Goal: Task Accomplishment & Management: Manage account settings

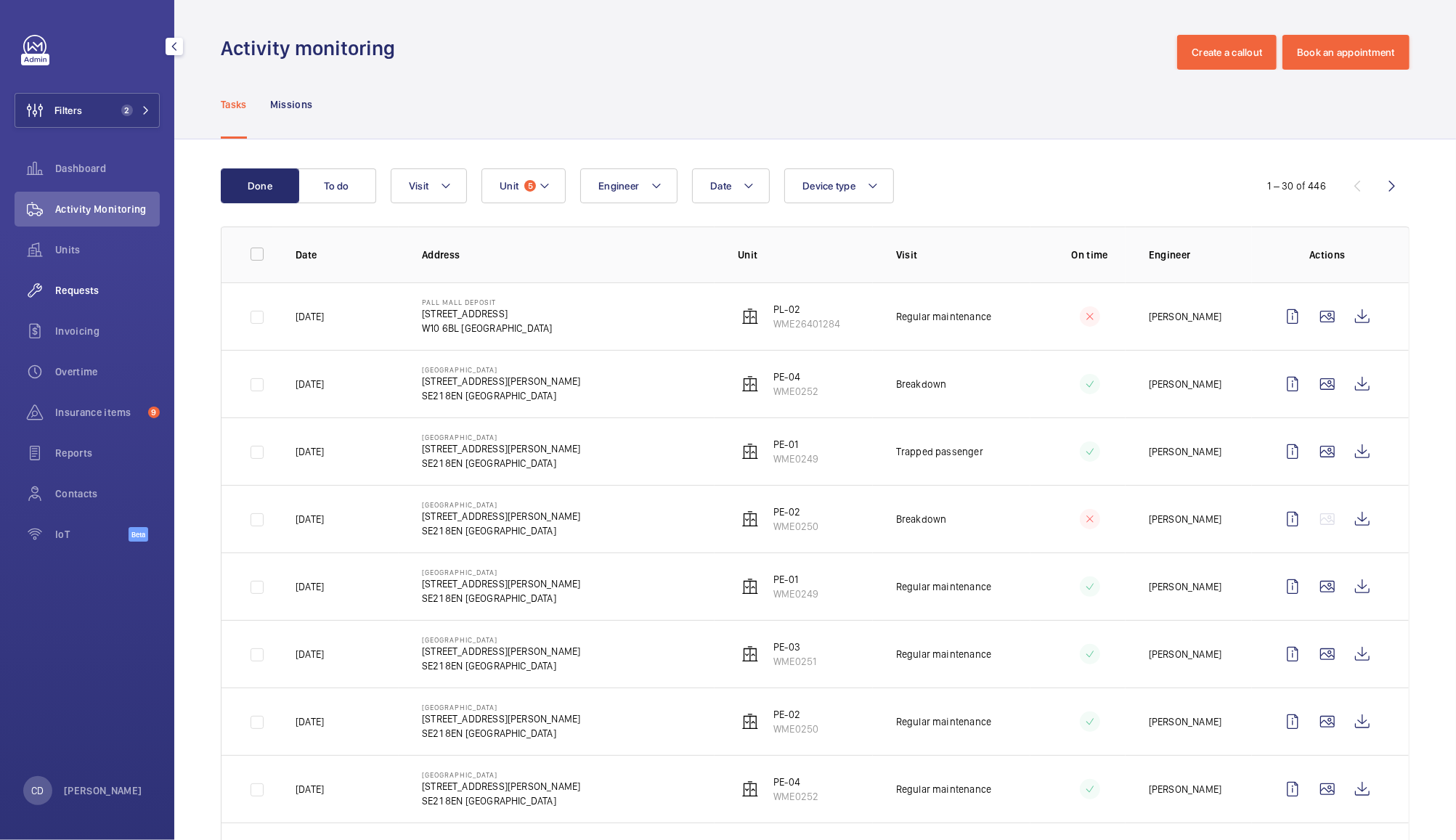
click at [80, 289] on span "Requests" at bounding box center [107, 290] width 105 height 14
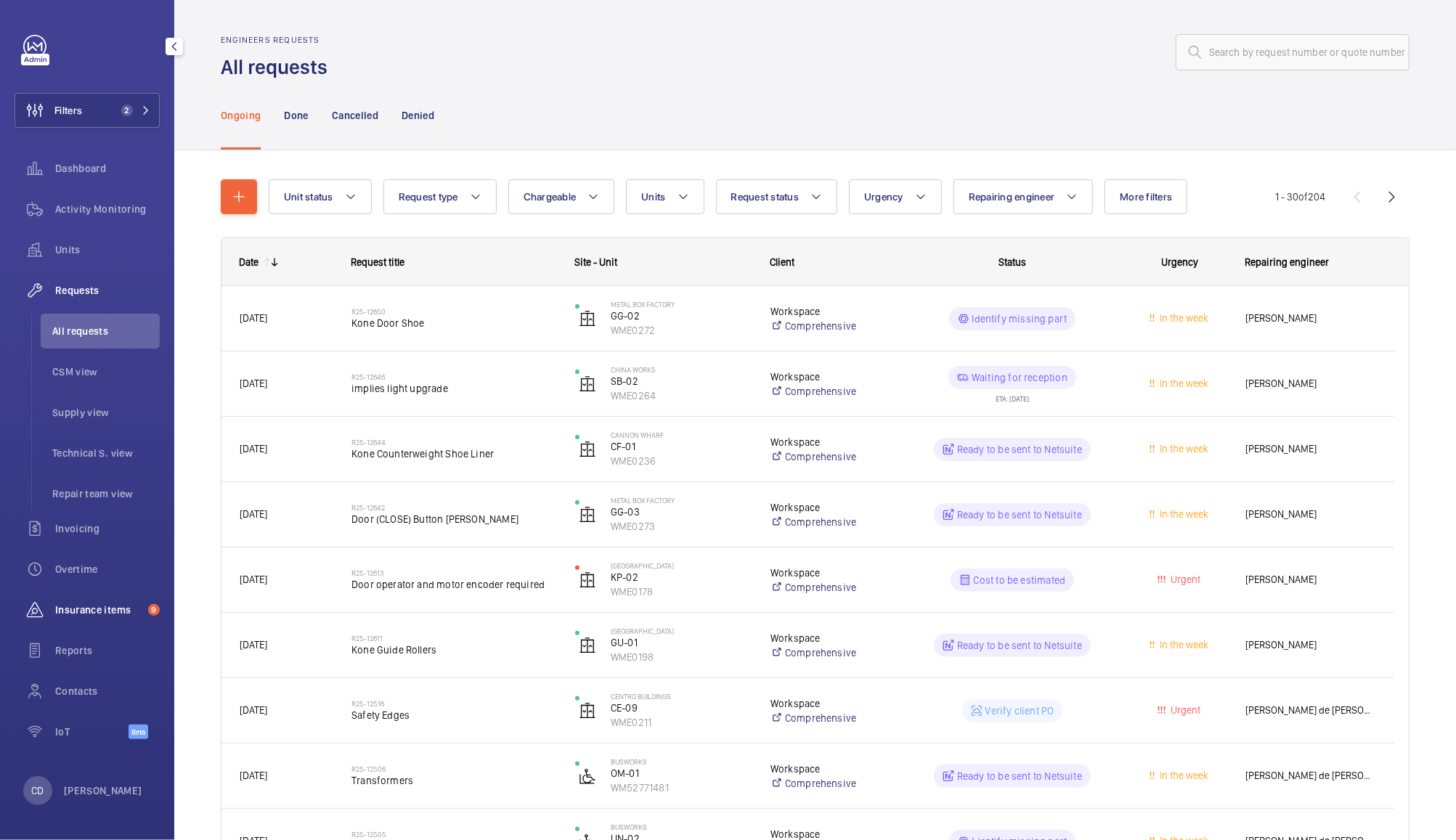
click at [114, 599] on div "Insurance items 9" at bounding box center [87, 610] width 145 height 35
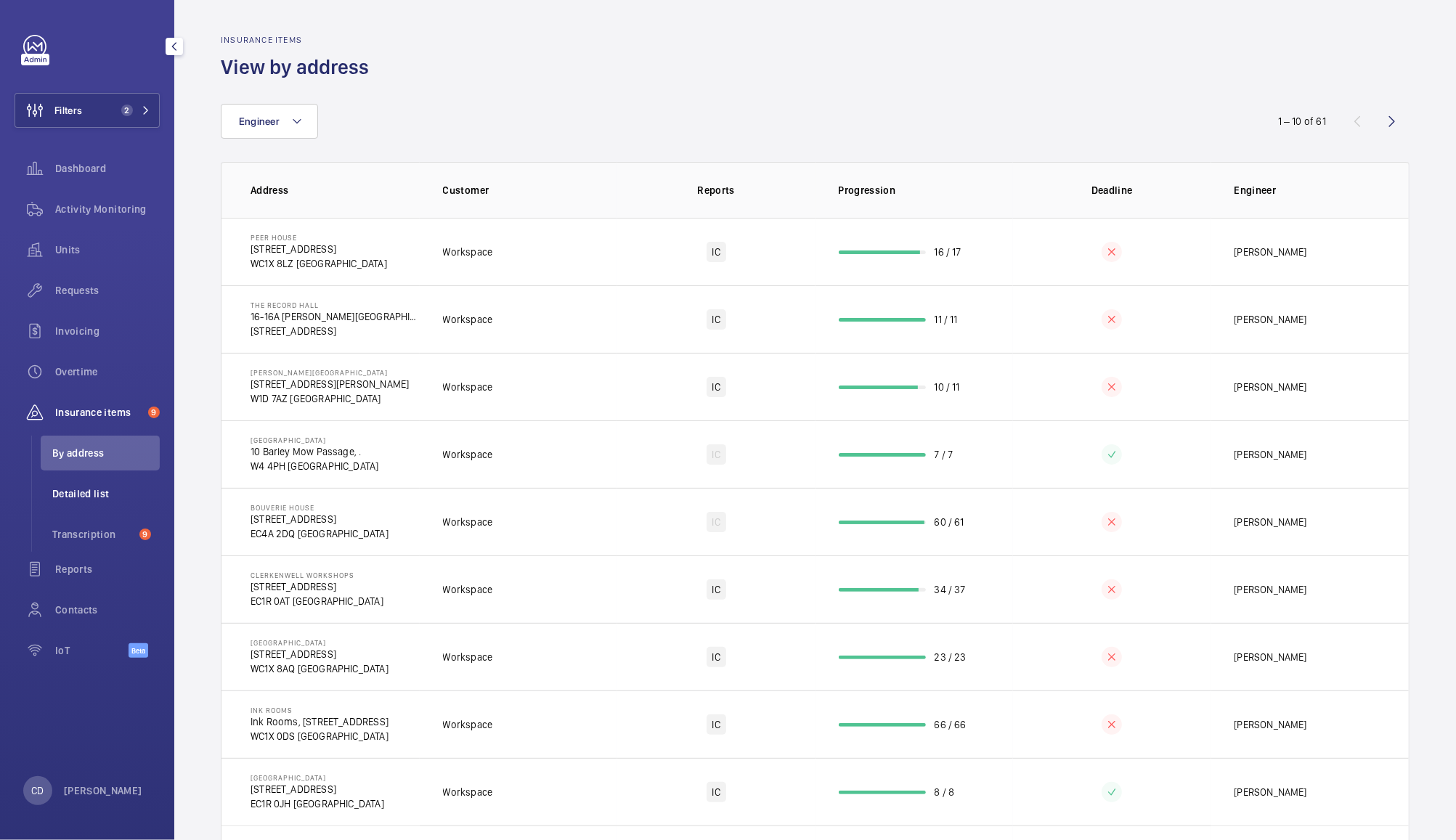
click at [105, 477] on li "Detailed list" at bounding box center [100, 494] width 119 height 35
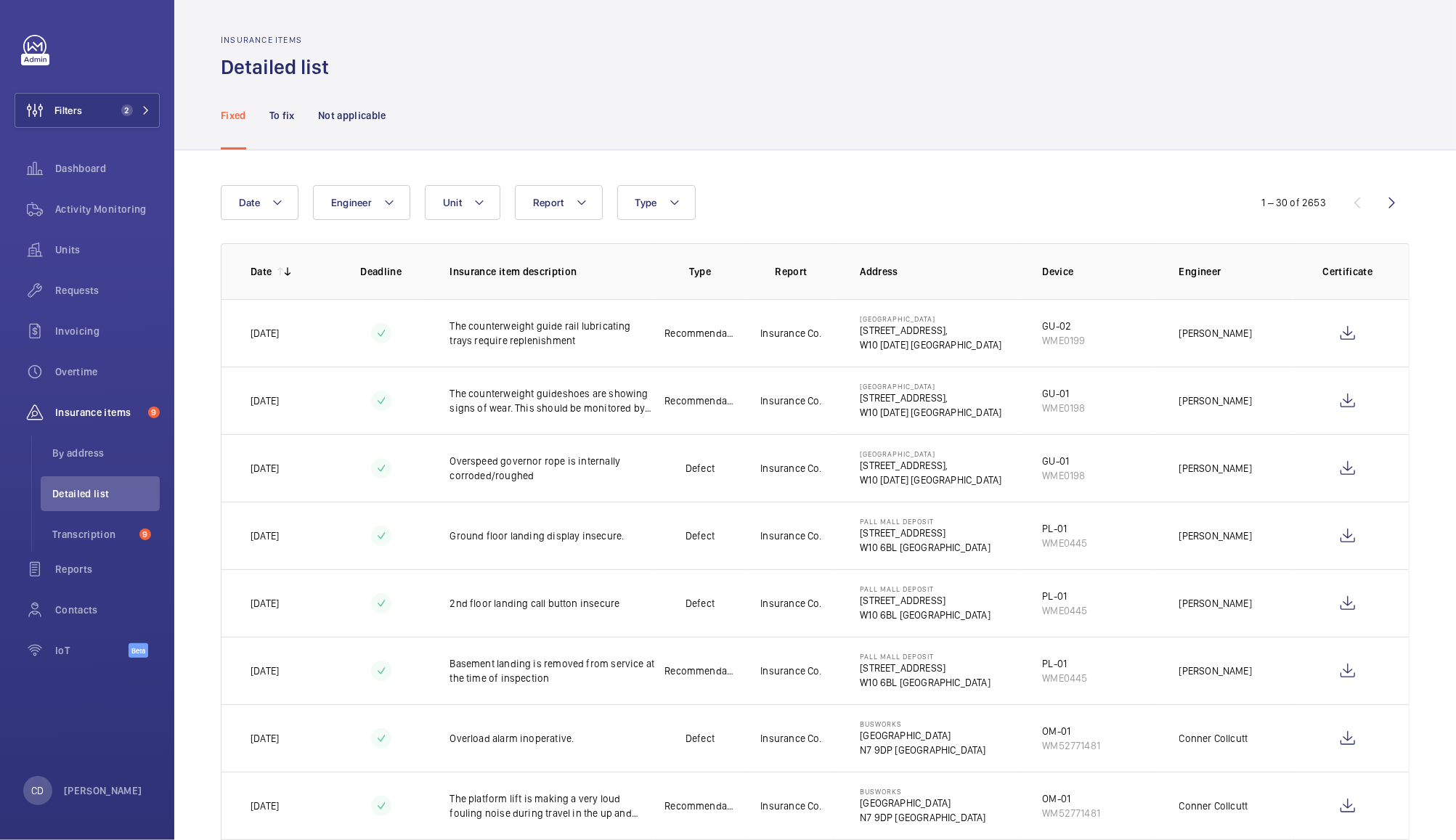
click at [882, 111] on div "Fixed To fix Not applicable" at bounding box center [815, 115] width 1189 height 69
click at [768, 82] on div "Fixed To fix Not applicable" at bounding box center [815, 115] width 1189 height 69
click at [78, 291] on span "Requests" at bounding box center [107, 290] width 105 height 14
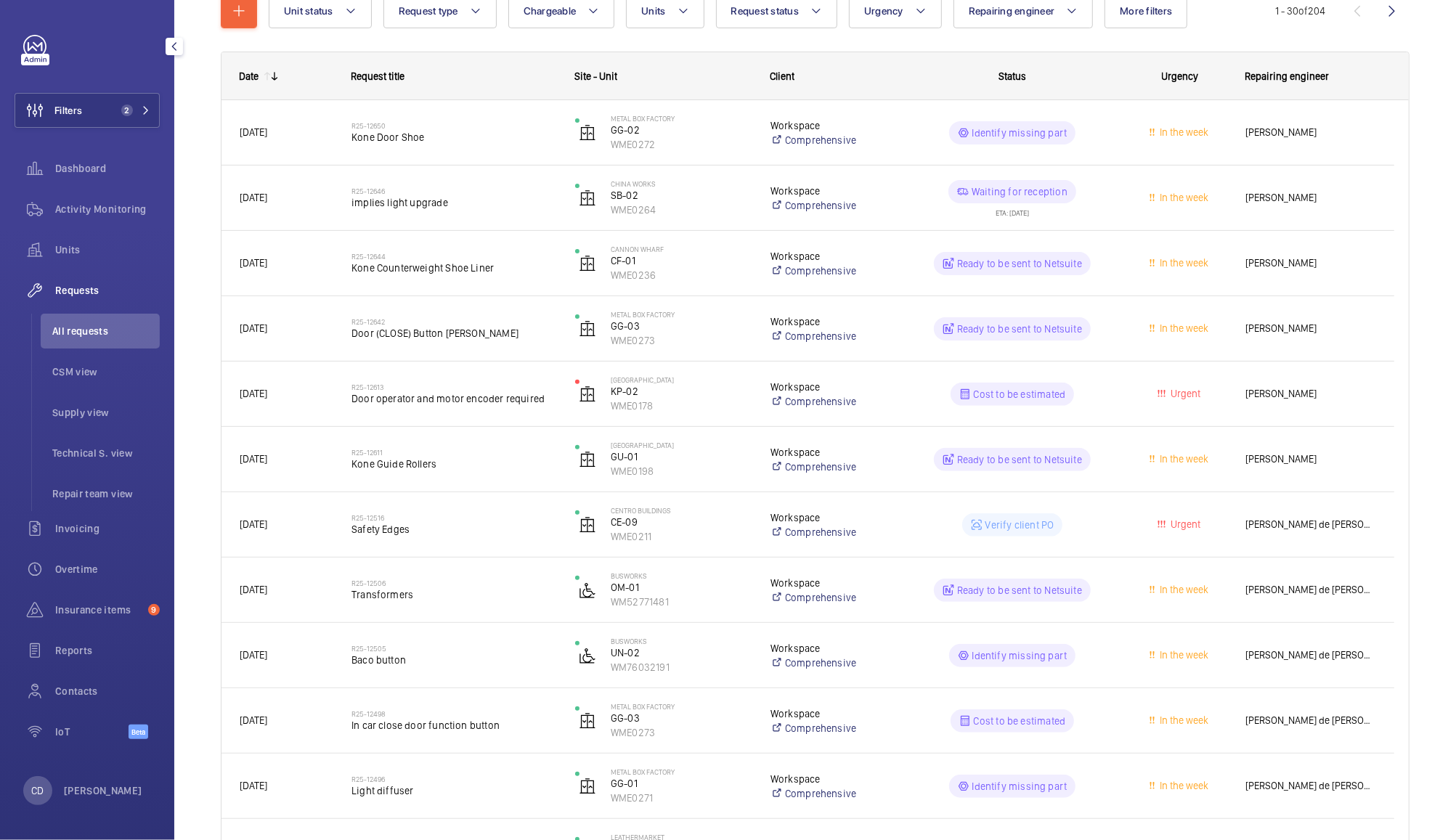
scroll to position [172, 0]
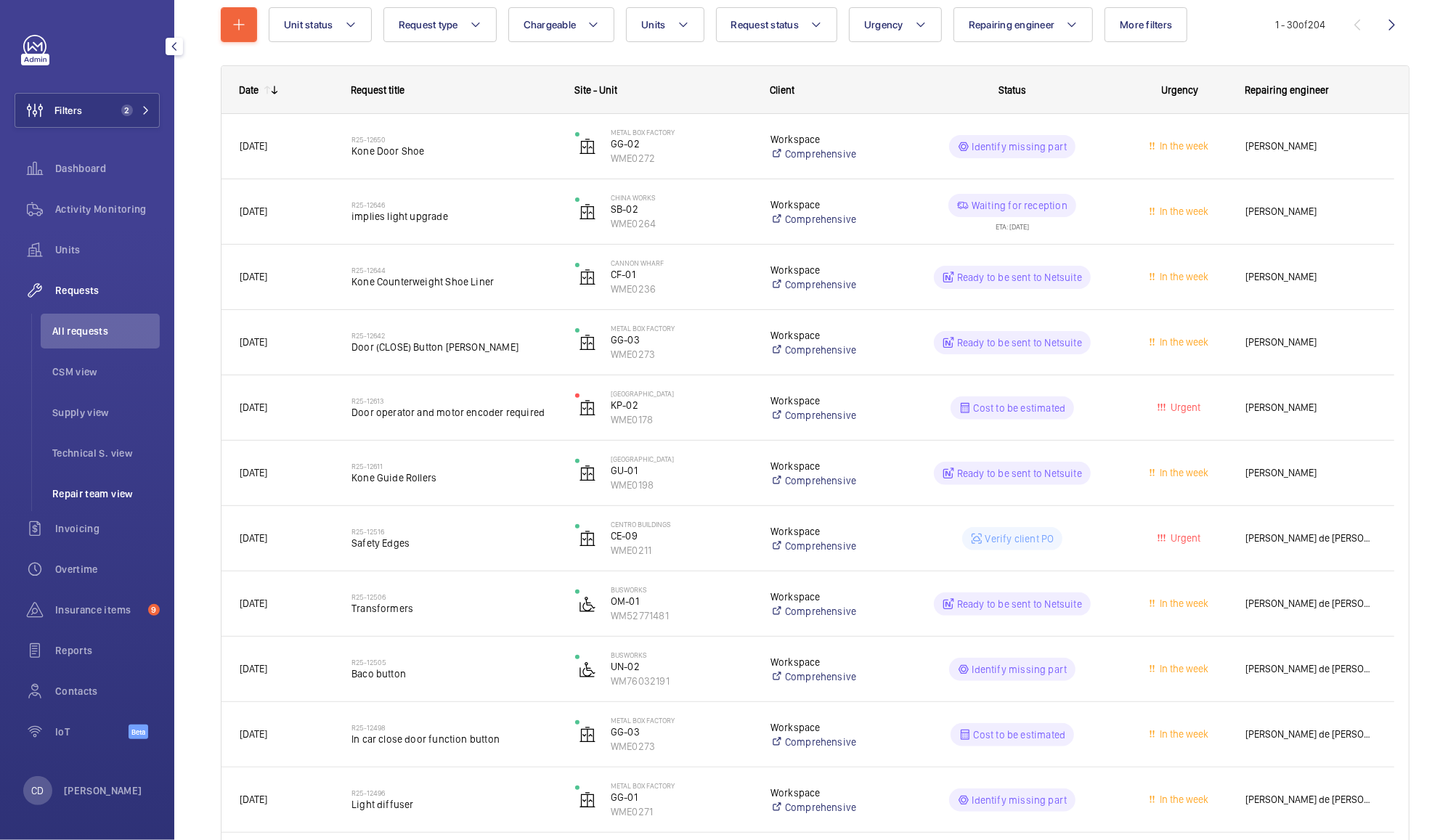
click at [85, 497] on span "Repair team view" at bounding box center [106, 493] width 107 height 14
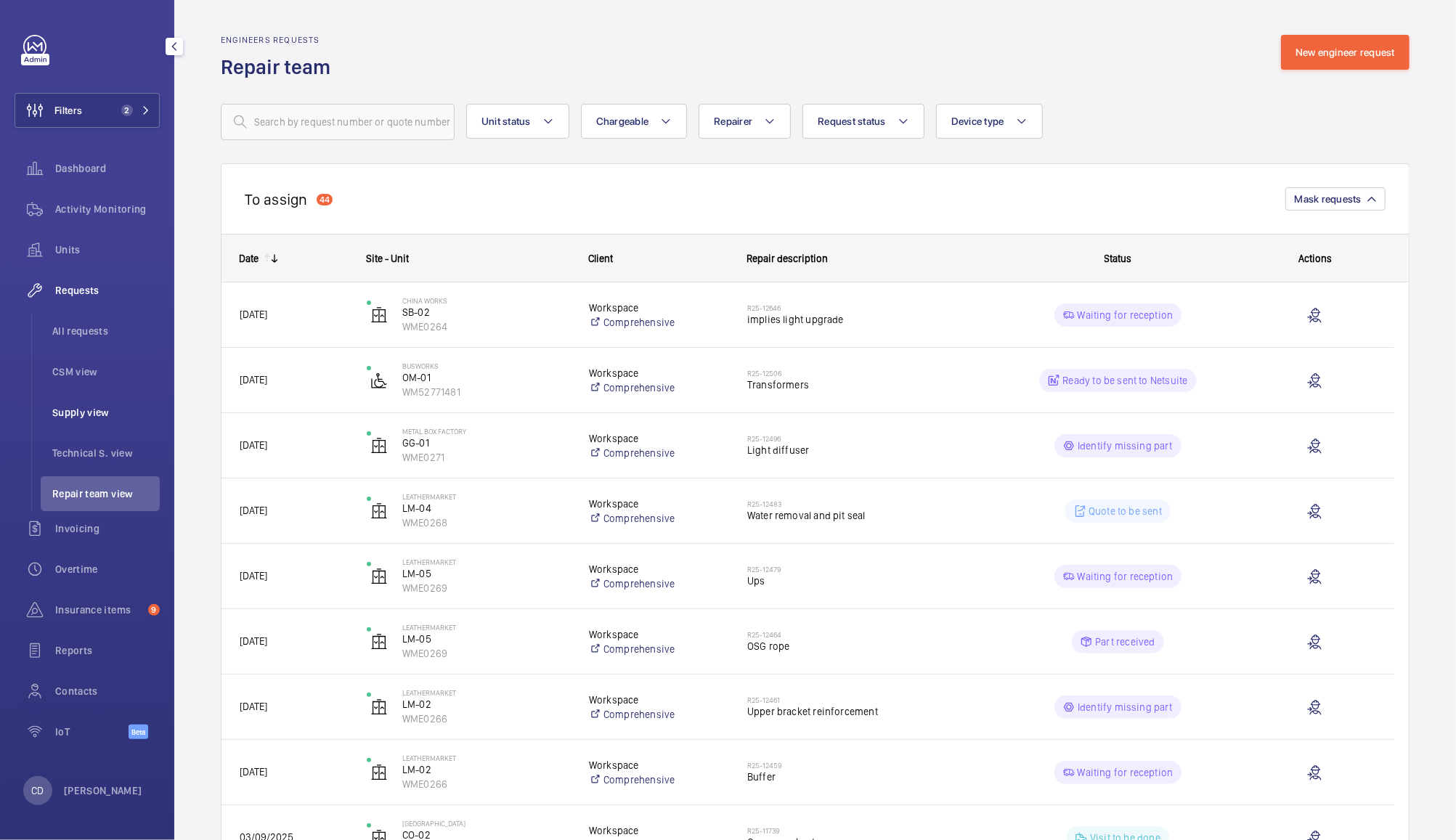
click at [82, 418] on span "Supply view" at bounding box center [106, 412] width 107 height 14
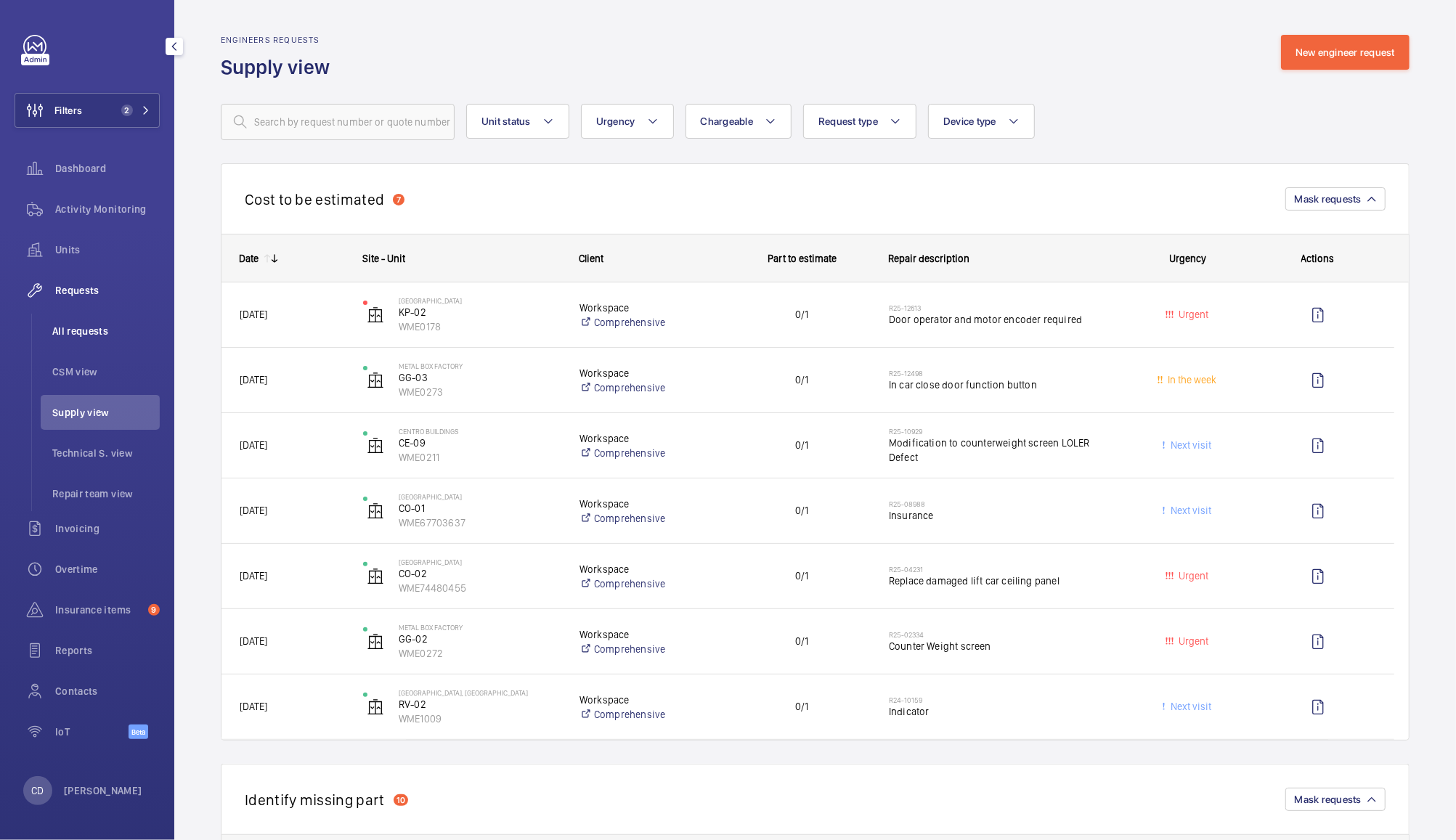
click at [97, 332] on span "All requests" at bounding box center [106, 331] width 107 height 14
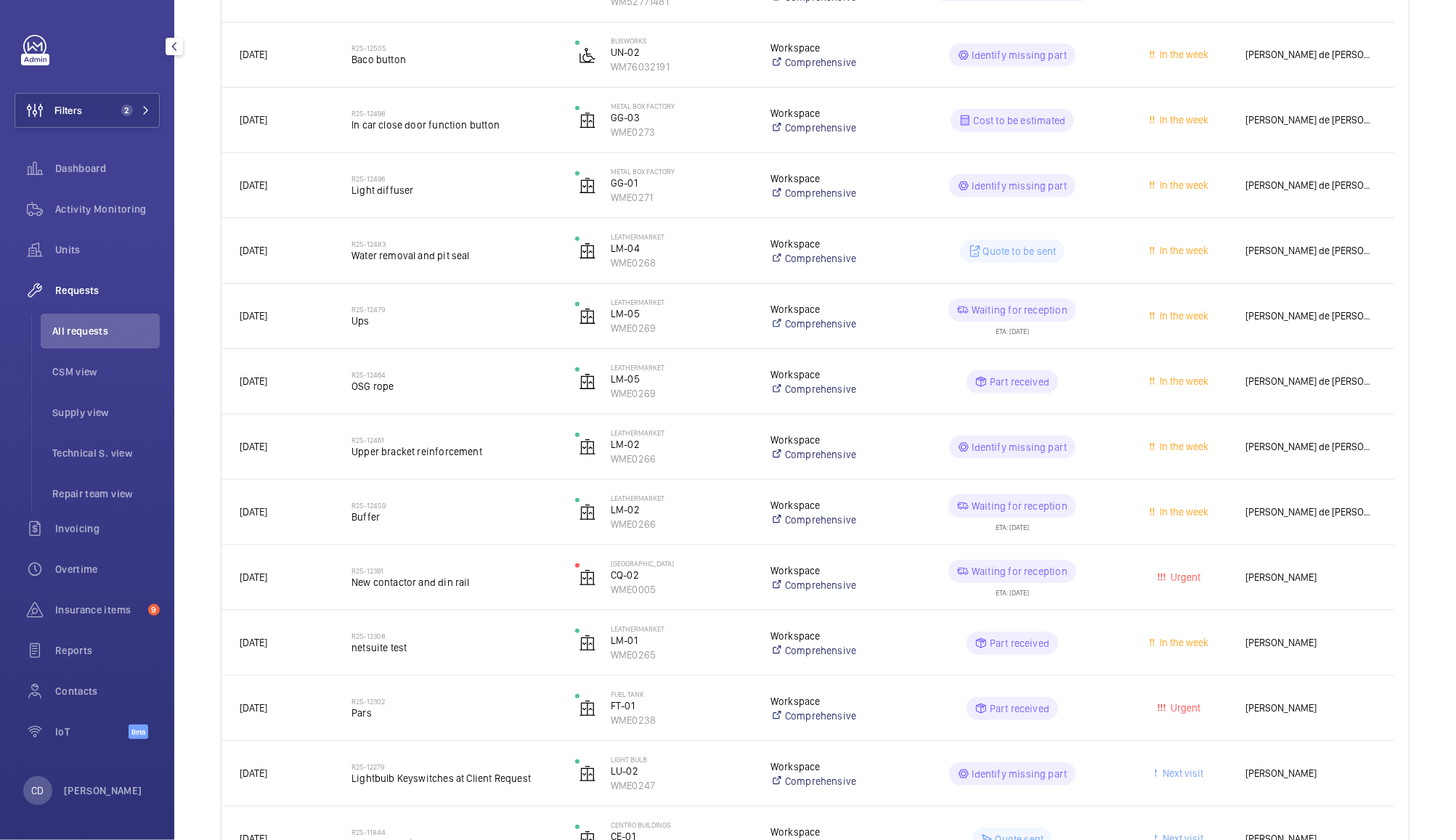
scroll to position [798, 0]
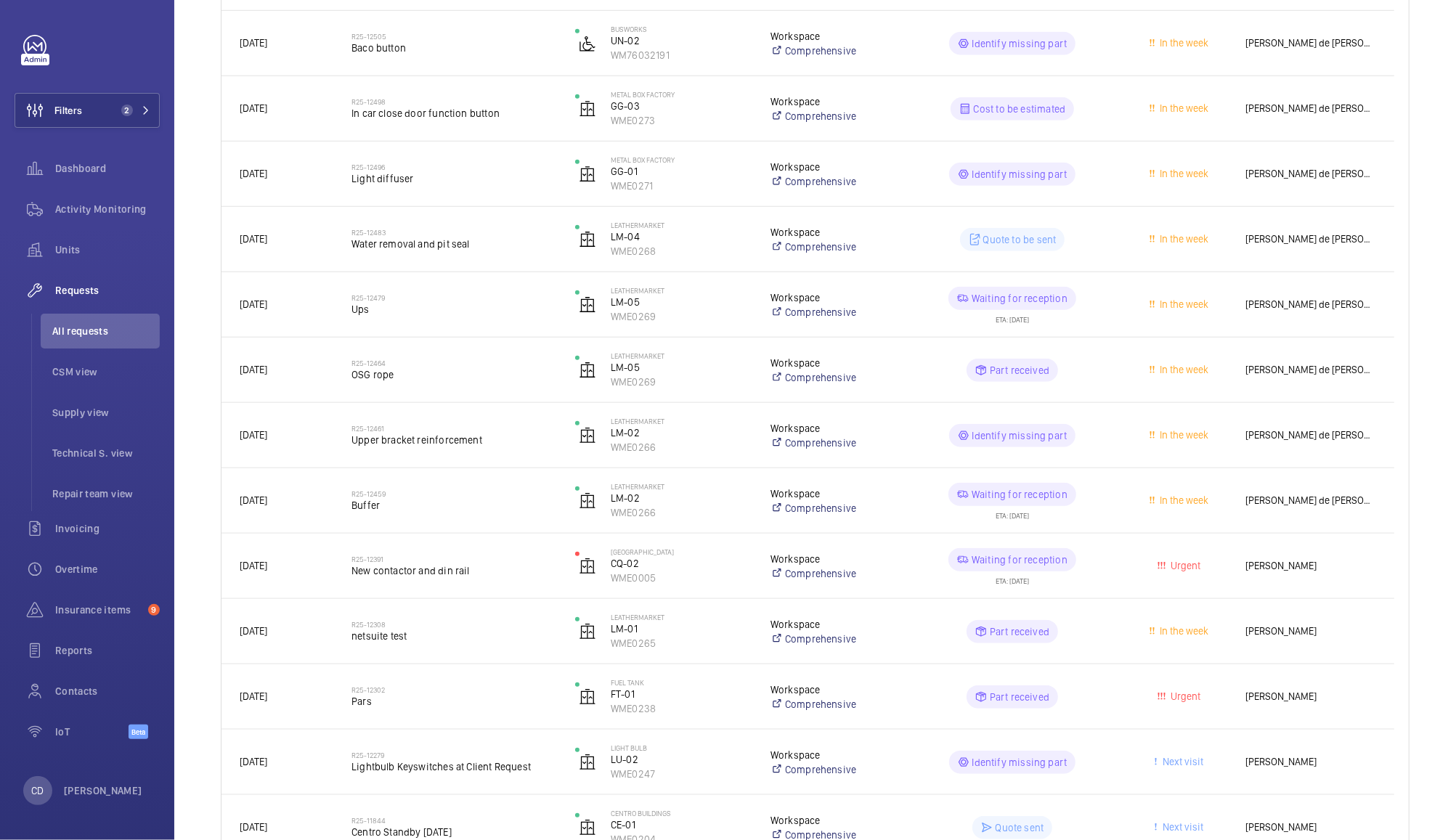
click at [1289, 572] on span "Marc Gracia" at bounding box center [1310, 566] width 131 height 17
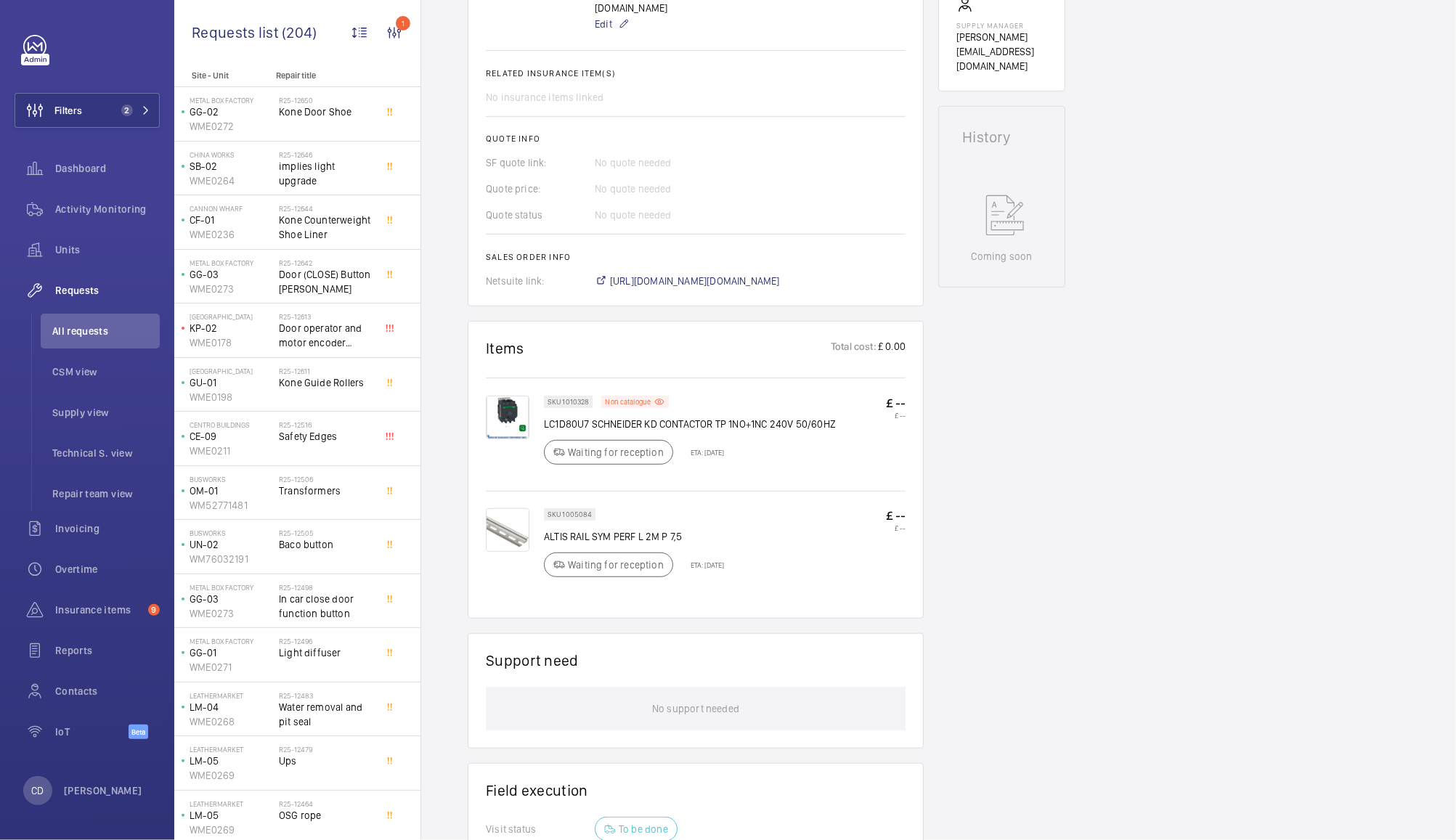
scroll to position [526, 0]
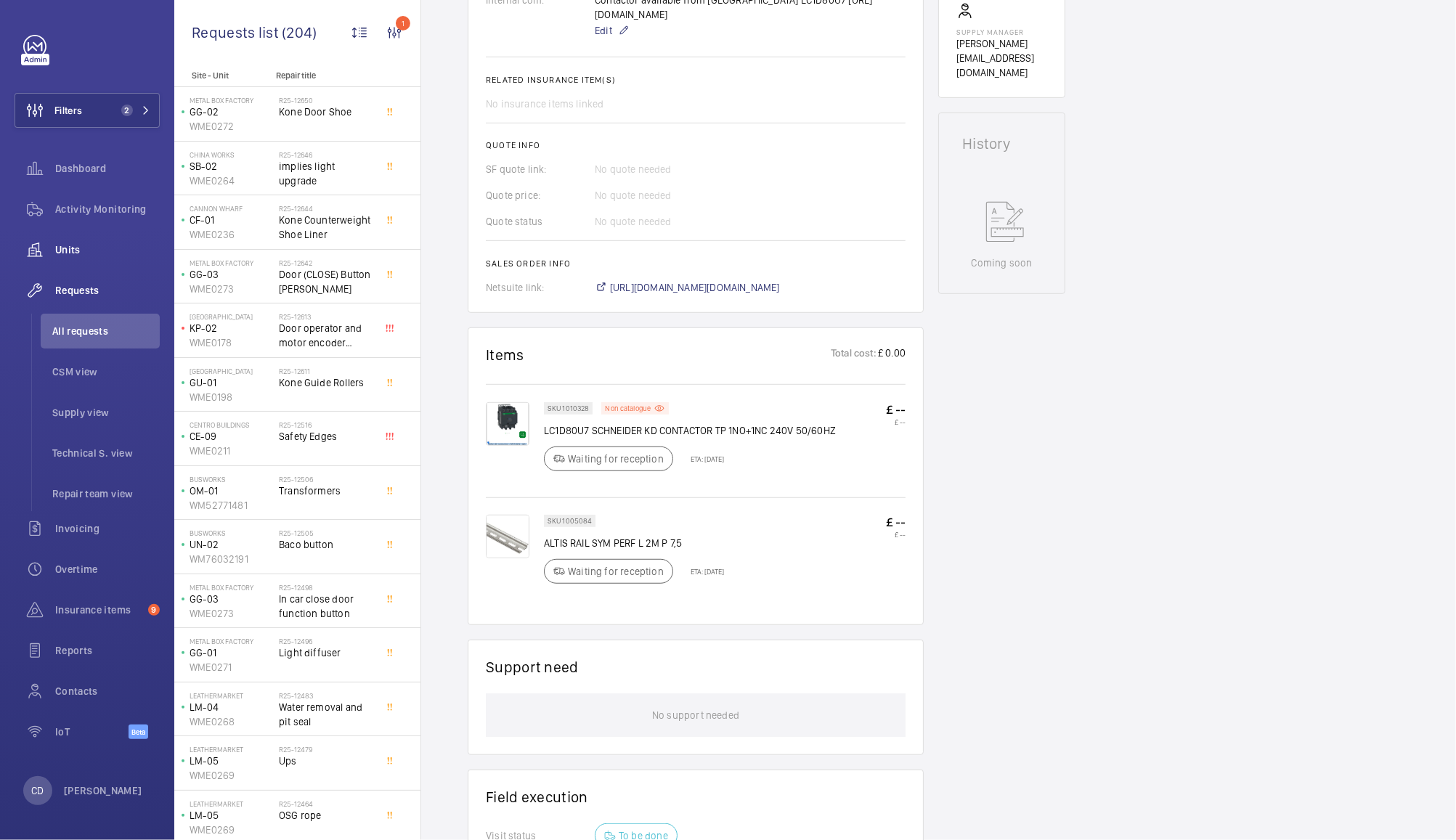
click at [54, 240] on wm-front-icon-button at bounding box center [34, 250] width 41 height 35
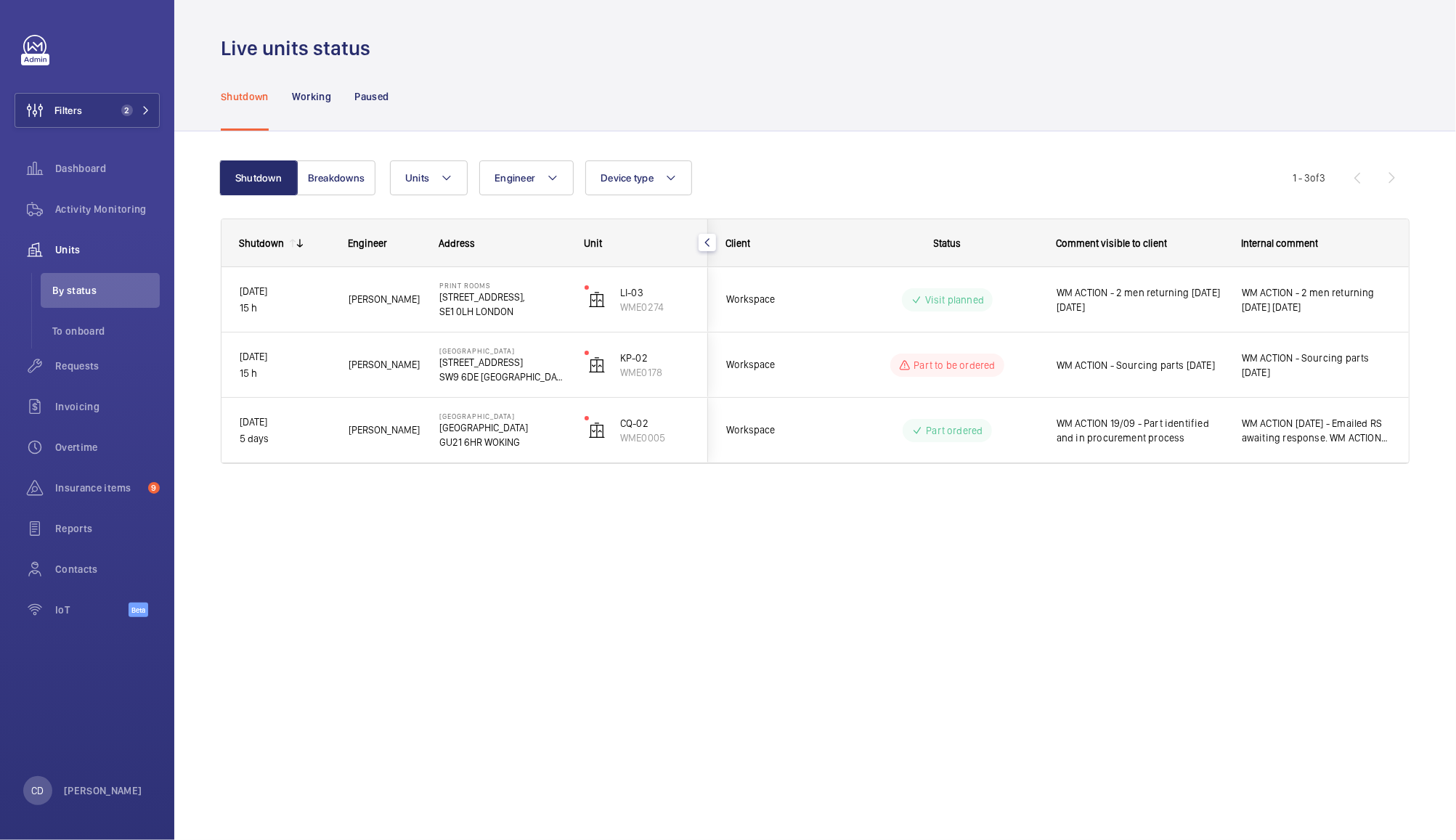
click at [1184, 439] on span "WM ACTION 19/09 - Part identified and in procurement process" at bounding box center [1140, 430] width 167 height 29
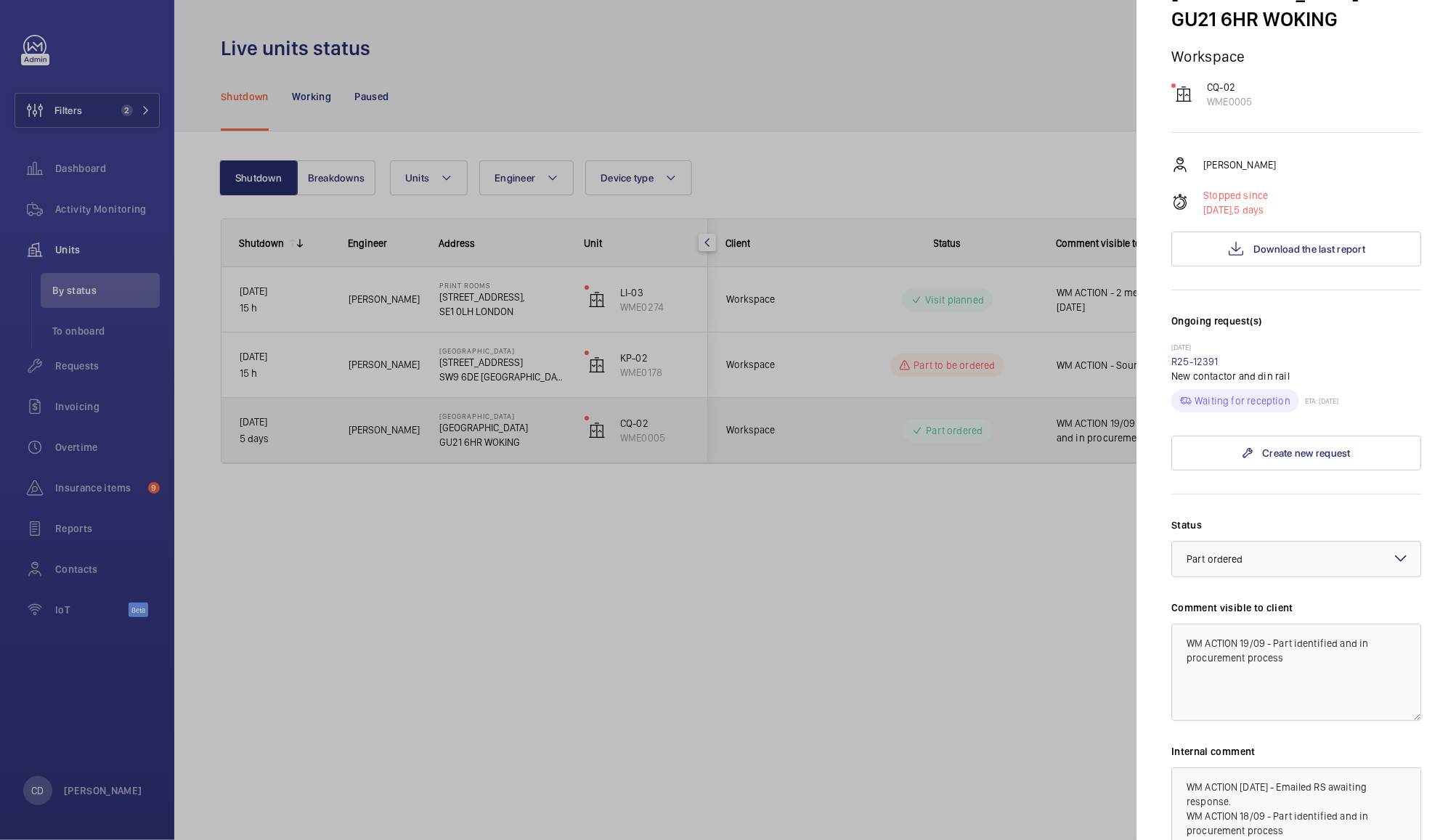
scroll to position [112, 0]
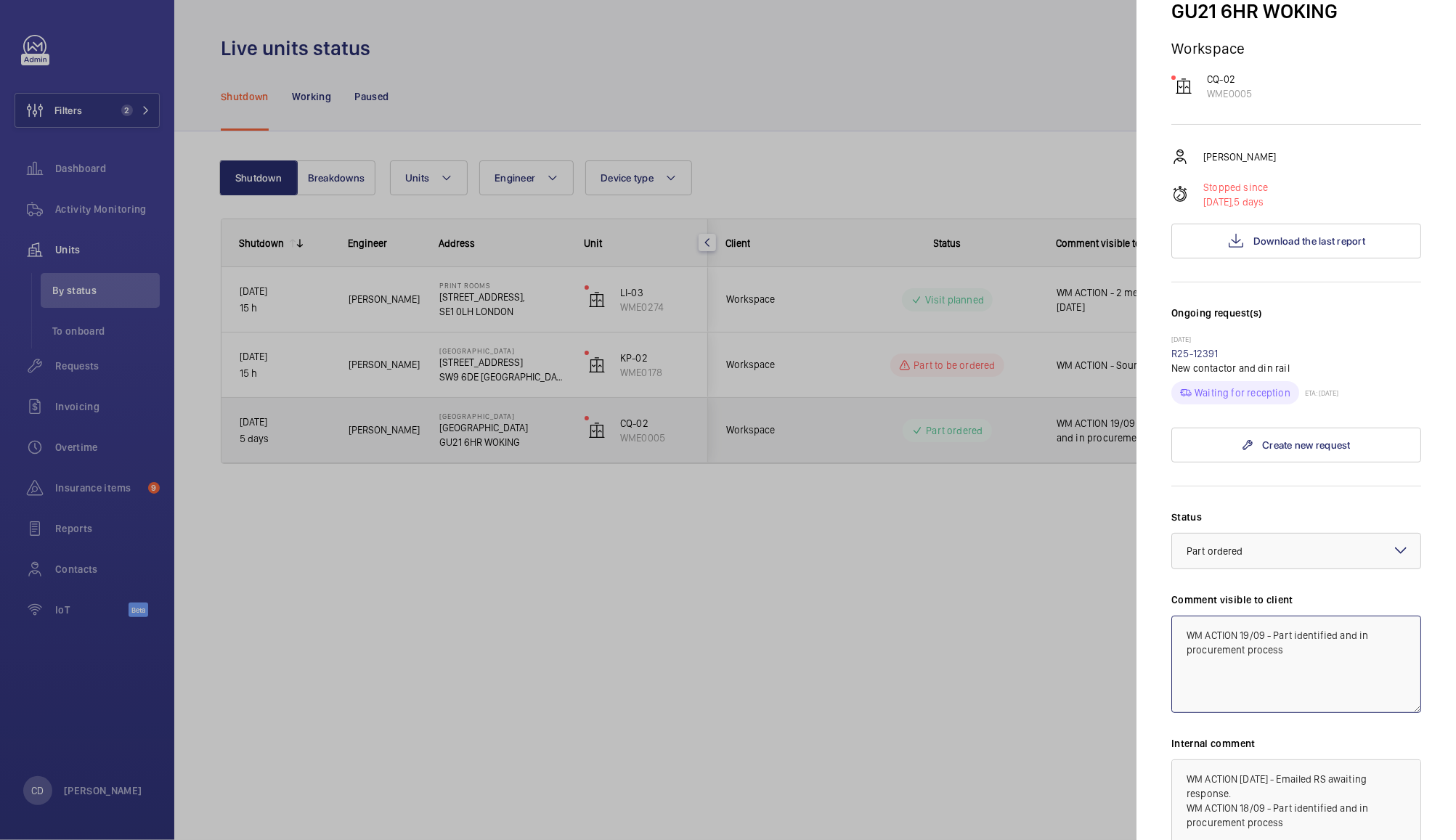
click at [1246, 633] on textarea "WM ACTION 19/09 - Part identified and in procurement process" at bounding box center [1297, 664] width 250 height 97
click at [1247, 630] on textarea "WM ACTION 19/09 - Part identified and in procurement process" at bounding box center [1297, 664] width 250 height 97
click at [1242, 631] on textarea "WM ACTION 19/09 - Part identified and in procurement process" at bounding box center [1297, 664] width 250 height 97
drag, startPoint x: 1313, startPoint y: 649, endPoint x: 1277, endPoint y: 634, distance: 39.0
click at [1277, 634] on textarea "WM ACTION 23/09 - Part identified and in procurement process" at bounding box center [1297, 664] width 250 height 97
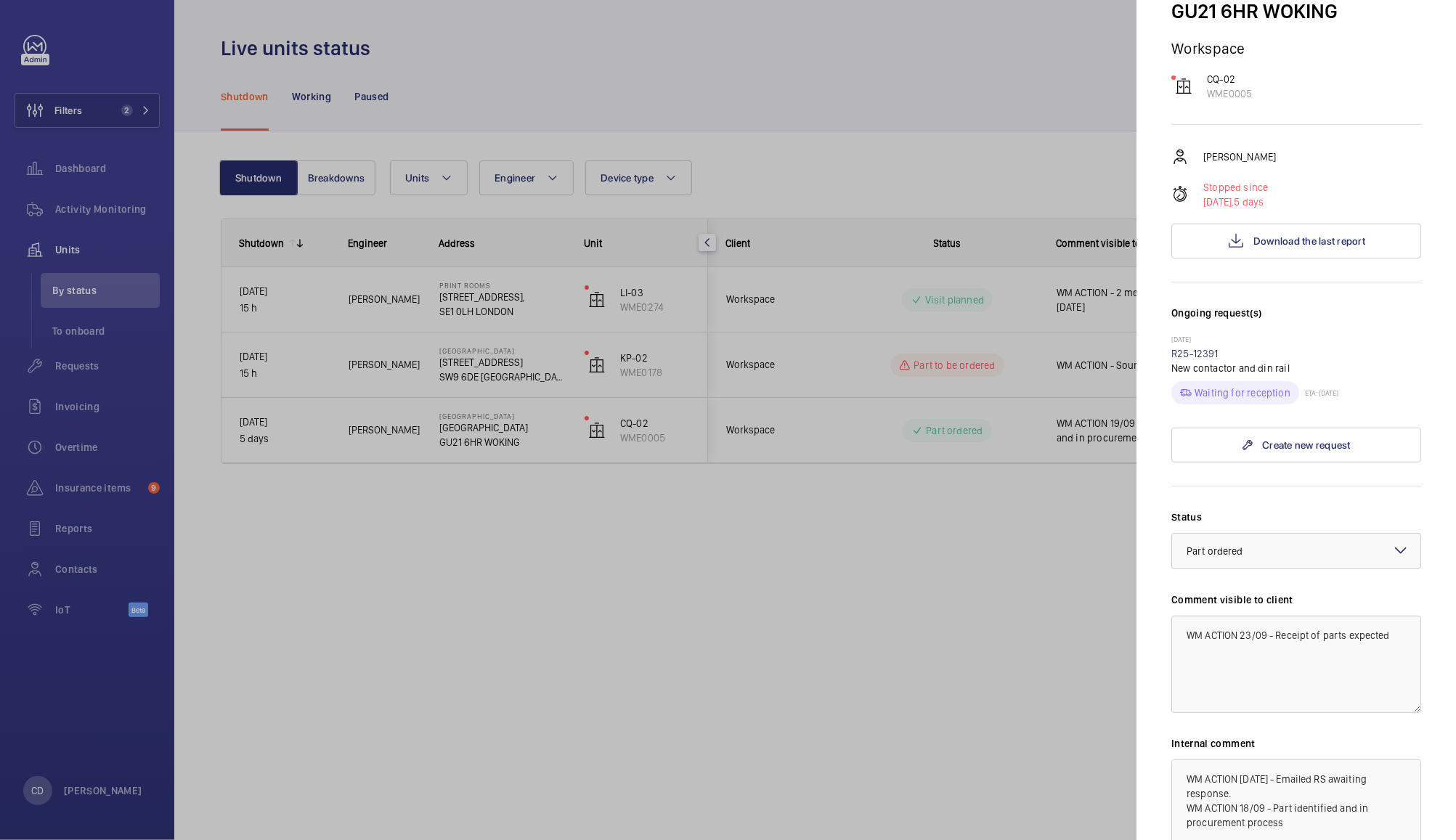
click at [1059, 739] on div at bounding box center [728, 420] width 1456 height 840
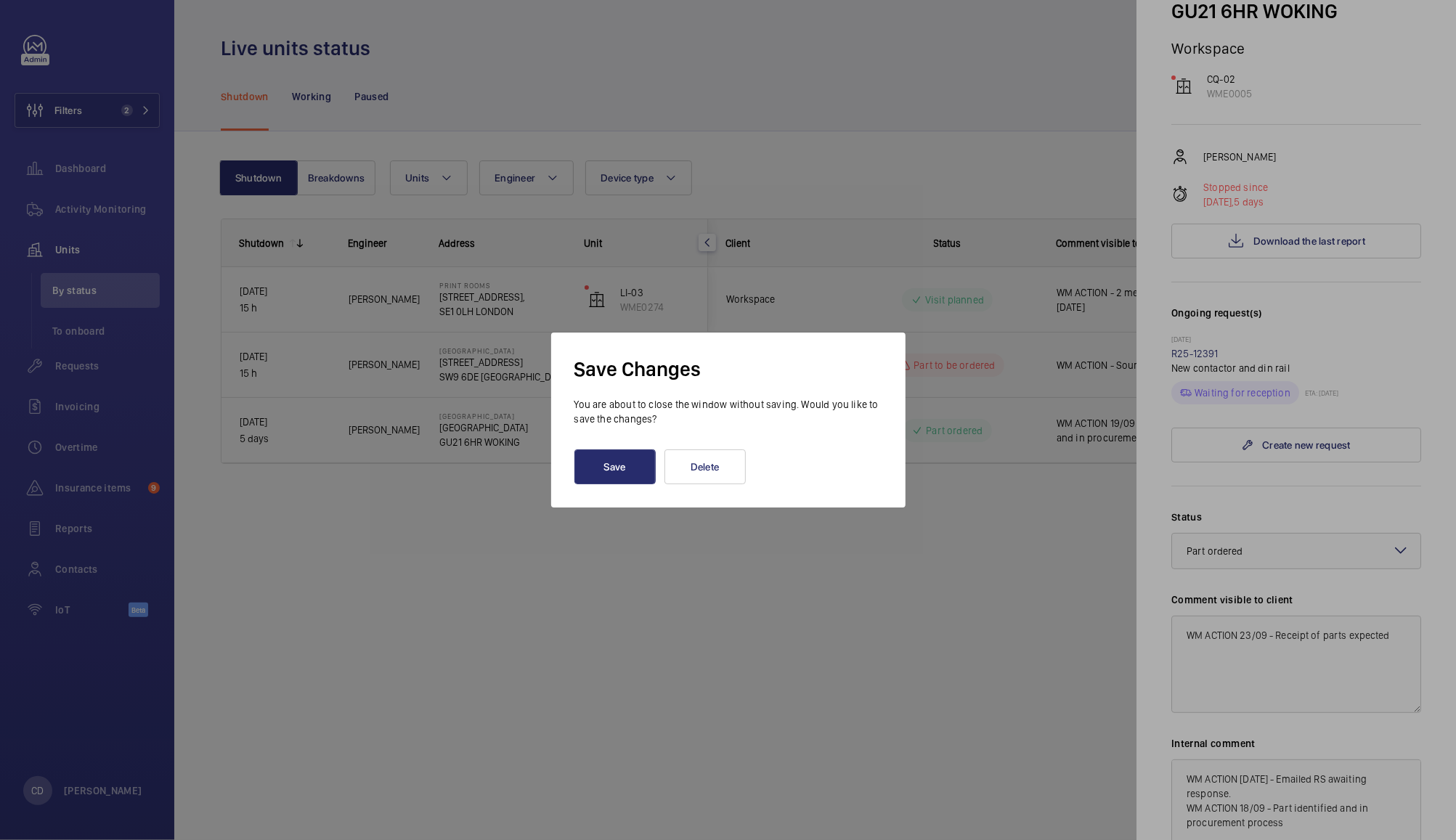
click at [1362, 691] on div at bounding box center [728, 420] width 1456 height 840
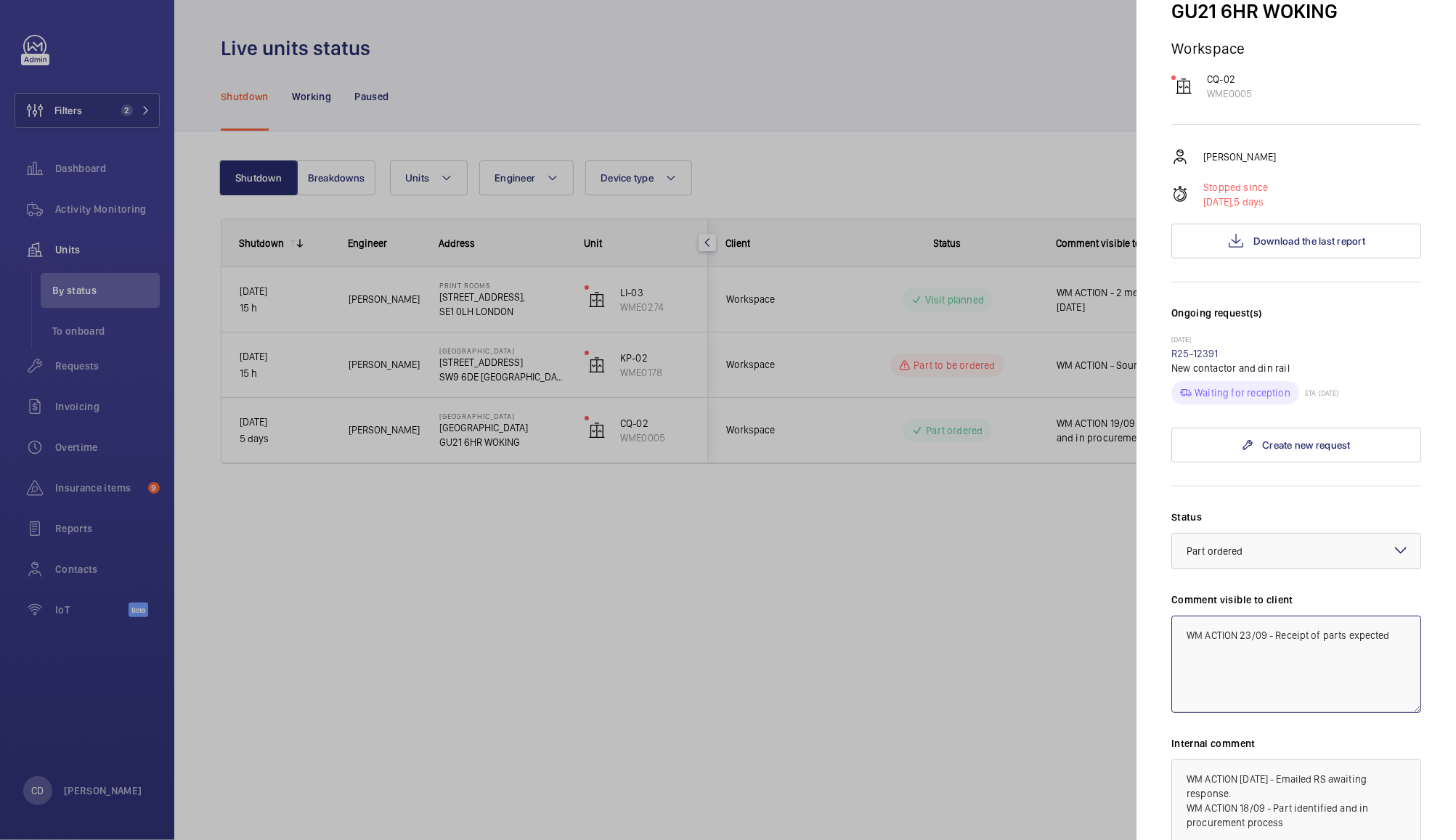
click at [1389, 634] on textarea "WM ACTION 23/09 - Receipt of parts expected" at bounding box center [1297, 664] width 250 height 97
click at [1360, 639] on textarea "WM ACTION 23/09 - Receipt of parts expected" at bounding box center [1297, 664] width 250 height 97
click at [1393, 638] on textarea "WM ACTION 23/09 - Receipt of parts expected" at bounding box center [1297, 664] width 250 height 97
drag, startPoint x: 1393, startPoint y: 638, endPoint x: 1274, endPoint y: 638, distance: 119.0
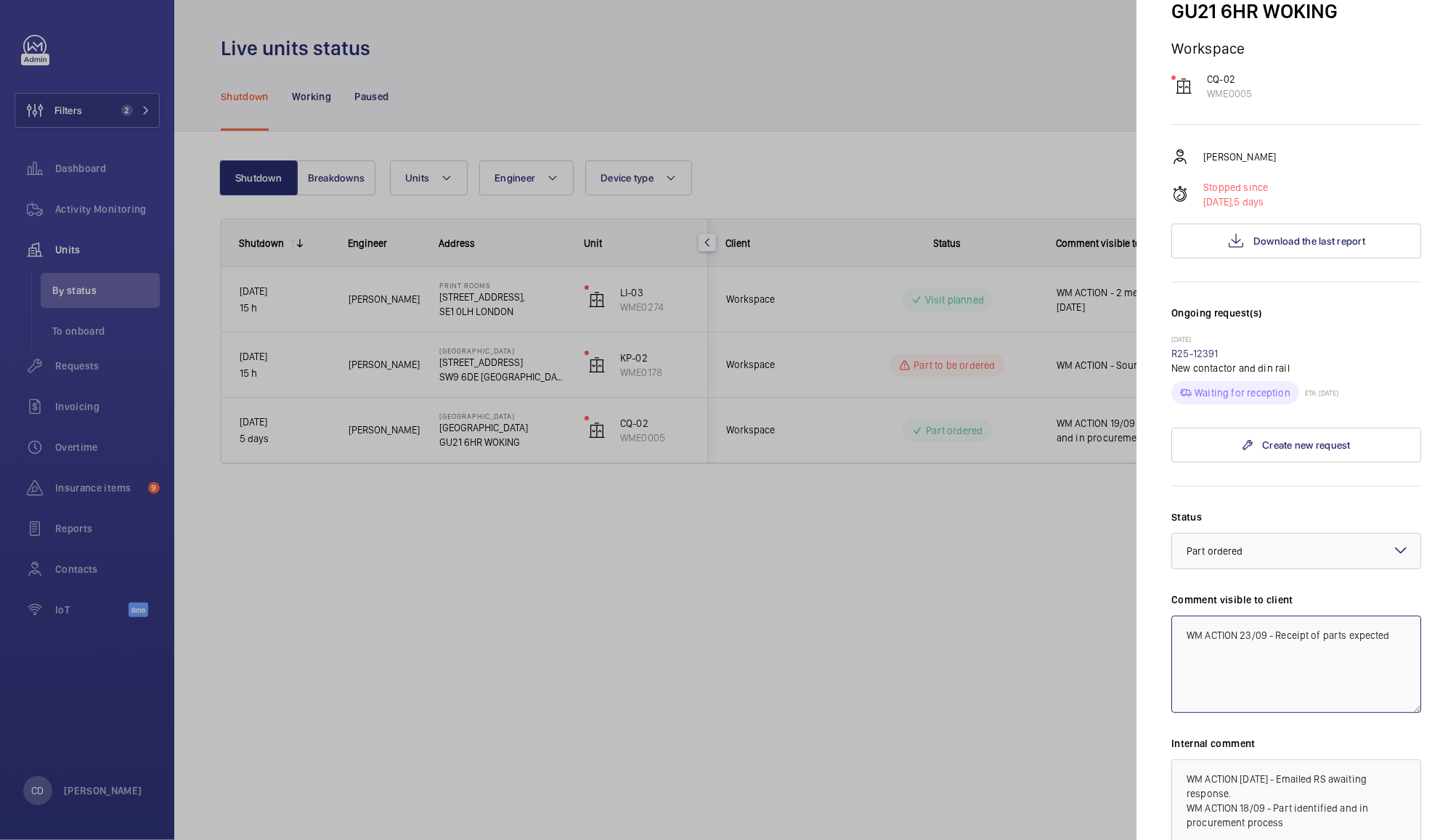
click at [1274, 638] on textarea "WM ACTION 23/09 - Receipt of parts expected" at bounding box center [1297, 664] width 250 height 97
type textarea "WM ACTION 23/09 - Parts expected Friday 26th"
click at [1189, 776] on textarea "WM ACTION 19.09.25 - Emailed RS awaiting response. WM ACTION 18/09 - Part ident…" at bounding box center [1297, 806] width 250 height 97
paste textarea "WM ACTION 23/09 - Parts expected Friday 26th"
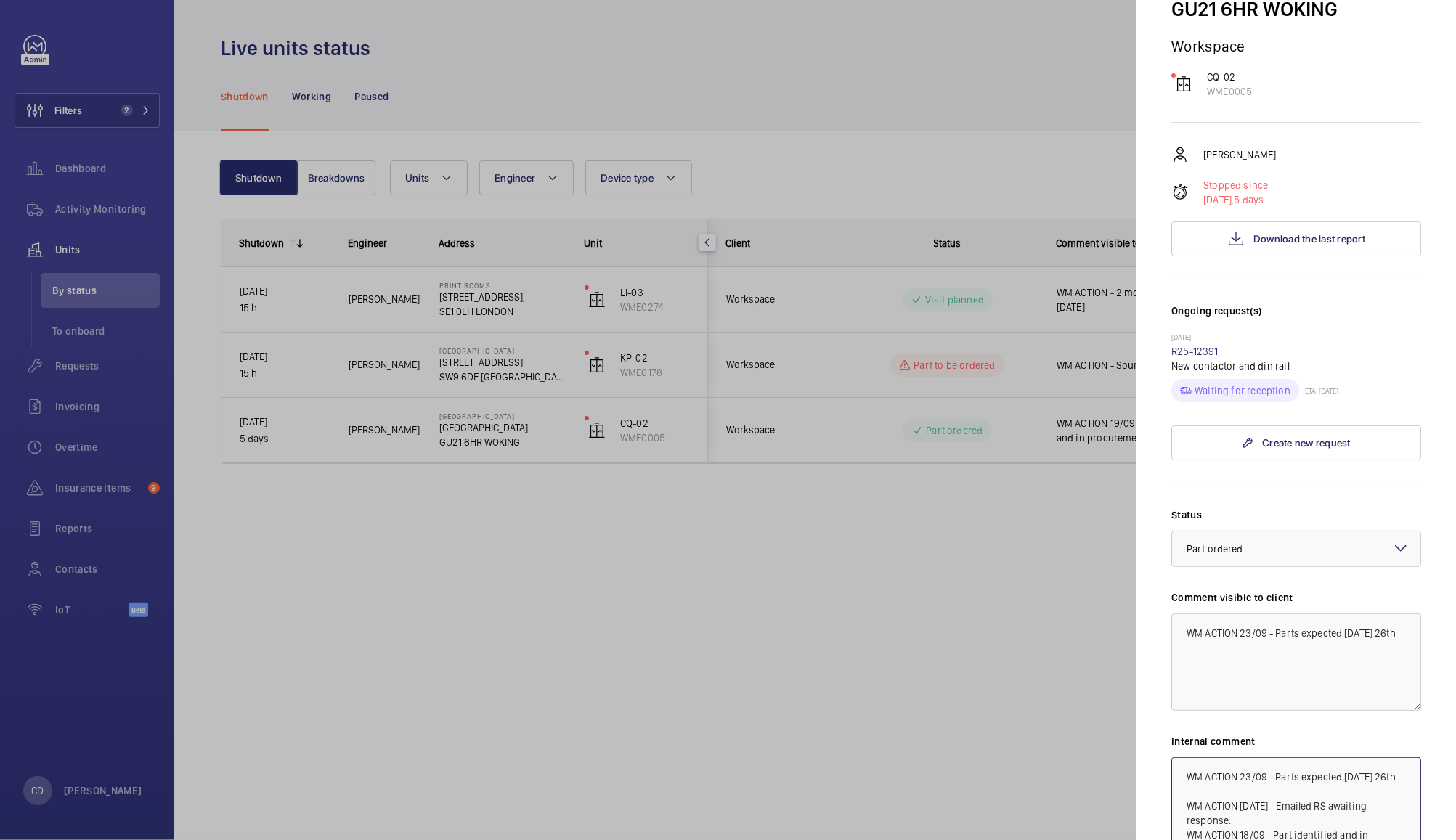
click at [1359, 779] on textarea "WM ACTION 23/09 - Parts expected Friday 26th WM ACTION 19.09.25 - Emailed RS aw…" at bounding box center [1297, 806] width 250 height 97
click at [1365, 768] on textarea "WM ACTION 23/09 - Parts expected Friday 26th WM ACTION 19.09.25 - Emailed RS aw…" at bounding box center [1297, 806] width 250 height 97
type textarea "WM ACTION 23/09 - Parts expected at end of the week - engineer to fit upon reci…"
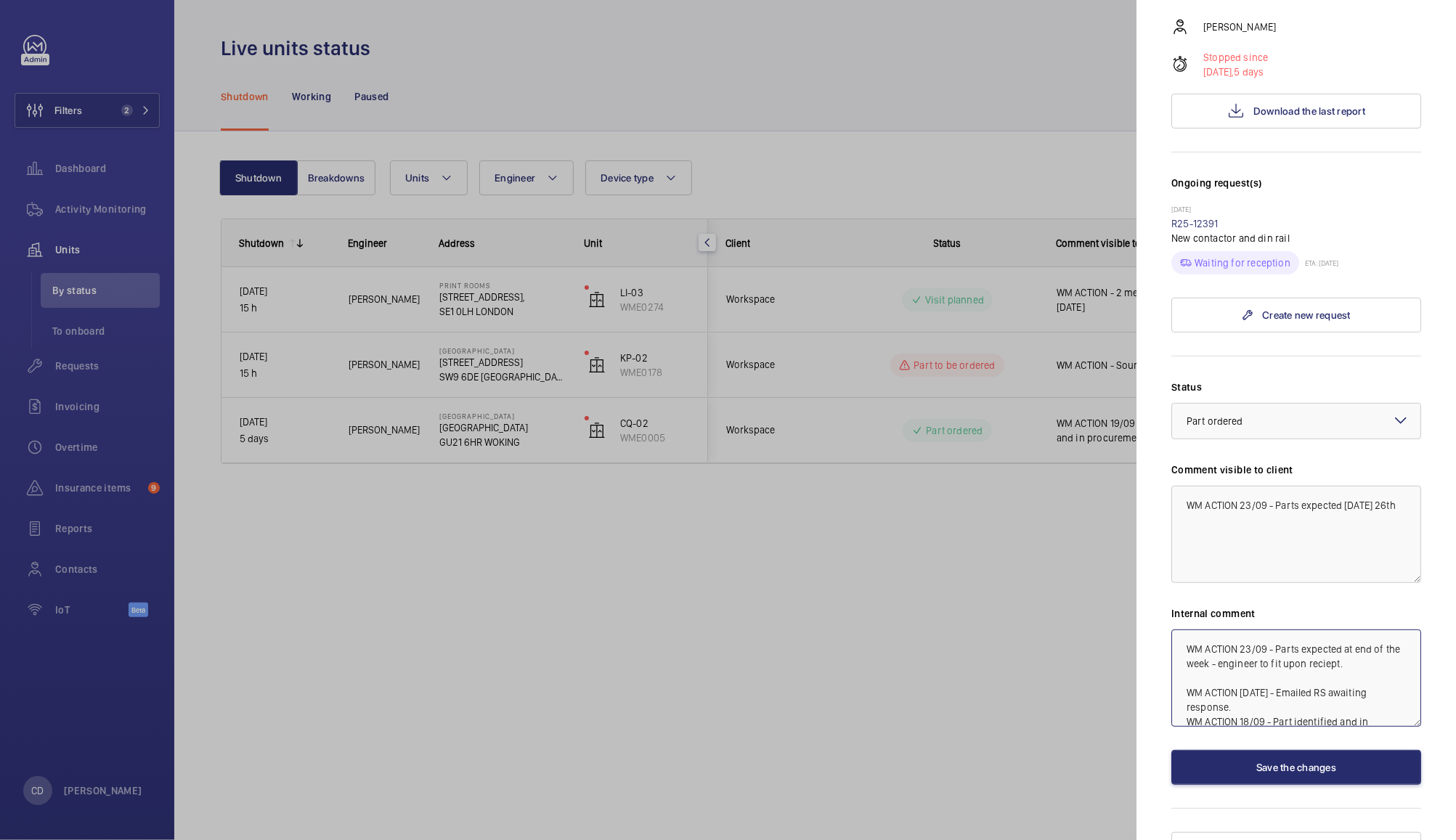
scroll to position [244, 0]
click at [1307, 768] on button "Save the changes" at bounding box center [1297, 766] width 250 height 35
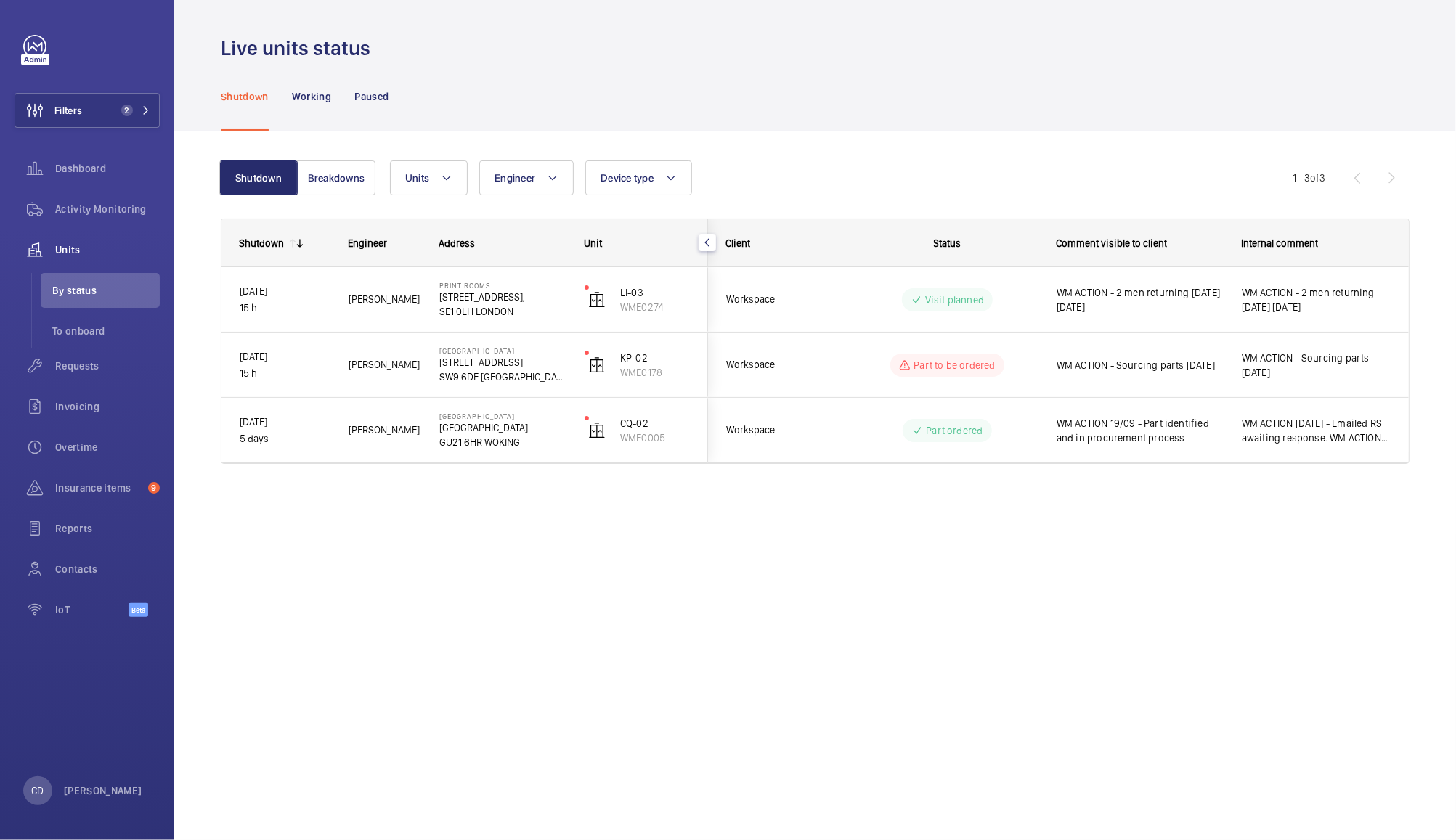
scroll to position [0, 0]
click at [1154, 372] on span "WM ACTION - Sourcing parts 23.09.25" at bounding box center [1140, 365] width 167 height 14
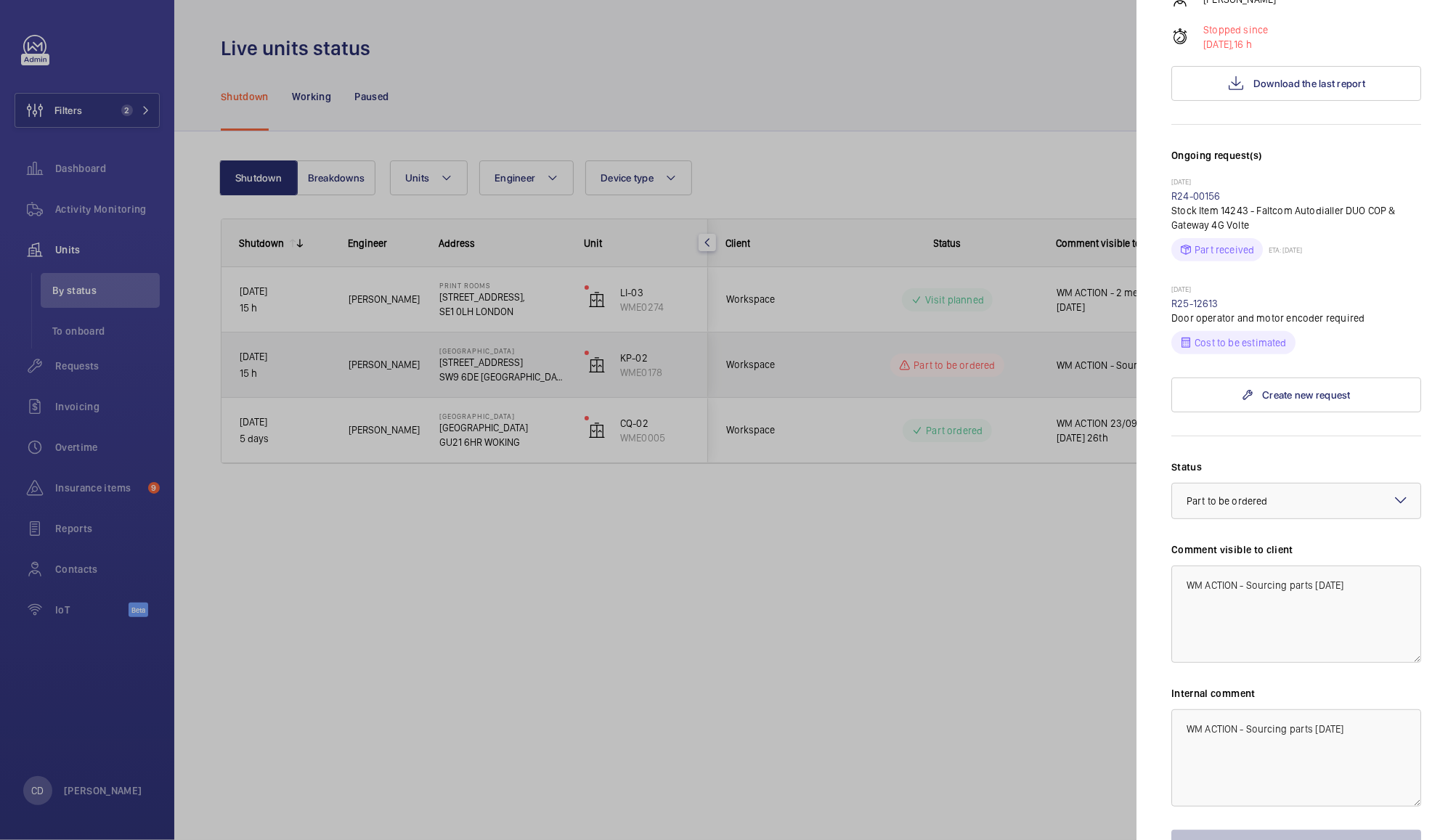
scroll to position [299, 0]
click at [1017, 609] on div at bounding box center [728, 420] width 1456 height 840
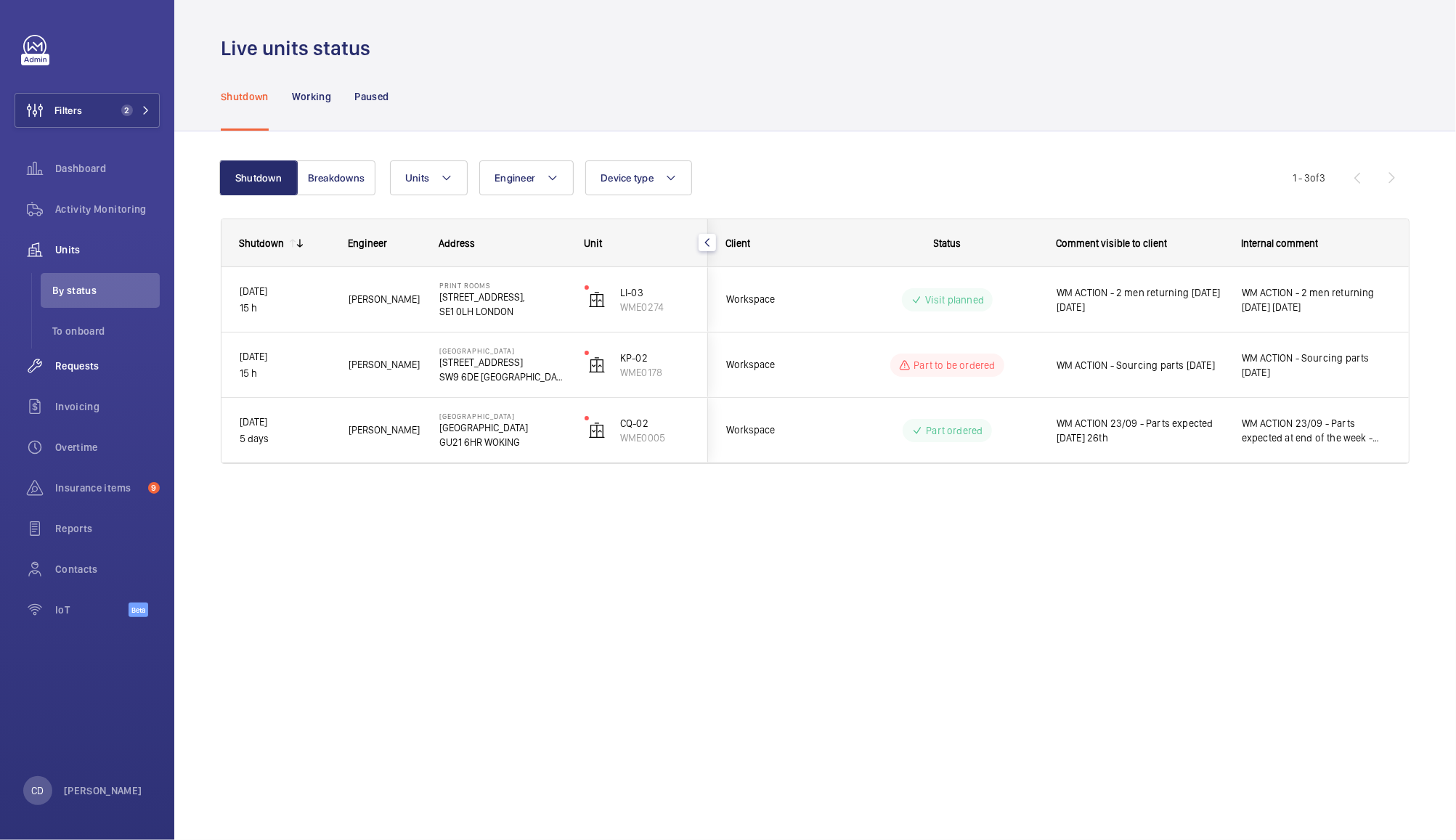
click at [91, 360] on span "Requests" at bounding box center [107, 365] width 105 height 14
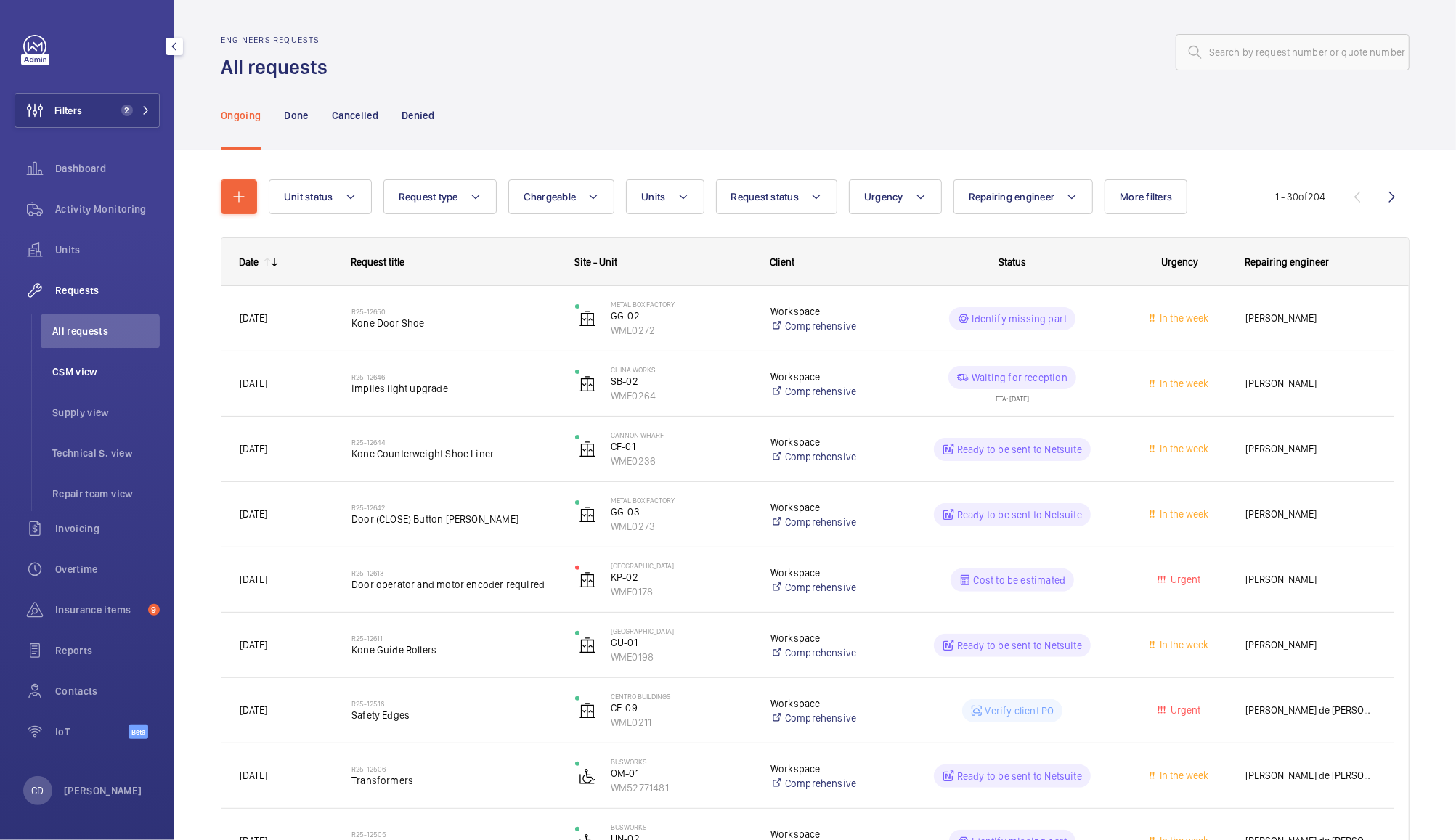
click at [68, 365] on span "CSM view" at bounding box center [106, 371] width 107 height 14
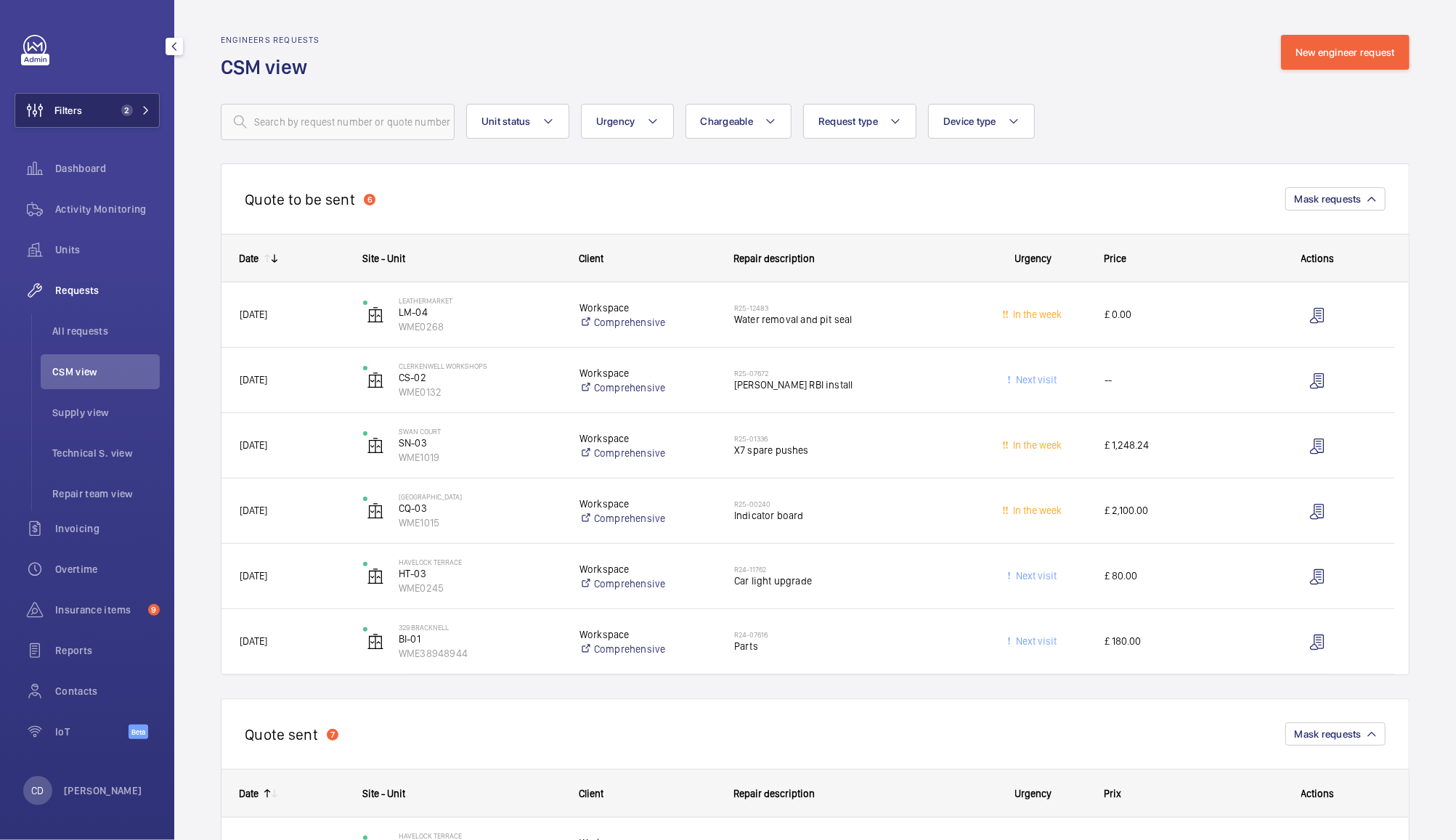
click at [122, 111] on span "2" at bounding box center [127, 111] width 12 height 12
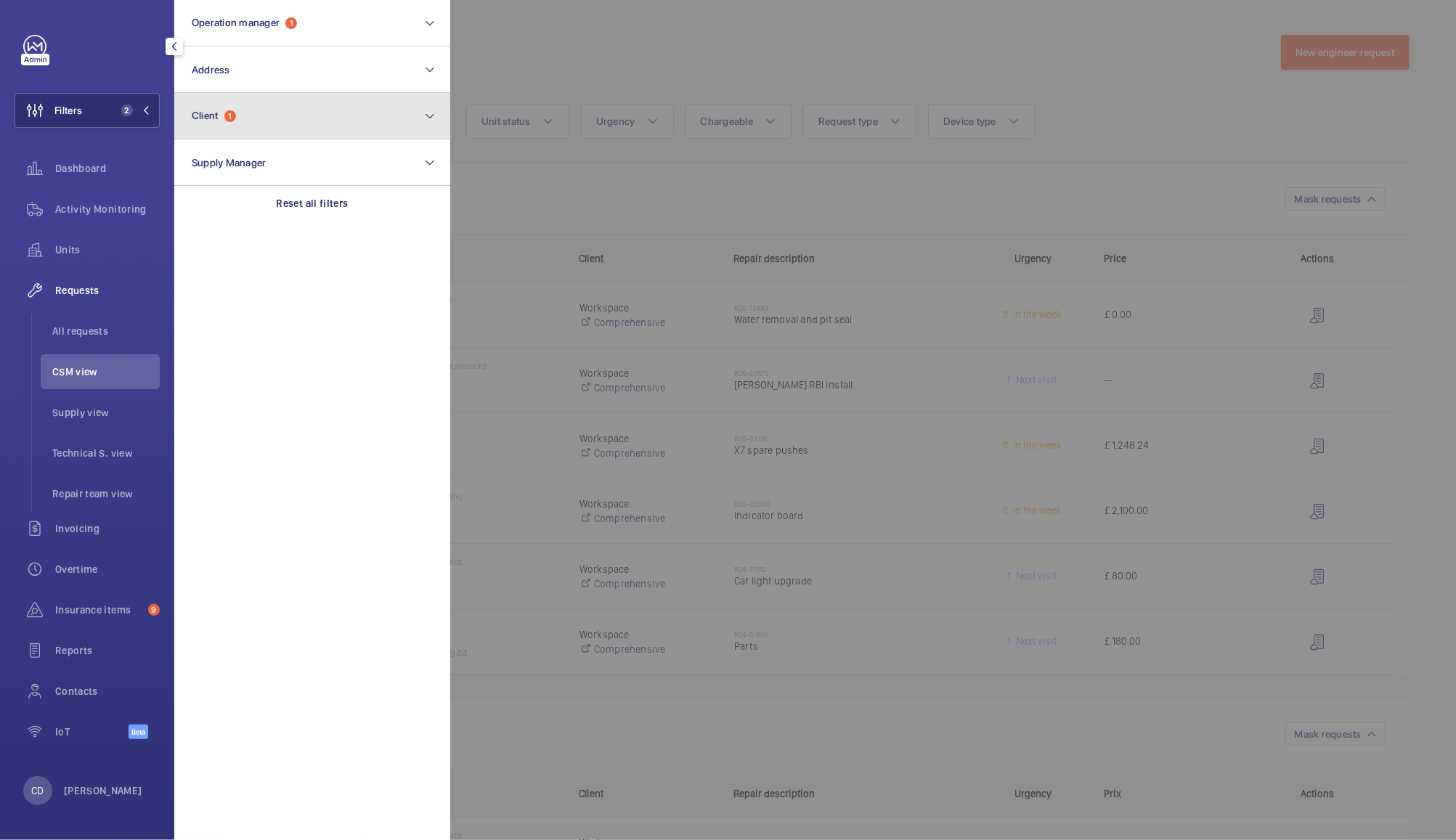
click at [330, 122] on button "Client 1" at bounding box center [312, 117] width 276 height 47
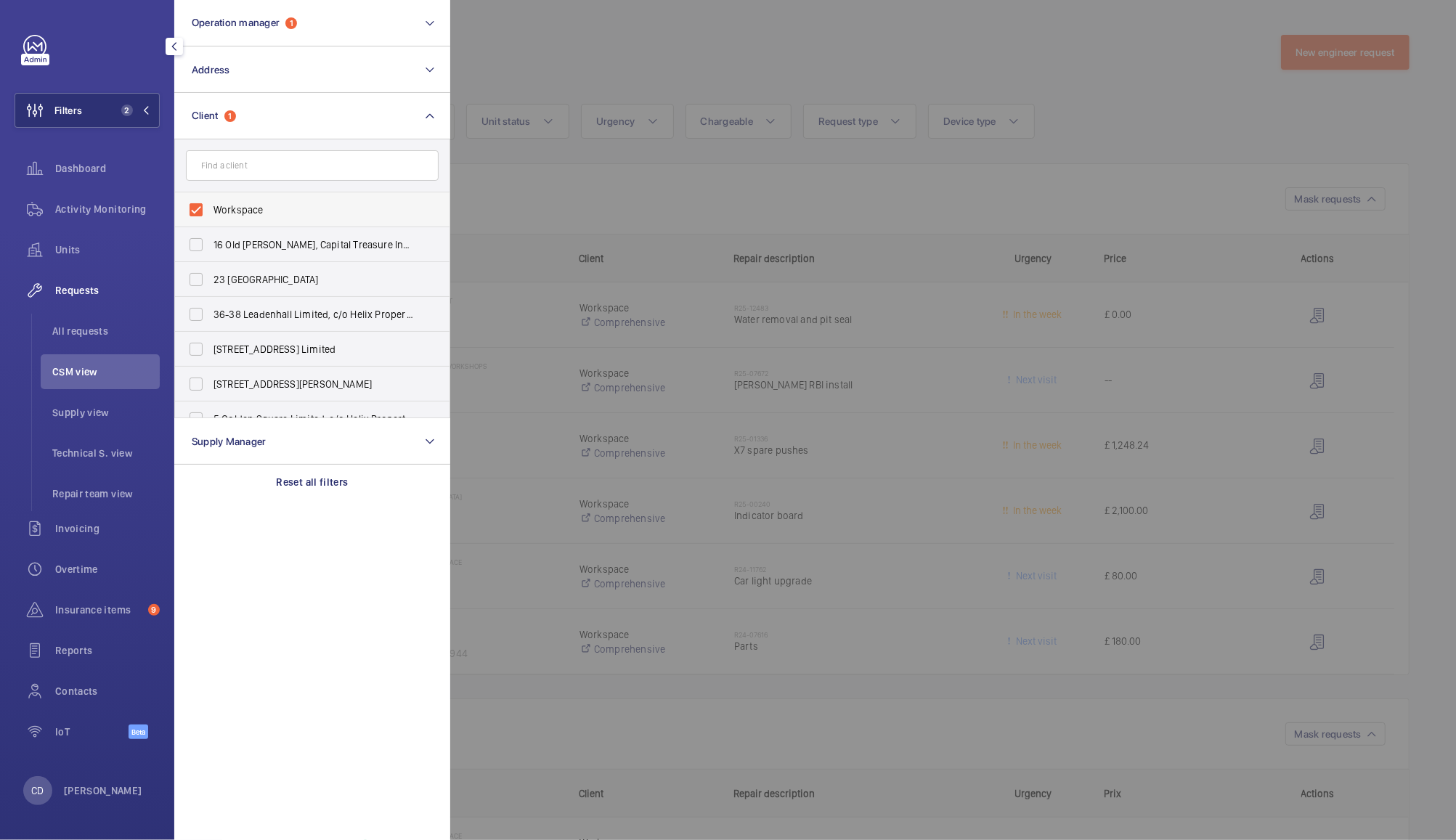
click at [255, 209] on span "Workspace" at bounding box center [313, 209] width 200 height 14
click at [211, 209] on input "Workspace" at bounding box center [196, 210] width 29 height 29
checkbox input "false"
click at [605, 43] on div at bounding box center [1179, 420] width 1456 height 840
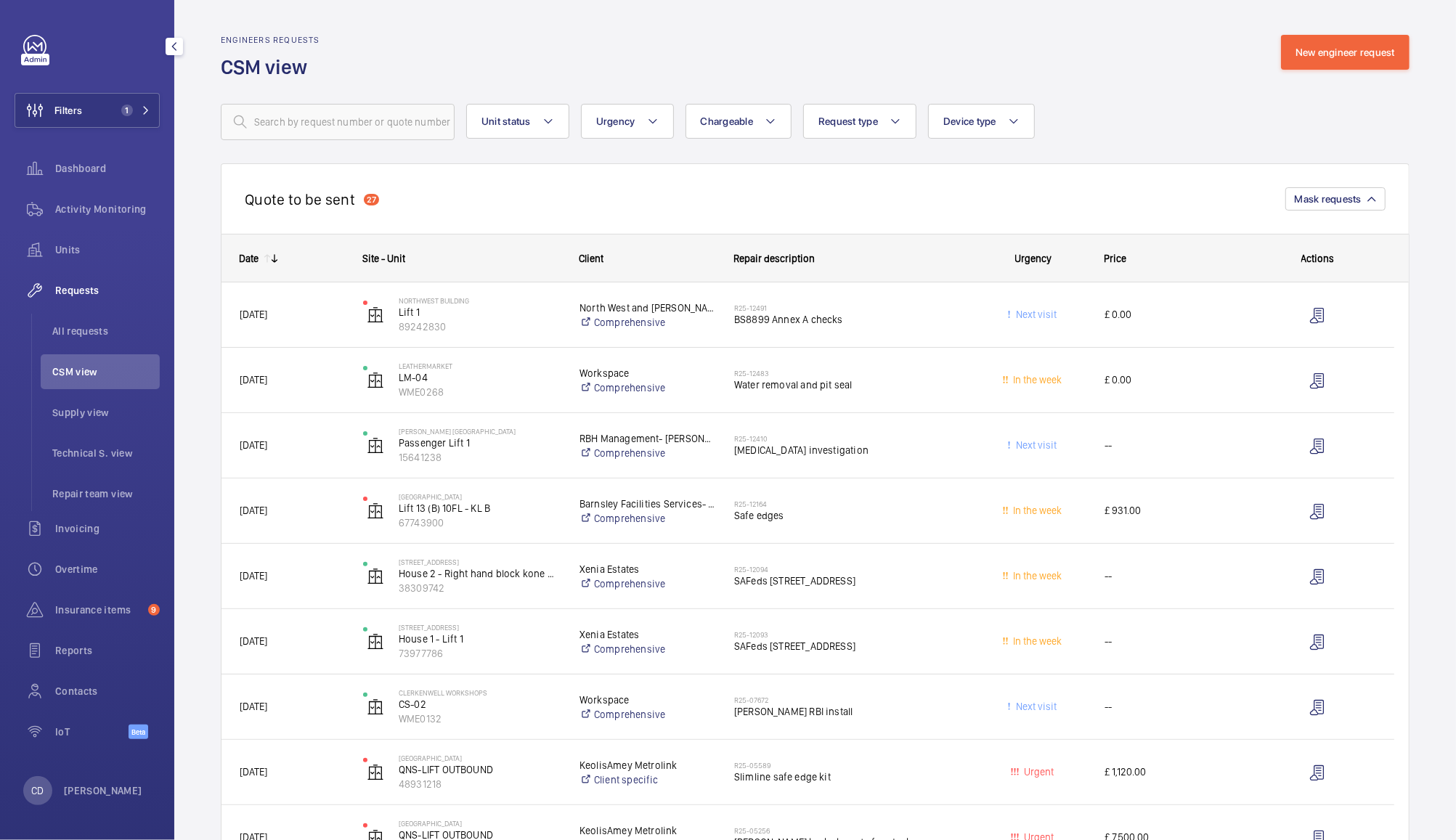
click at [1194, 316] on span "£ 0.00" at bounding box center [1172, 315] width 136 height 17
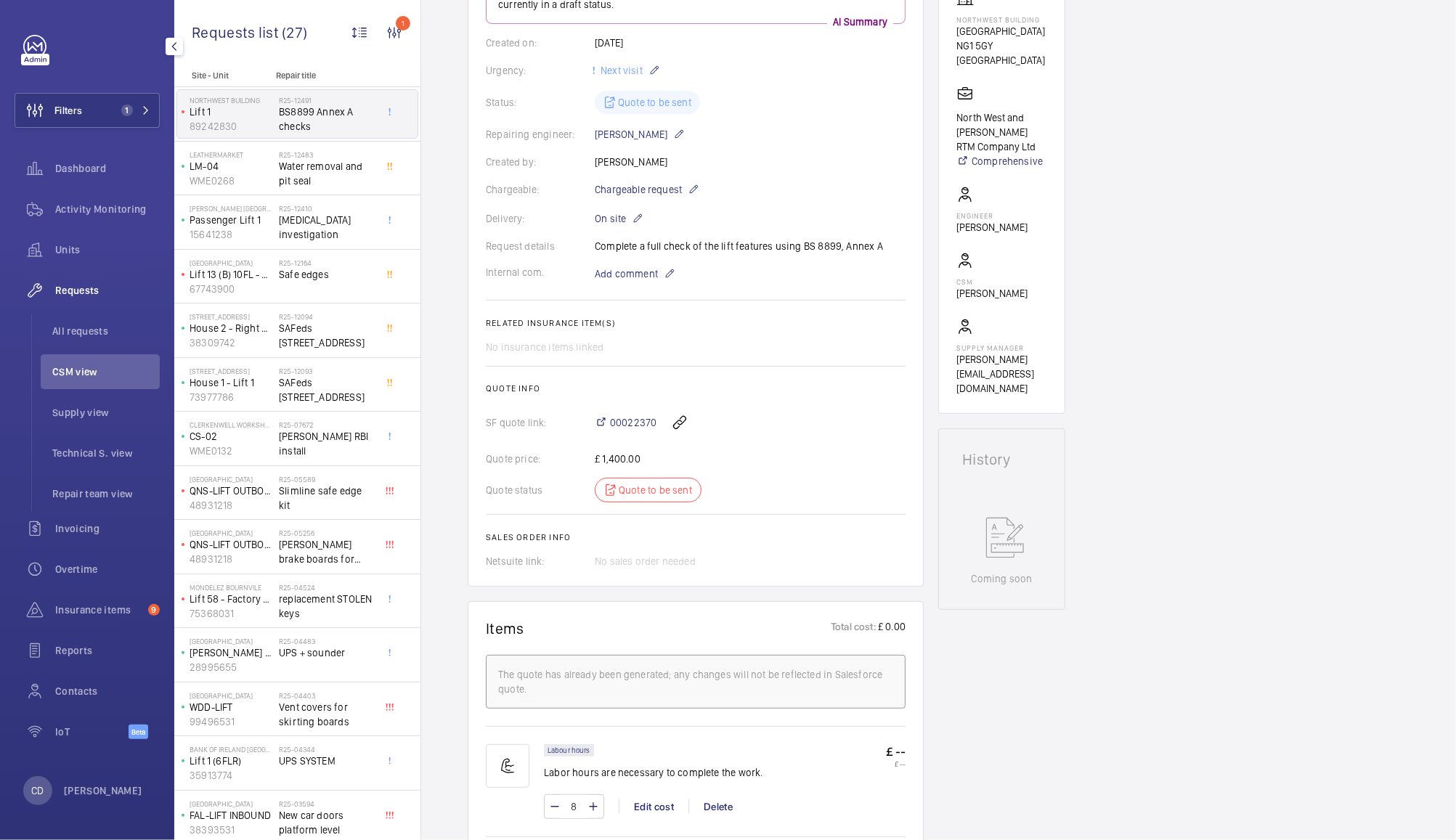
scroll to position [266, 0]
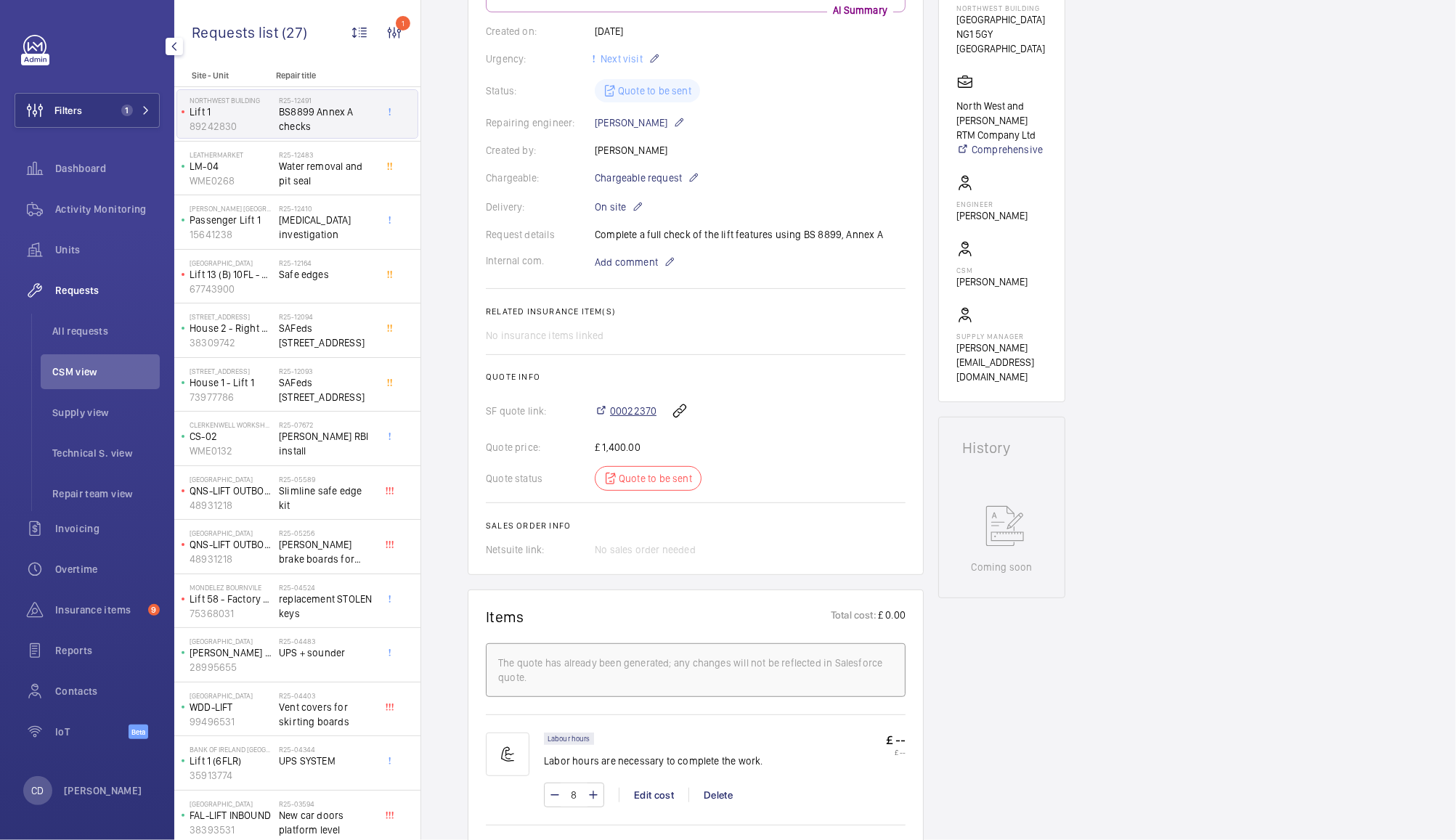
click at [641, 410] on span "00022370" at bounding box center [633, 410] width 47 height 14
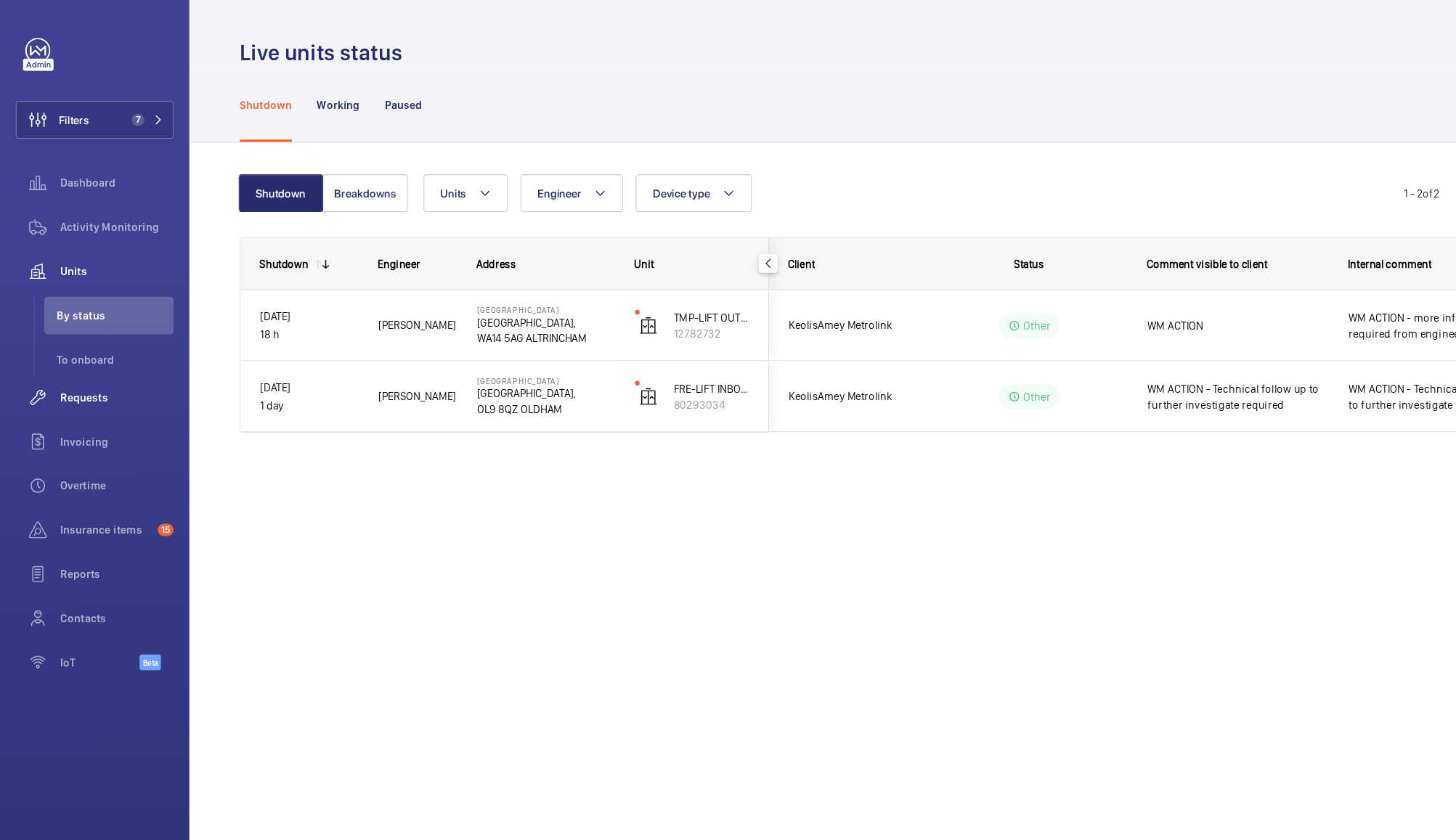
click at [82, 356] on div "Requests" at bounding box center [87, 366] width 145 height 35
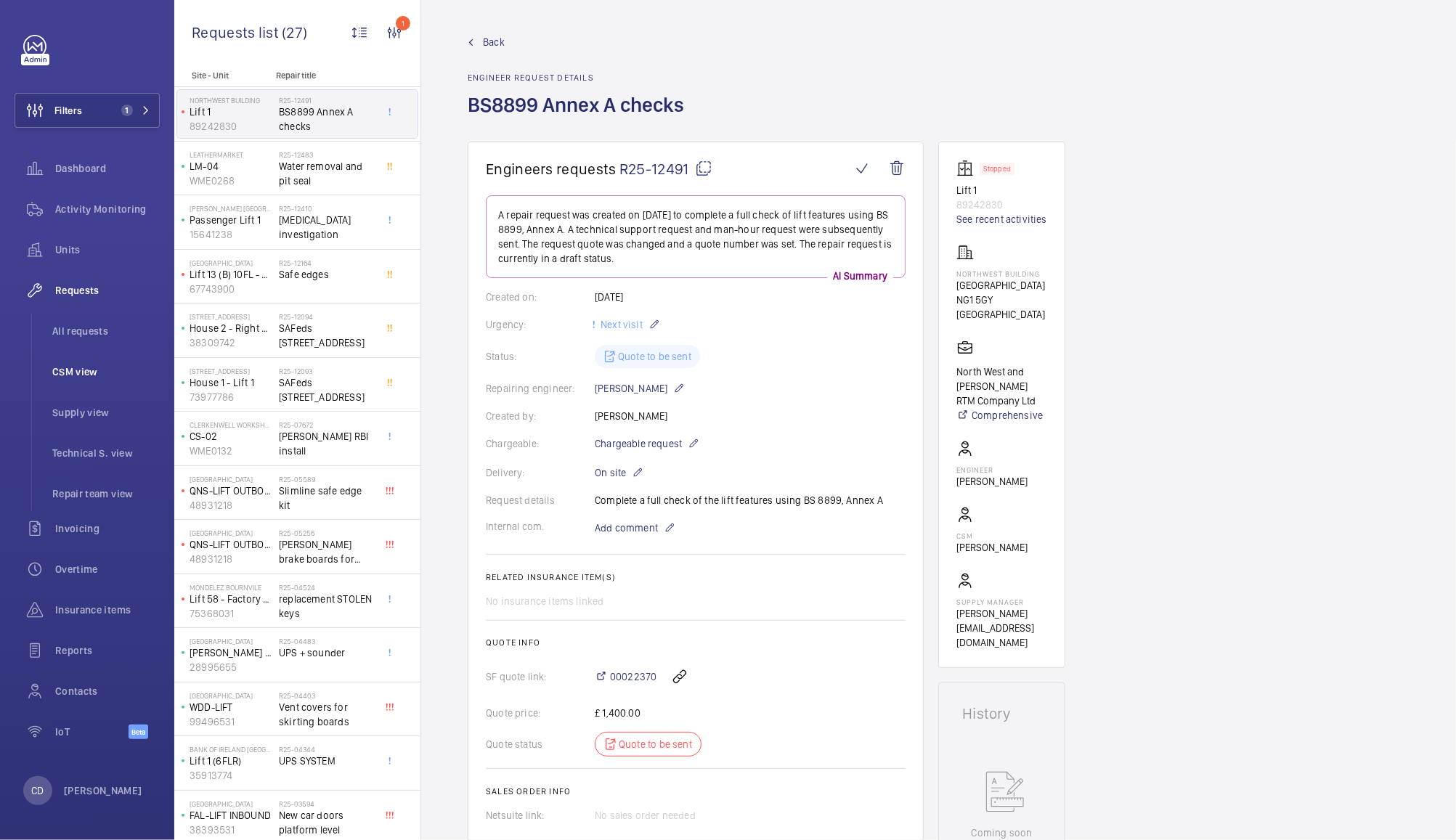
click at [82, 373] on span "CSM view" at bounding box center [106, 371] width 107 height 14
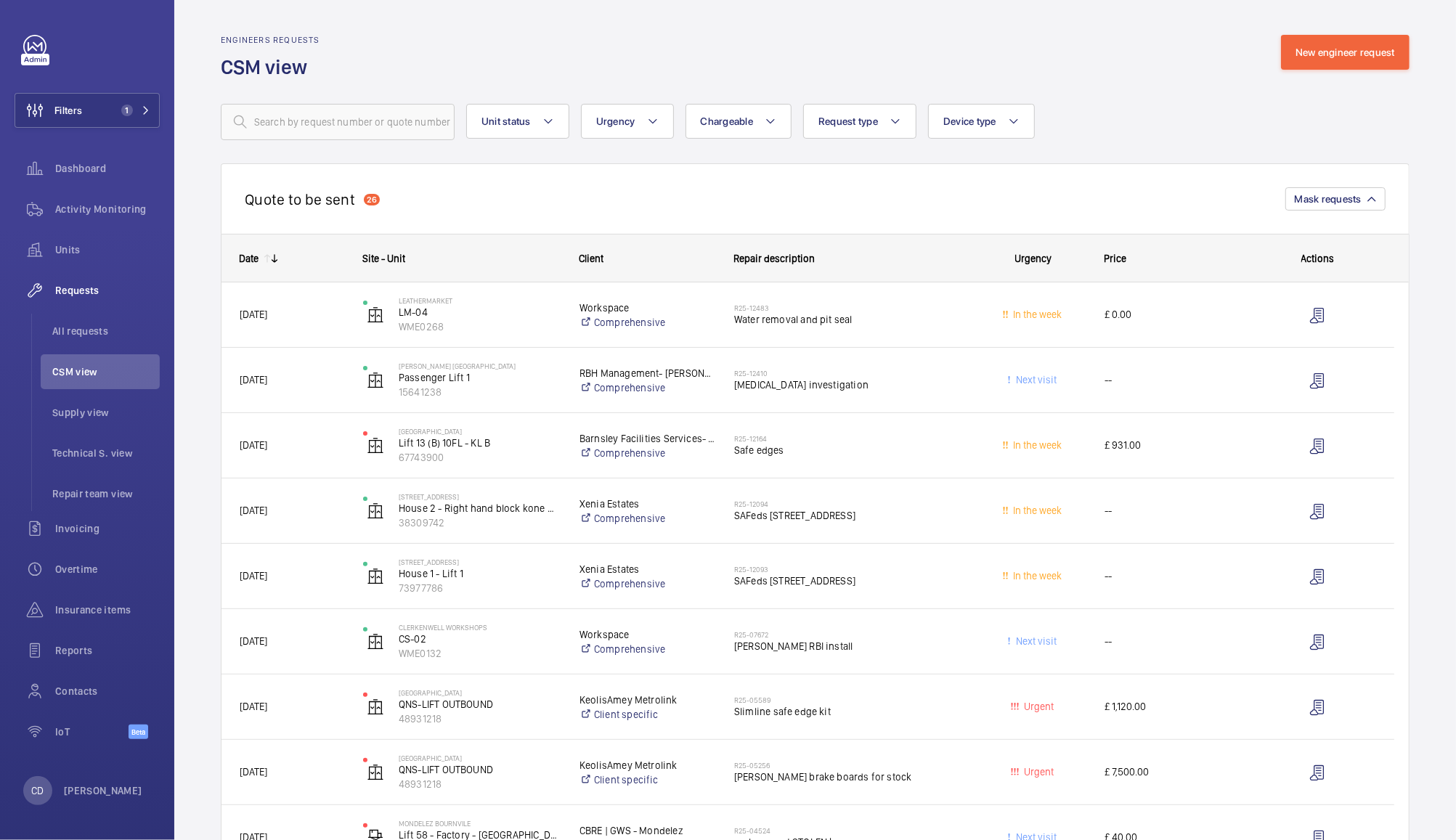
click at [1179, 320] on span "£ 0.00" at bounding box center [1172, 315] width 136 height 17
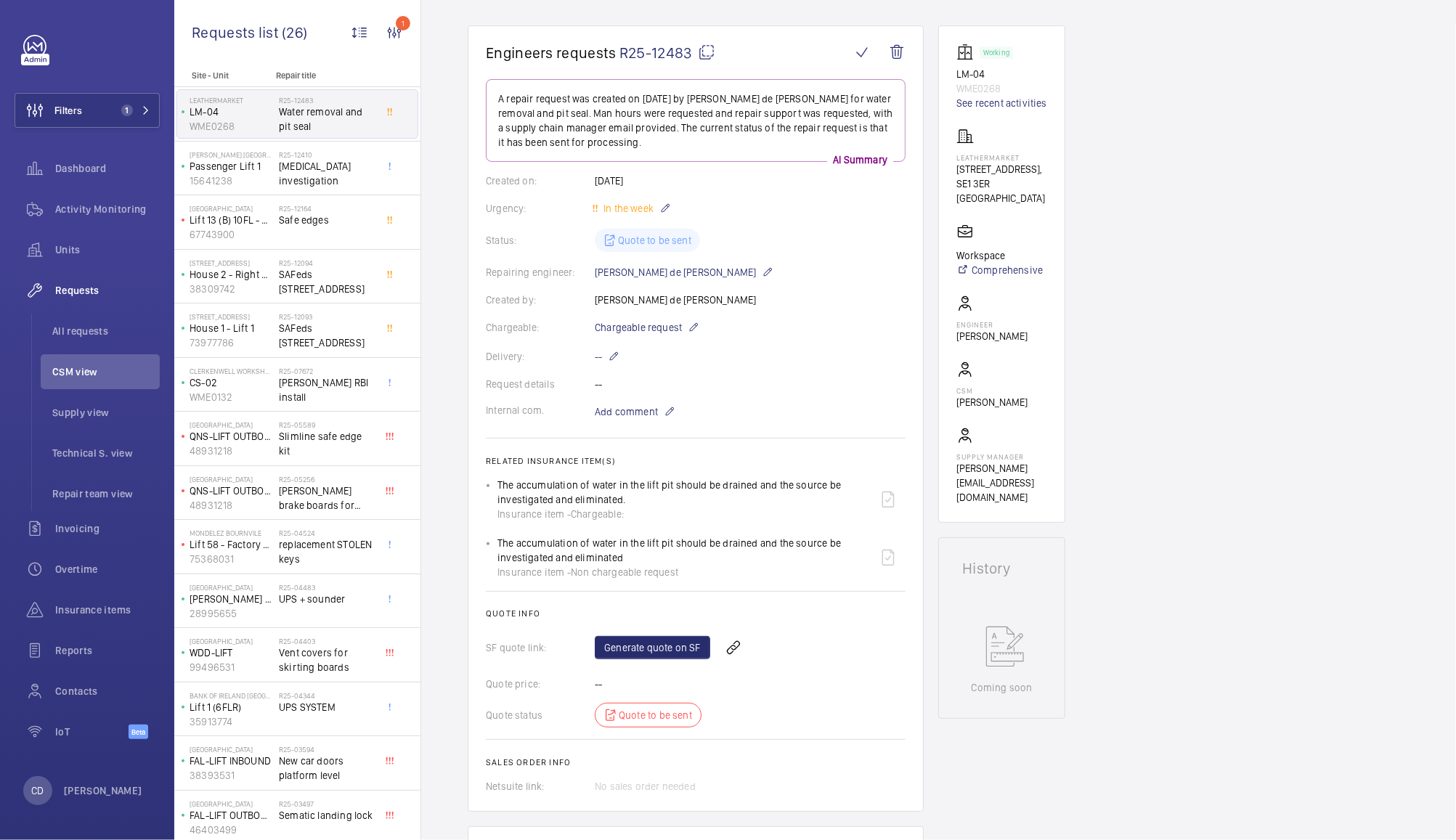
scroll to position [115, 0]
click at [322, 176] on span "[MEDICAL_DATA] investigation" at bounding box center [327, 173] width 96 height 29
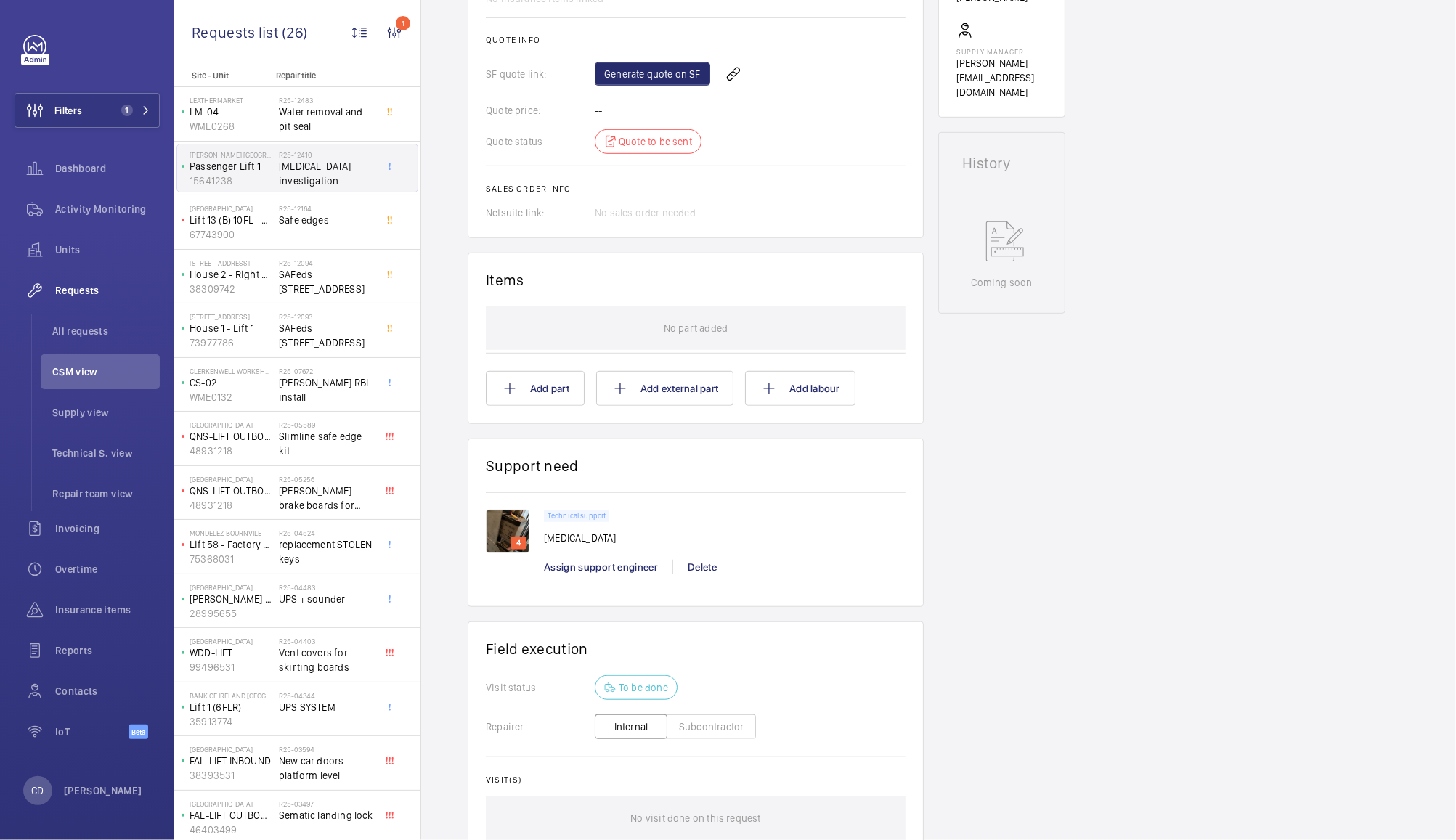
scroll to position [614, 0]
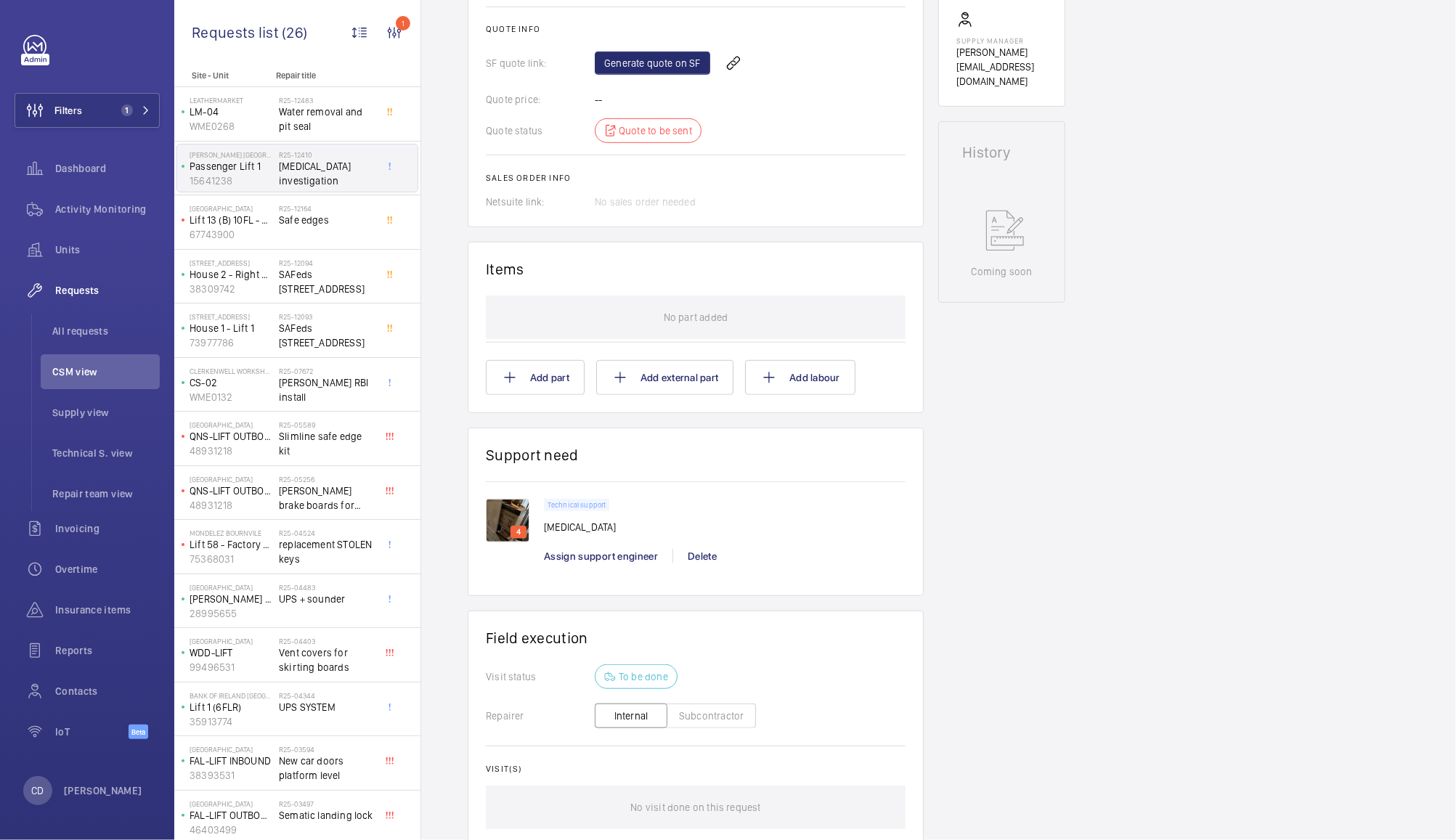
click at [524, 525] on div "4" at bounding box center [518, 532] width 16 height 13
click at [508, 517] on img at bounding box center [507, 520] width 43 height 43
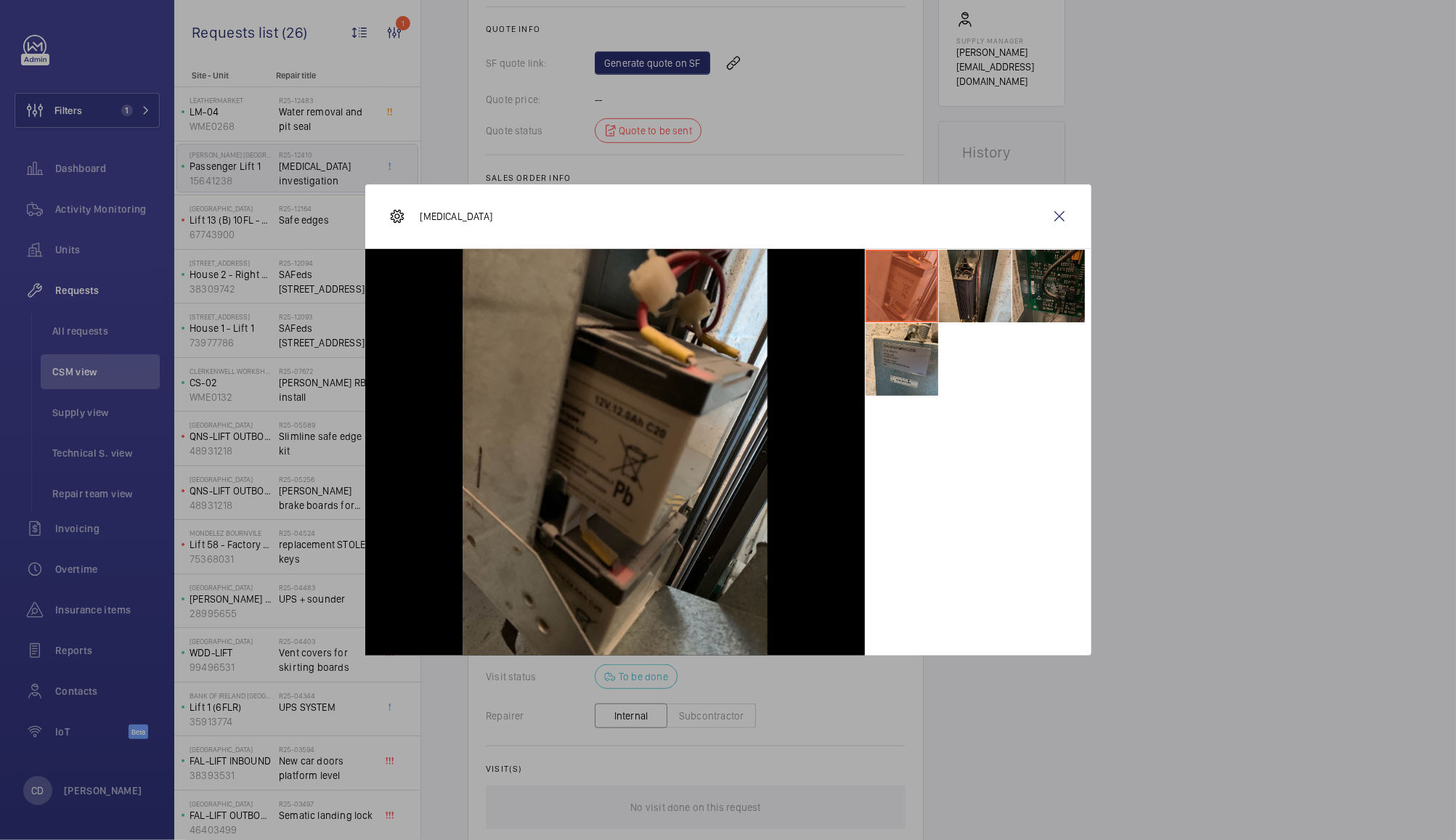
click at [977, 281] on li at bounding box center [975, 286] width 72 height 72
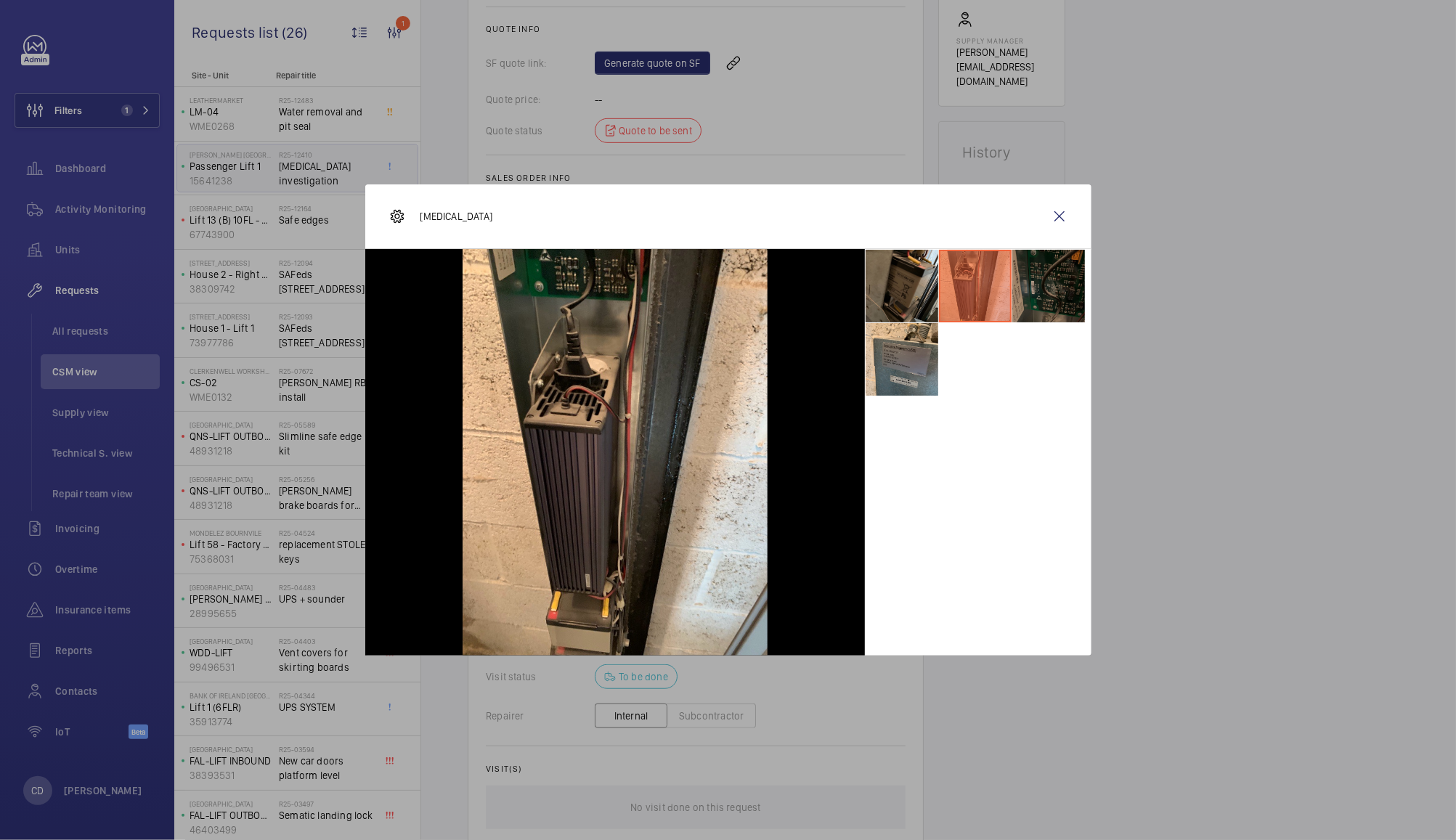
click at [1050, 279] on li at bounding box center [1049, 286] width 72 height 72
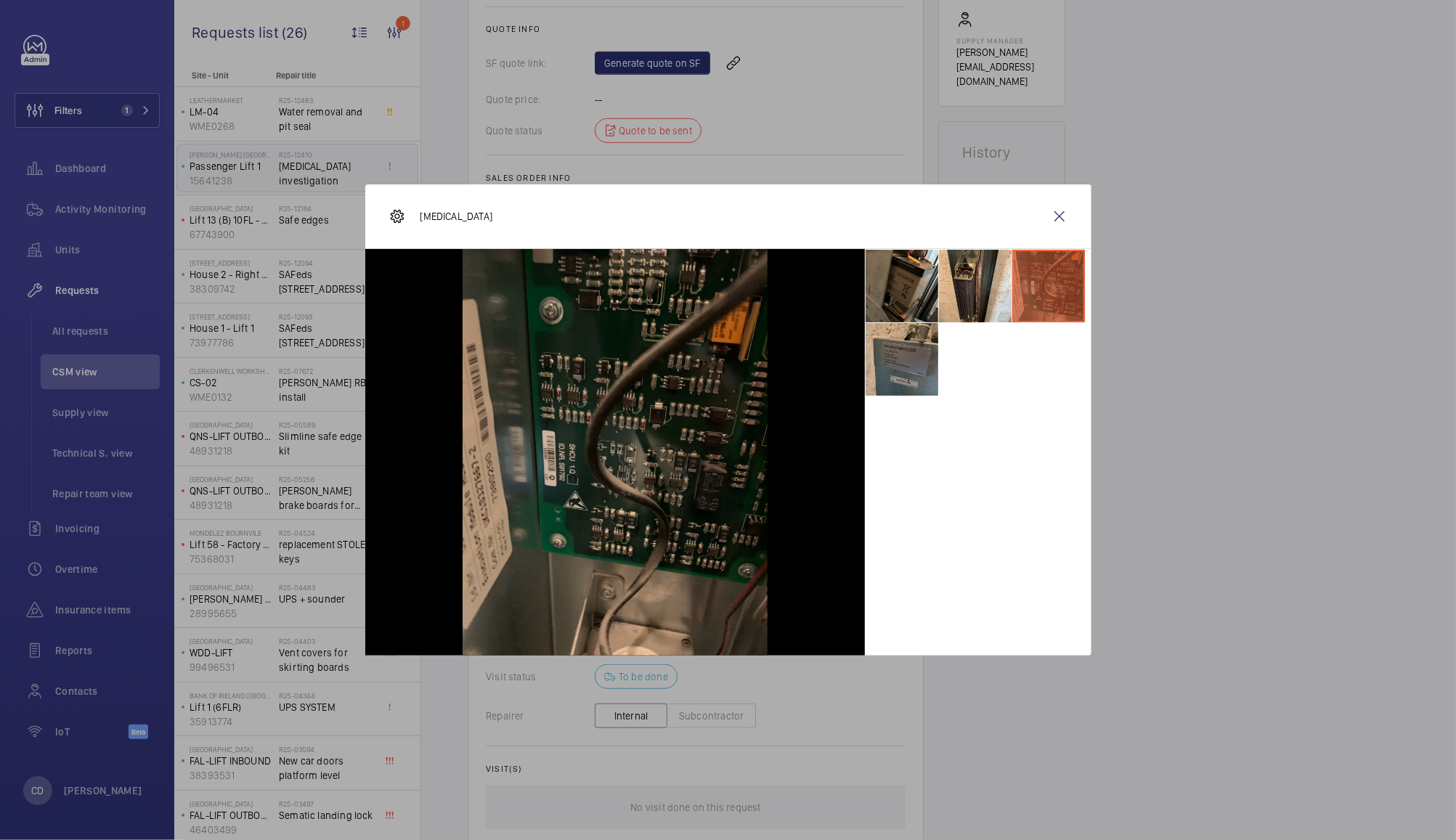
click at [895, 370] on li at bounding box center [901, 359] width 72 height 72
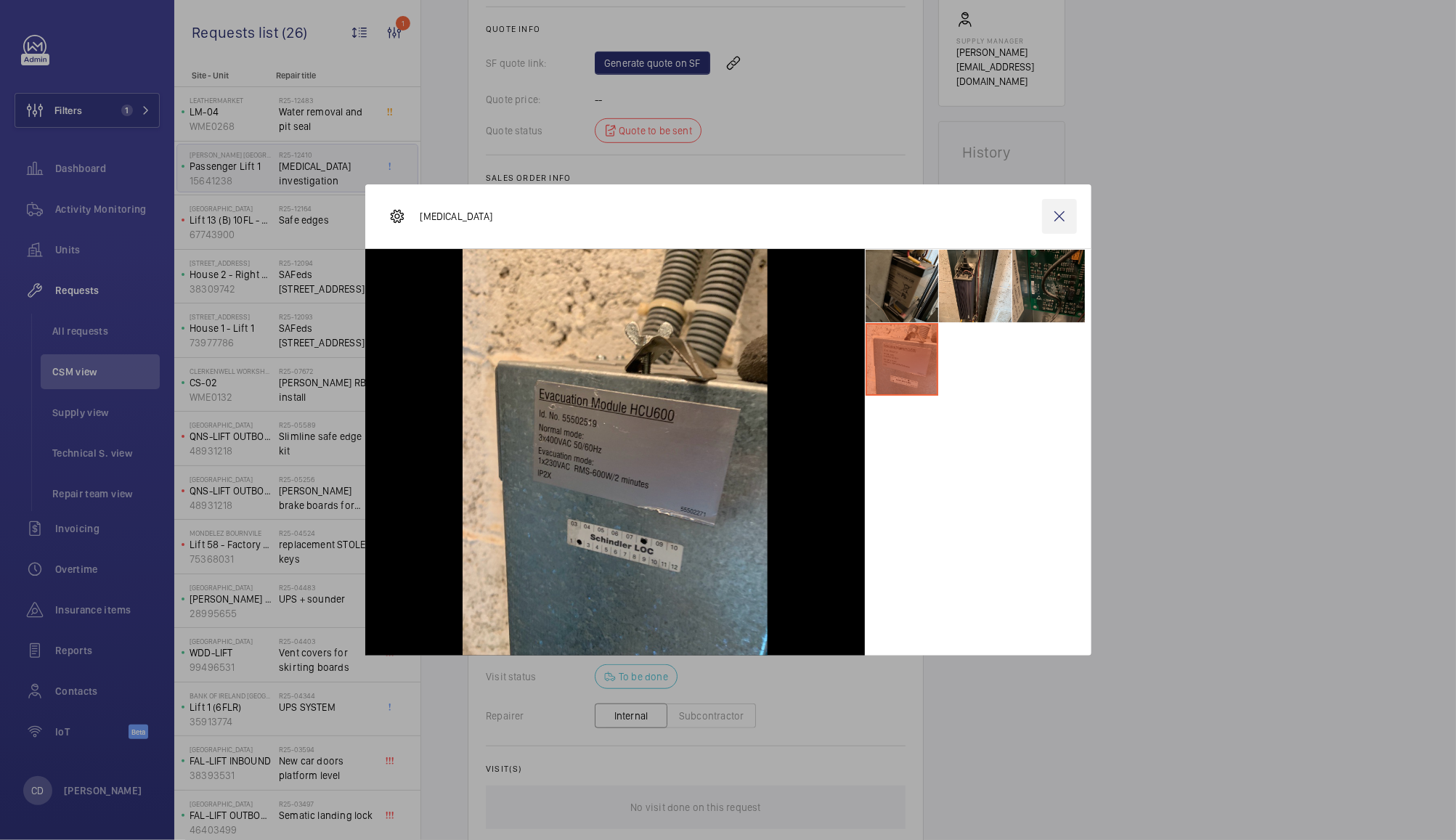
click at [1060, 220] on wm-front-icon-button at bounding box center [1060, 216] width 35 height 35
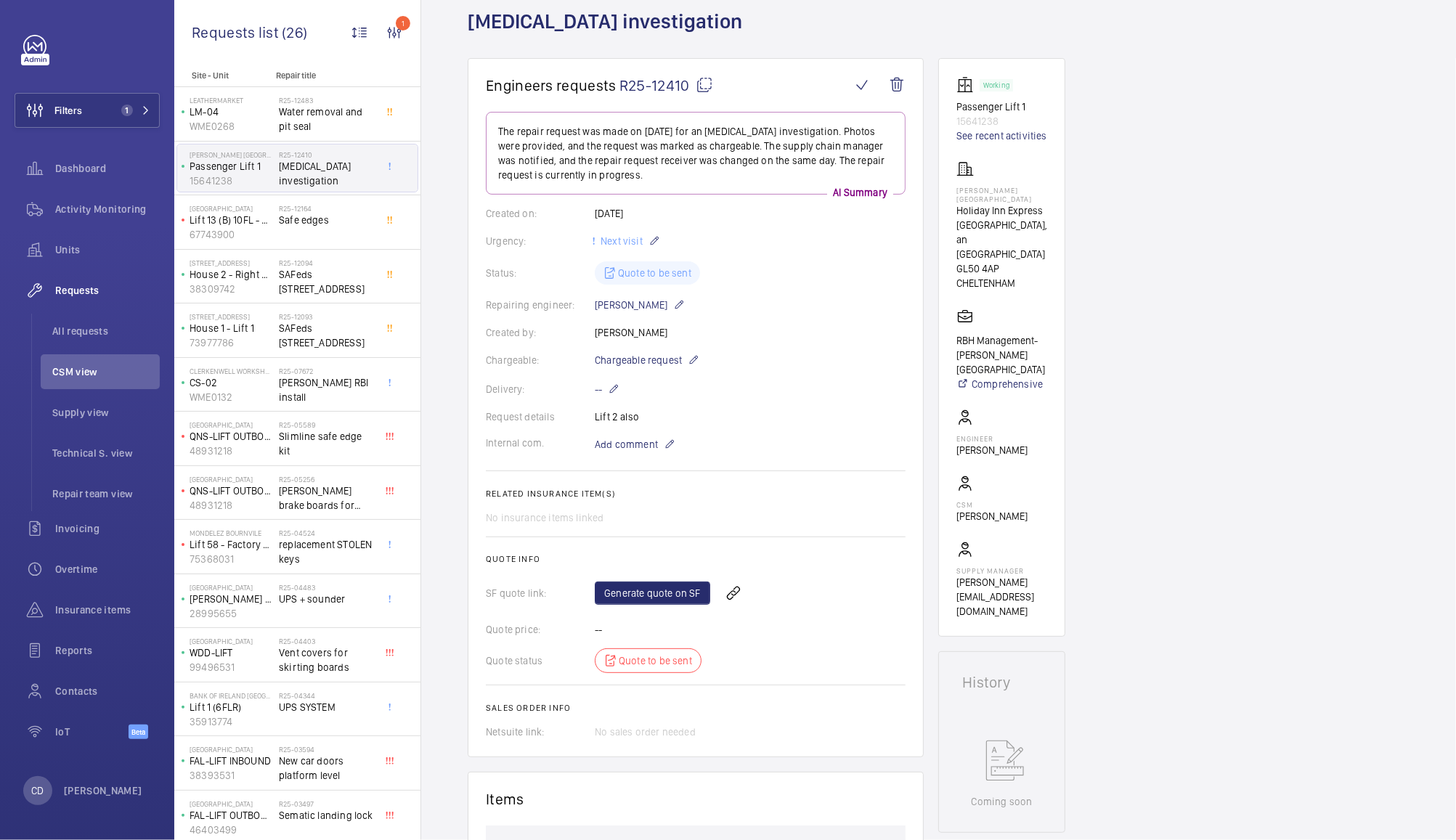
scroll to position [84, 0]
click at [635, 442] on span "Add comment" at bounding box center [626, 443] width 63 height 14
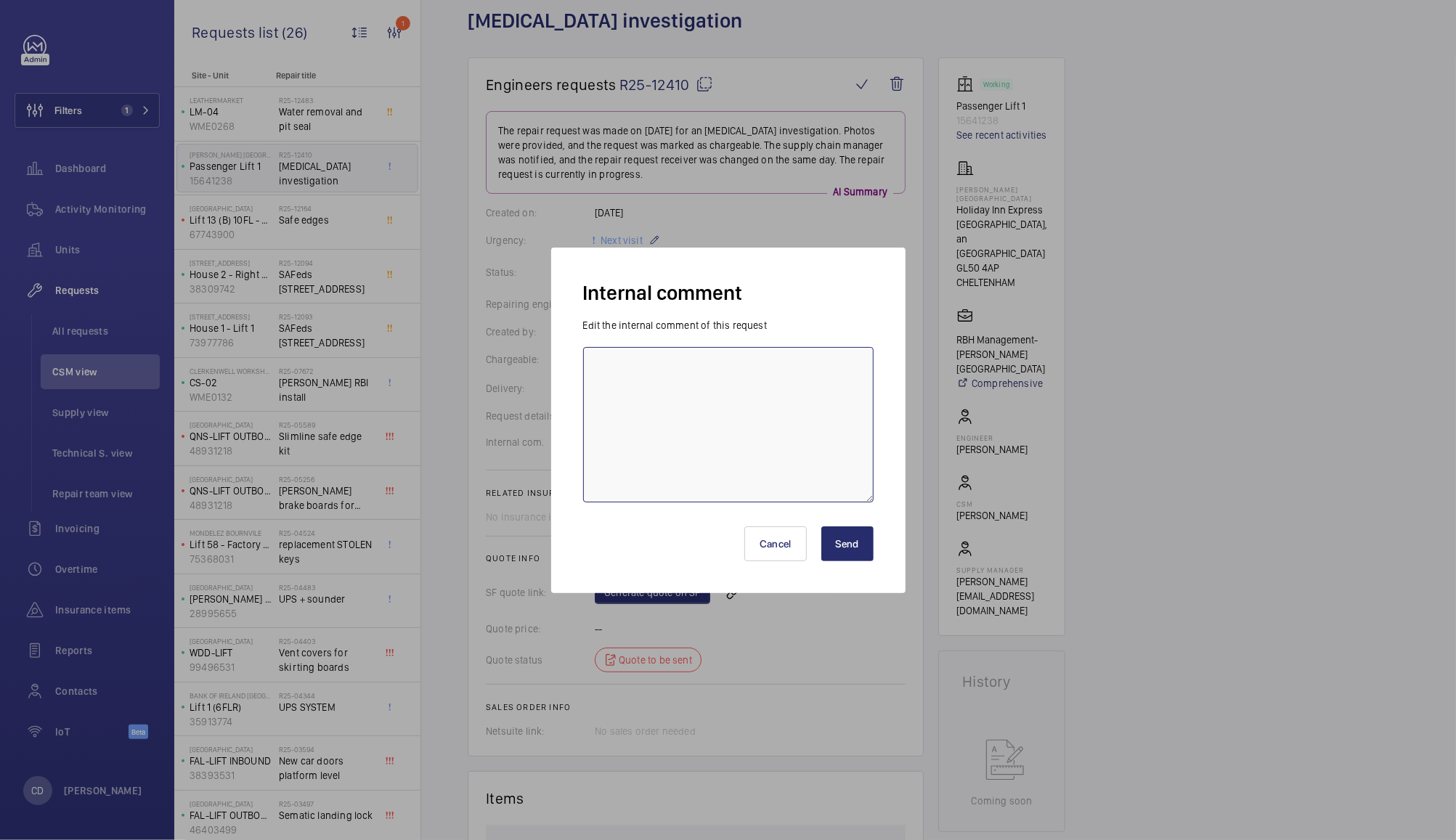
click at [755, 371] on textarea at bounding box center [728, 425] width 291 height 156
type textarea "Both lifts failed SAFed tests"
click at [854, 545] on button "Send" at bounding box center [847, 544] width 52 height 35
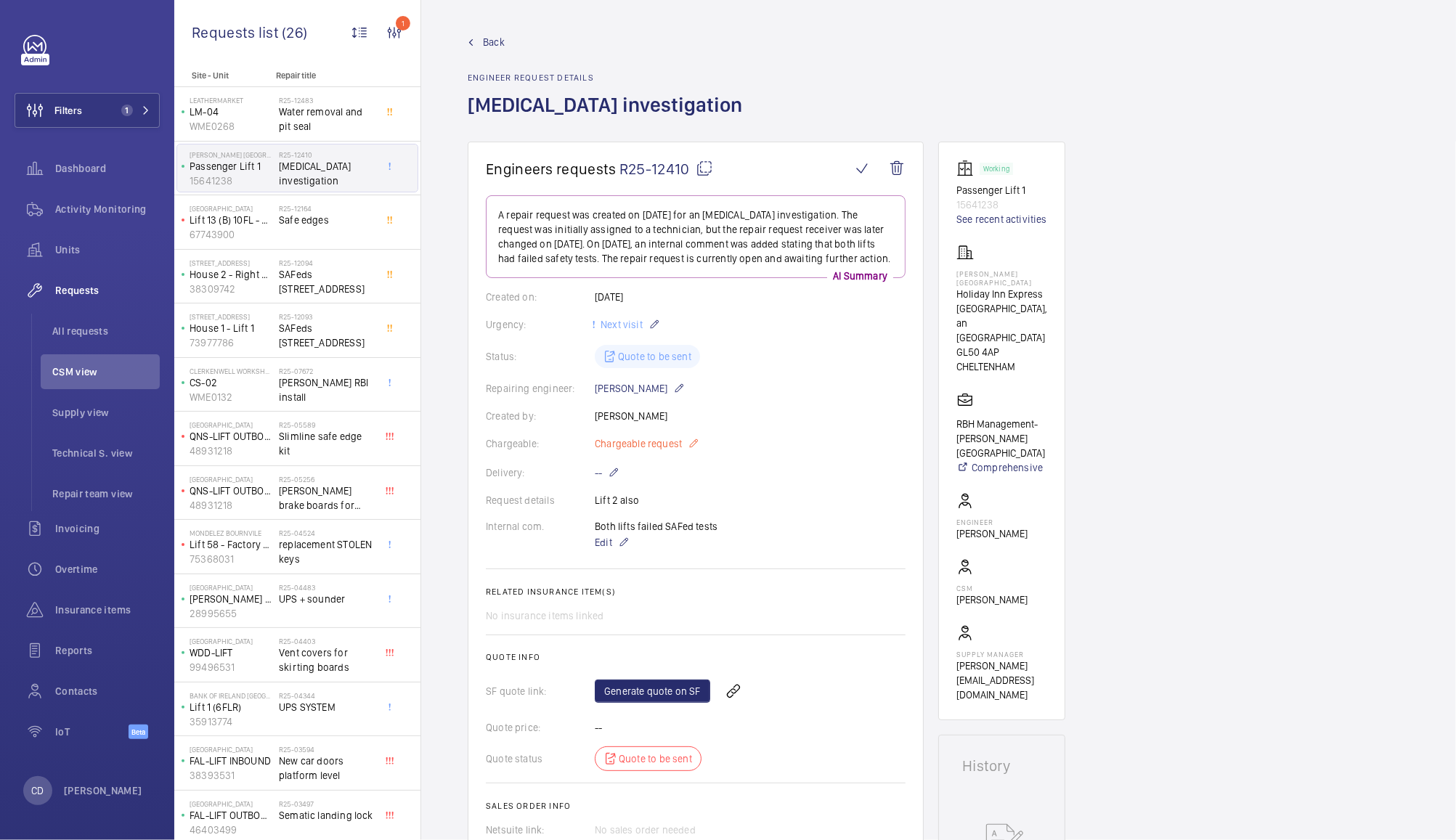
click at [644, 451] on span "Chargeable request" at bounding box center [638, 443] width 87 height 14
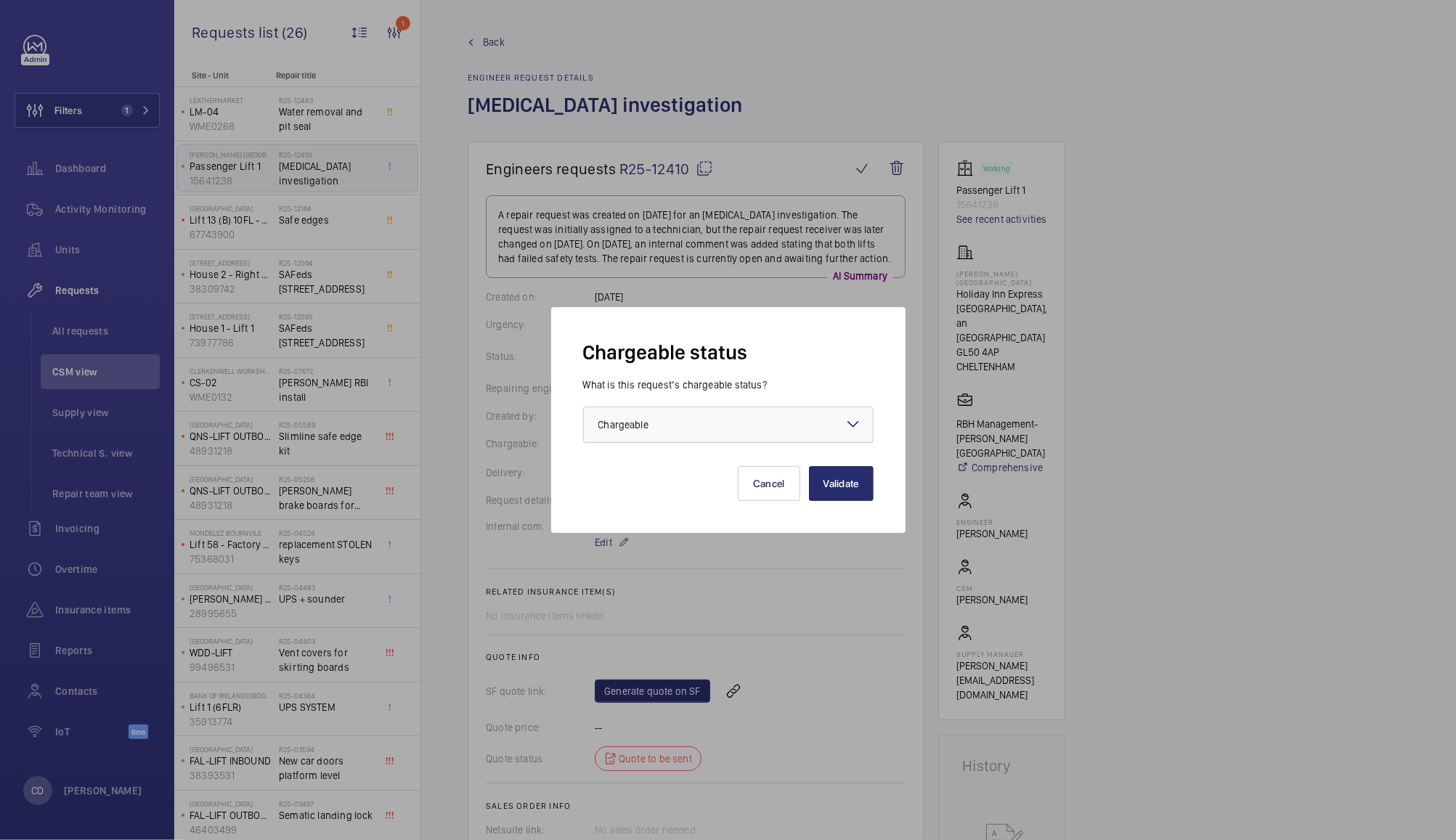
click at [834, 407] on div at bounding box center [728, 425] width 289 height 35
click at [787, 500] on span "Non chargeable" at bounding box center [729, 504] width 260 height 14
click at [849, 482] on button "Validate" at bounding box center [841, 484] width 65 height 35
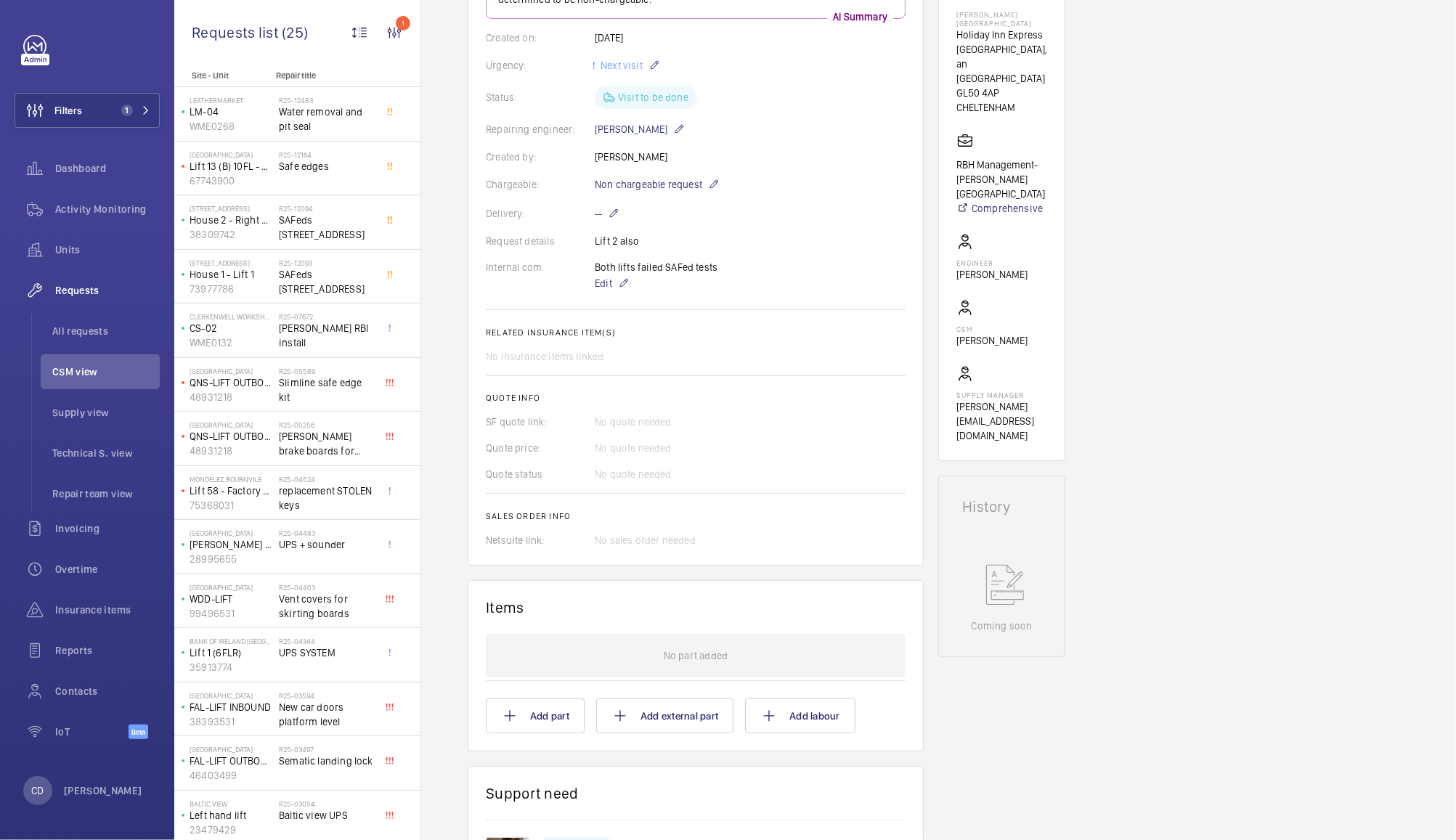
scroll to position [266, 0]
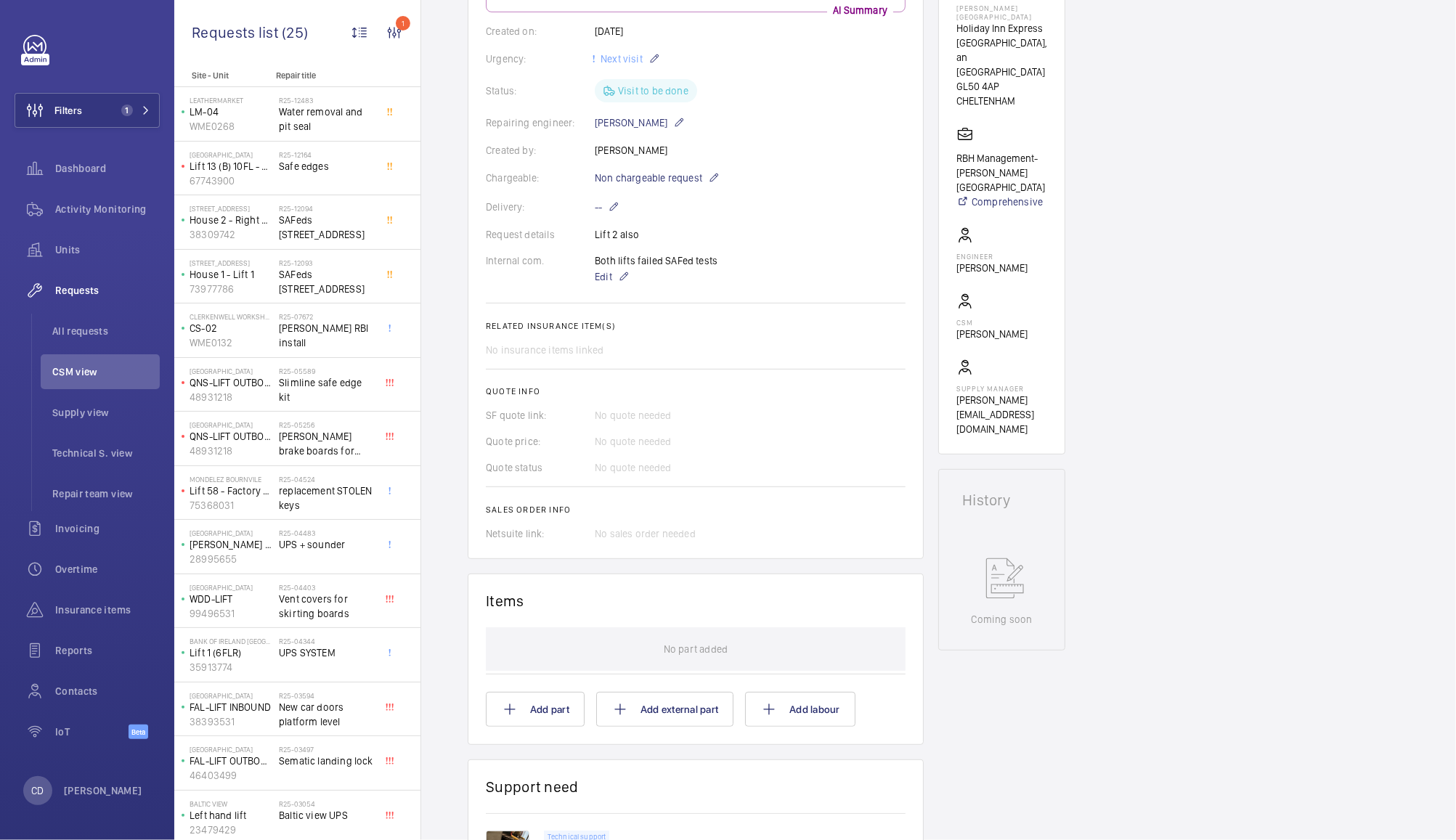
click at [116, 367] on span "CSM view" at bounding box center [106, 371] width 107 height 14
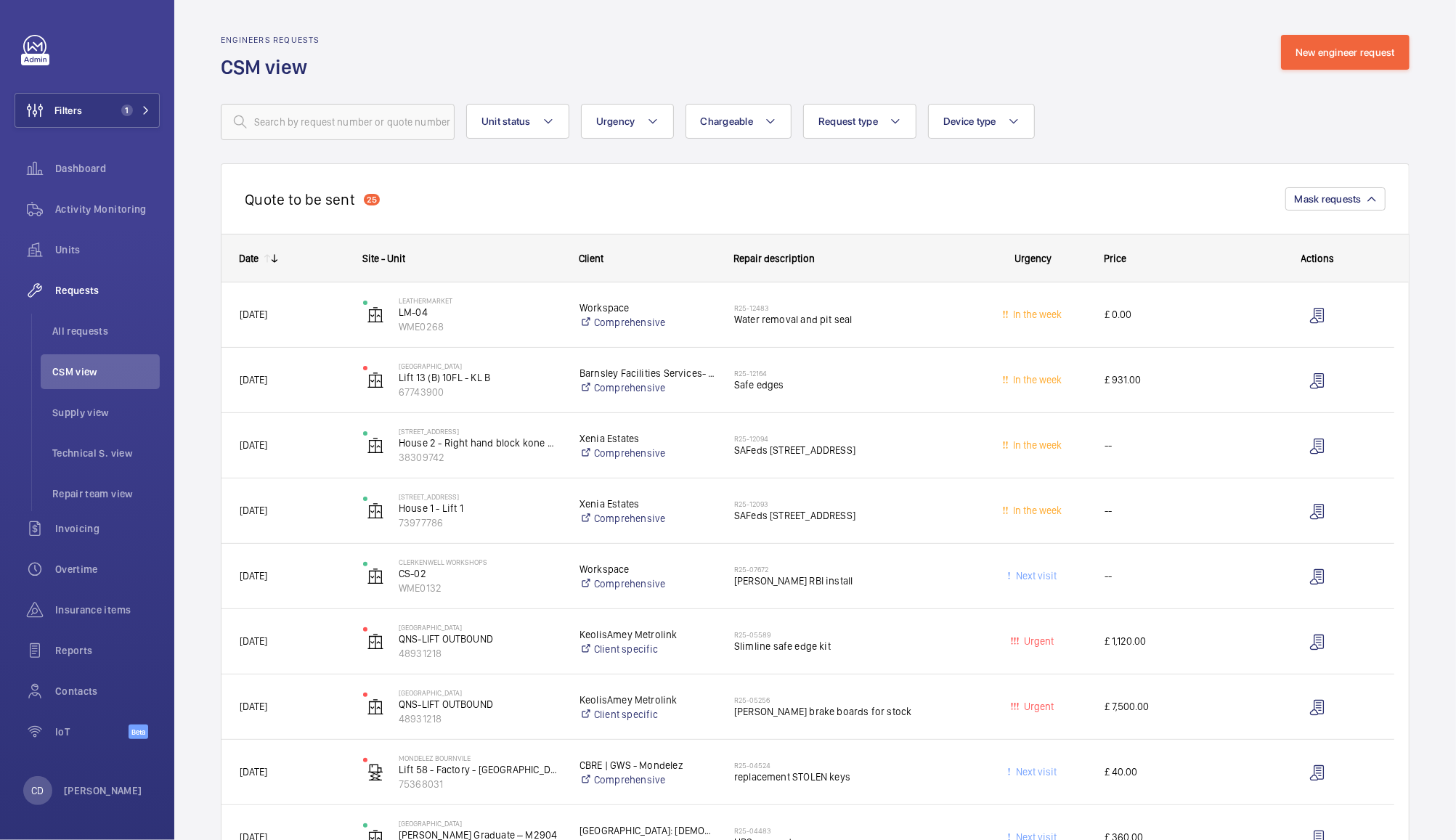
click at [1185, 386] on span "£ 931.00" at bounding box center [1172, 380] width 136 height 17
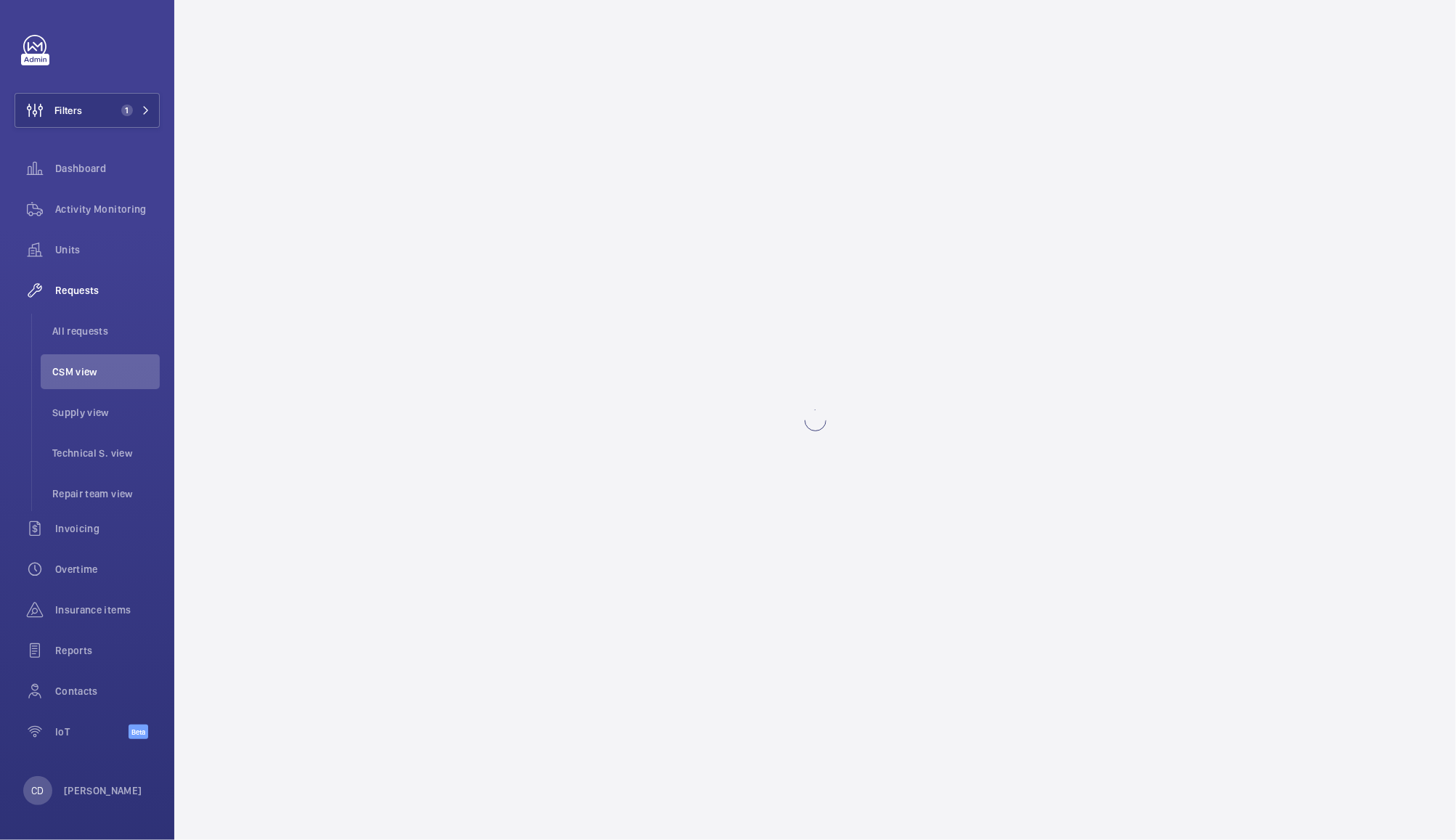
click at [1185, 386] on wm-front-async-data-loader at bounding box center [815, 420] width 1282 height 840
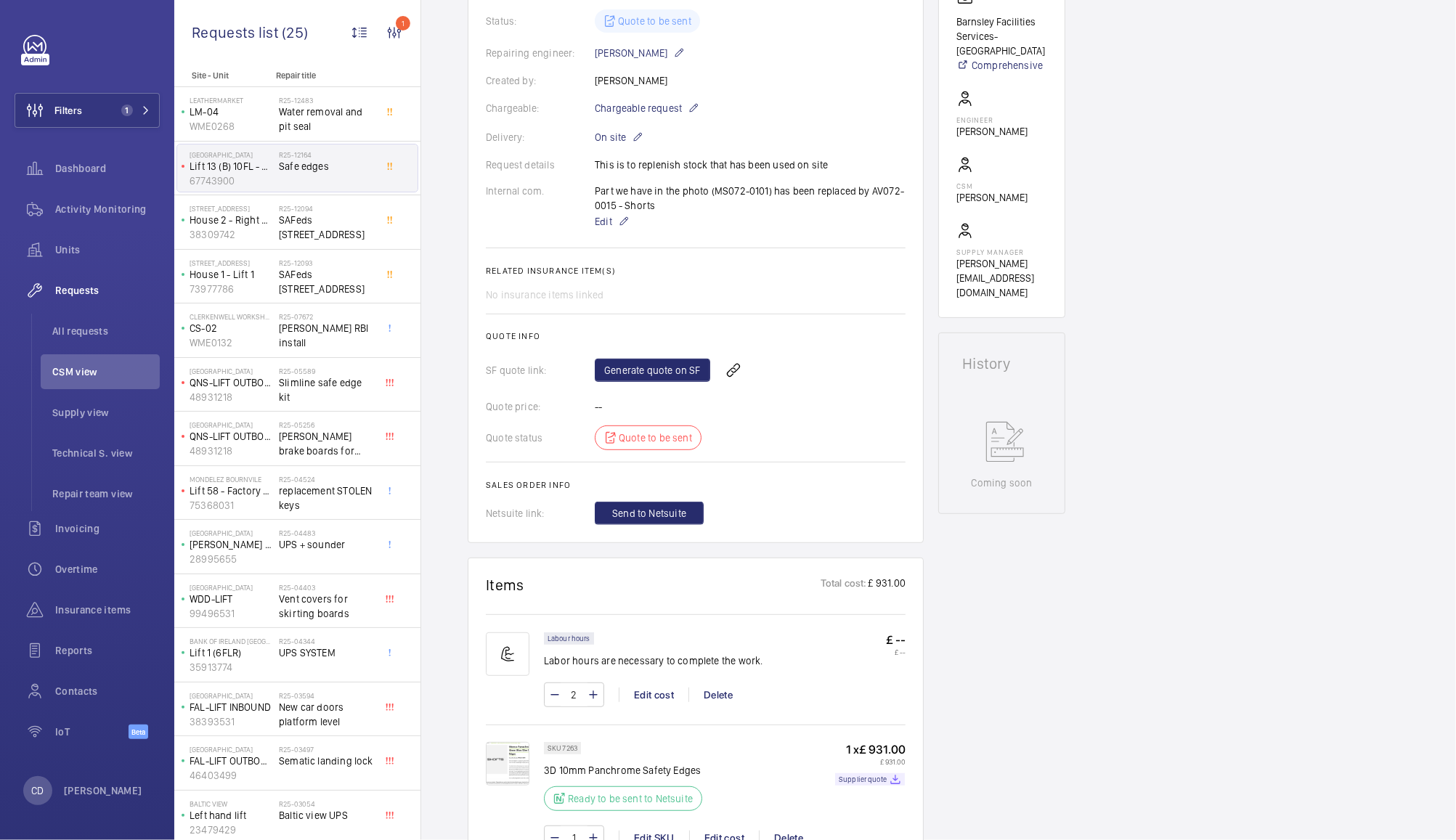
scroll to position [344, 0]
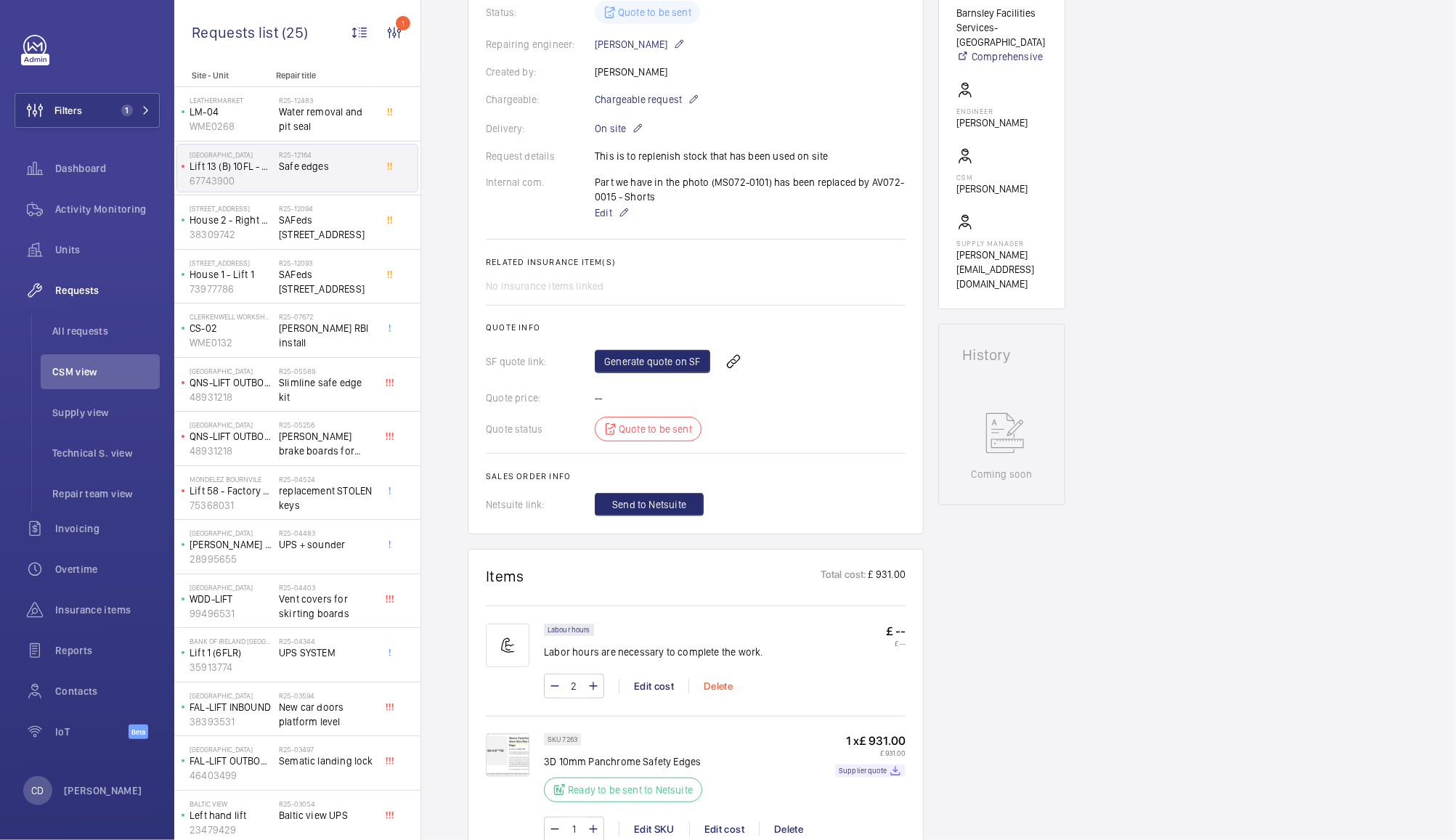
click at [722, 684] on div "Delete" at bounding box center [718, 685] width 59 height 14
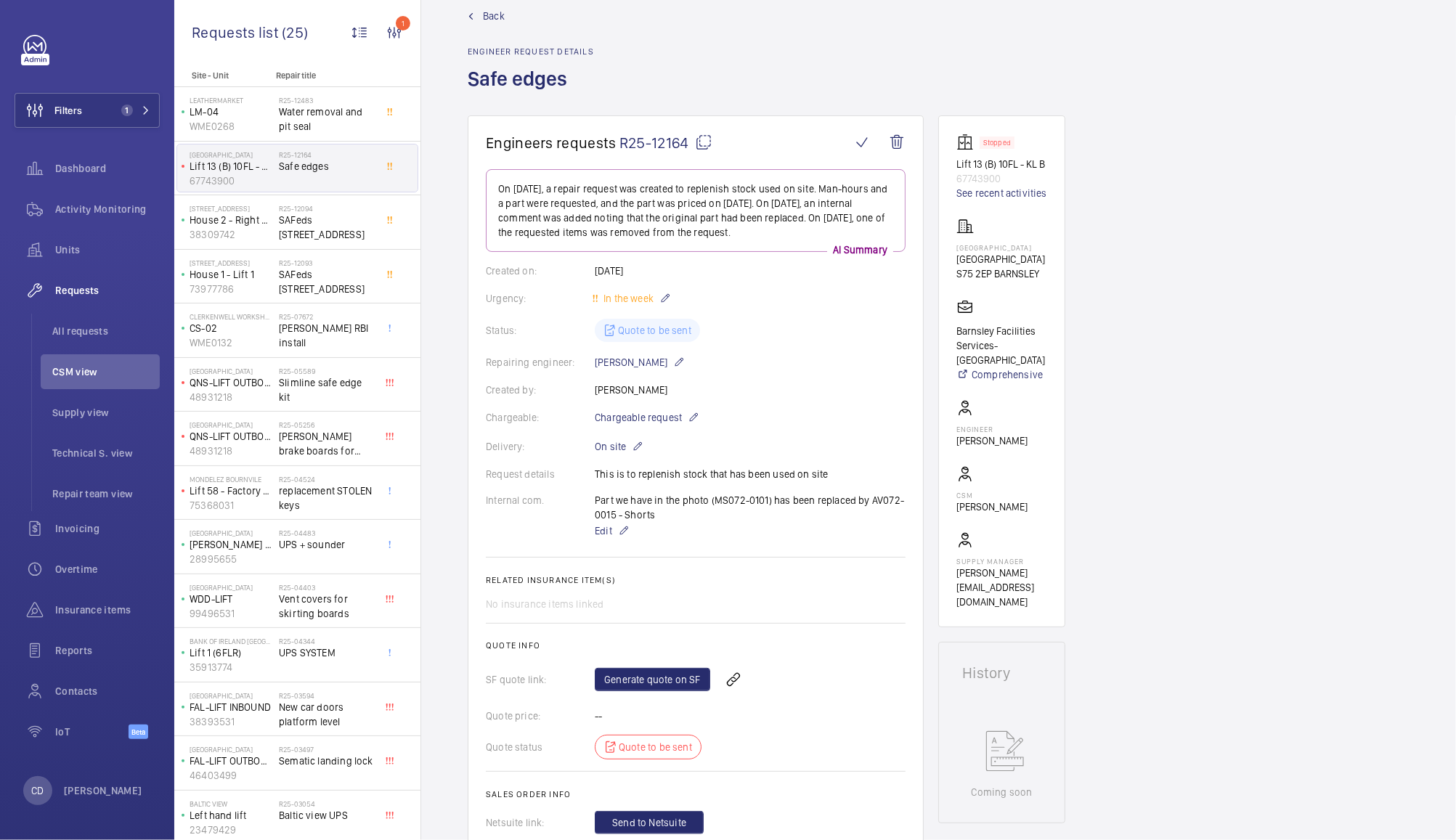
scroll to position [0, 0]
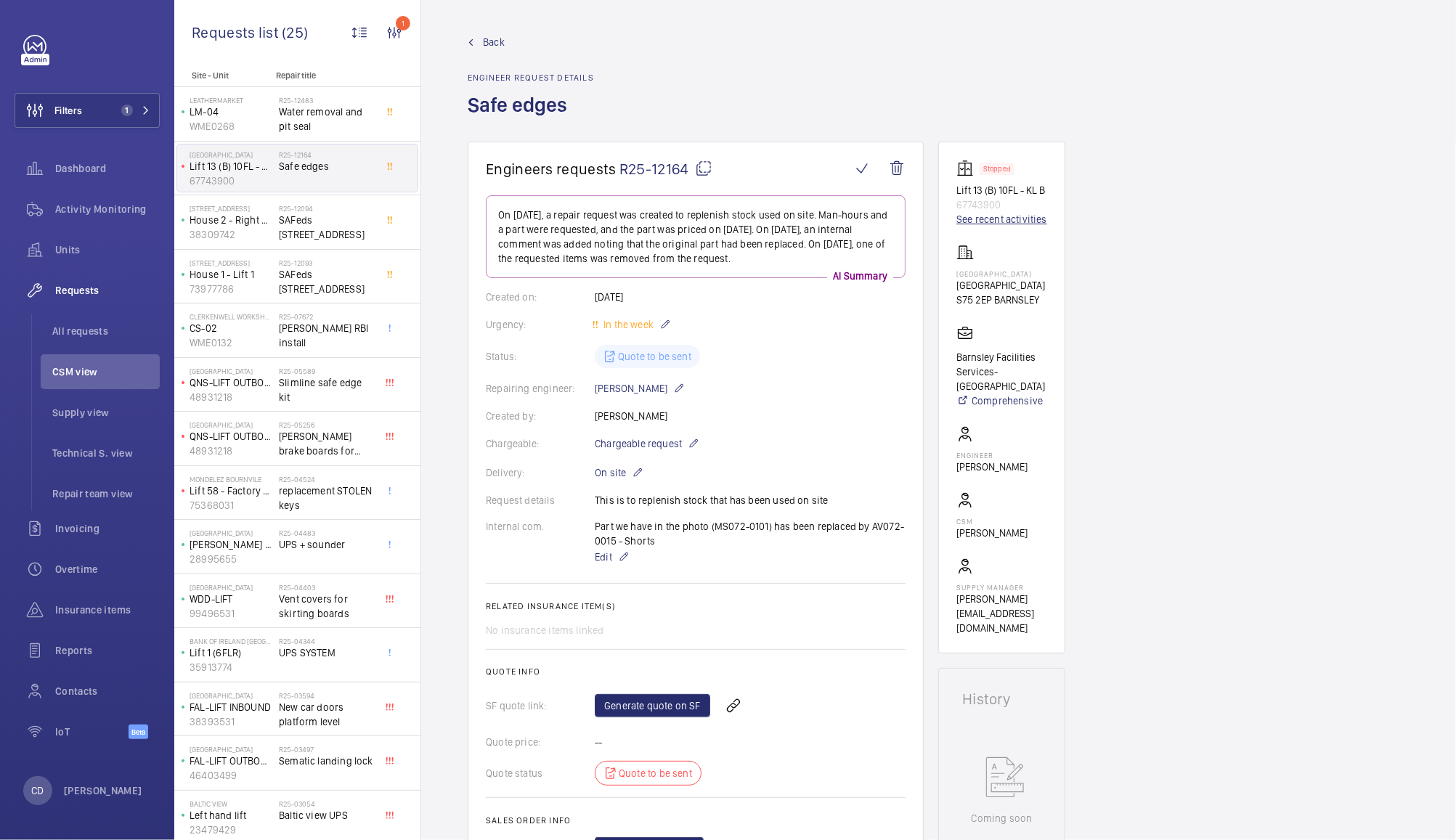
click at [1038, 215] on link "See recent activities" at bounding box center [1001, 219] width 91 height 14
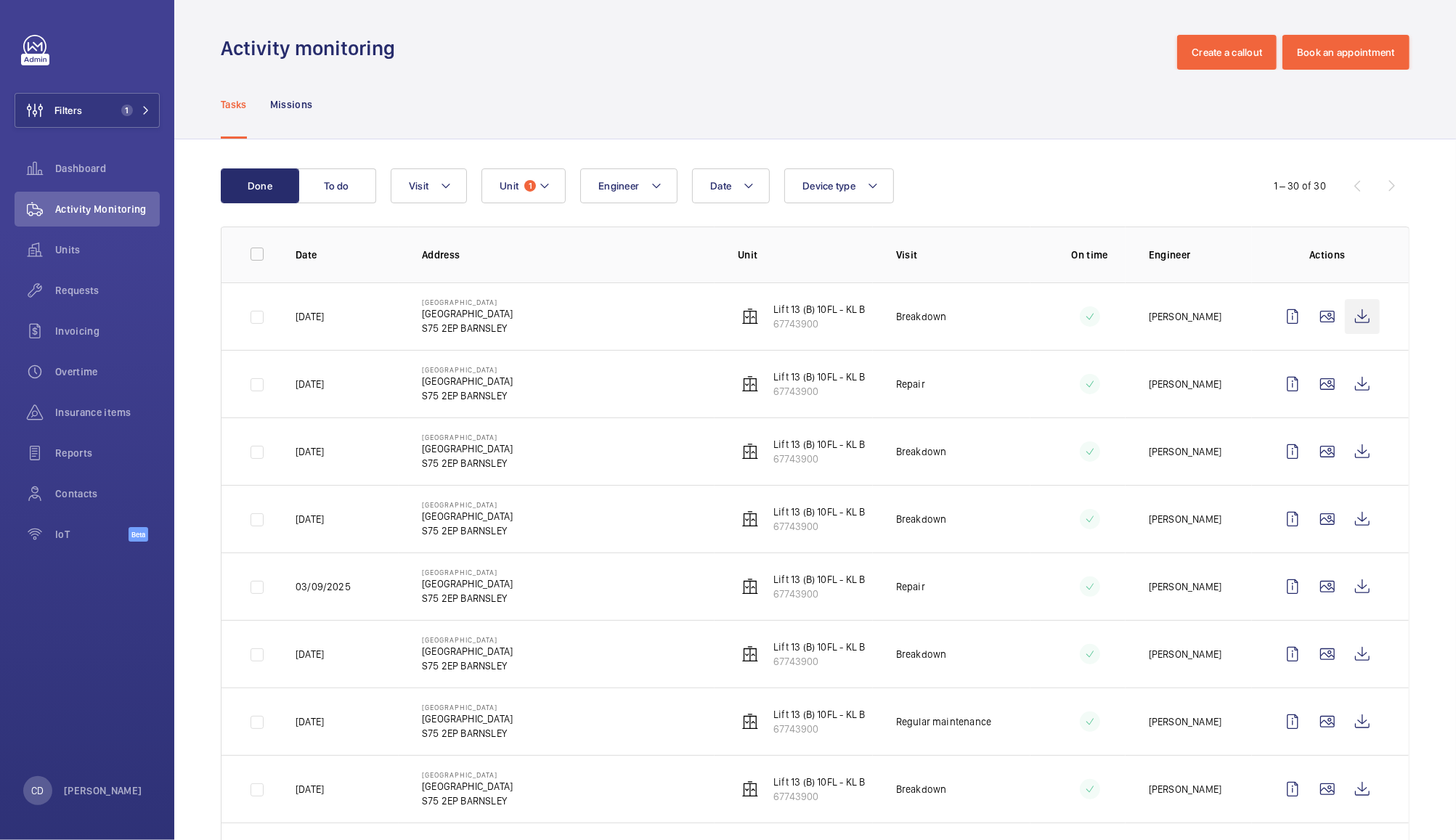
click at [1351, 317] on wm-front-icon-button at bounding box center [1363, 316] width 35 height 35
click at [1348, 383] on wm-front-icon-button at bounding box center [1363, 384] width 35 height 35
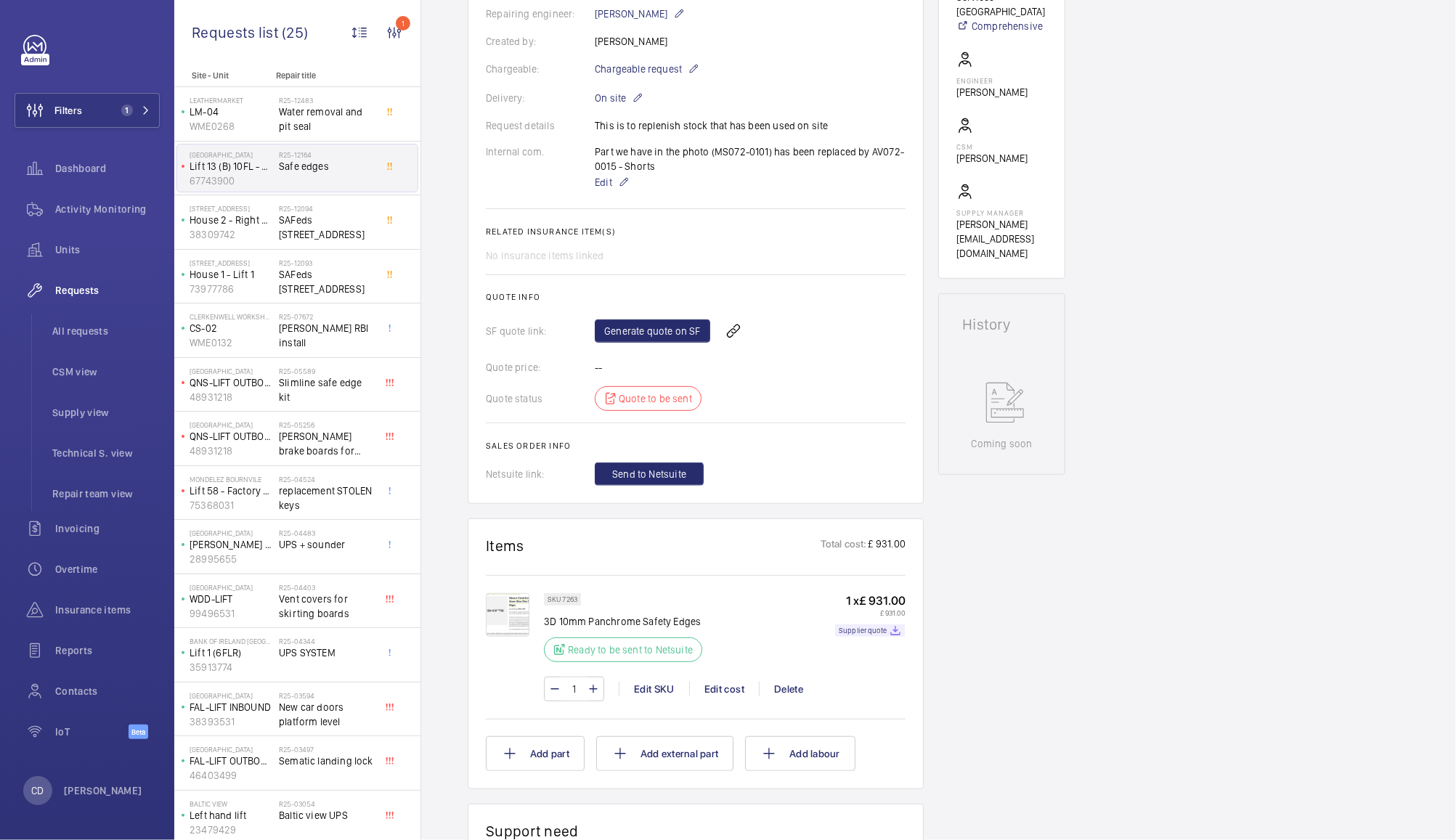
scroll to position [377, 0]
click at [657, 326] on link "Generate quote on SF" at bounding box center [652, 329] width 116 height 23
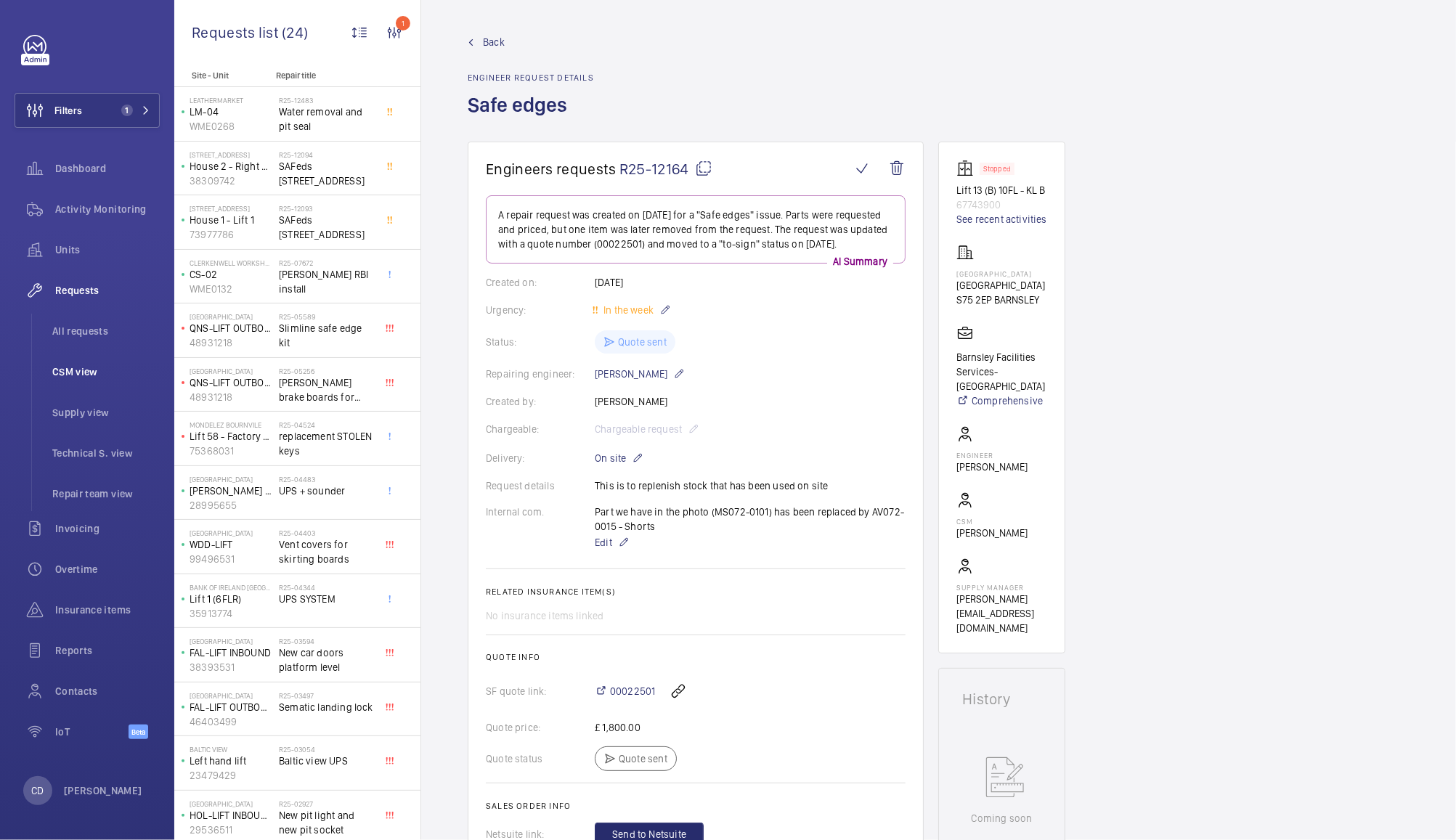
click at [85, 374] on span "CSM view" at bounding box center [106, 371] width 107 height 14
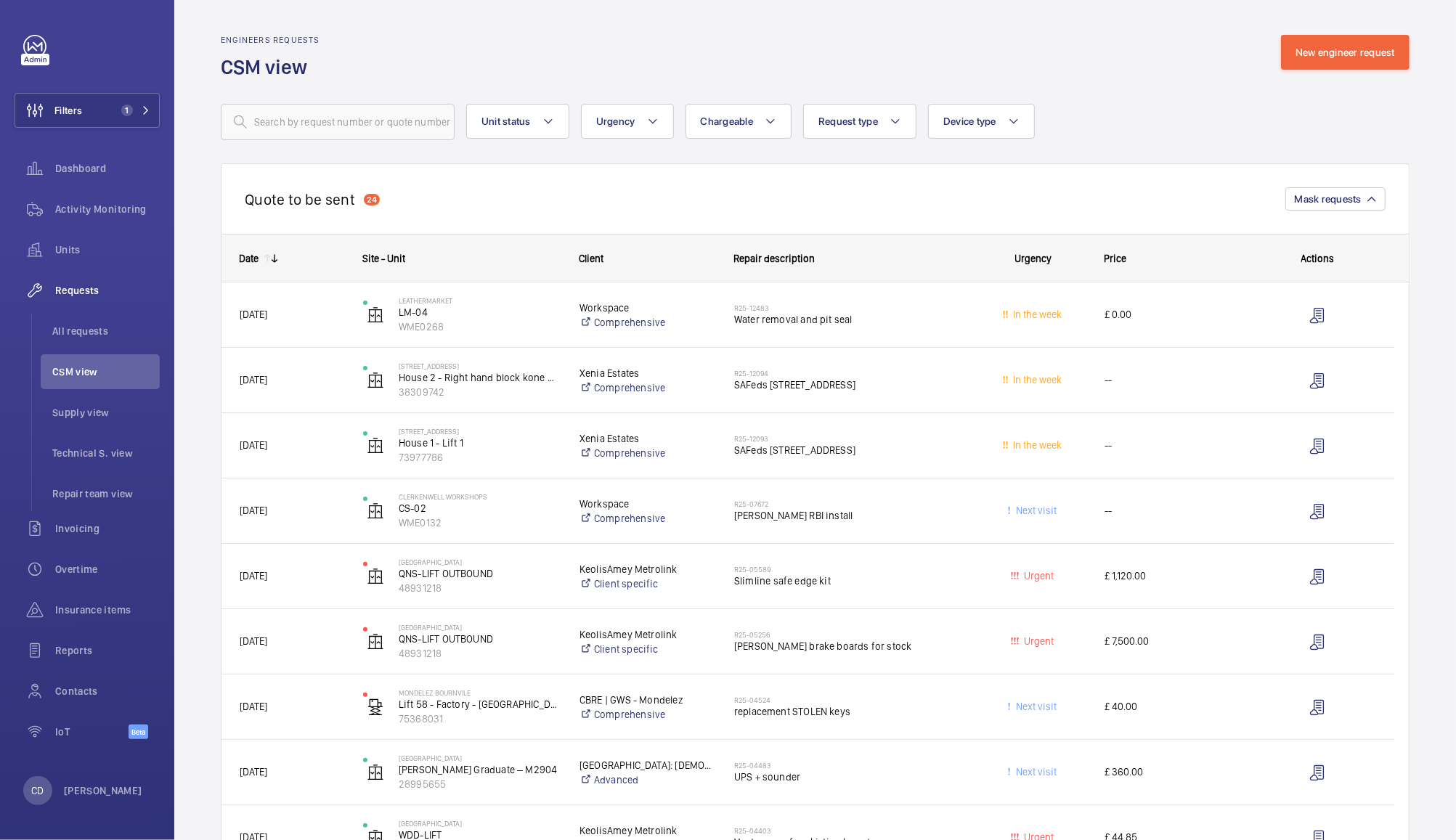
click at [924, 586] on span "Slimline safe edge kit" at bounding box center [849, 580] width 228 height 14
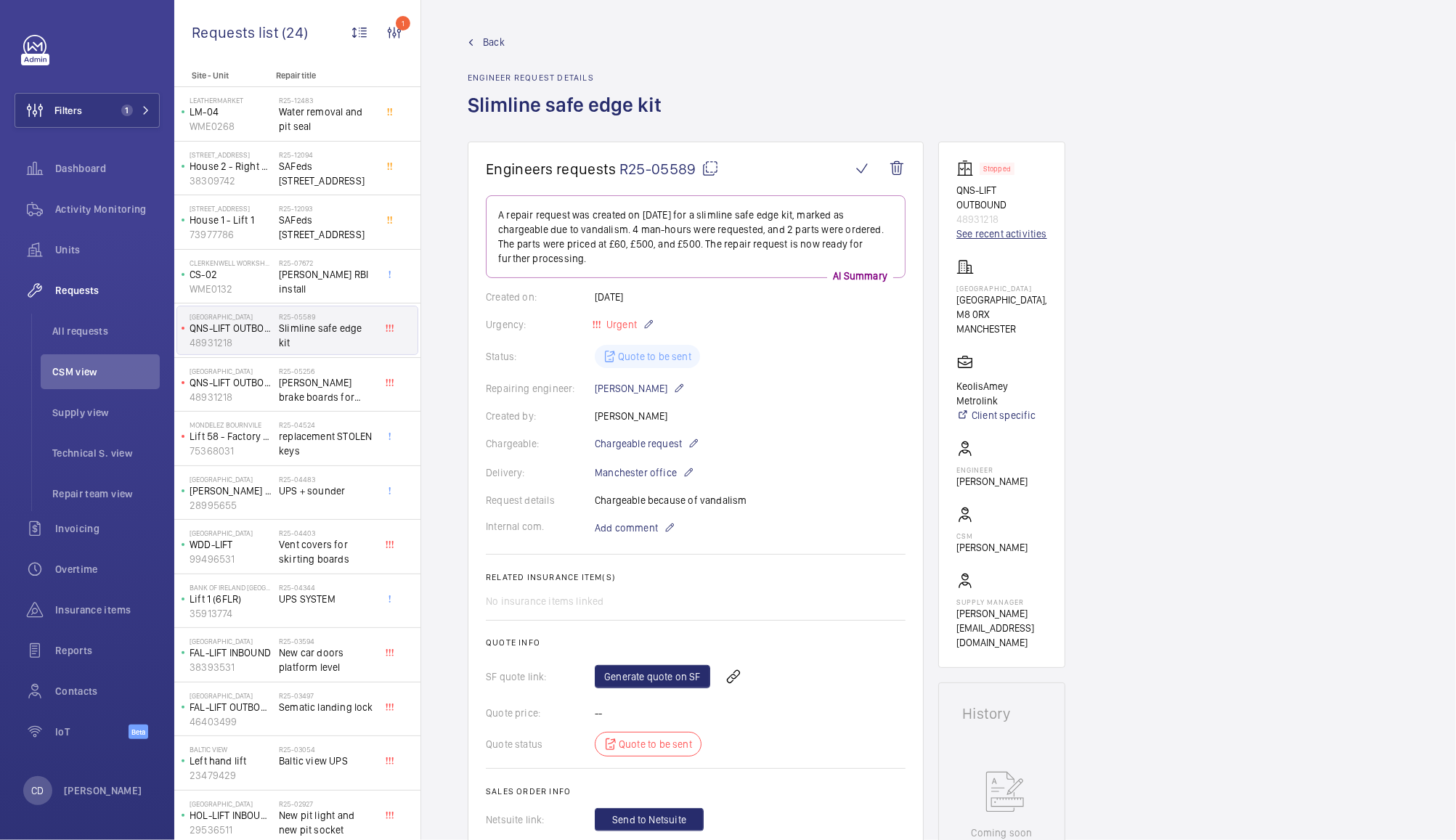
click at [1038, 233] on link "See recent activities" at bounding box center [1001, 233] width 91 height 14
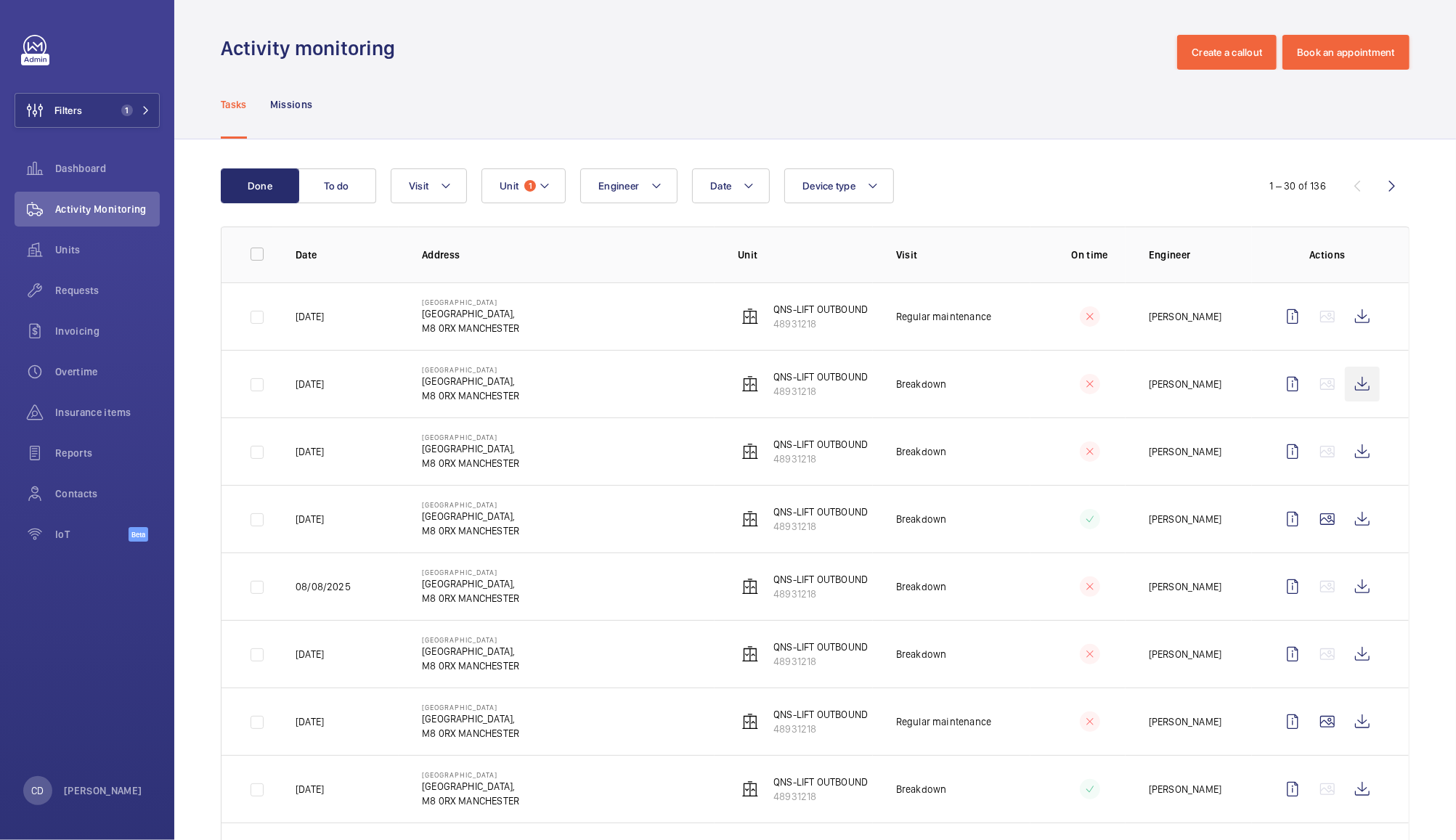
click at [1354, 383] on wm-front-icon-button at bounding box center [1363, 384] width 35 height 35
click at [1347, 453] on wm-front-icon-button at bounding box center [1363, 451] width 35 height 35
click at [1310, 524] on wm-front-icon-button at bounding box center [1328, 519] width 35 height 35
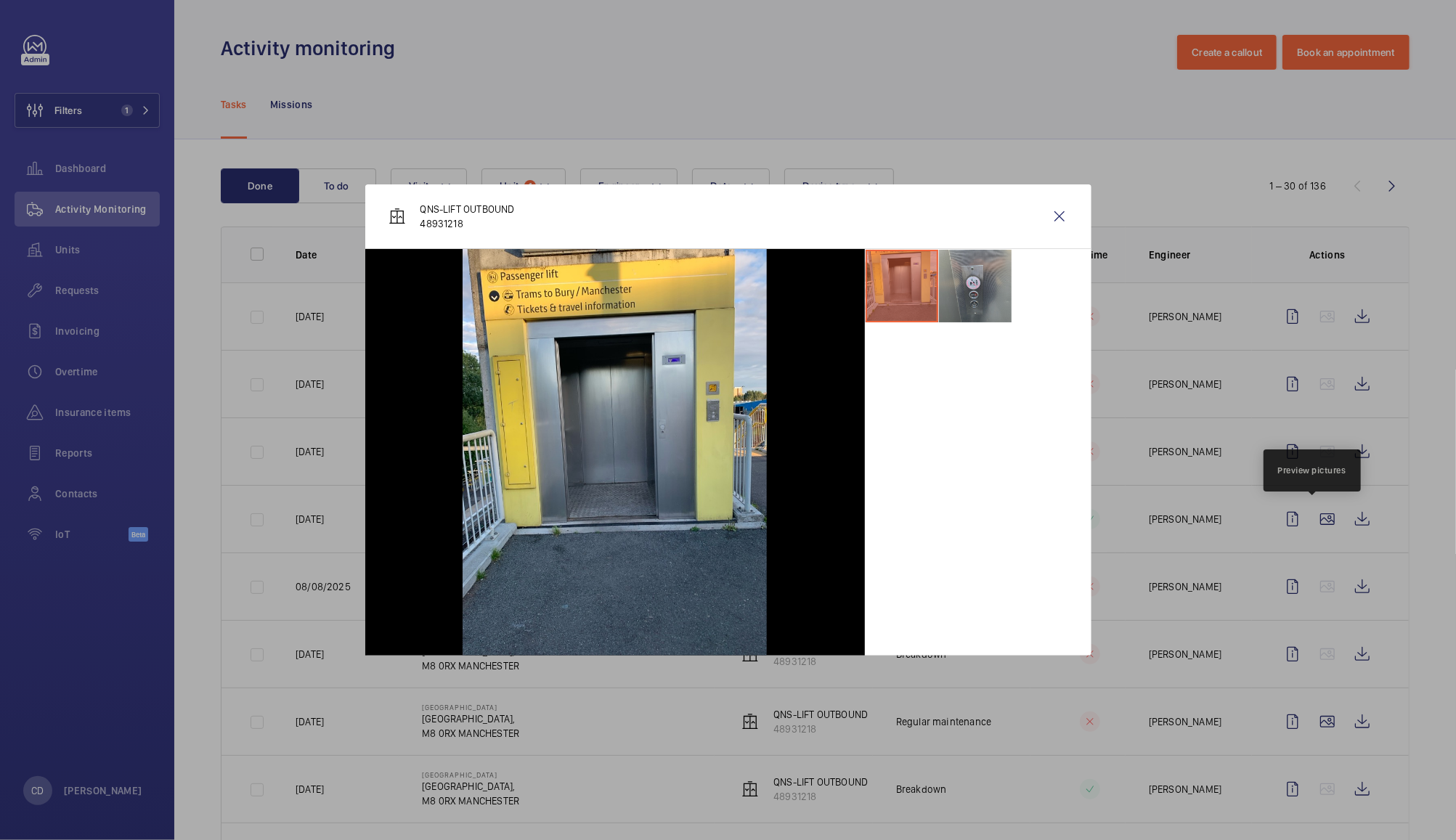
click at [971, 297] on li at bounding box center [975, 286] width 72 height 72
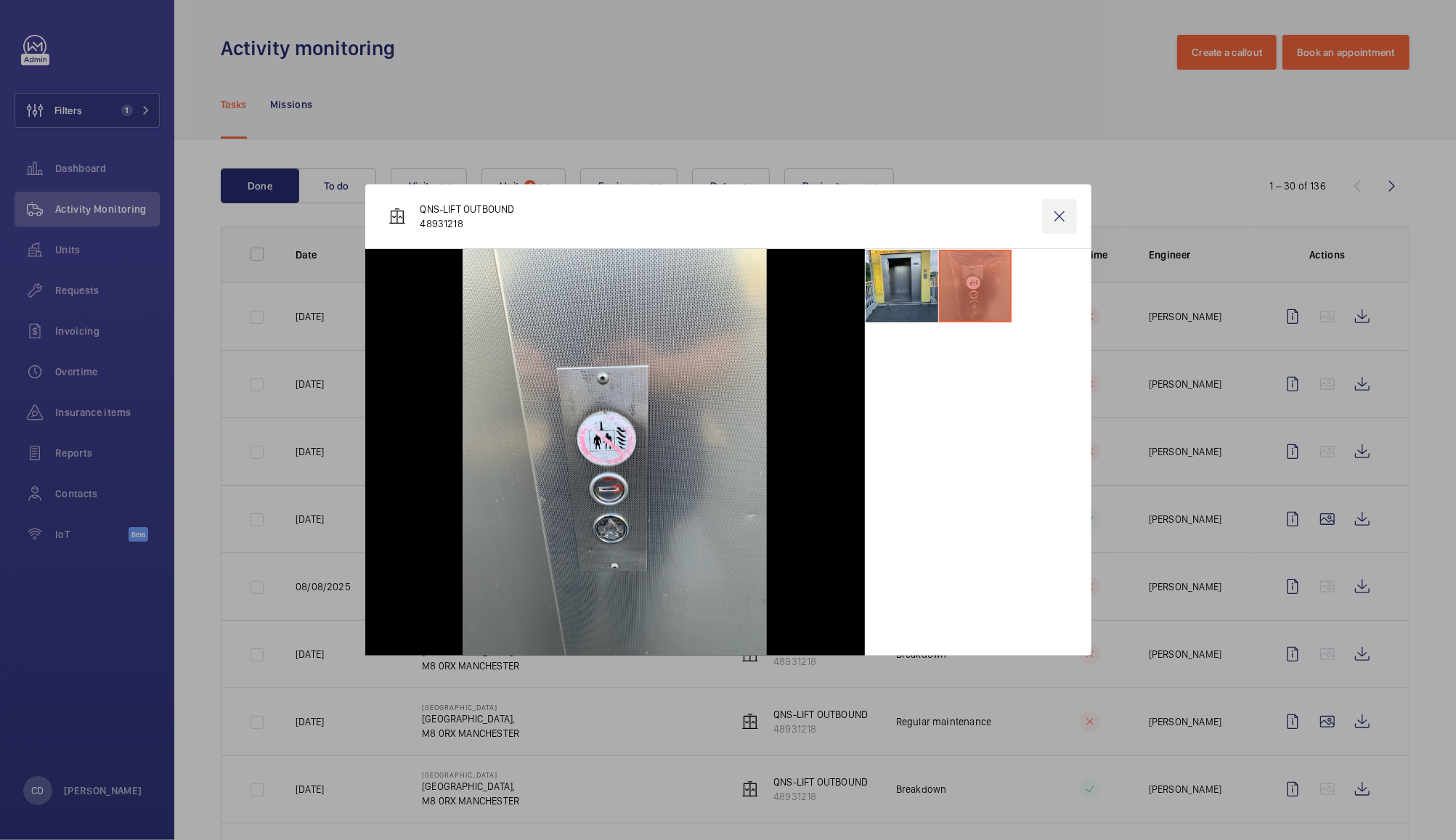
click at [1064, 216] on wm-front-icon-button at bounding box center [1060, 216] width 35 height 35
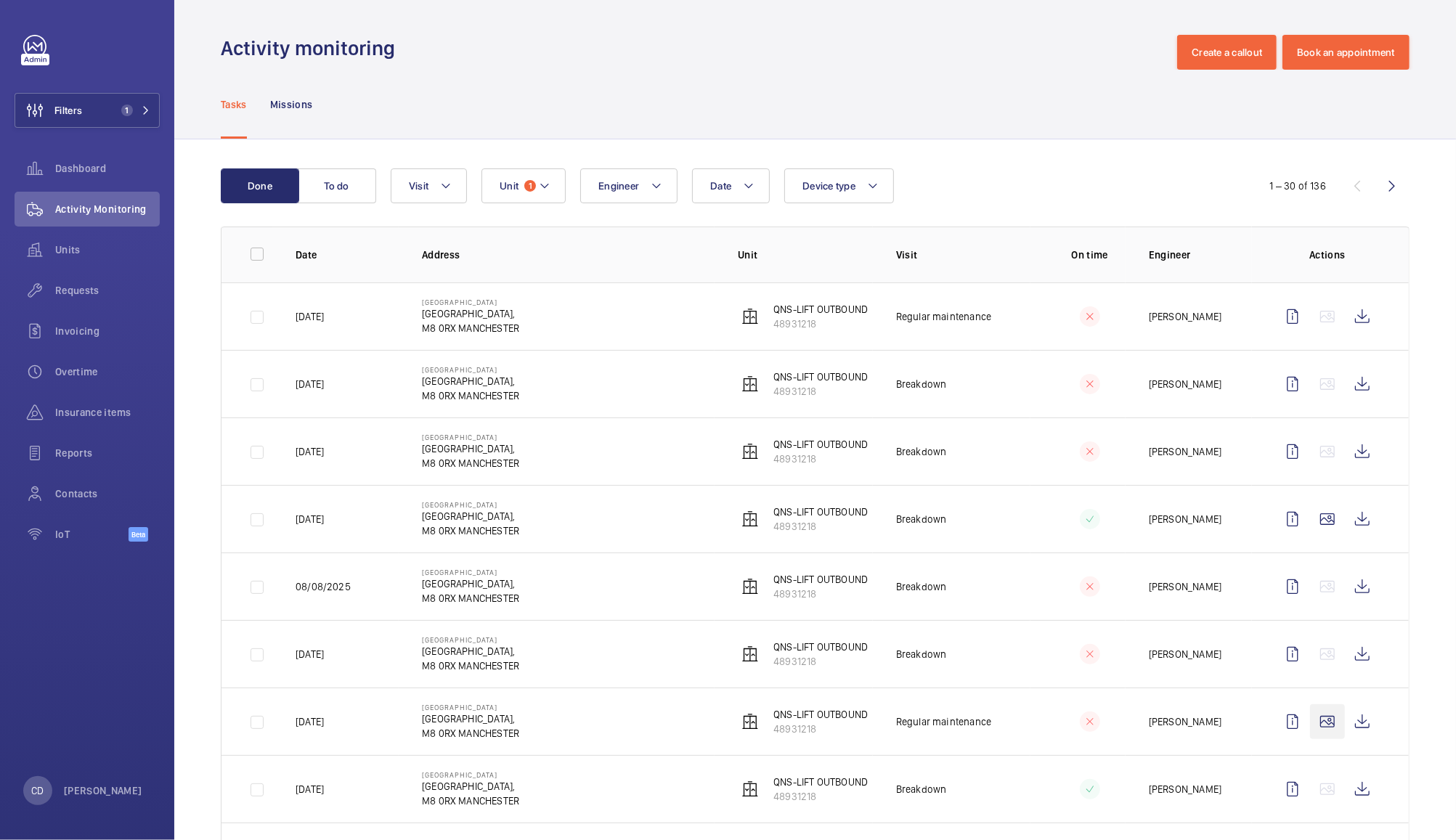
click at [1314, 724] on wm-front-icon-button at bounding box center [1328, 722] width 35 height 35
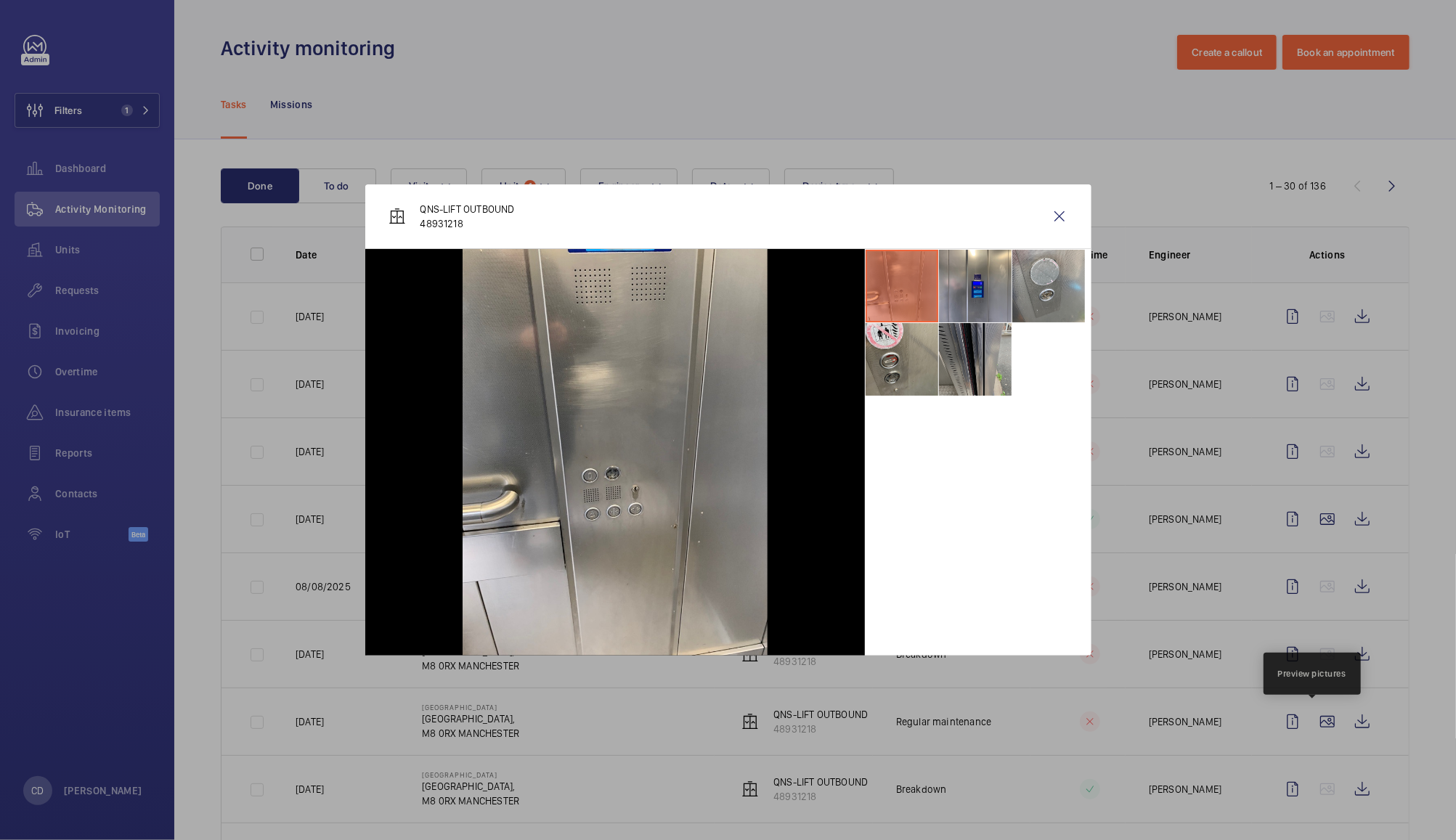
click at [995, 360] on li at bounding box center [975, 359] width 72 height 72
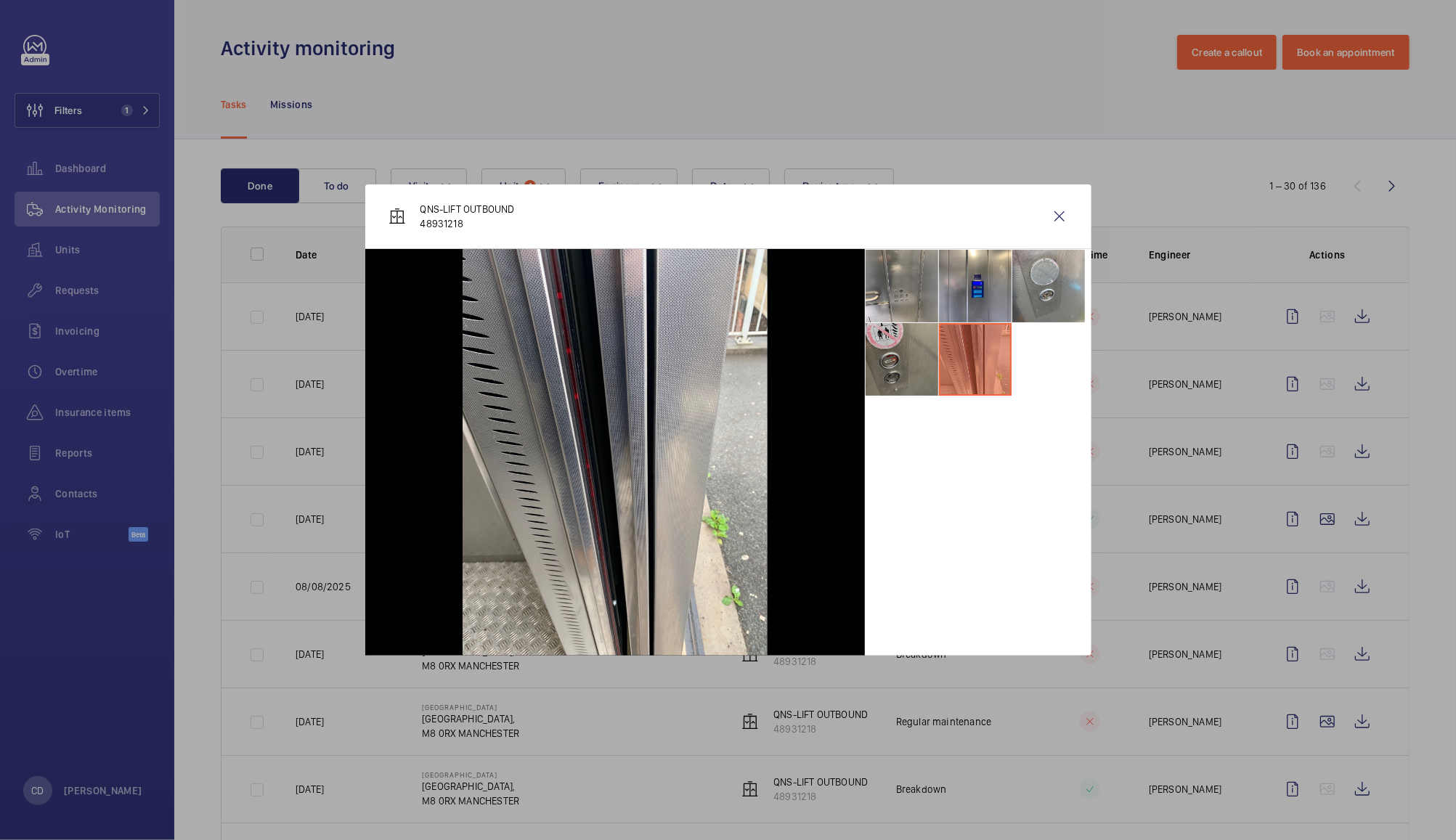
click at [895, 371] on li at bounding box center [901, 359] width 72 height 72
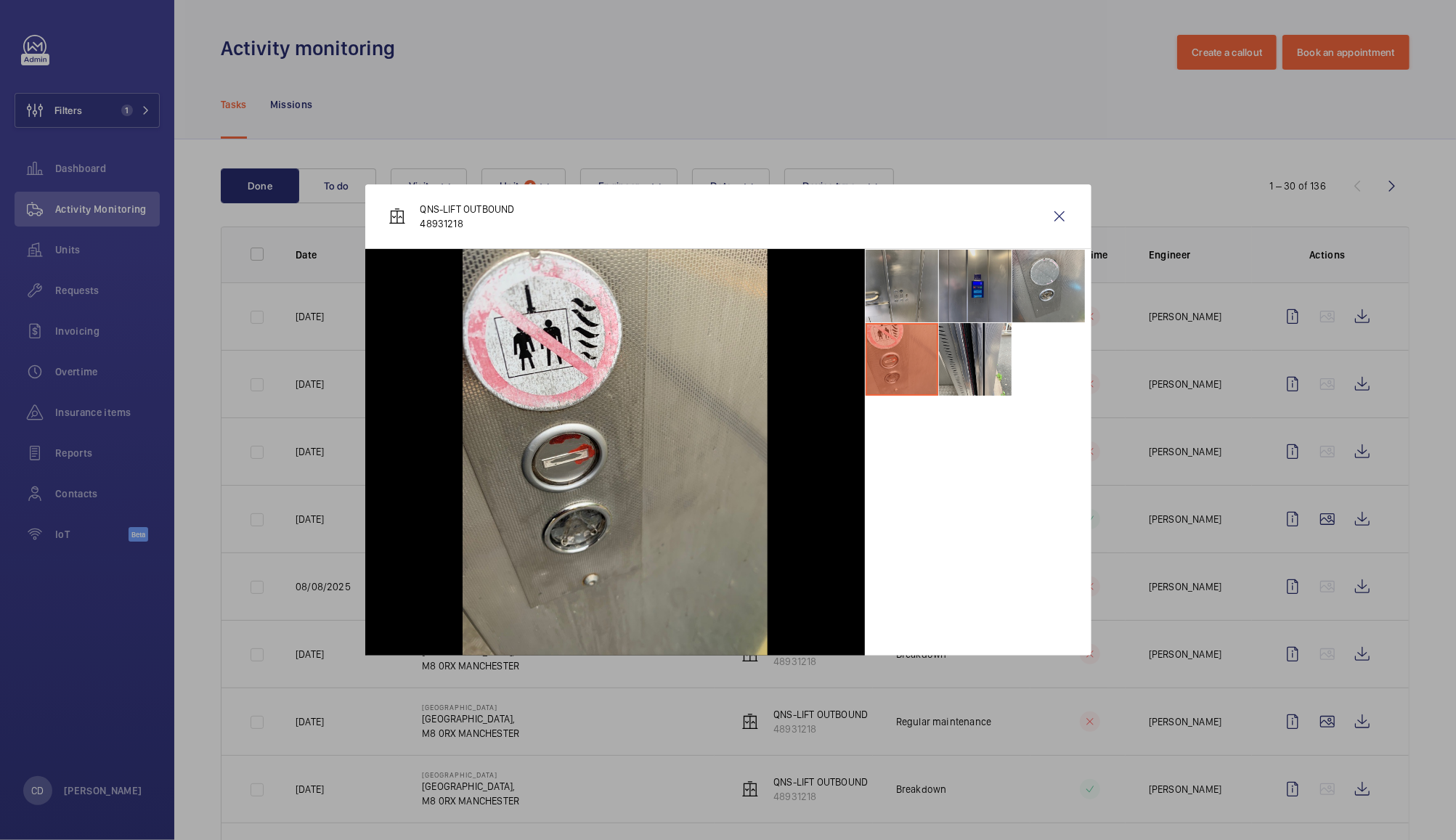
click at [973, 300] on li at bounding box center [975, 286] width 72 height 72
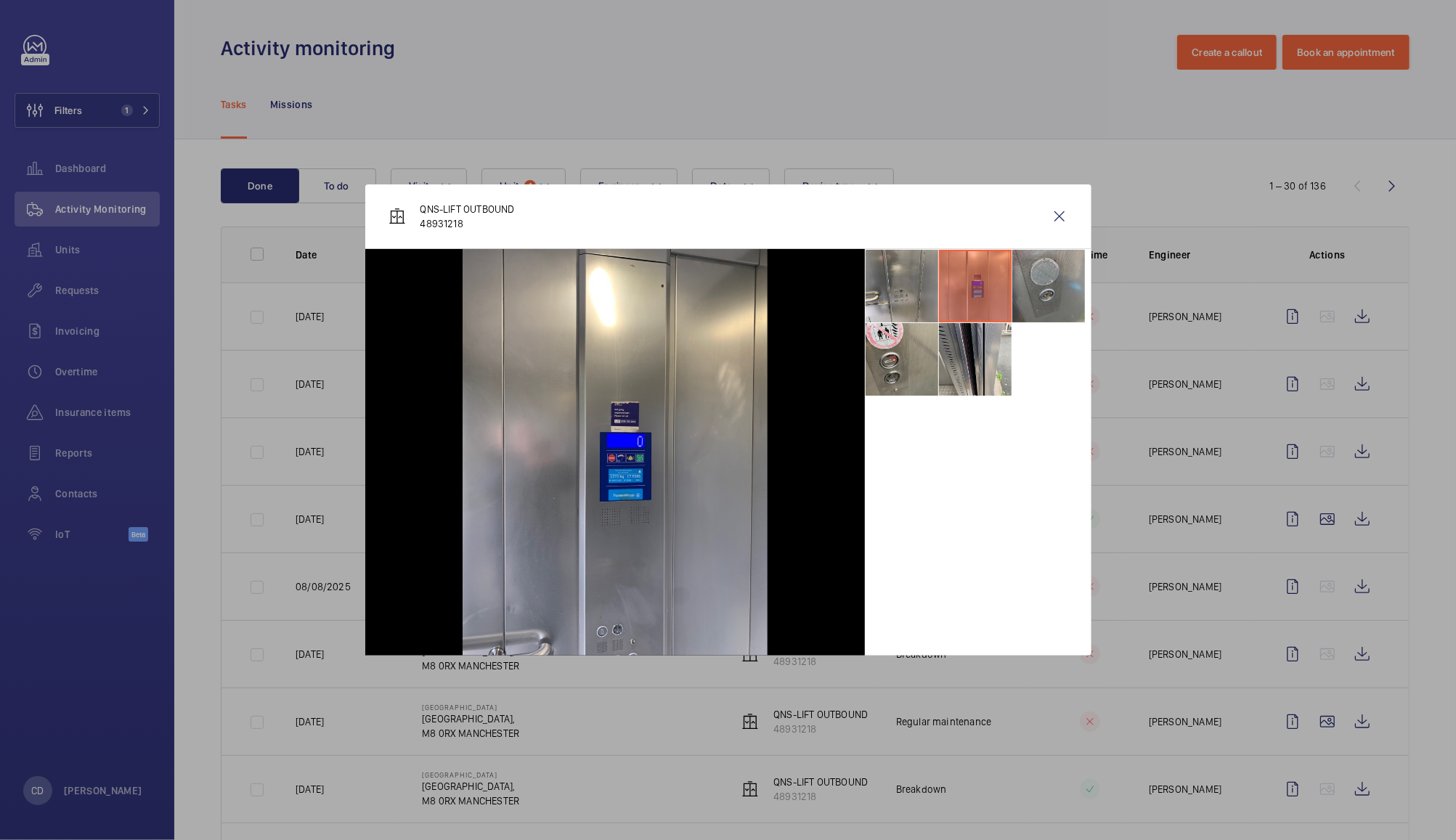
click at [1053, 302] on li at bounding box center [1049, 286] width 72 height 72
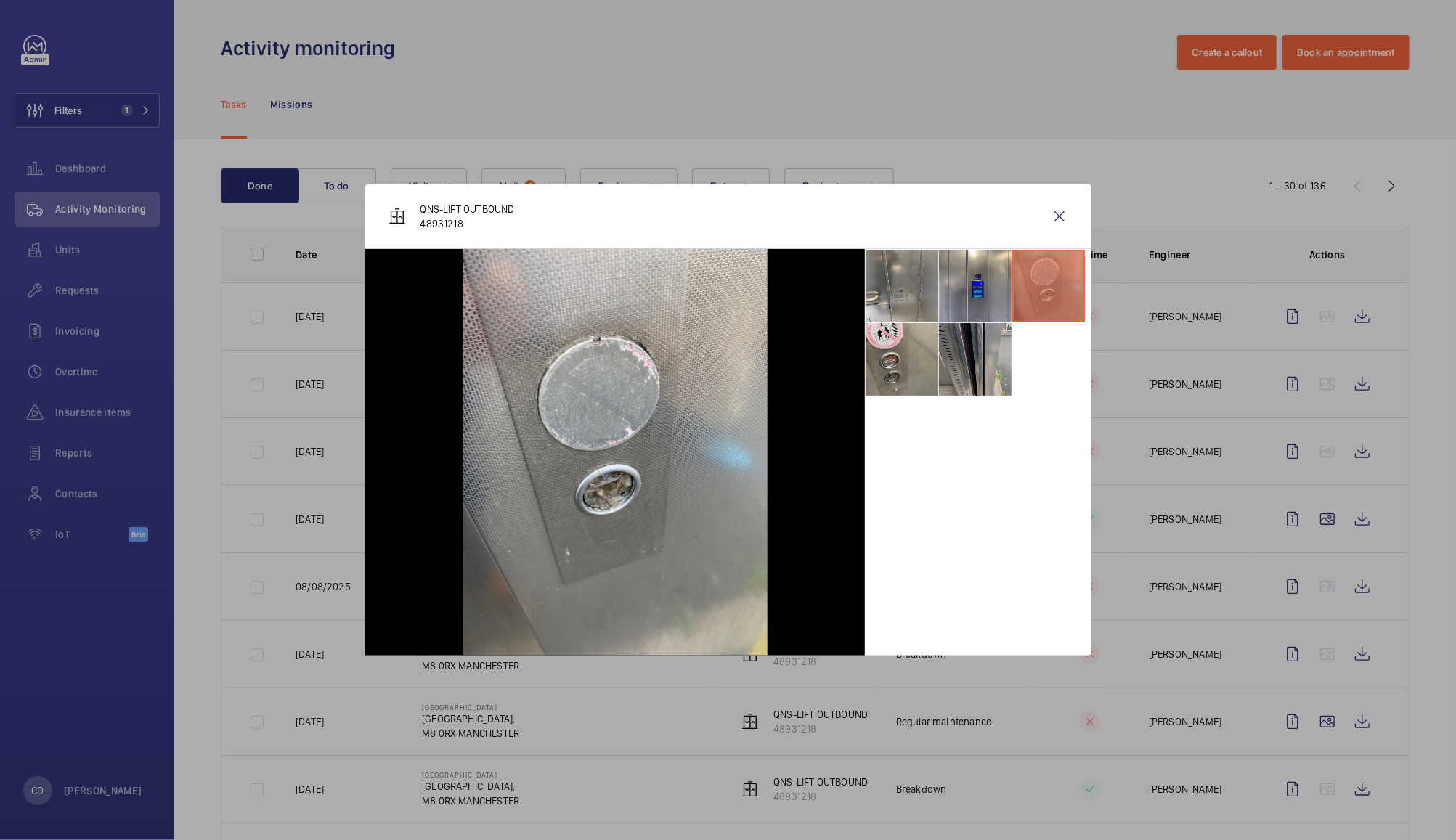
click at [965, 371] on li at bounding box center [975, 359] width 72 height 72
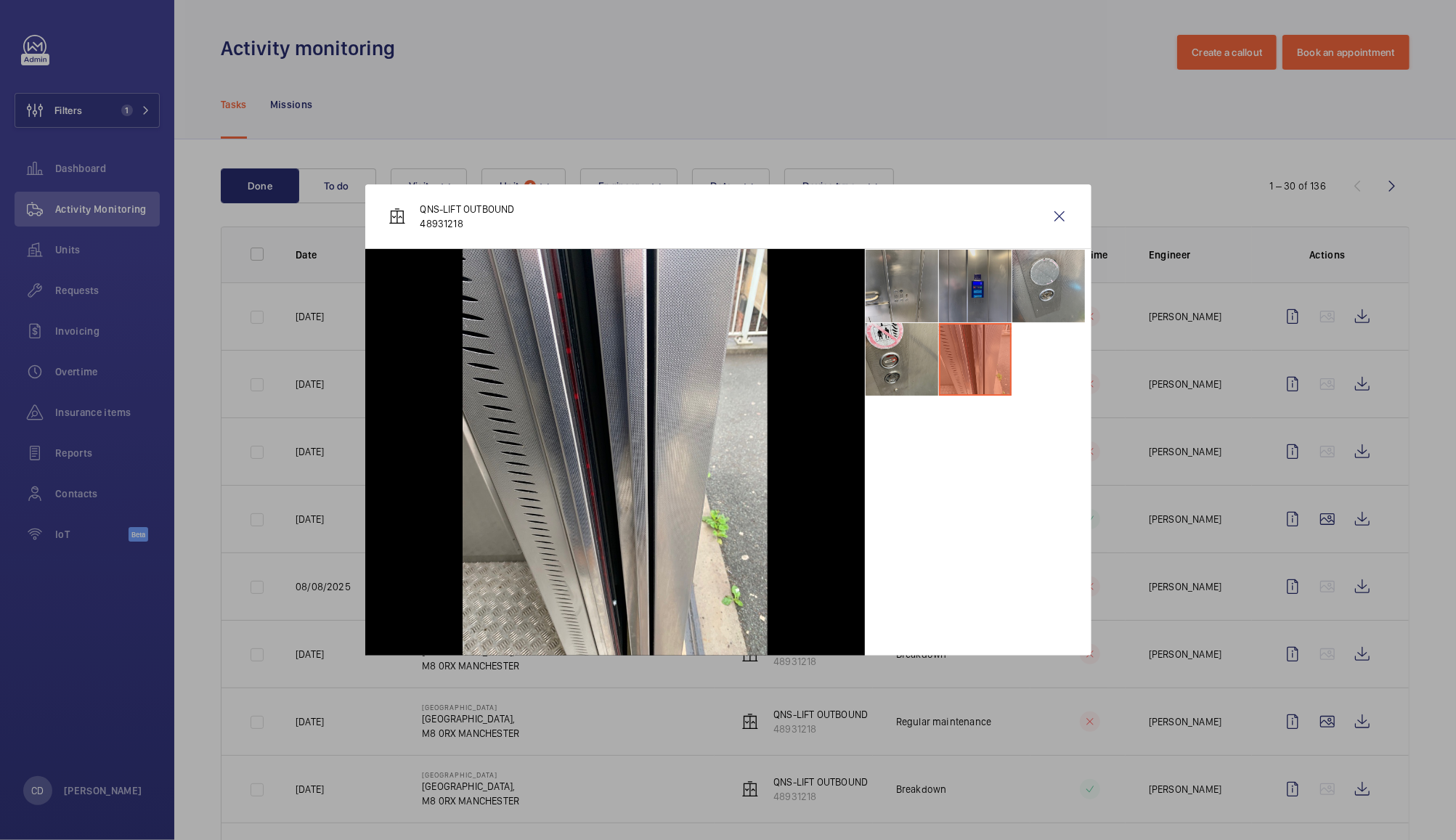
click at [980, 285] on li at bounding box center [975, 286] width 72 height 72
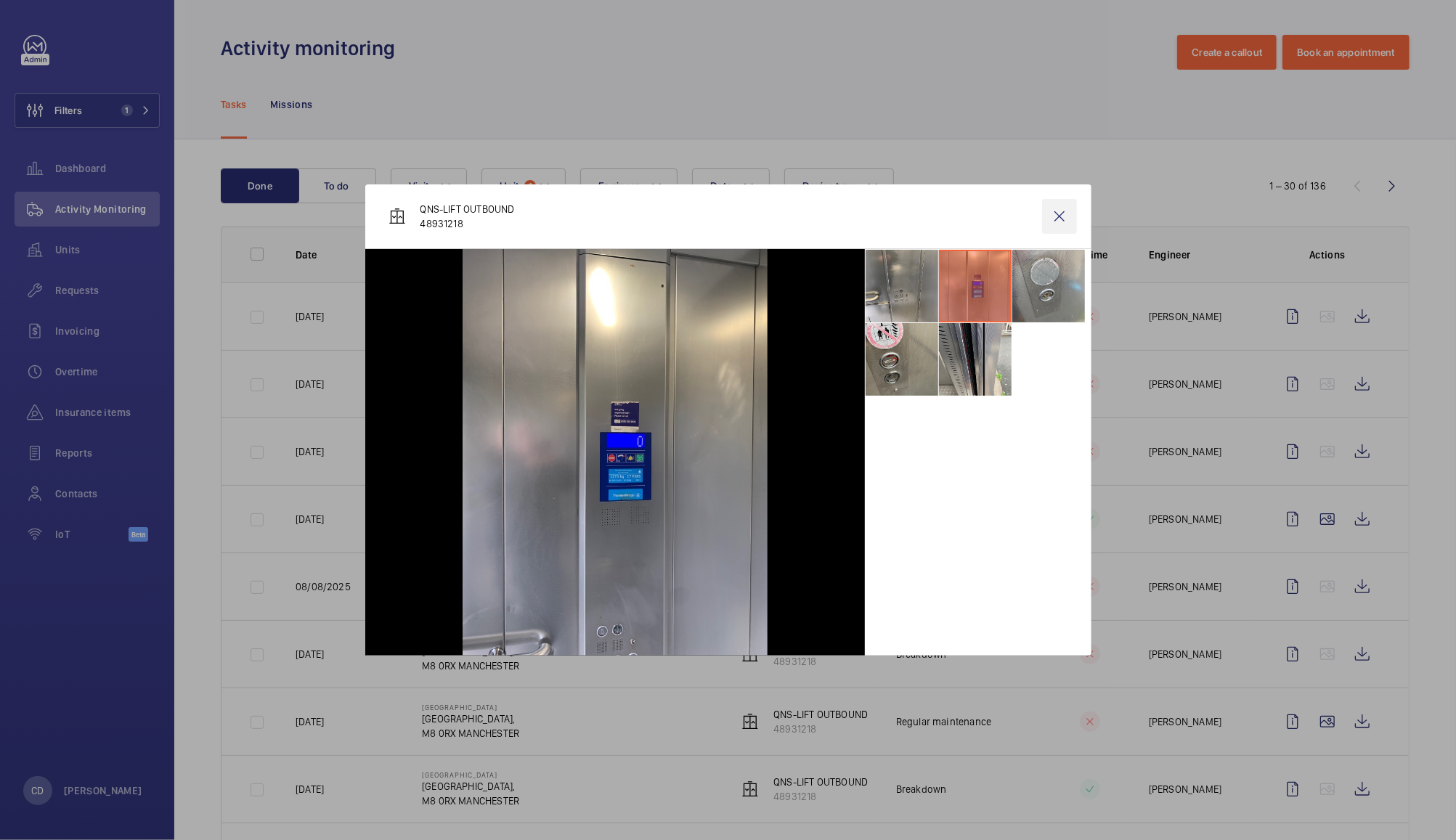
click at [1064, 215] on wm-front-icon-button at bounding box center [1060, 216] width 35 height 35
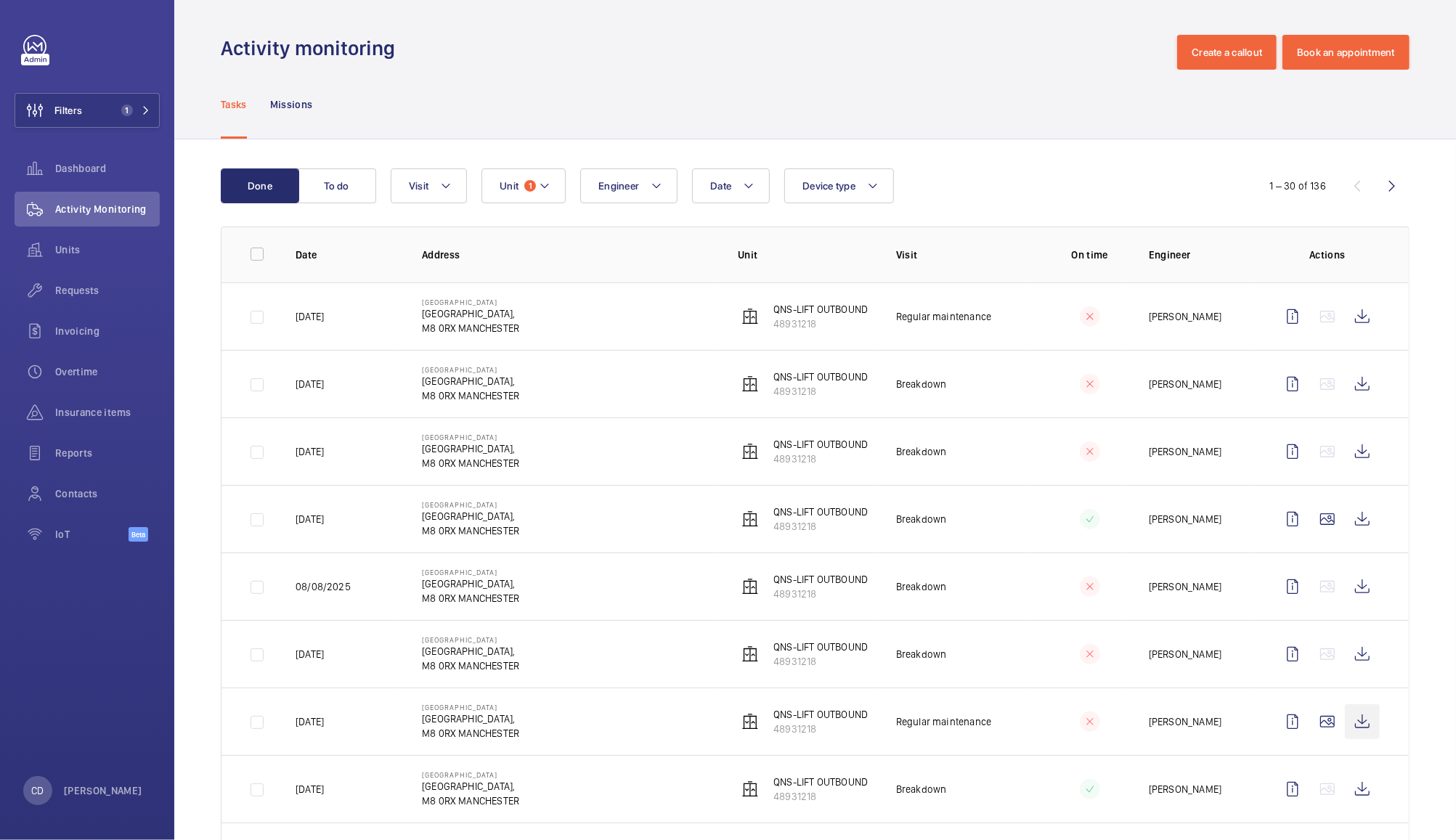
click at [1348, 723] on wm-front-icon-button at bounding box center [1363, 722] width 35 height 35
click at [54, 415] on wm-front-icon-button at bounding box center [34, 412] width 41 height 35
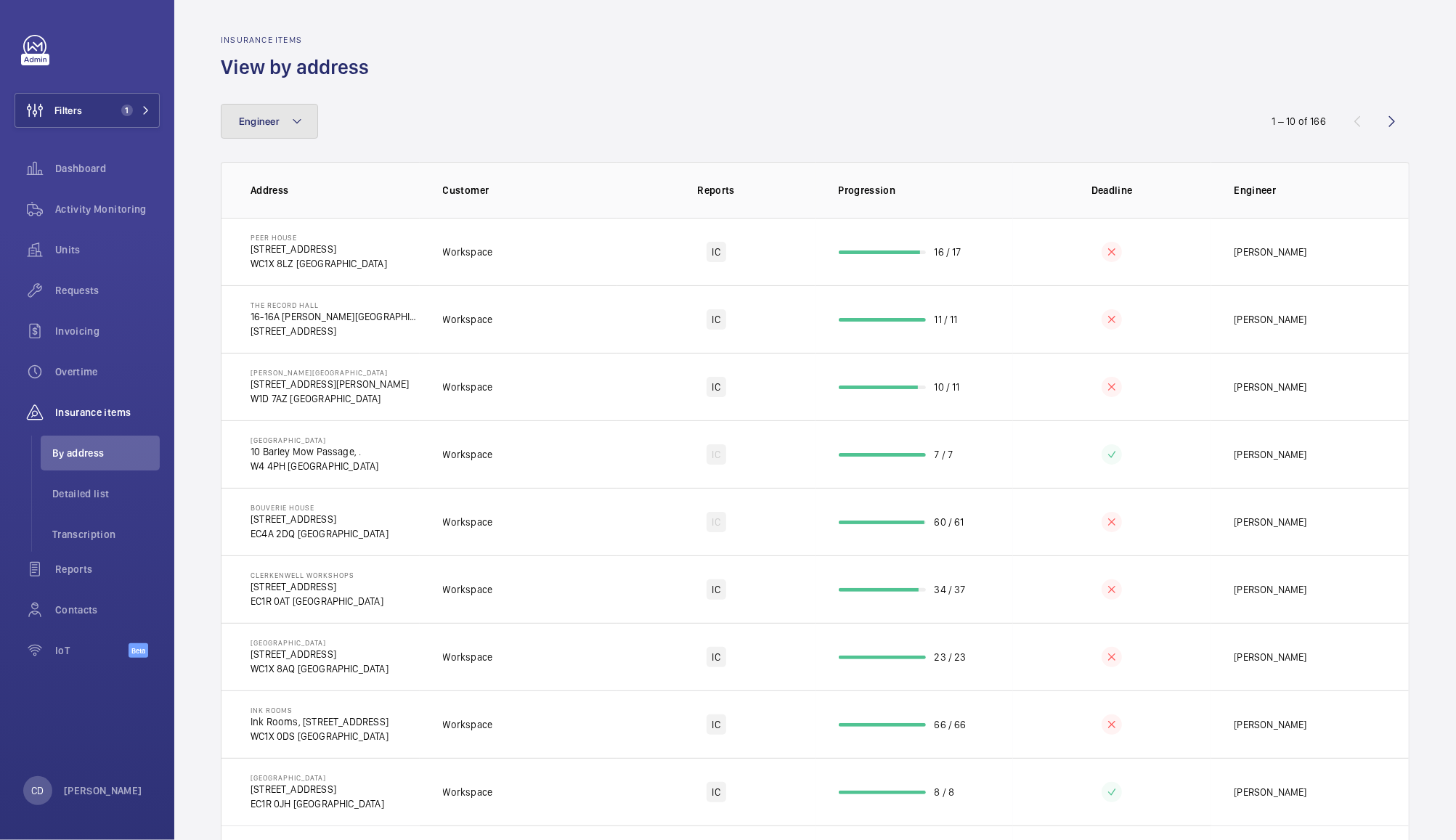
click at [267, 124] on span "Engineer" at bounding box center [259, 122] width 41 height 12
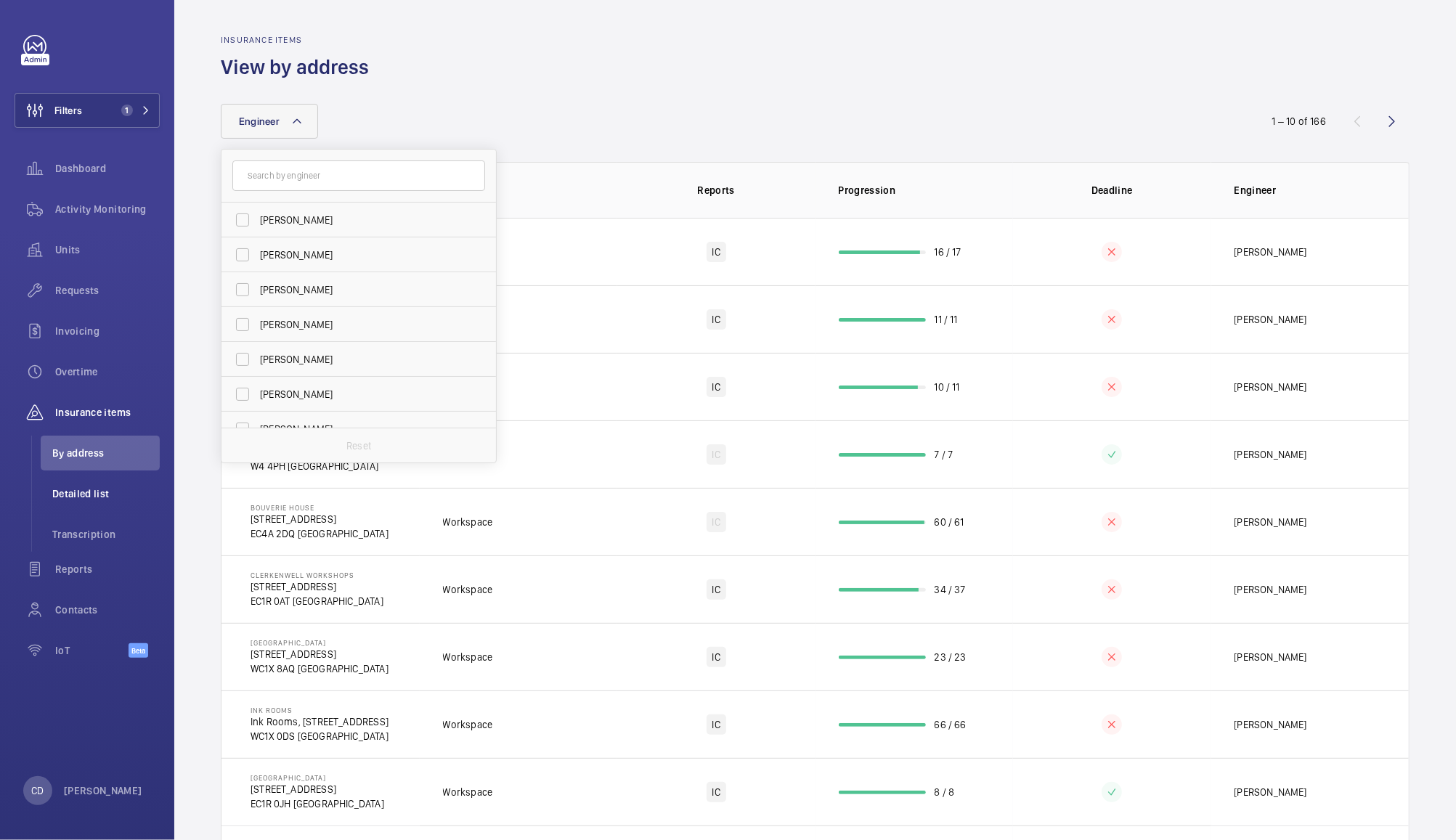
click at [67, 493] on span "Detailed list" at bounding box center [106, 493] width 107 height 14
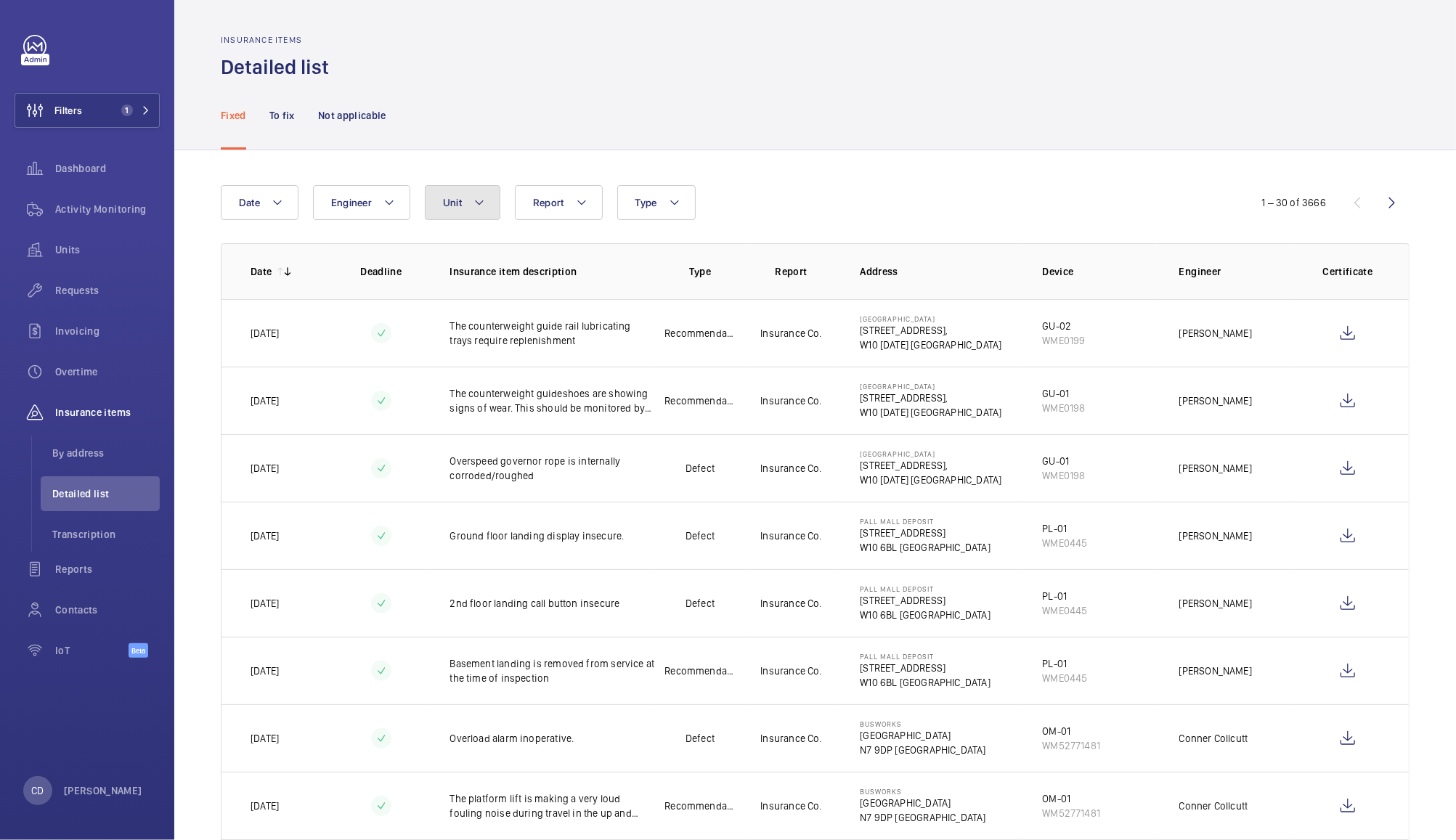
click at [462, 212] on button "Unit" at bounding box center [462, 202] width 76 height 35
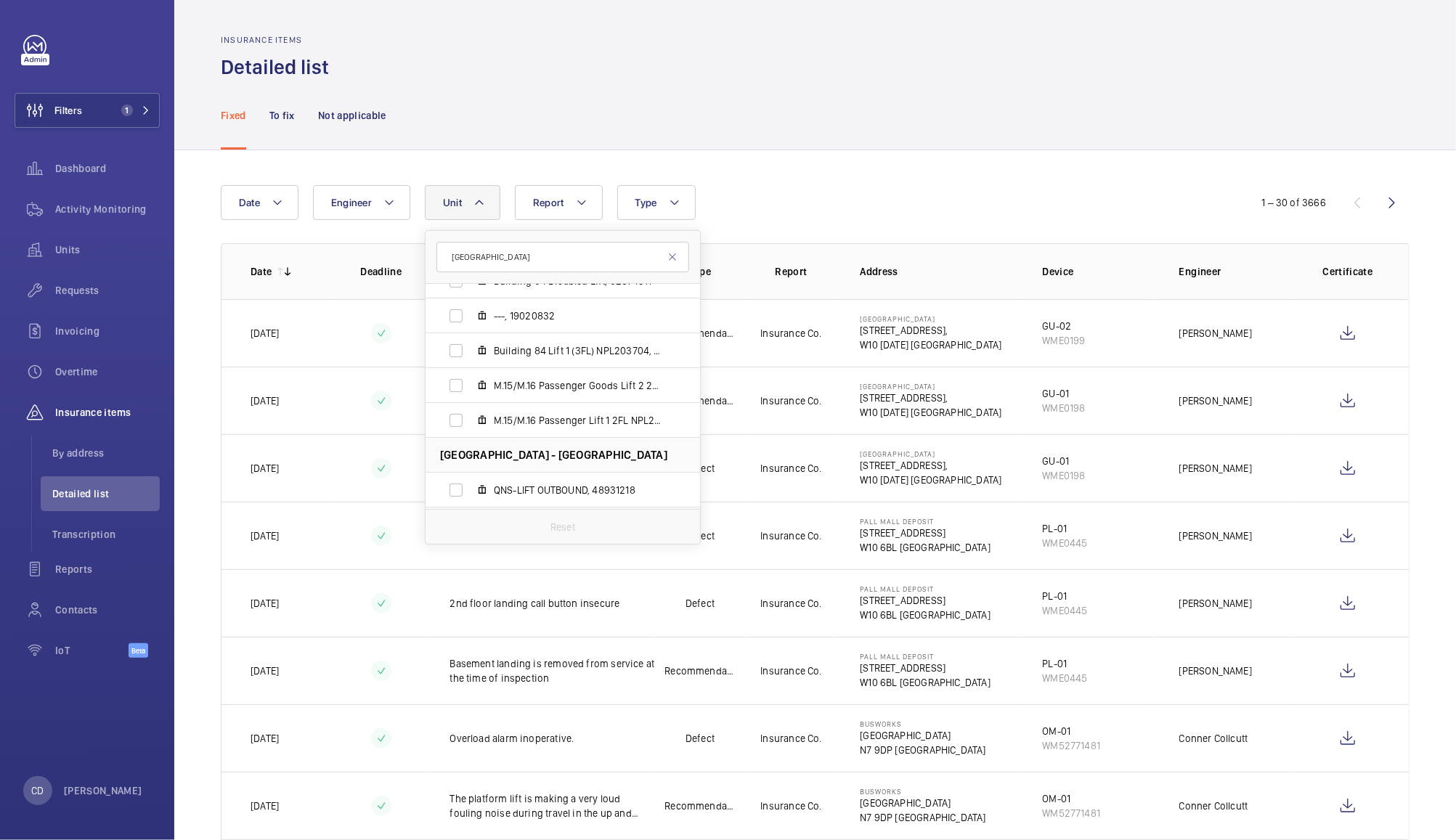
scroll to position [715, 0]
type input "queens road"
click at [599, 420] on span "QNS-LIFT OUTBOUND, 48931218" at bounding box center [578, 422] width 168 height 14
click at [471, 420] on input "QNS-LIFT OUTBOUND, 48931218" at bounding box center [456, 422] width 29 height 29
checkbox input "true"
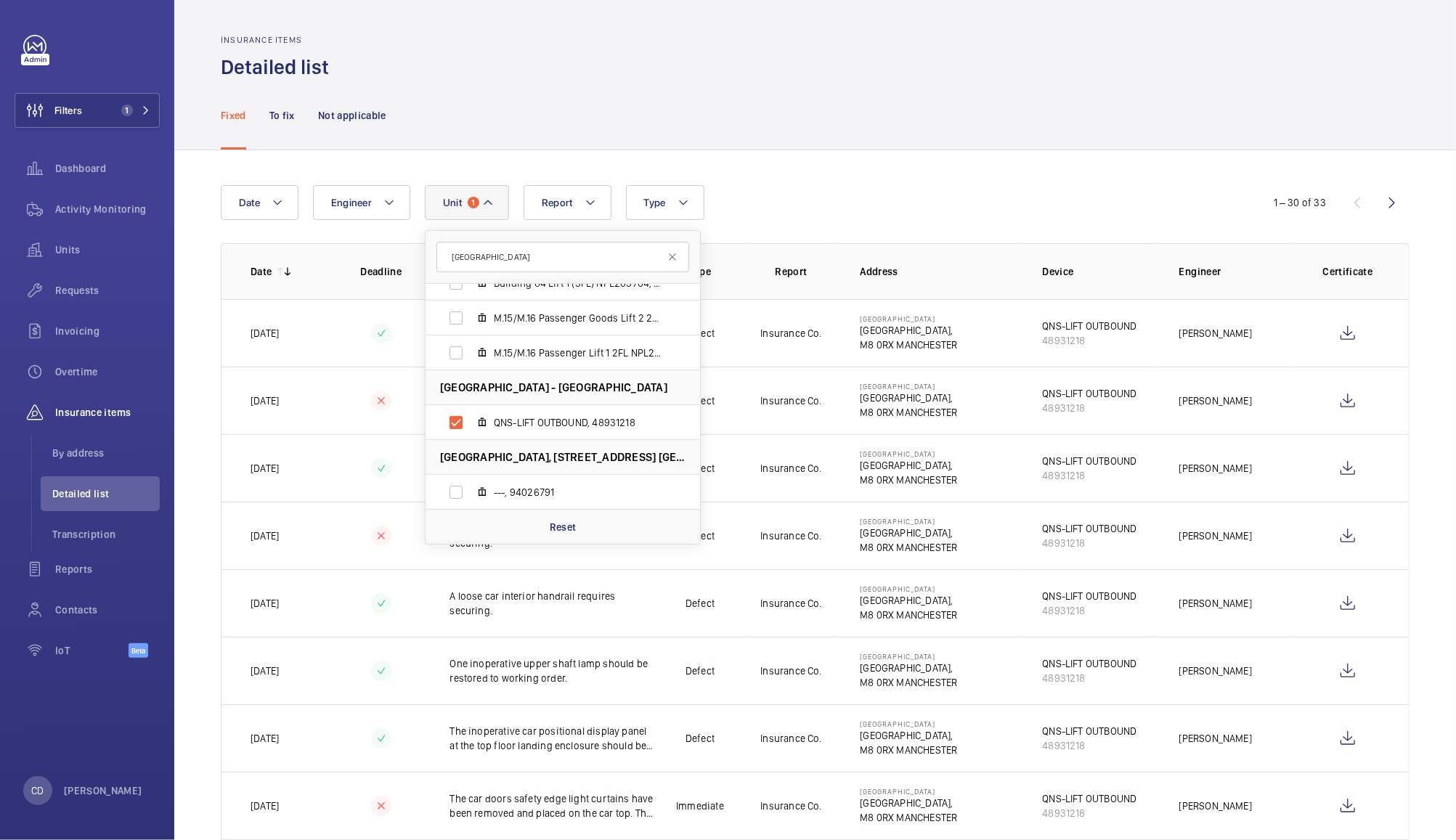
click at [970, 139] on div "Fixed To fix Not applicable" at bounding box center [815, 115] width 1189 height 69
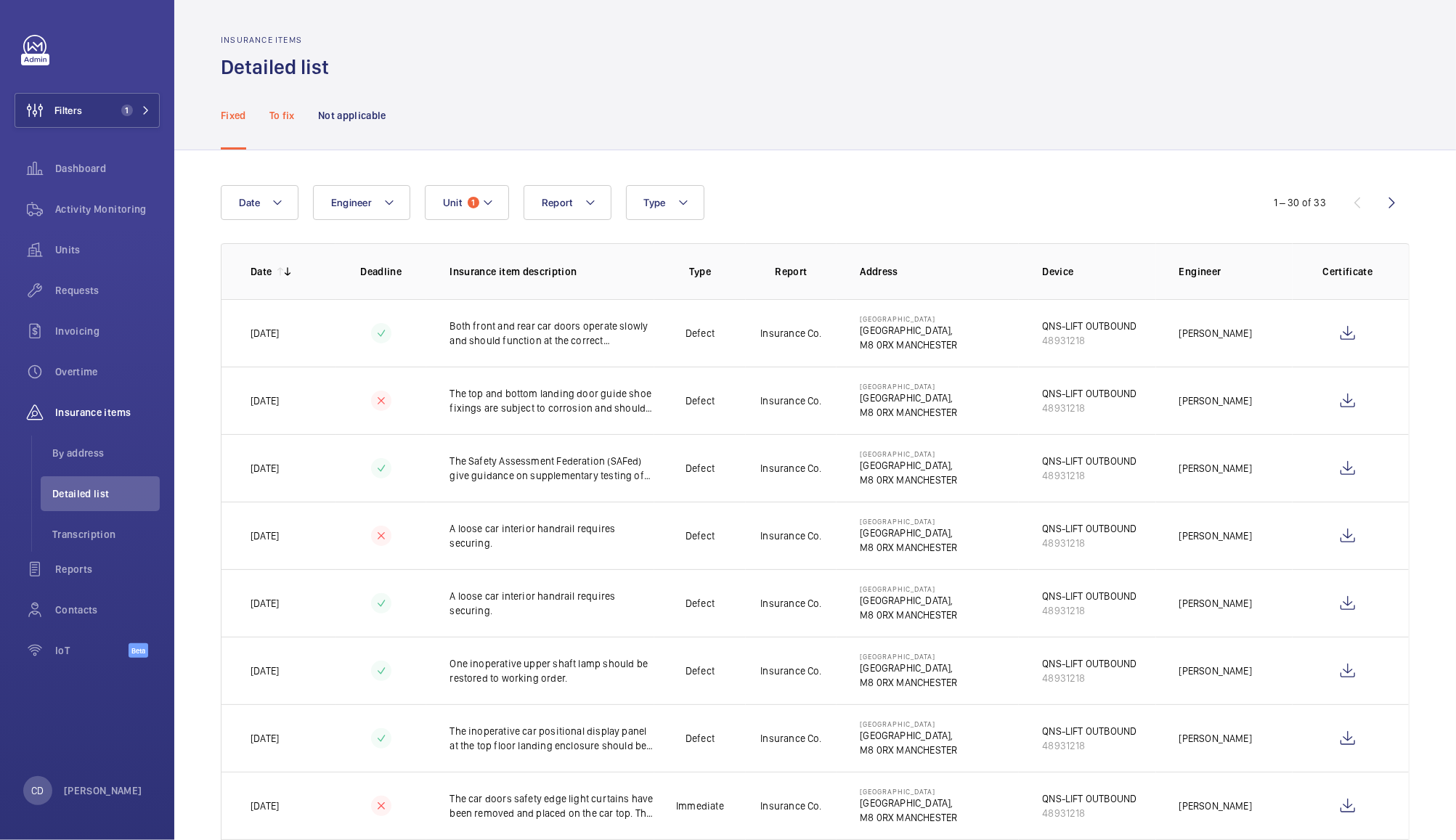
click at [273, 114] on p "To fix" at bounding box center [282, 115] width 26 height 14
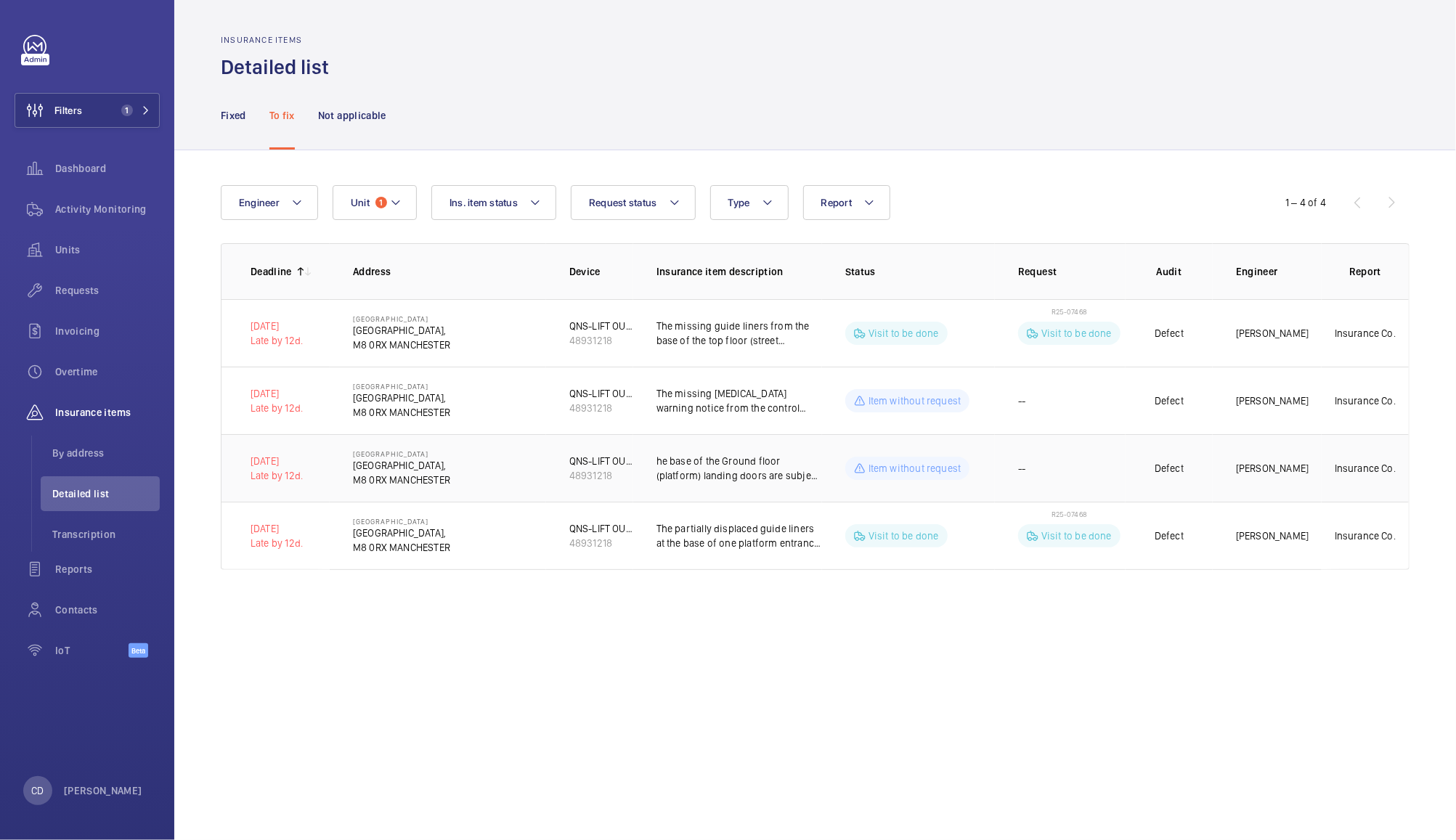
click at [786, 470] on p "he base of the Ground floor (platform) landing doors are subject to slight surf…" at bounding box center [739, 468] width 166 height 29
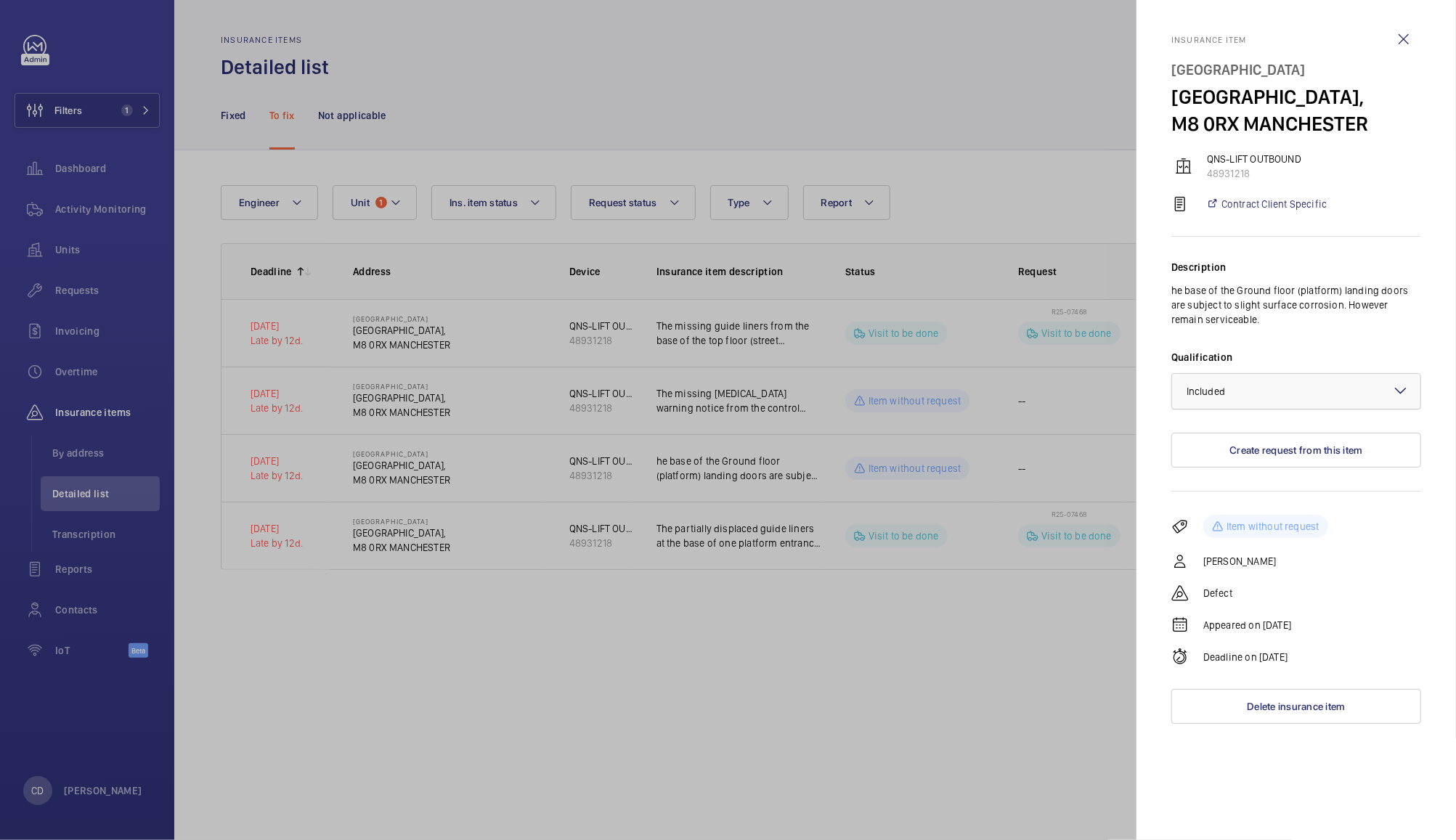
click at [1284, 409] on div at bounding box center [1296, 391] width 248 height 35
click at [1264, 524] on div "Not applicable" at bounding box center [1296, 507] width 248 height 35
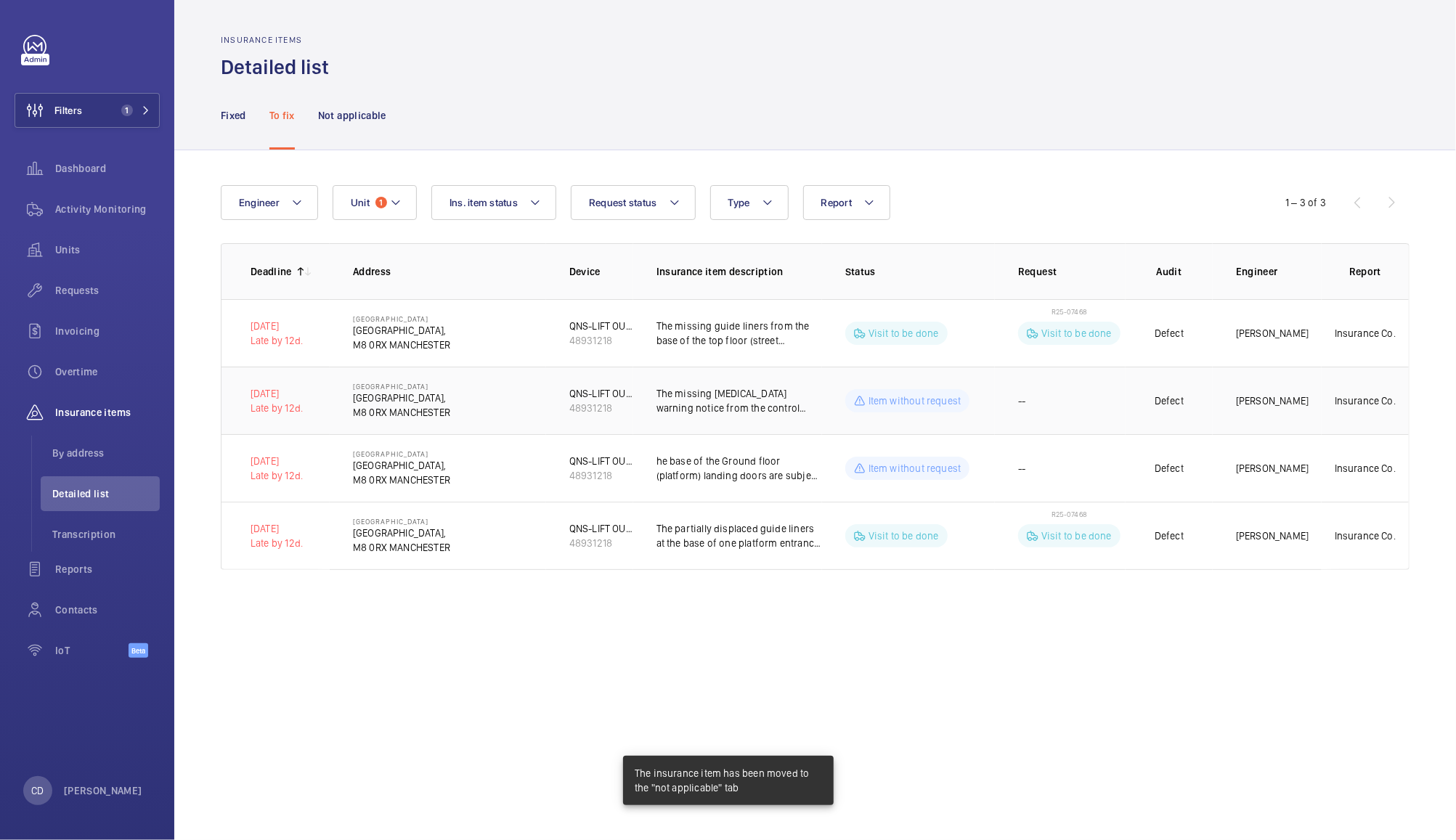
click at [1080, 406] on td "--" at bounding box center [1060, 400] width 131 height 67
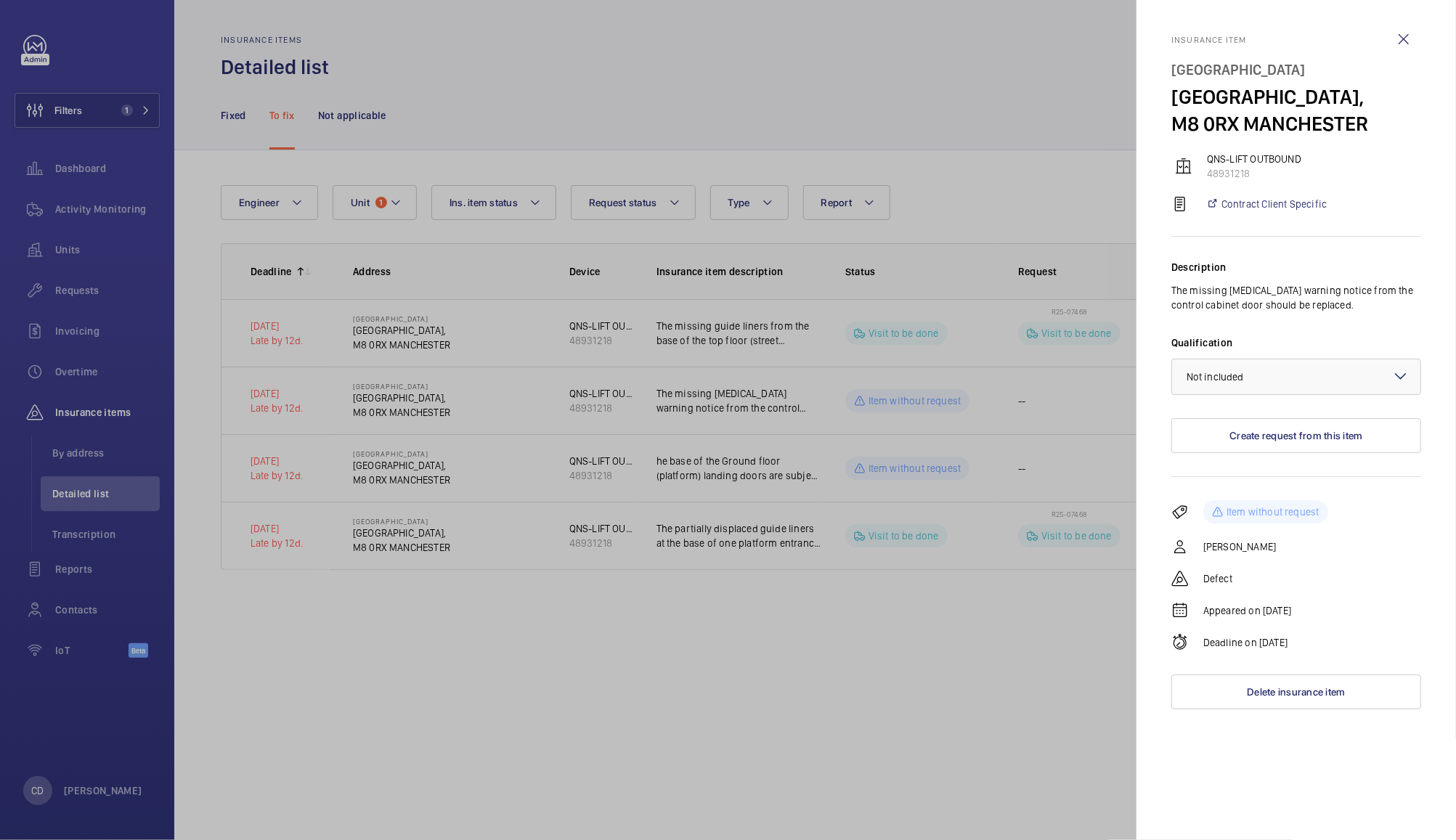
click at [1017, 654] on div at bounding box center [728, 420] width 1456 height 840
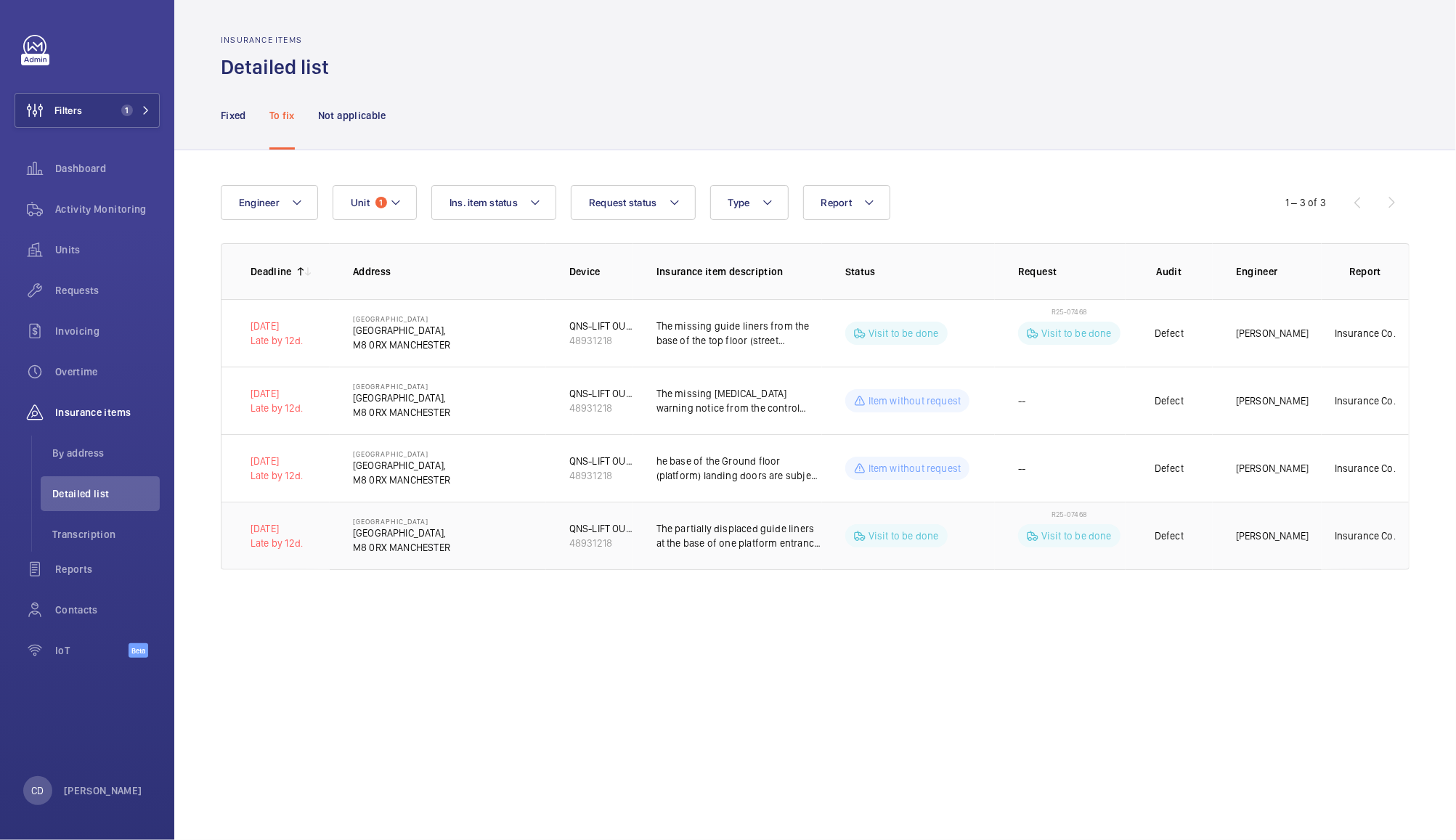
click at [780, 542] on p "The partially displaced guide liners at the base of one platform entrance car d…" at bounding box center [739, 535] width 166 height 29
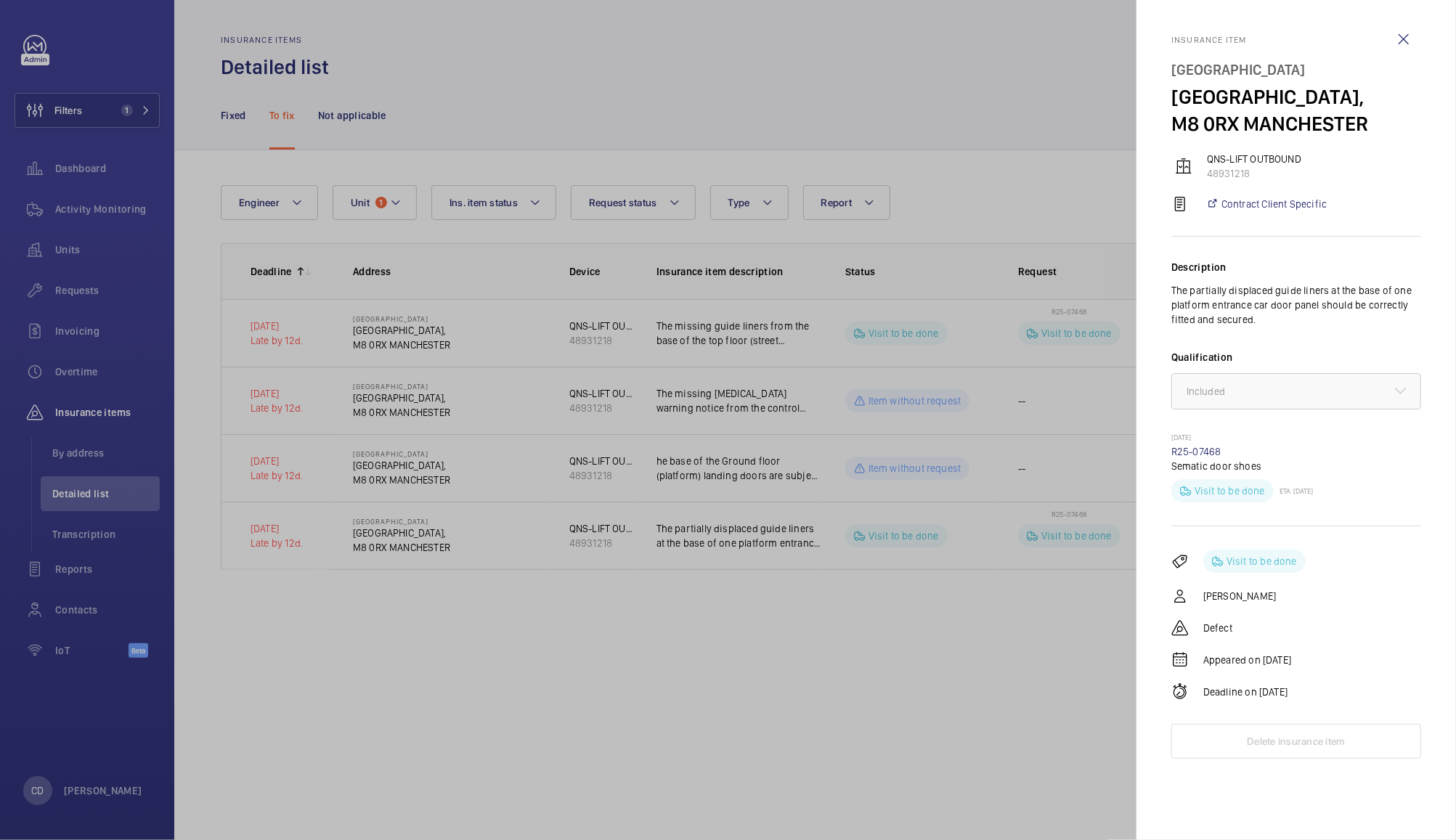
click at [868, 684] on div at bounding box center [728, 420] width 1456 height 840
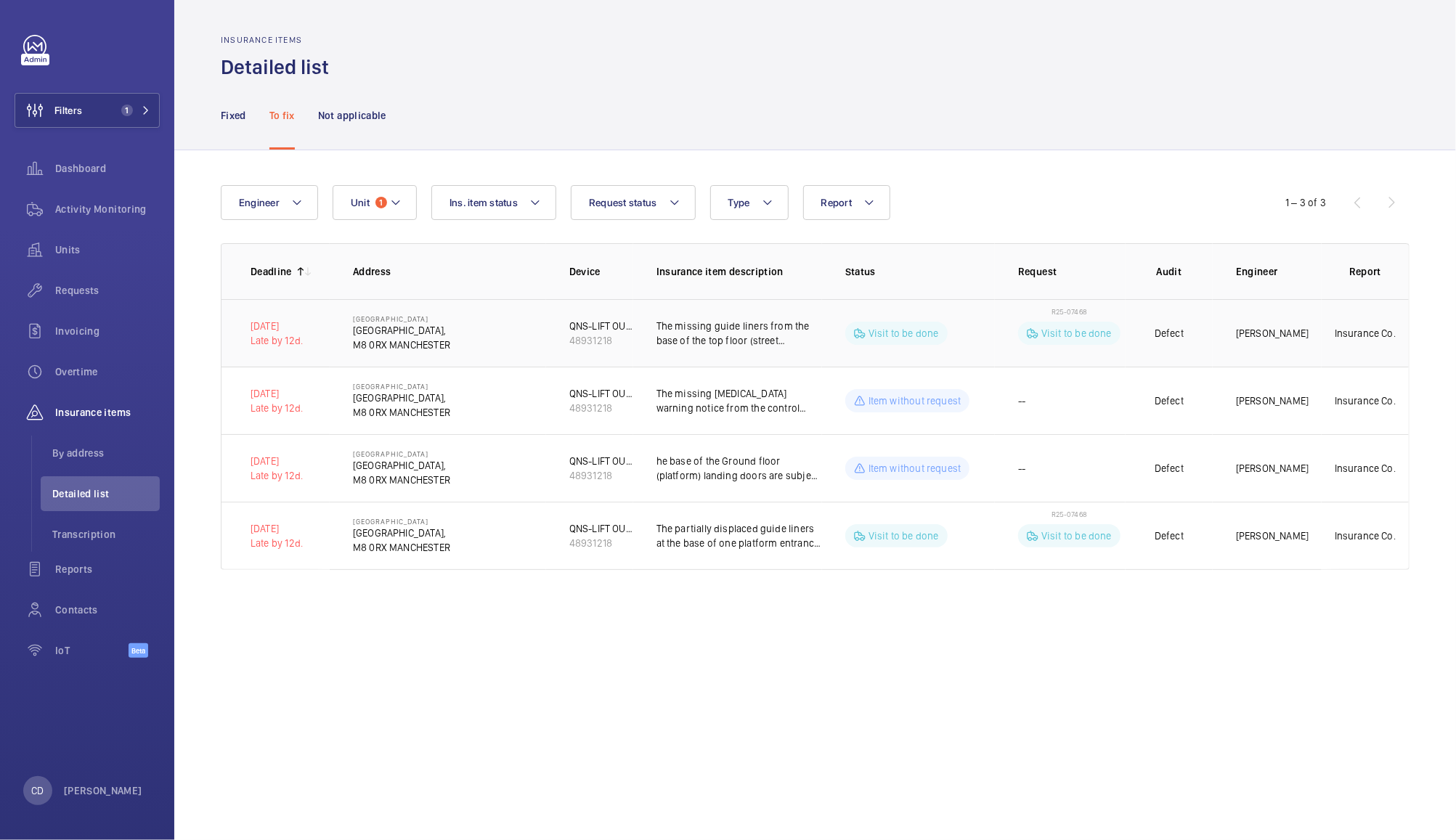
click at [757, 351] on td "The missing guide liners from the base of the top floor (street entrance) landi…" at bounding box center [727, 332] width 189 height 67
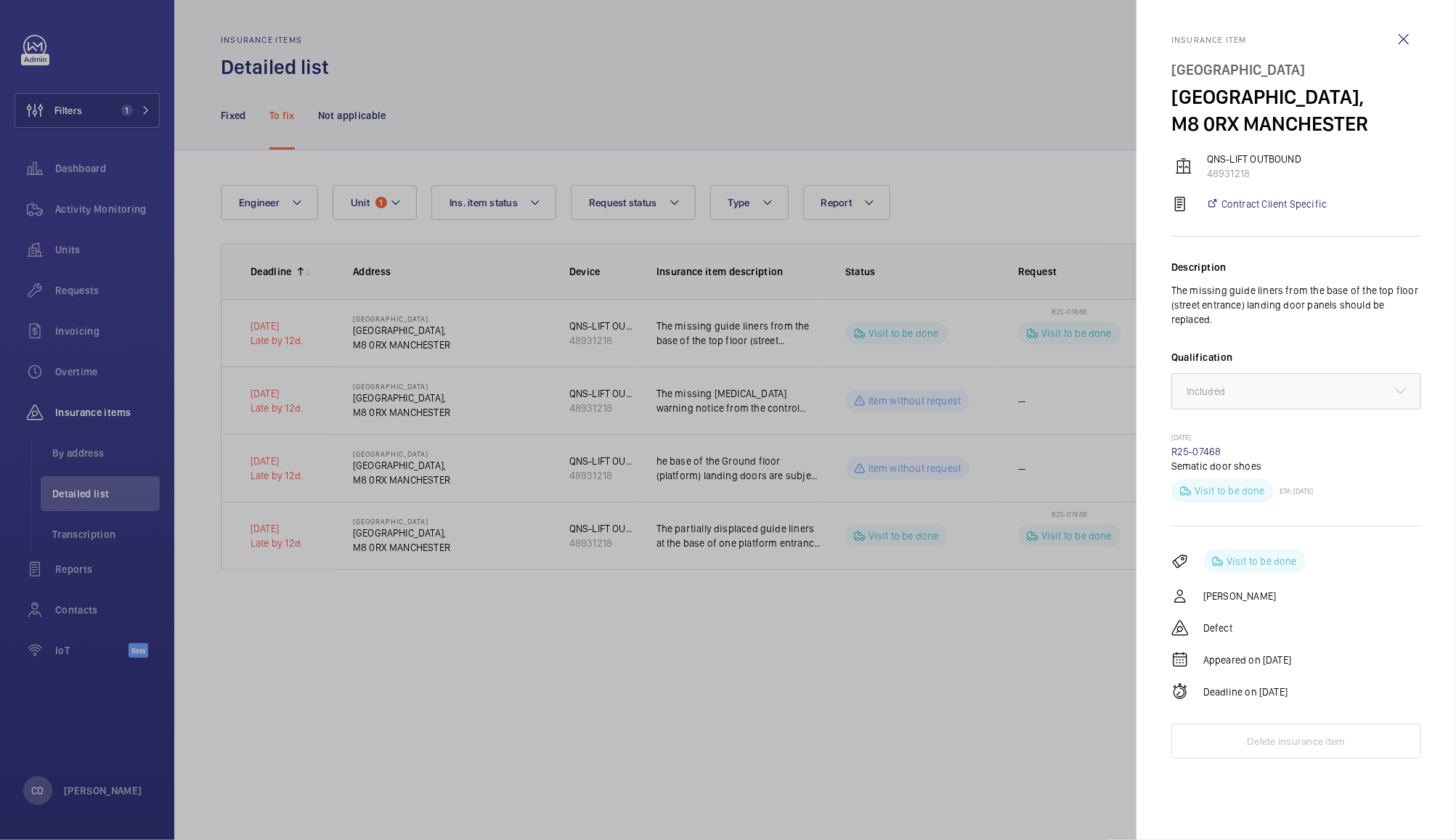
click at [935, 687] on div at bounding box center [728, 420] width 1456 height 840
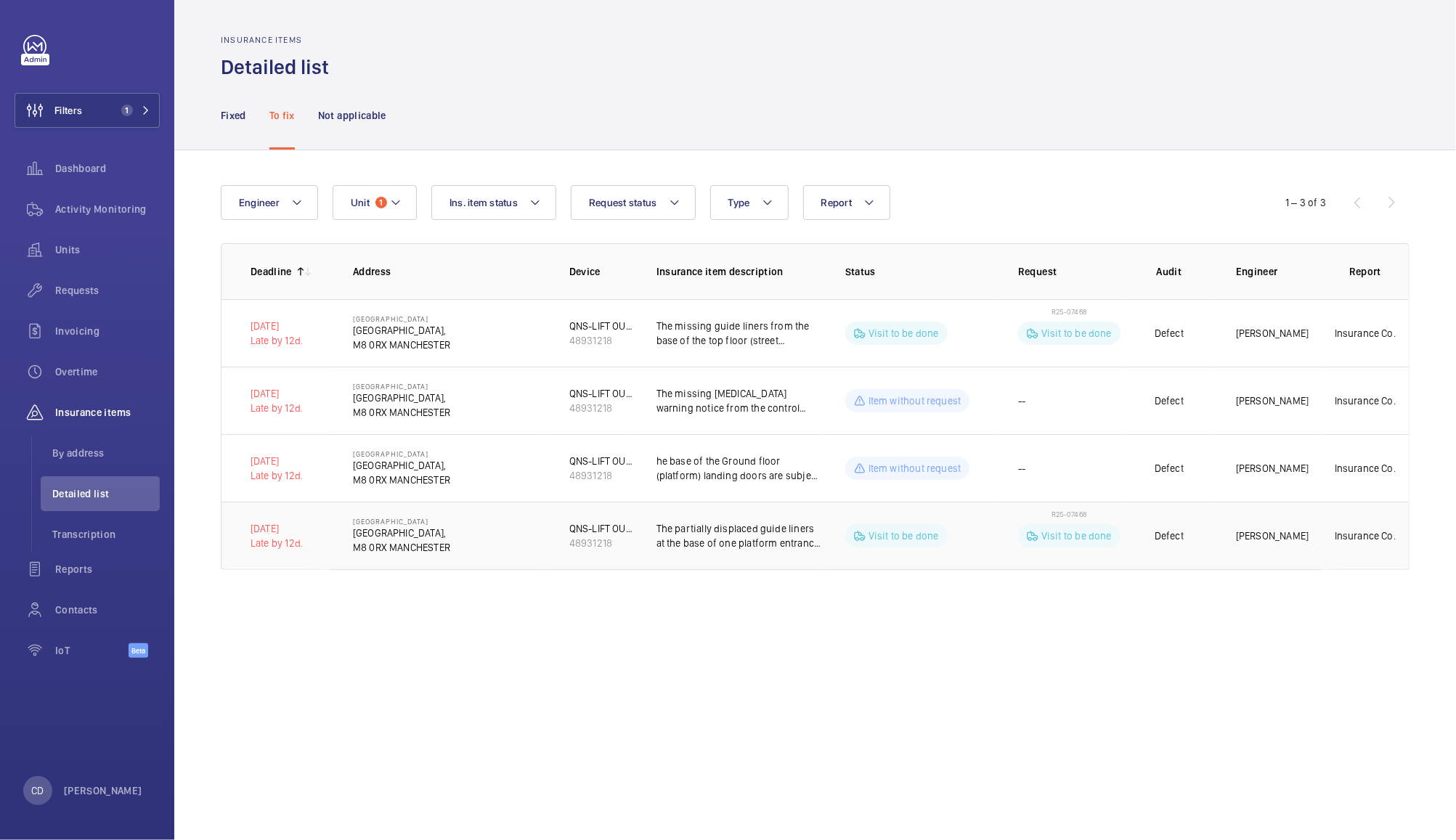
click at [771, 526] on p "The partially displaced guide liners at the base of one platform entrance car d…" at bounding box center [739, 535] width 166 height 29
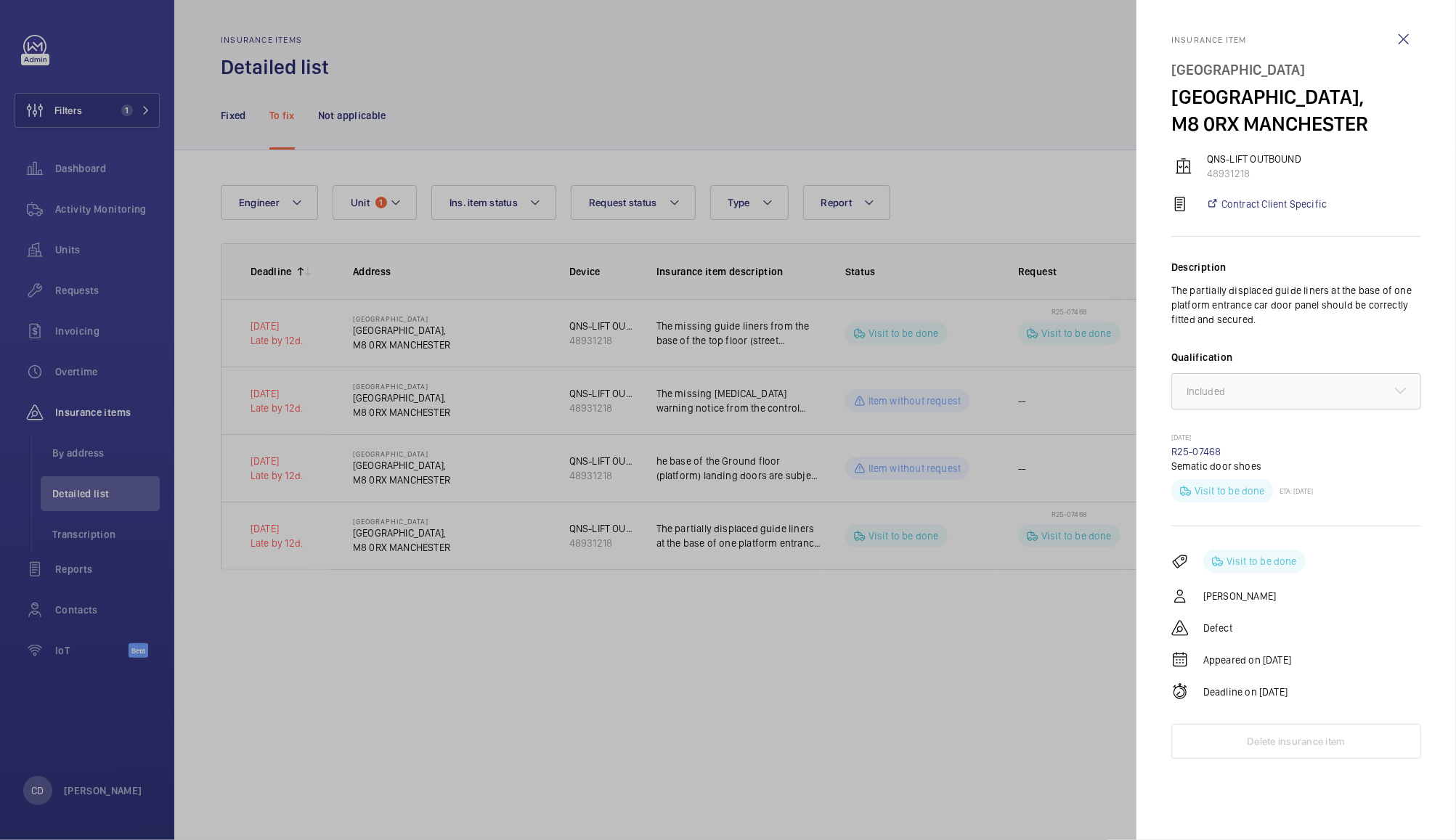
click at [1001, 685] on div at bounding box center [728, 420] width 1456 height 840
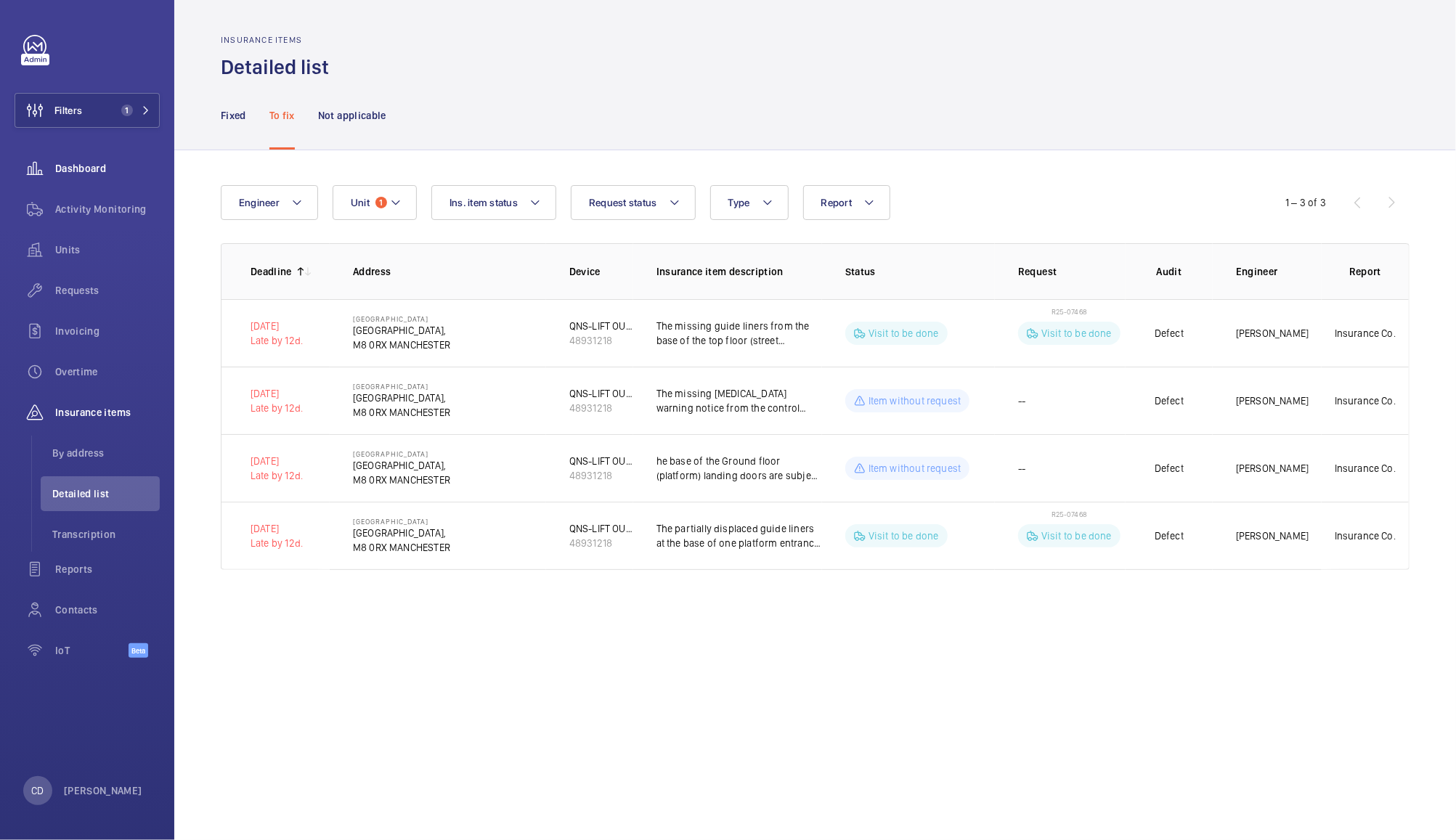
click at [75, 175] on span "Dashboard" at bounding box center [107, 168] width 105 height 14
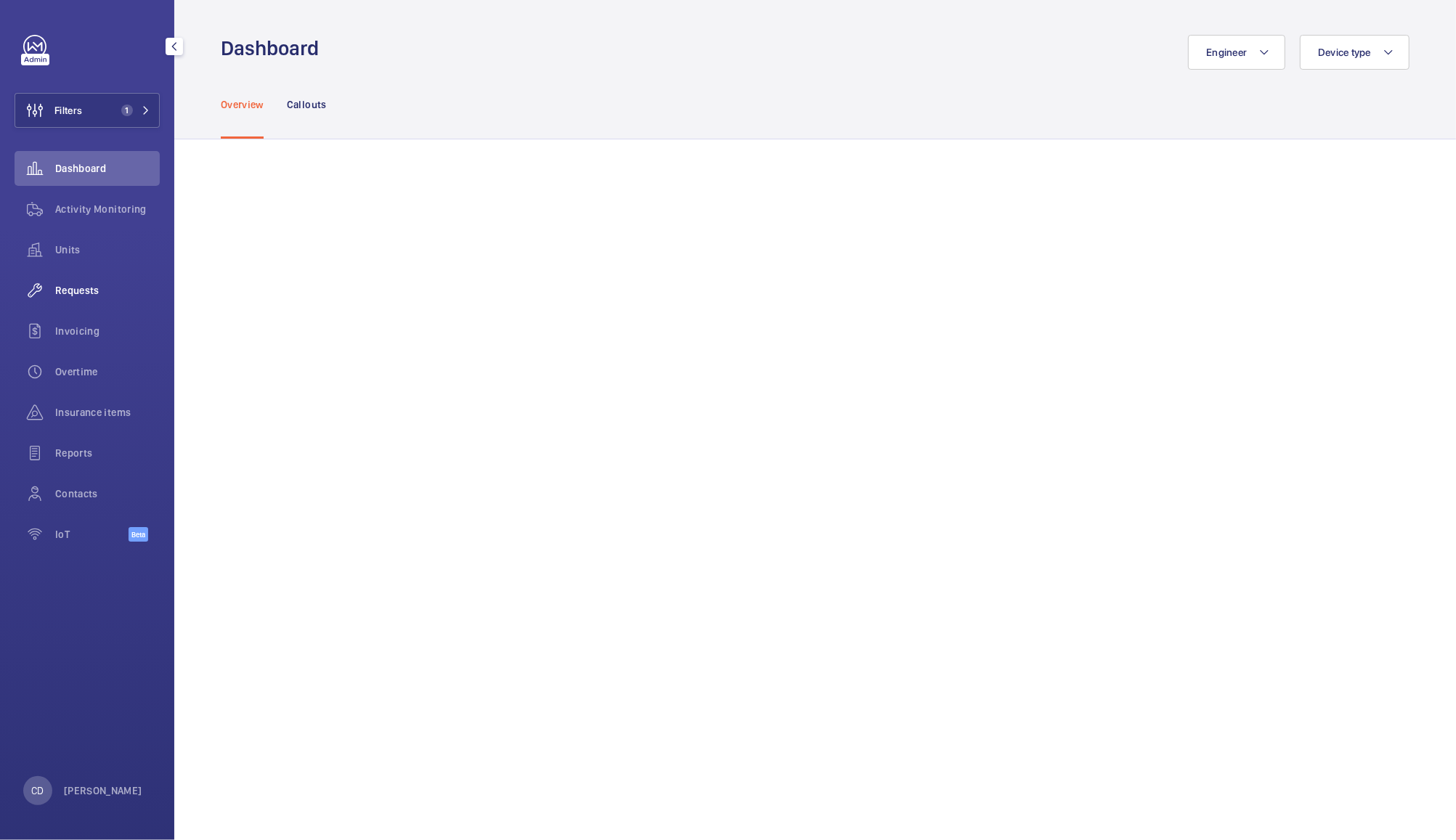
click at [82, 301] on div "Requests" at bounding box center [87, 291] width 145 height 35
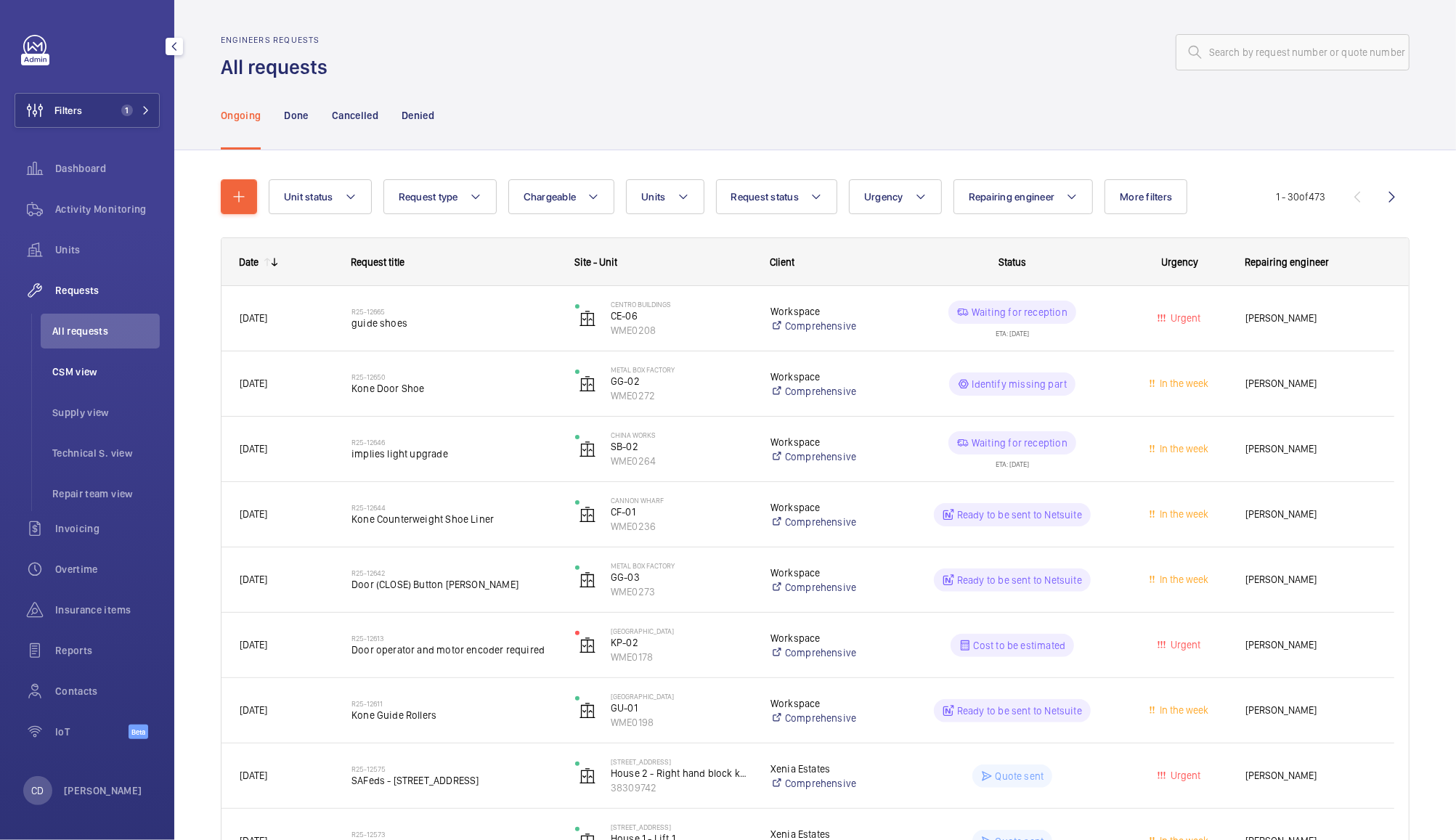
click at [76, 369] on span "CSM view" at bounding box center [106, 371] width 107 height 14
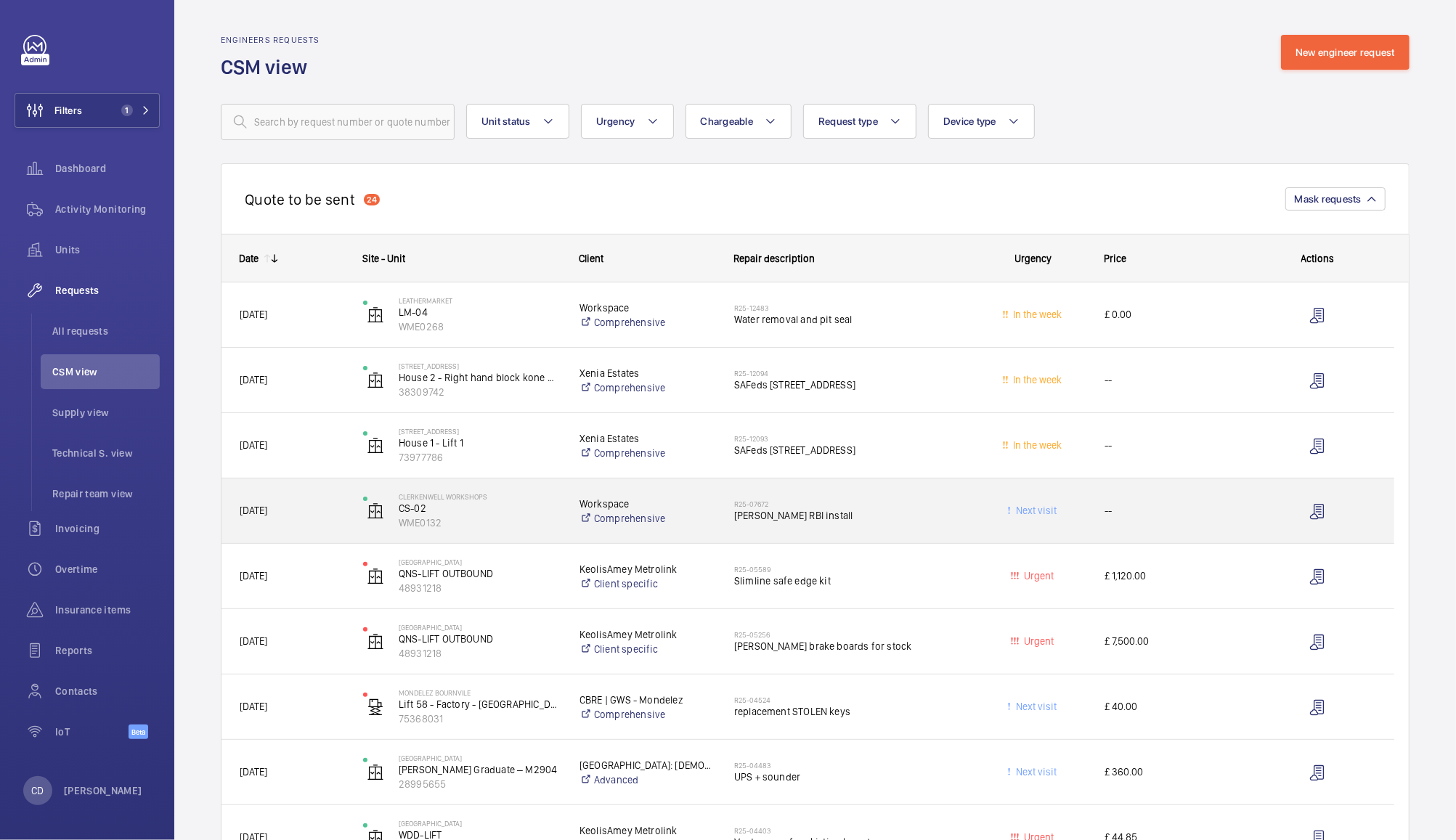
click at [858, 514] on span "Otis RBI install" at bounding box center [849, 514] width 228 height 14
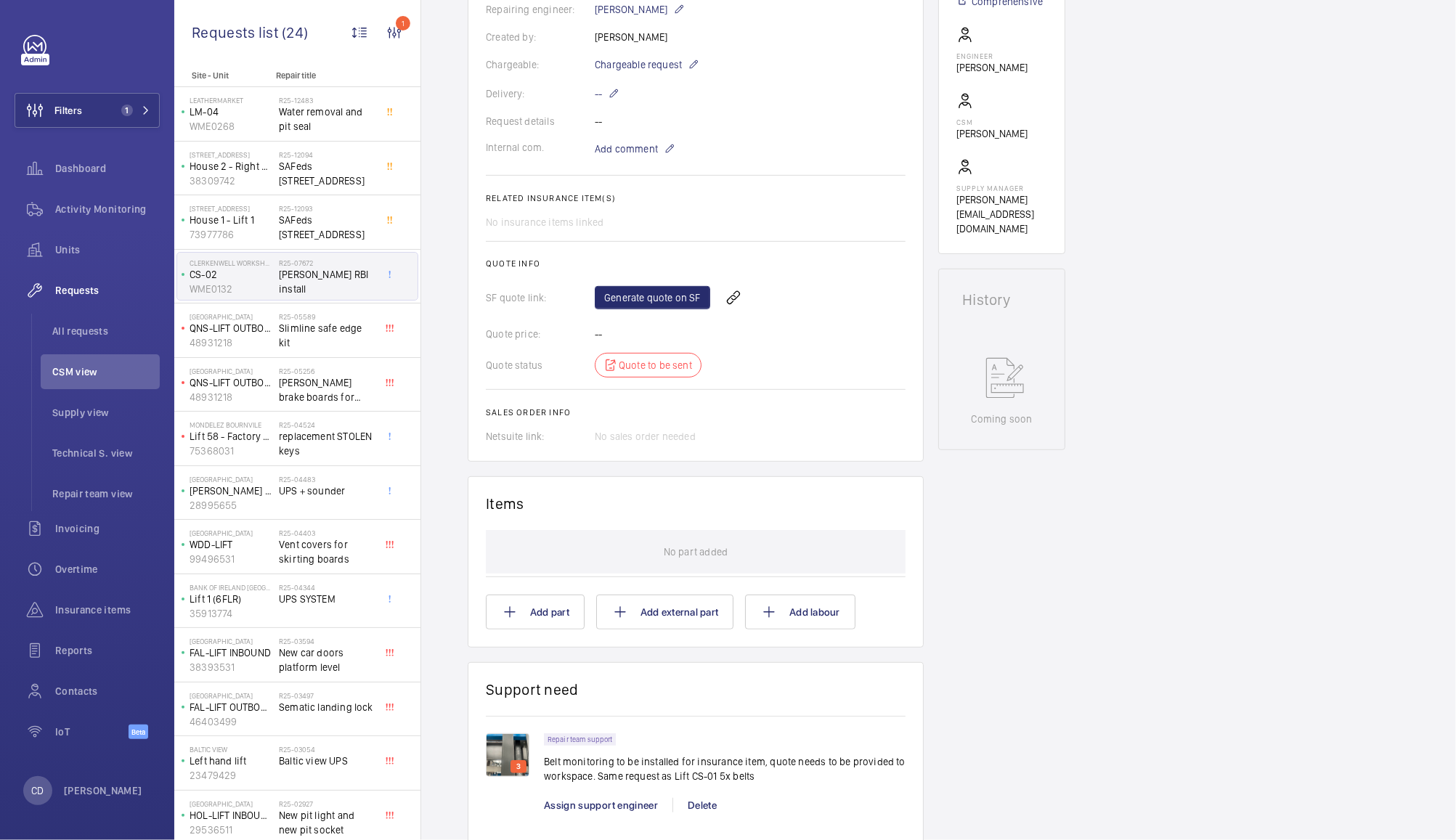
scroll to position [392, 0]
click at [544, 603] on button "Add part" at bounding box center [535, 614] width 99 height 35
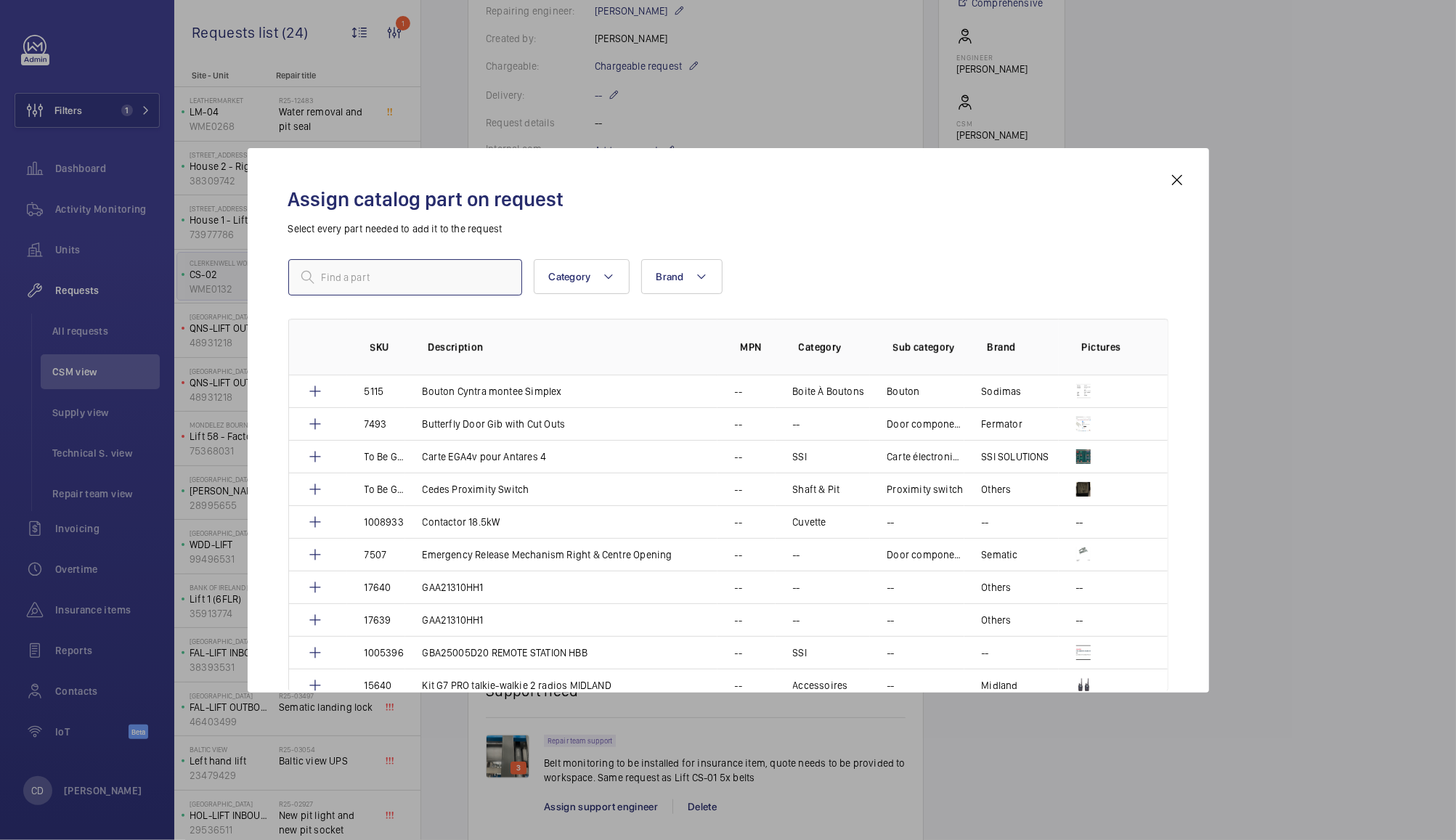
click at [441, 279] on input "text" at bounding box center [405, 277] width 234 height 37
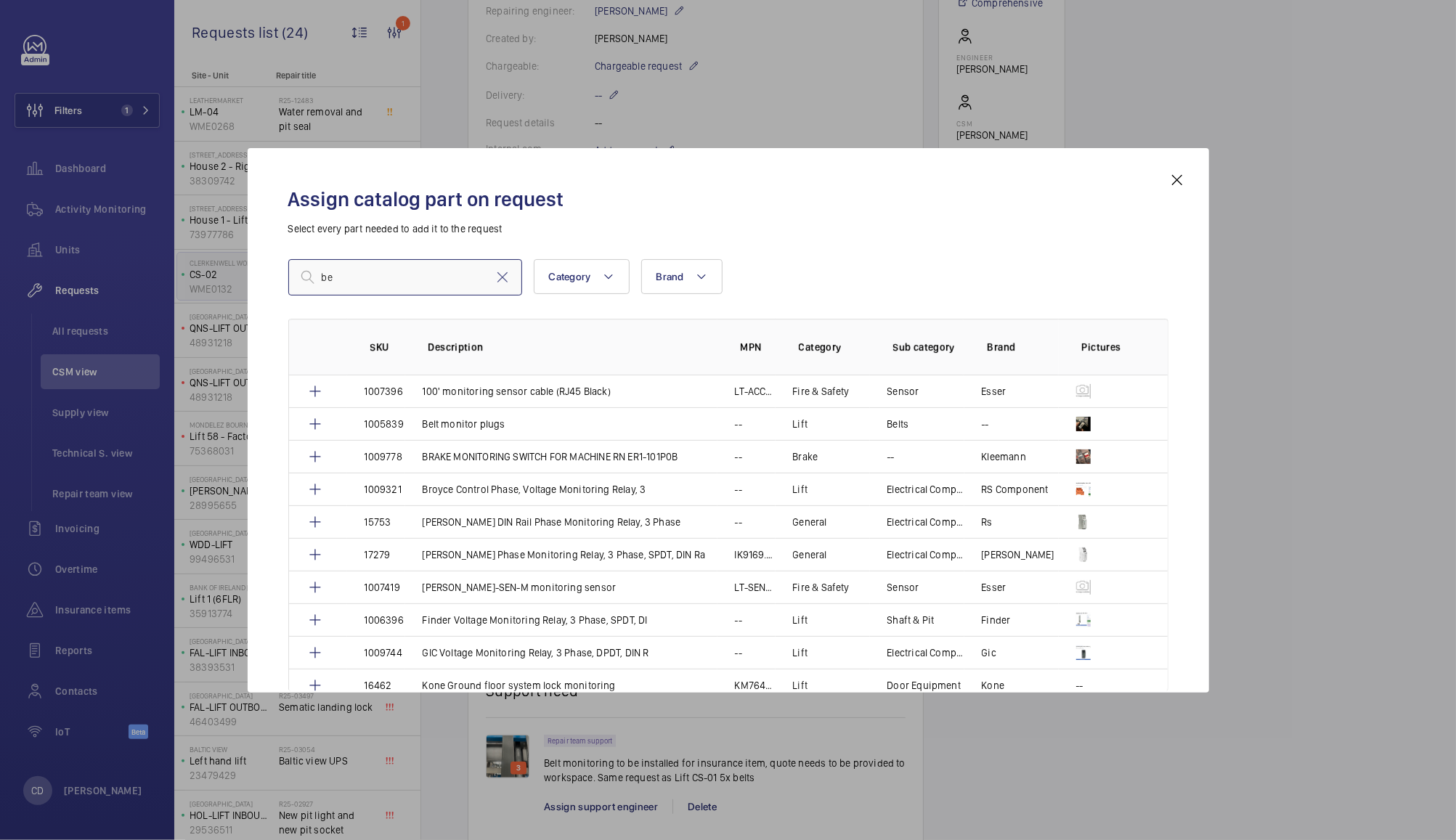
type input "b"
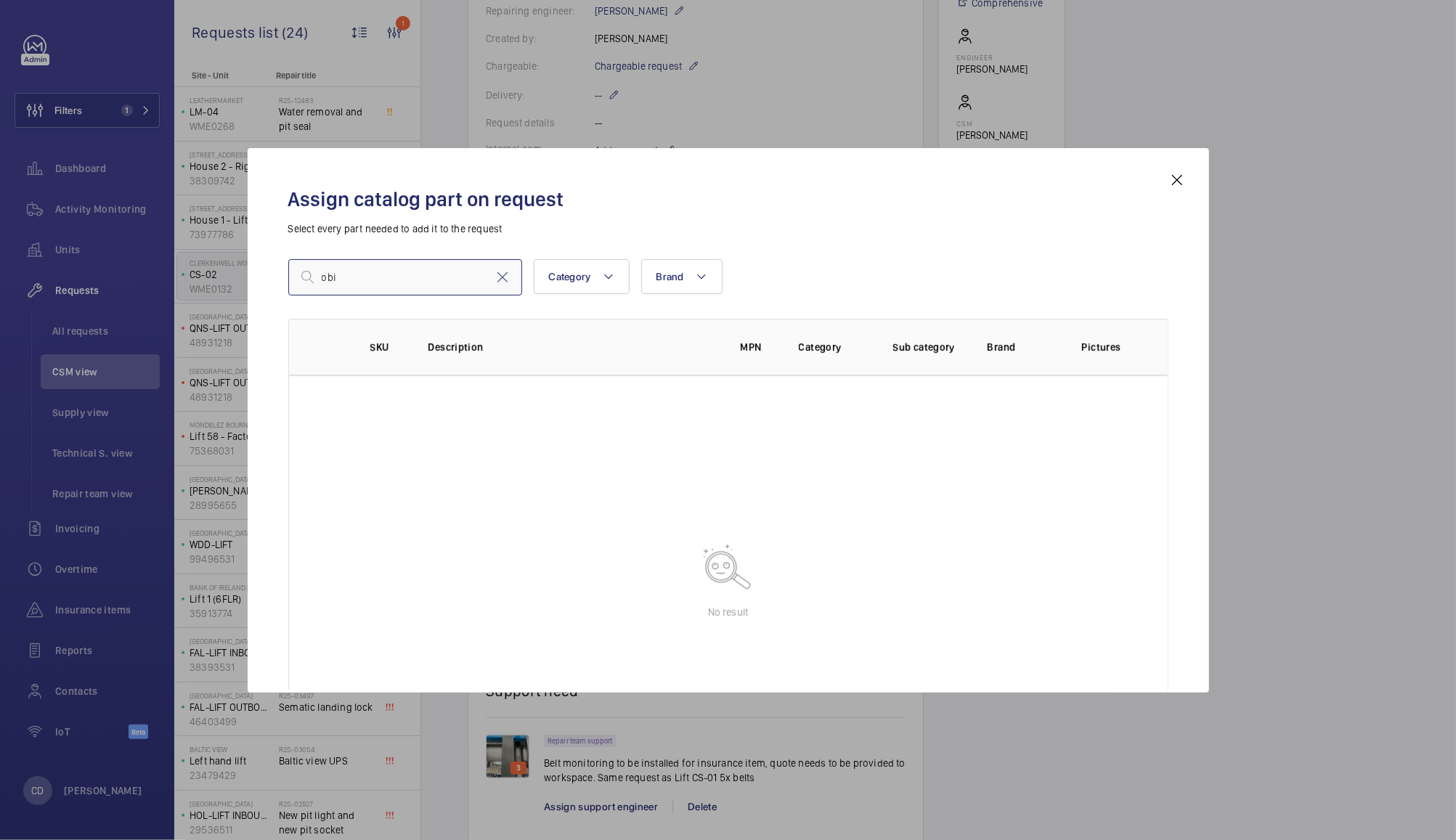
type input "obi"
click at [1176, 183] on mat-icon at bounding box center [1177, 180] width 17 height 17
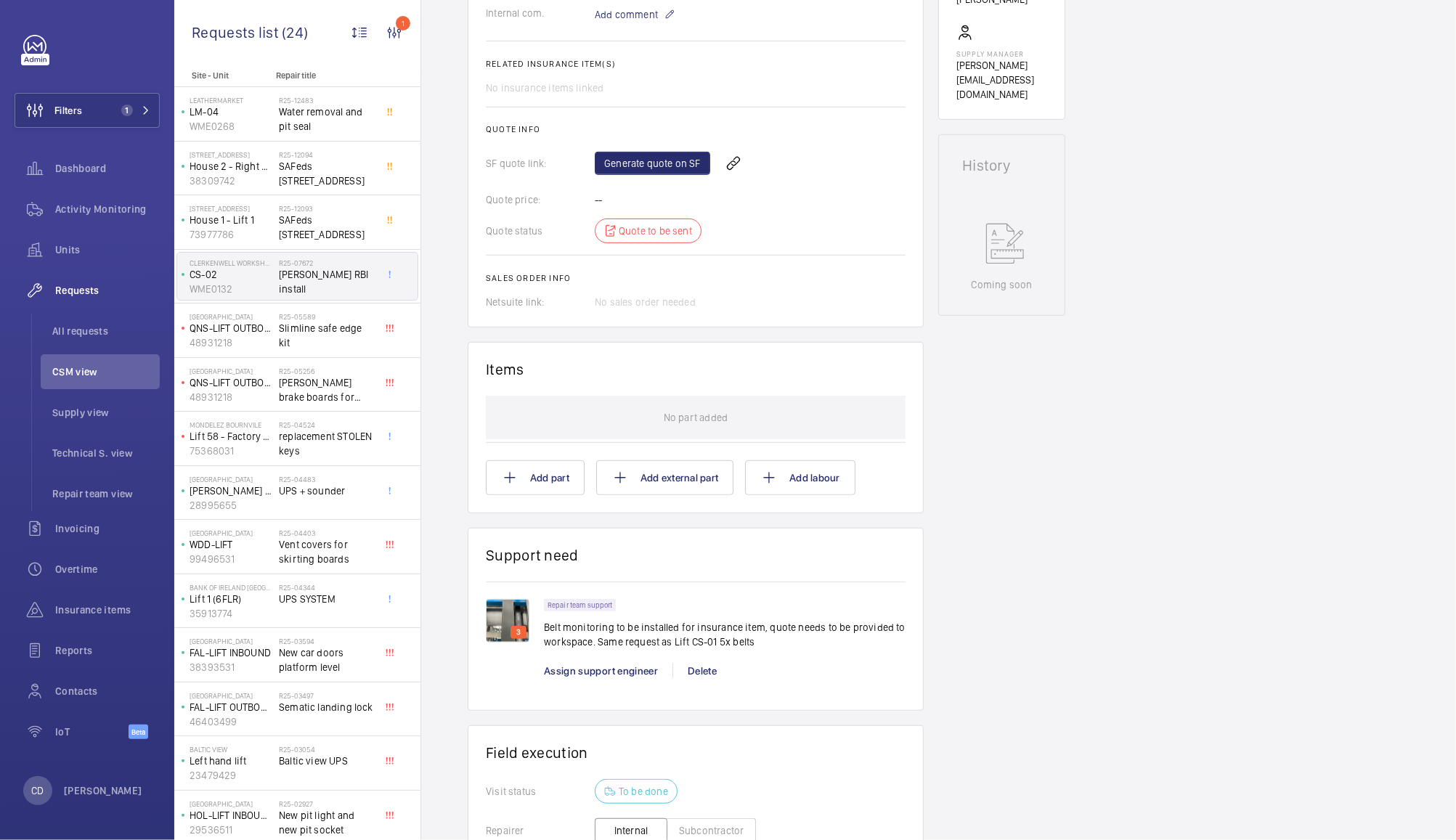
click at [1254, 584] on div "Engineers requests R25-07672 Repair request submitted on 2025-06-05 for an Otis…" at bounding box center [939, 362] width 1035 height 1497
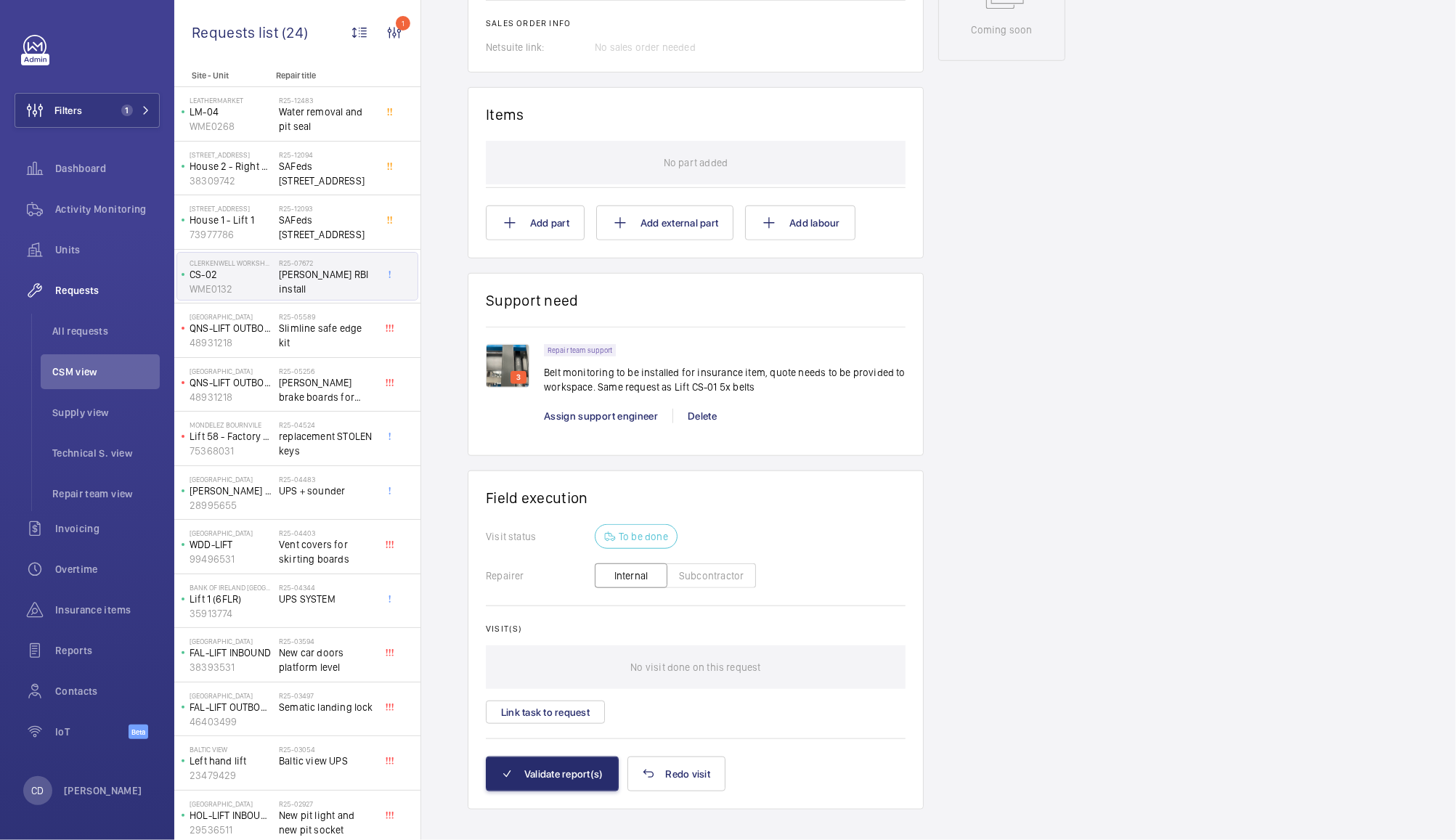
click at [506, 344] on img at bounding box center [507, 365] width 43 height 43
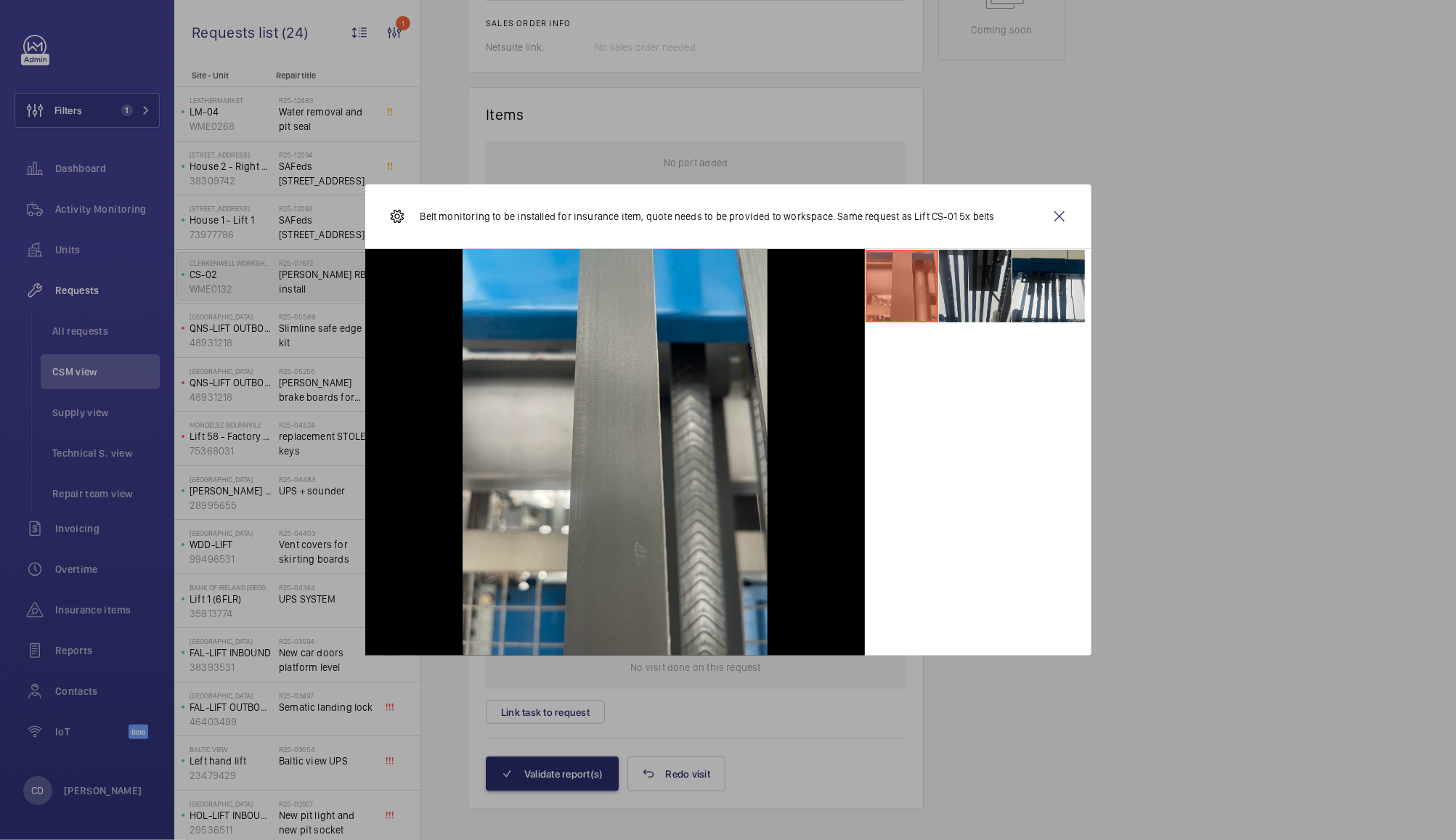
click at [970, 289] on li at bounding box center [975, 286] width 72 height 72
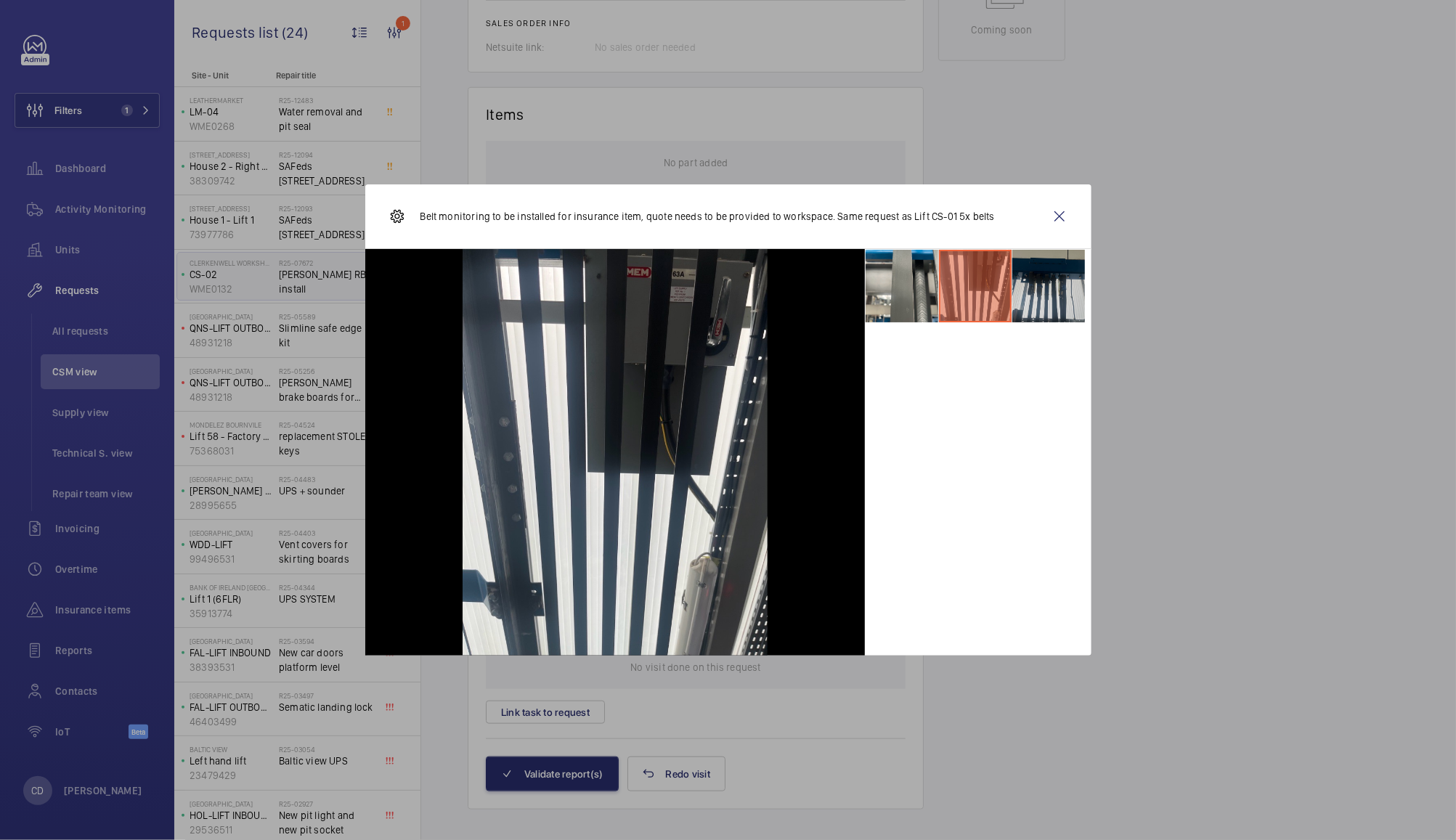
click at [1045, 291] on li at bounding box center [1049, 286] width 72 height 72
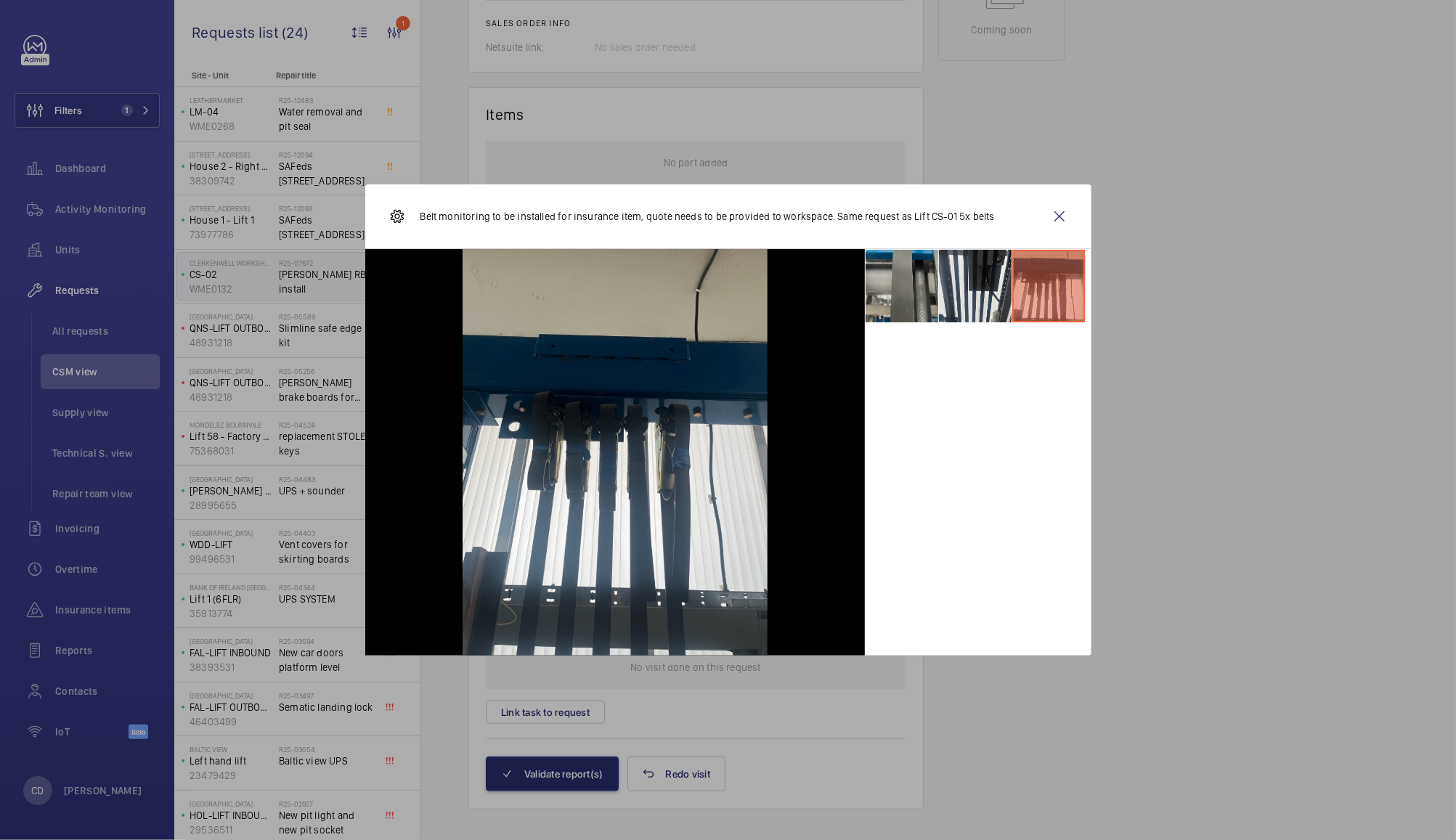
click at [894, 301] on li at bounding box center [901, 286] width 72 height 72
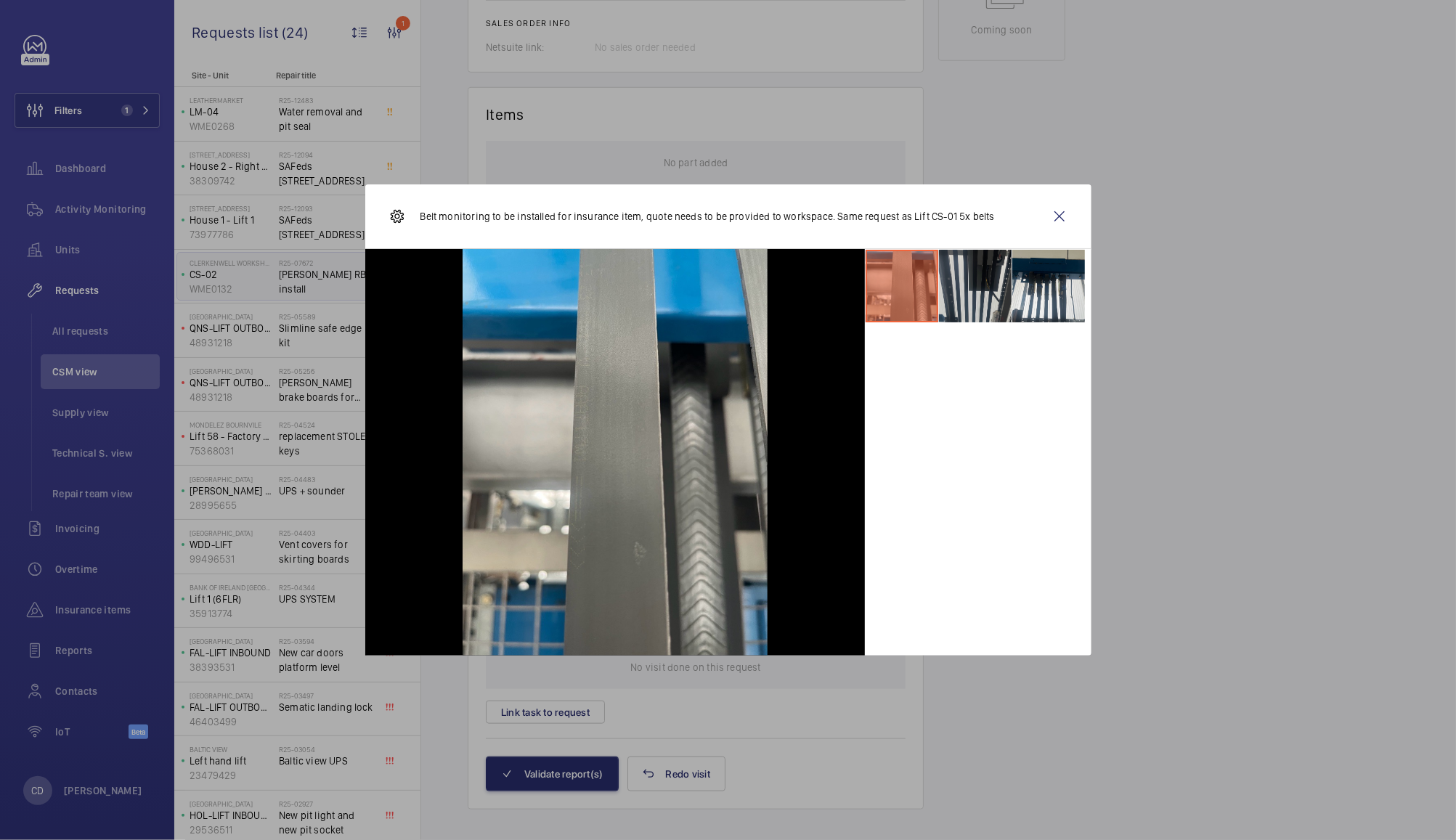
click at [974, 295] on li at bounding box center [975, 286] width 72 height 72
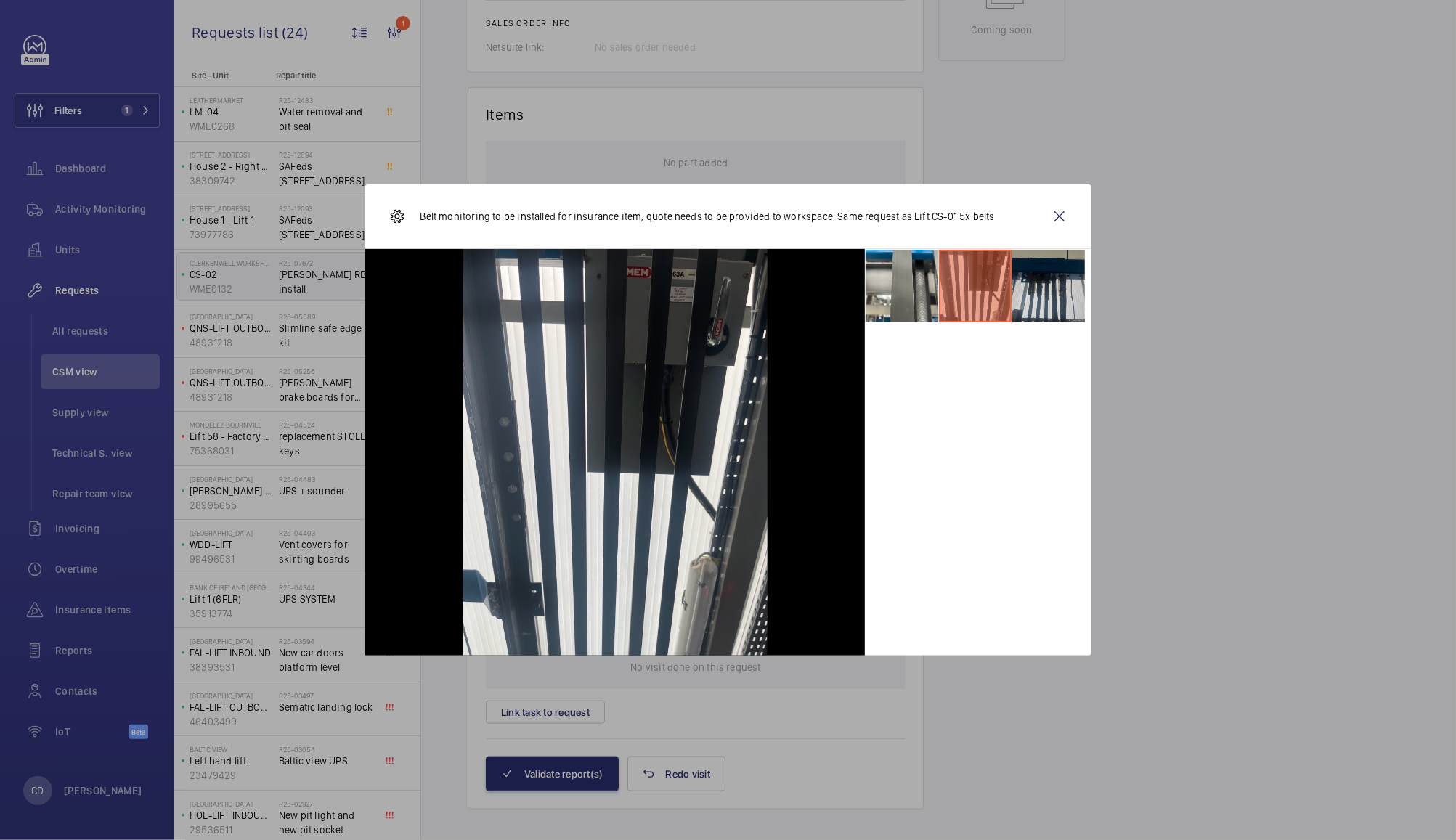
click at [1030, 291] on li at bounding box center [1049, 286] width 72 height 72
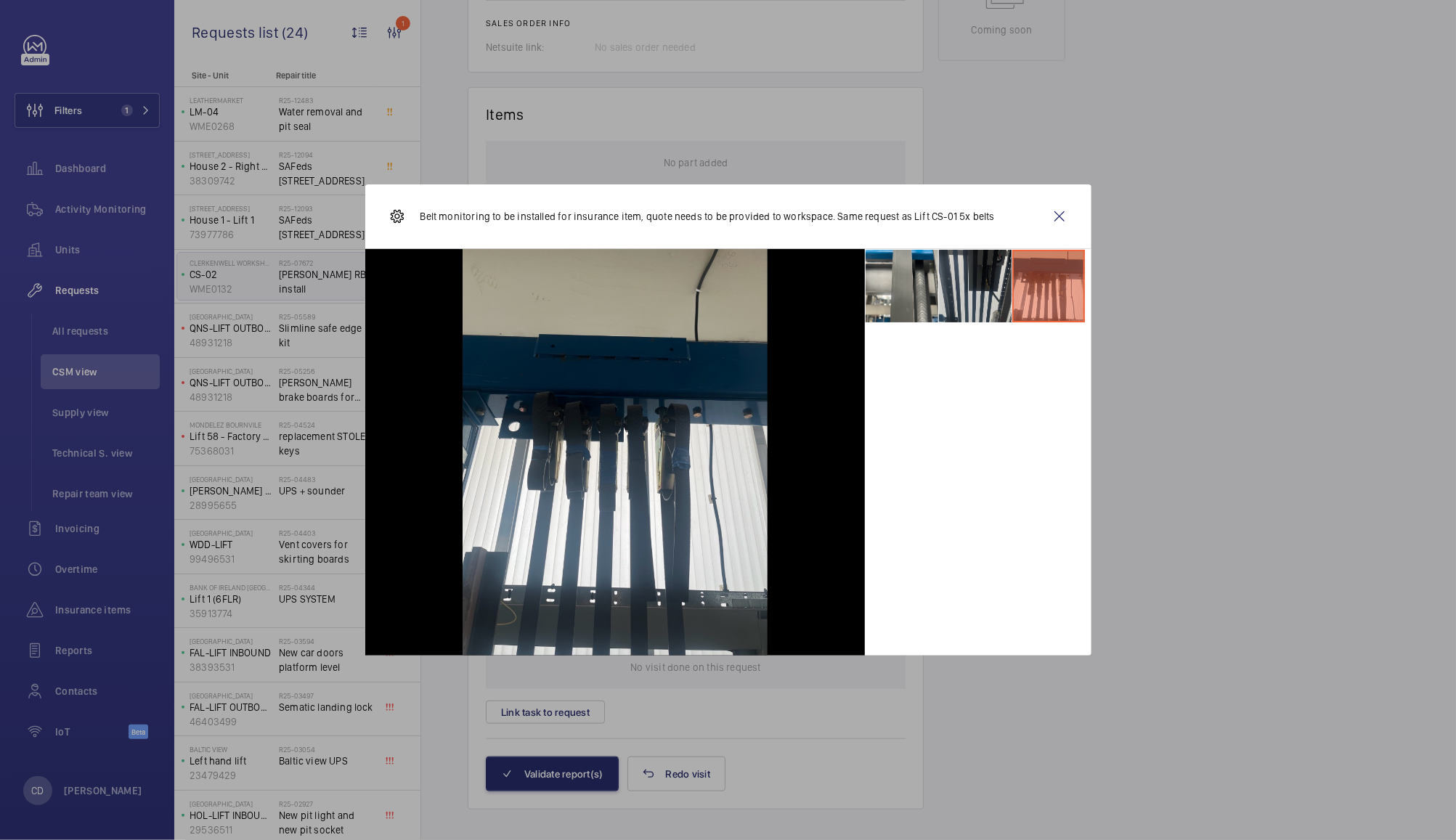
click at [954, 290] on li at bounding box center [975, 286] width 72 height 72
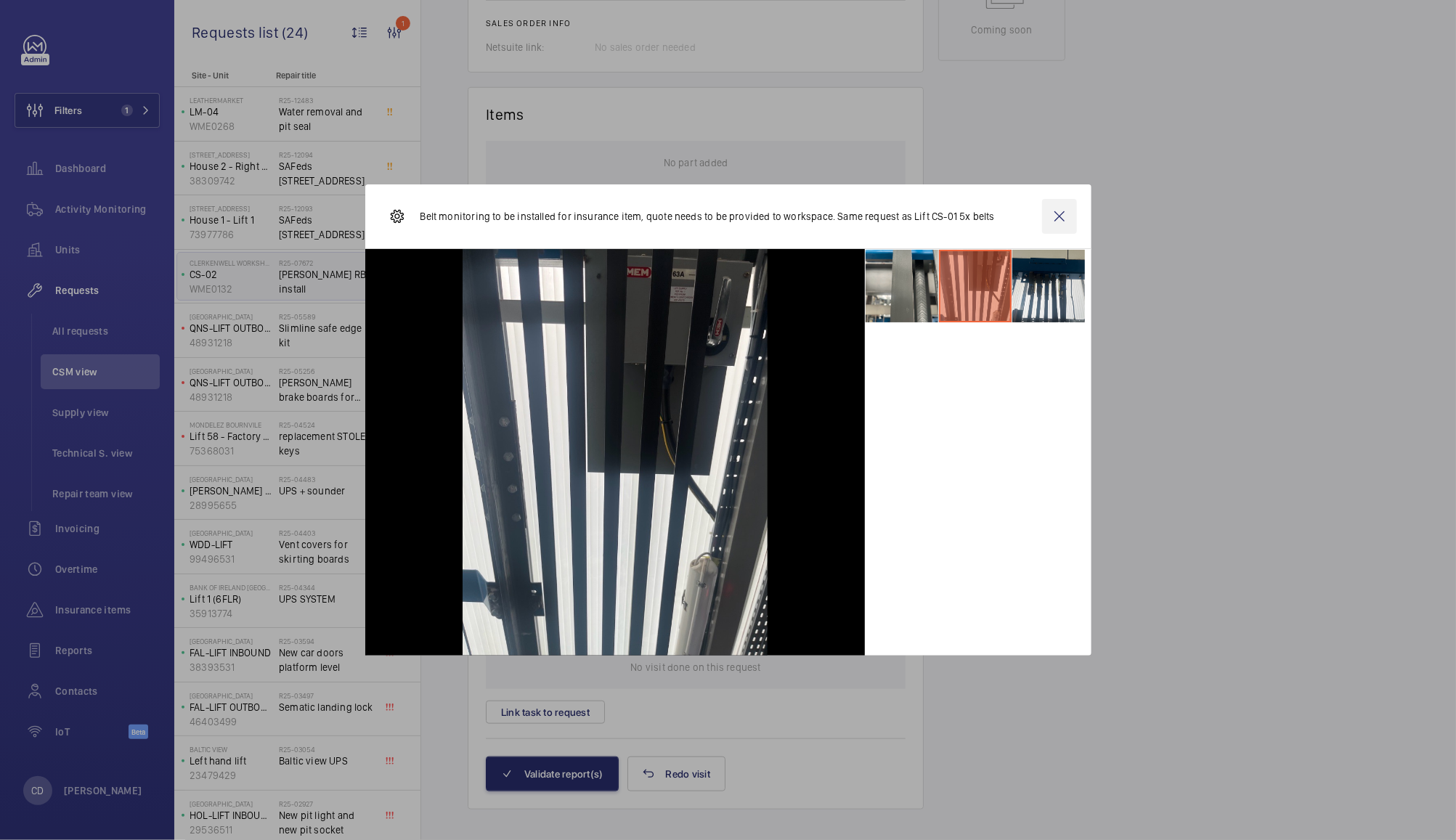
click at [1064, 210] on wm-front-icon-button at bounding box center [1060, 216] width 35 height 35
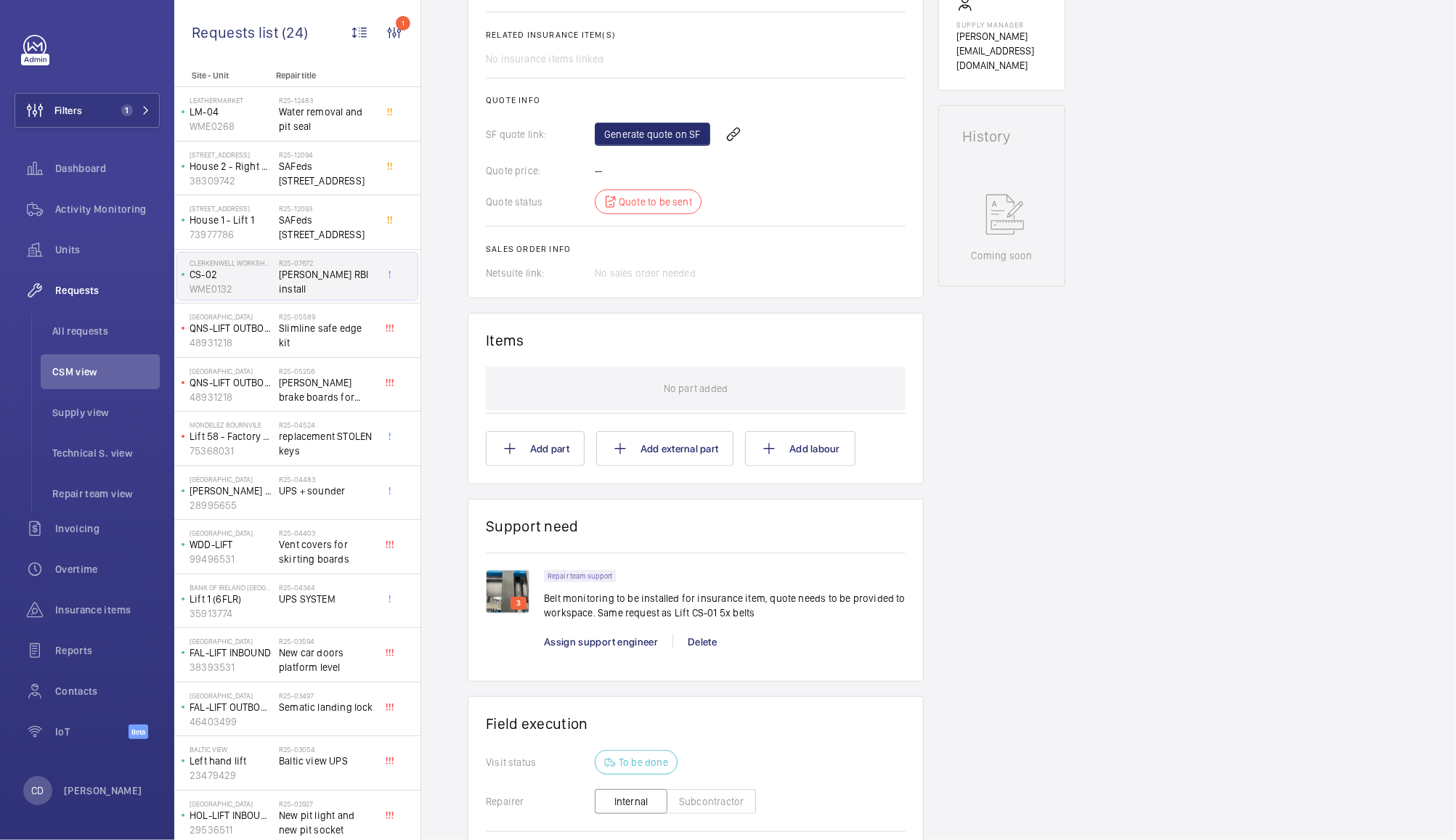
scroll to position [559, 0]
click at [546, 440] on button "Add part" at bounding box center [535, 447] width 99 height 35
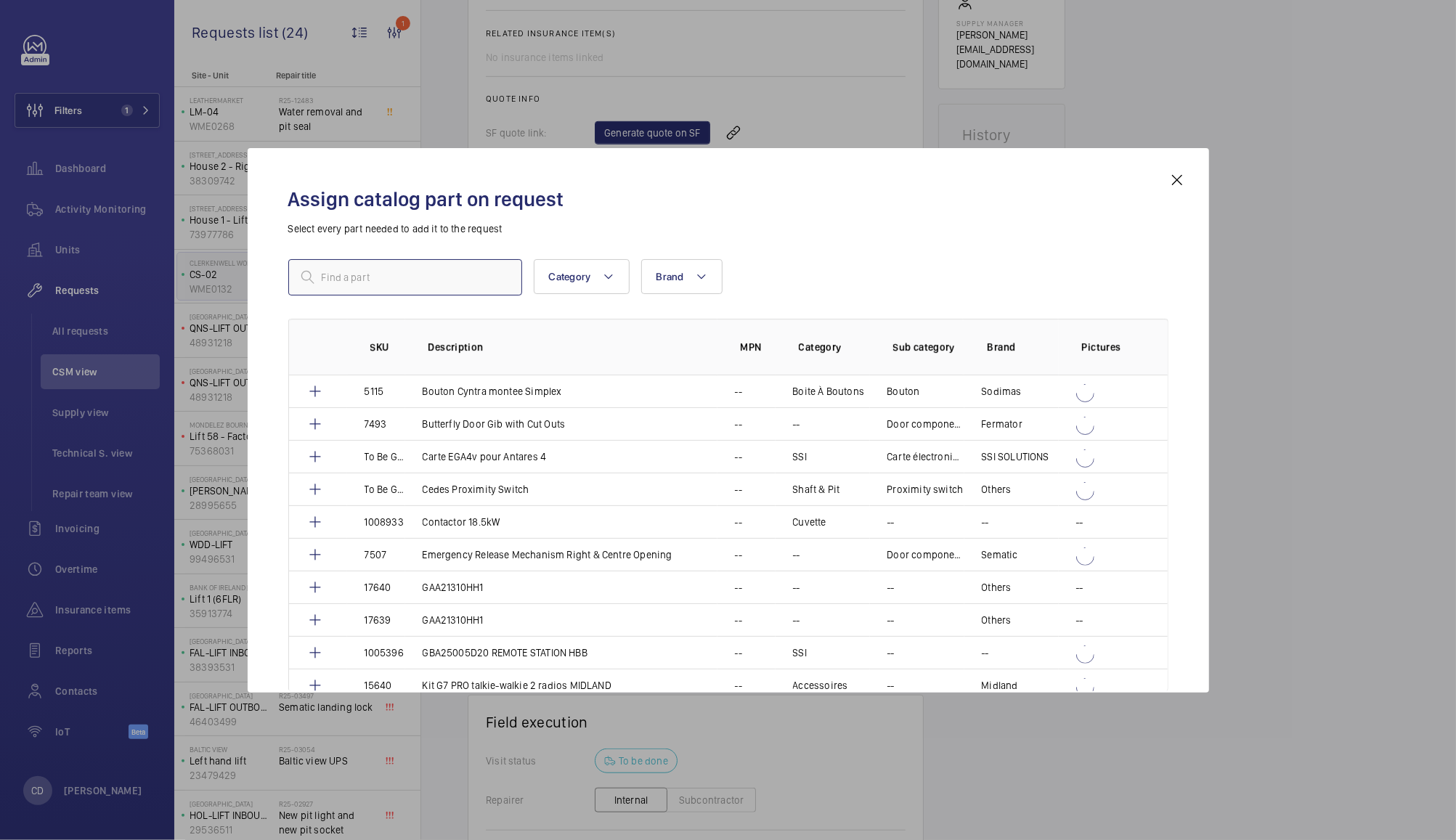
click at [429, 275] on input "text" at bounding box center [405, 277] width 234 height 37
paste input "ABA21700AG12"
type input "ABA21700AG12"
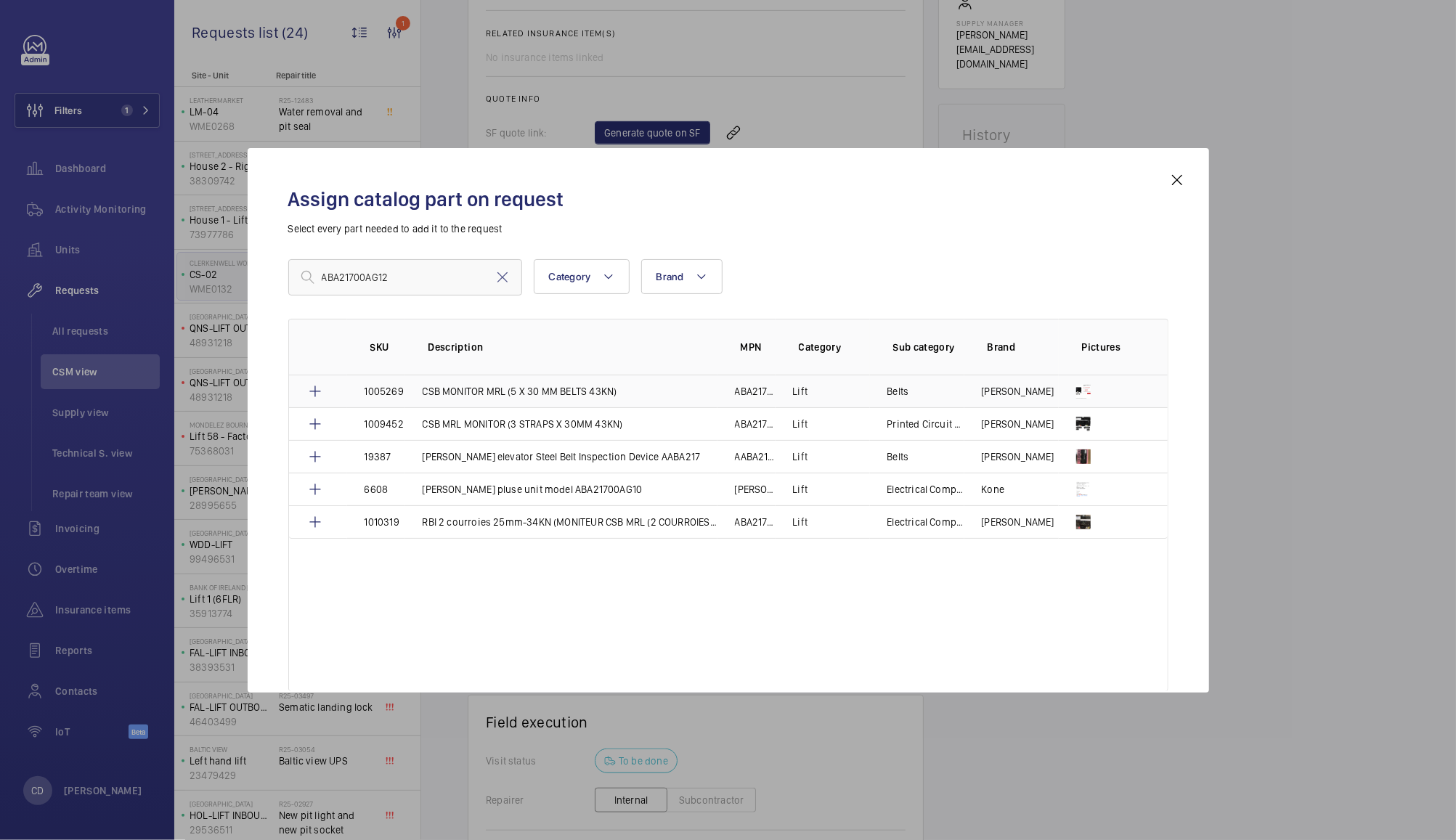
click at [315, 390] on mat-icon at bounding box center [315, 391] width 17 height 17
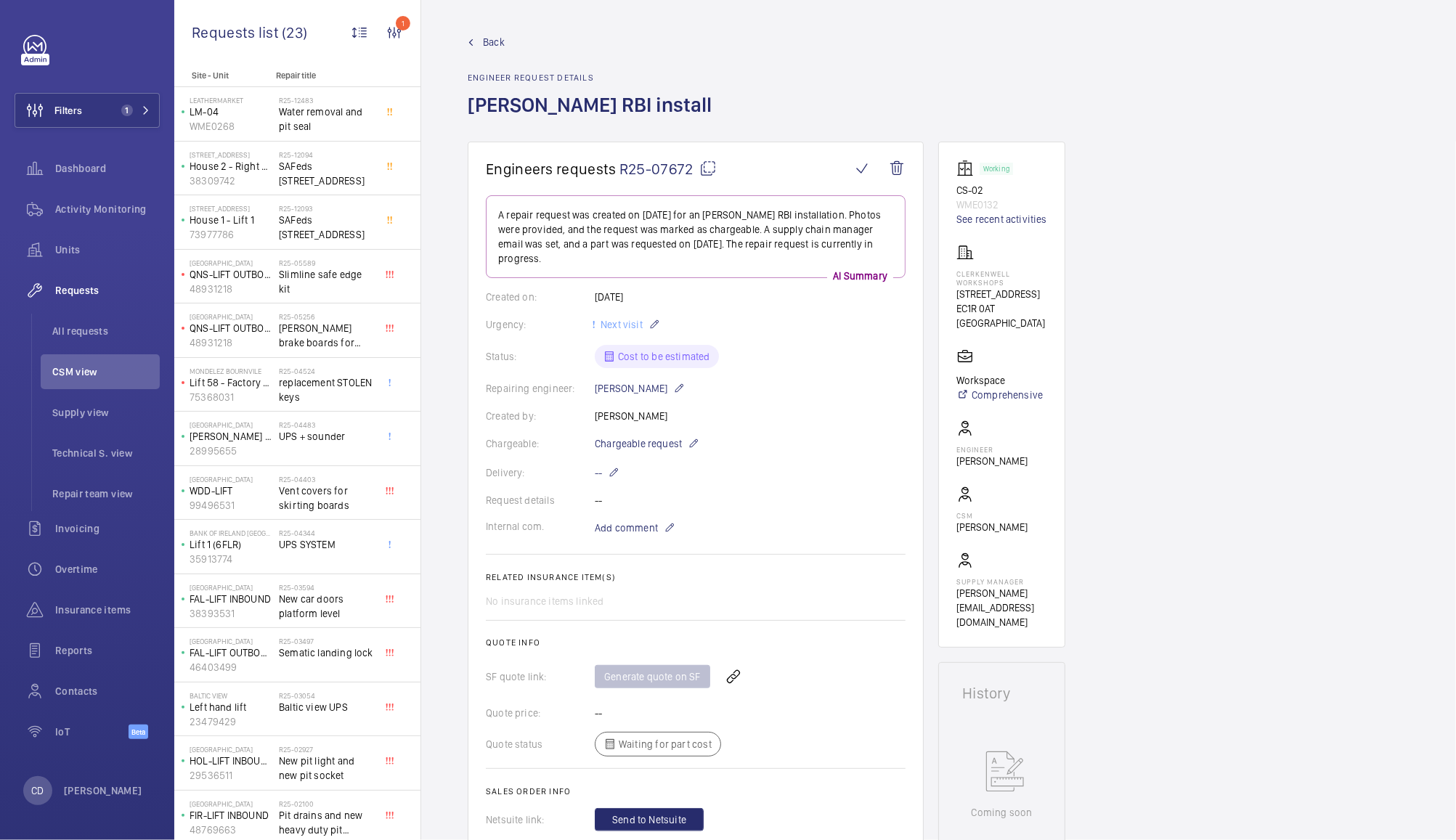
click at [71, 371] on span "CSM view" at bounding box center [106, 371] width 107 height 14
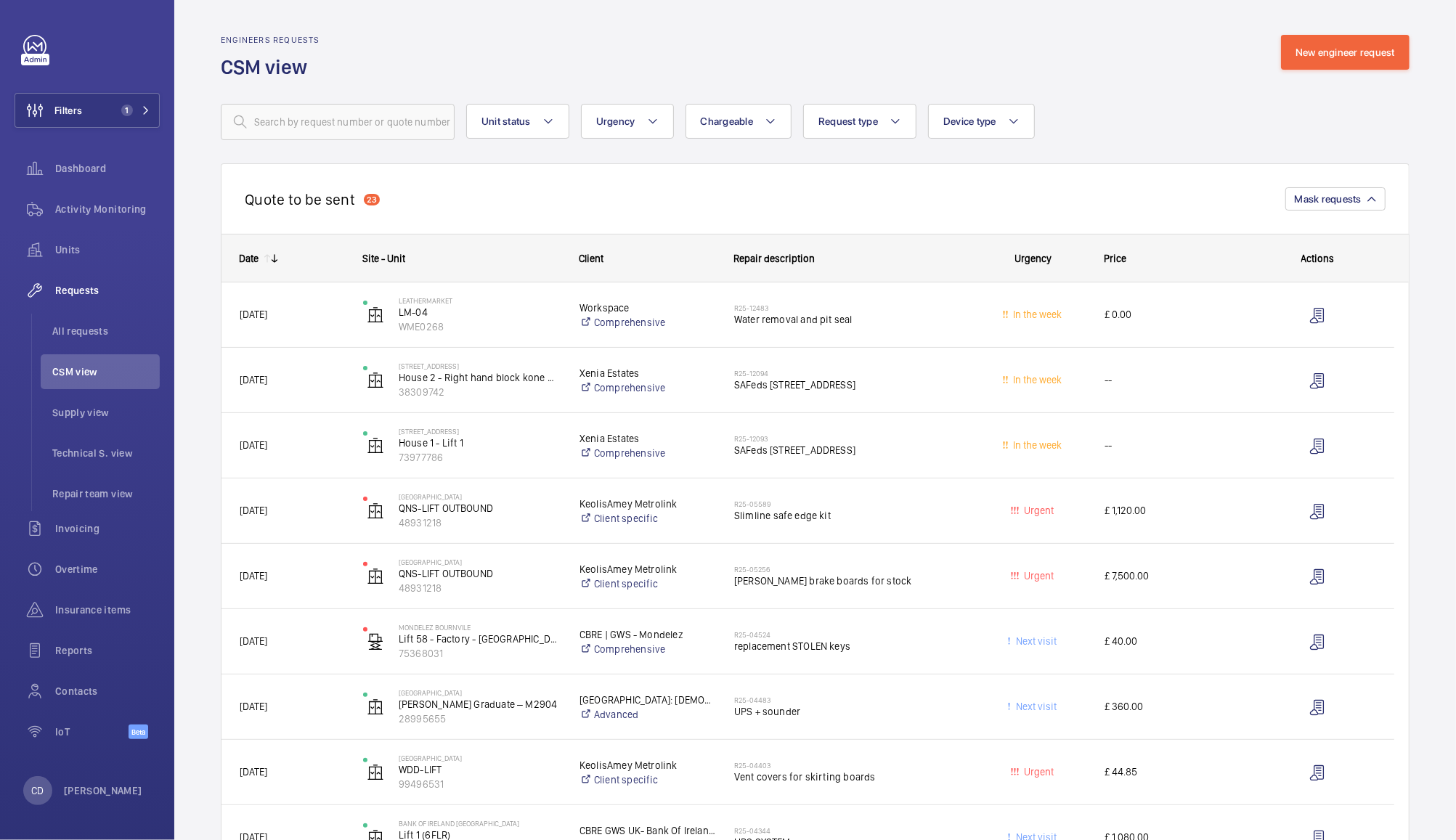
click at [1201, 639] on span "£ 40.00" at bounding box center [1172, 641] width 136 height 17
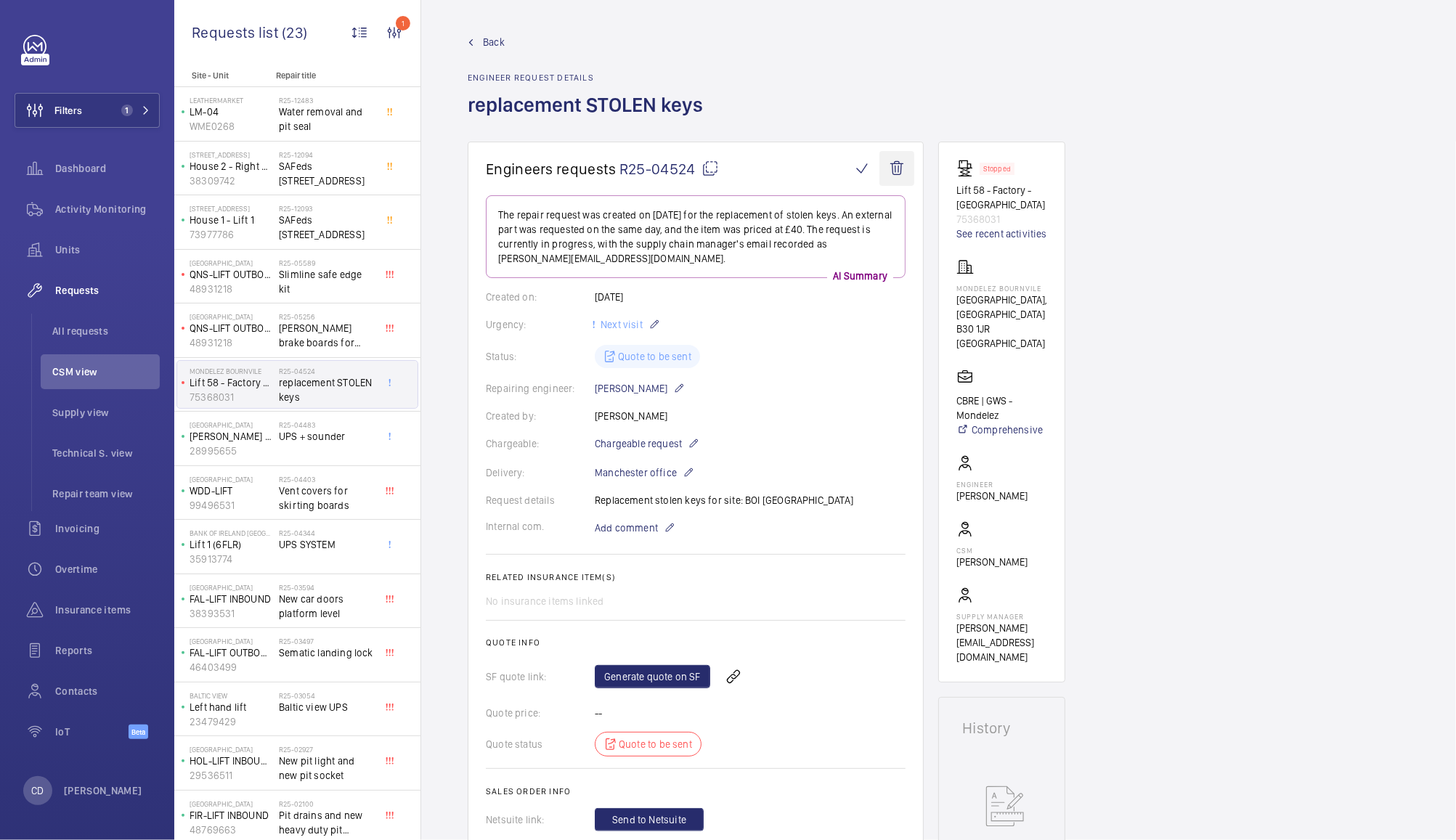
click at [895, 162] on wm-front-icon-button at bounding box center [897, 168] width 35 height 35
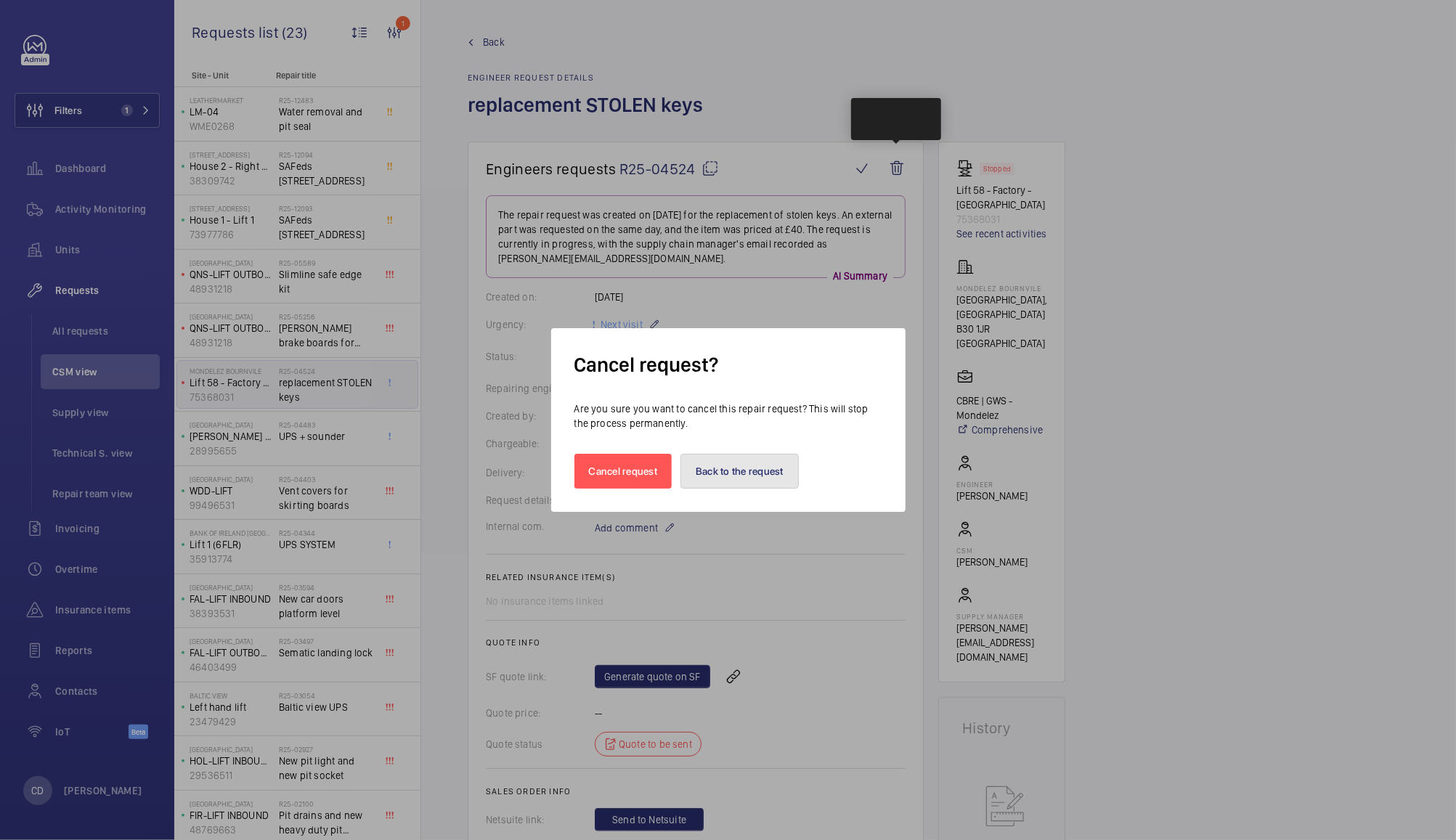
click at [756, 470] on button "Back to the request" at bounding box center [740, 471] width 118 height 35
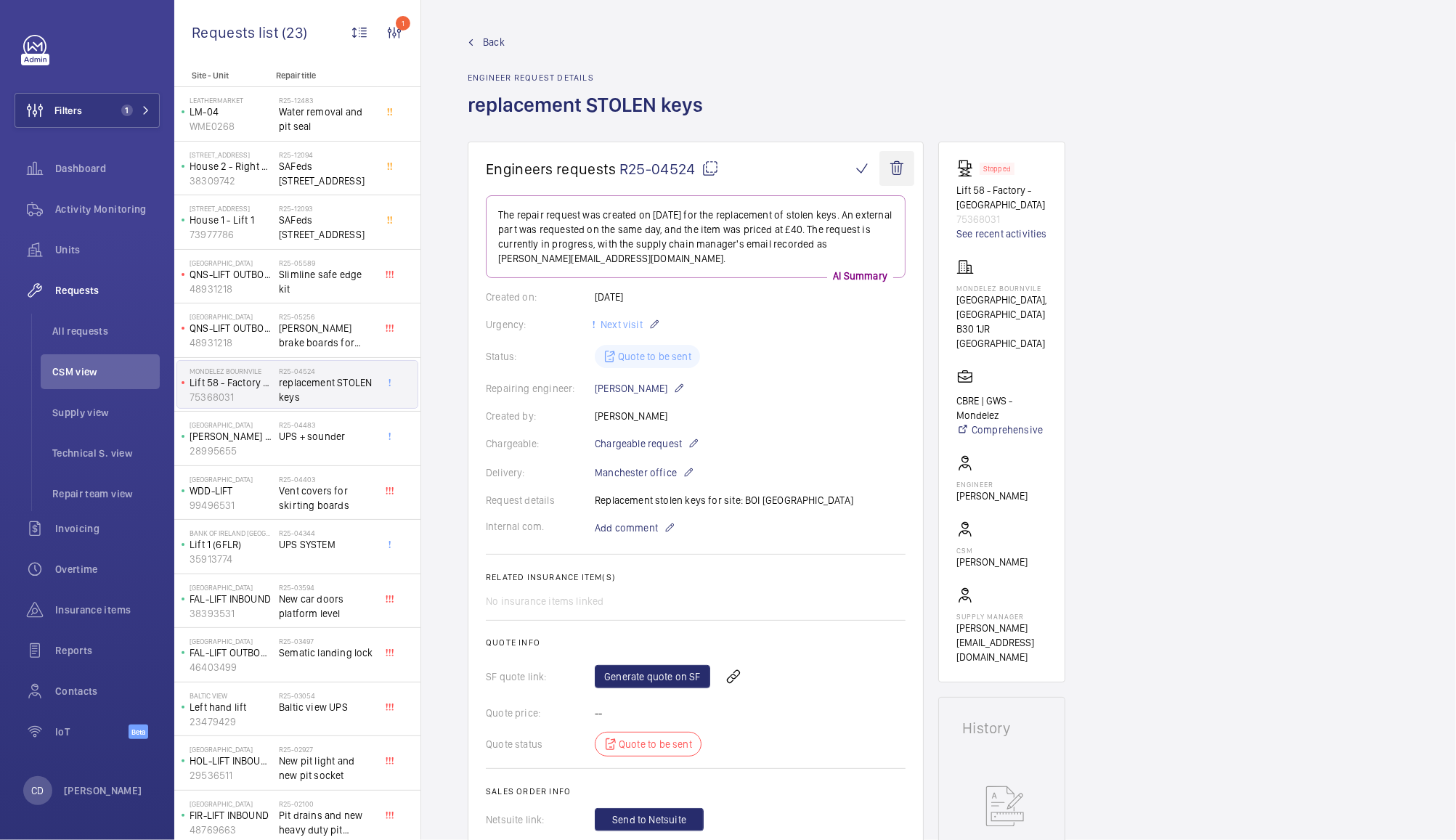
click at [908, 162] on wm-front-icon-button at bounding box center [897, 168] width 35 height 35
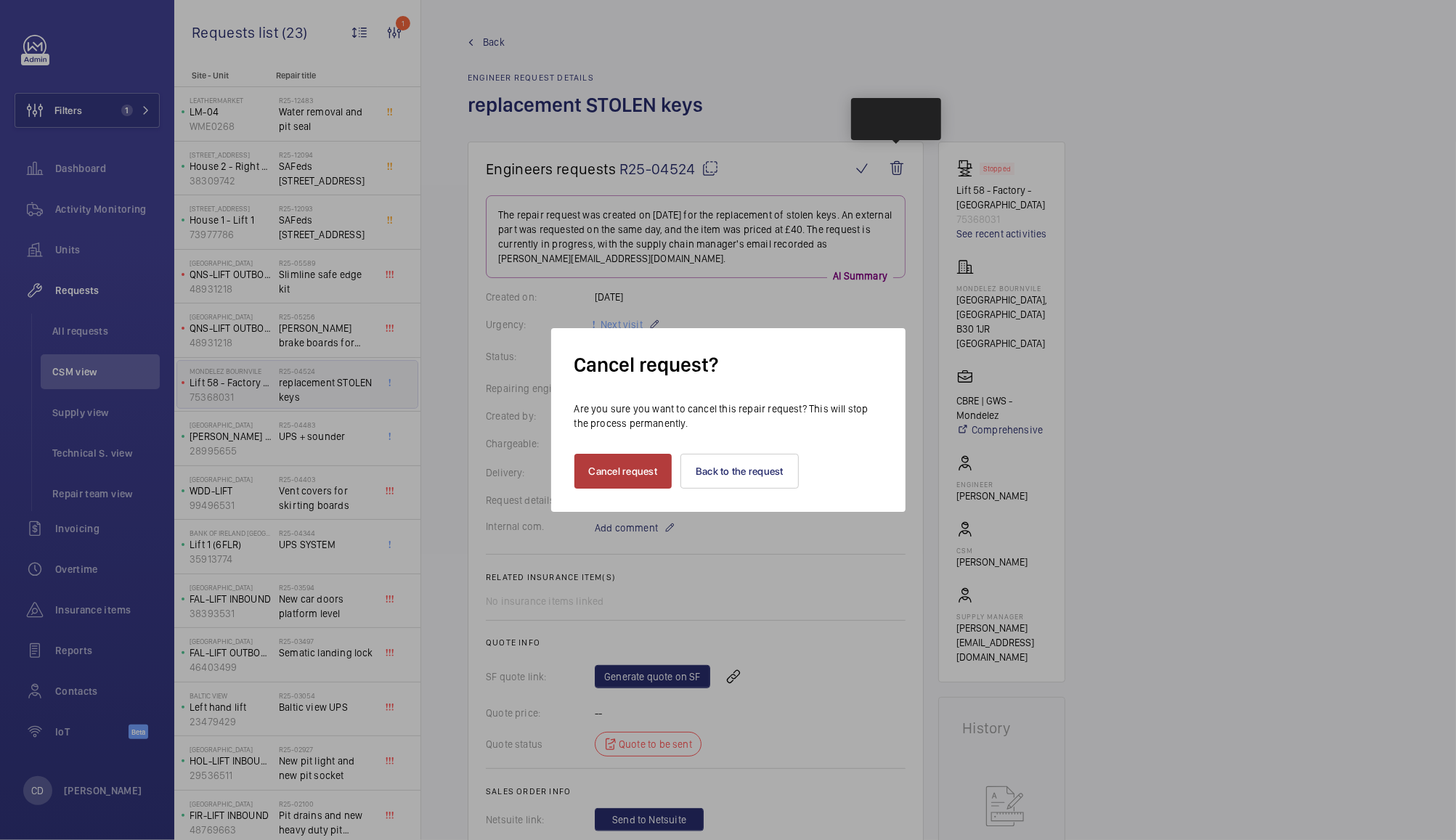
click at [622, 471] on button "Cancel request" at bounding box center [624, 471] width 98 height 35
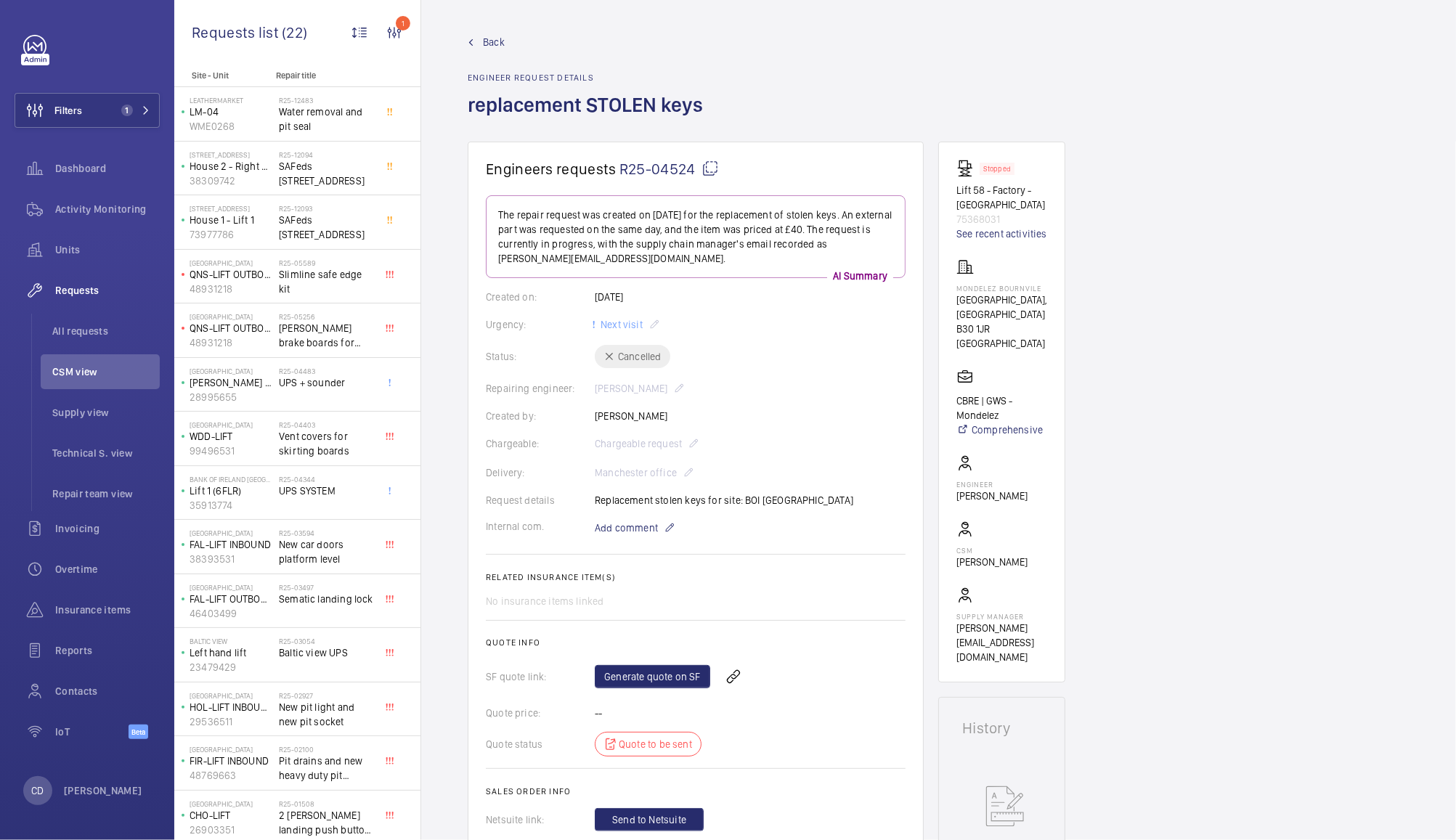
click at [101, 377] on span "CSM view" at bounding box center [106, 371] width 107 height 14
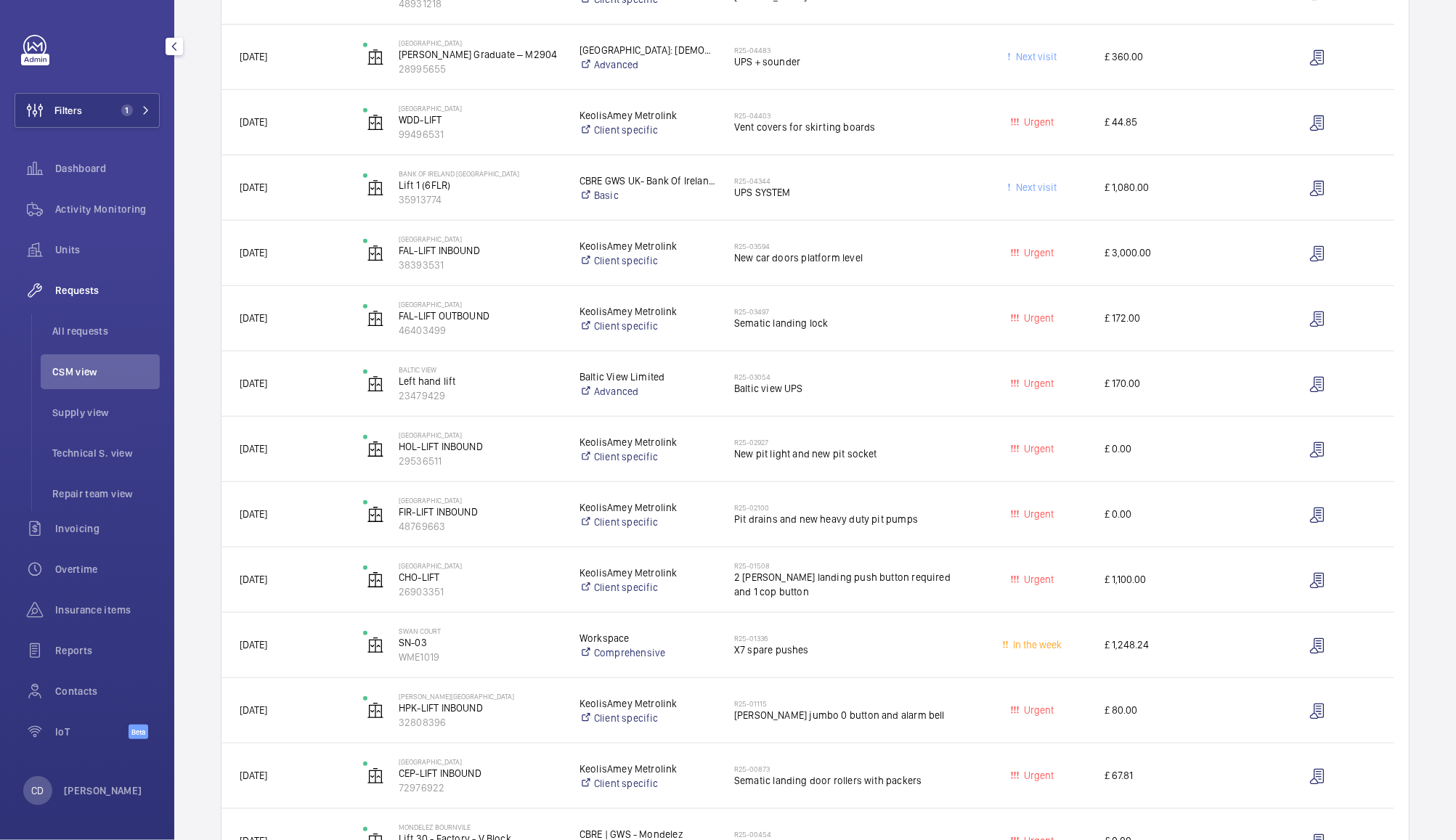
scroll to position [586, 0]
click at [941, 509] on h2 "R25-02100" at bounding box center [849, 506] width 228 height 8
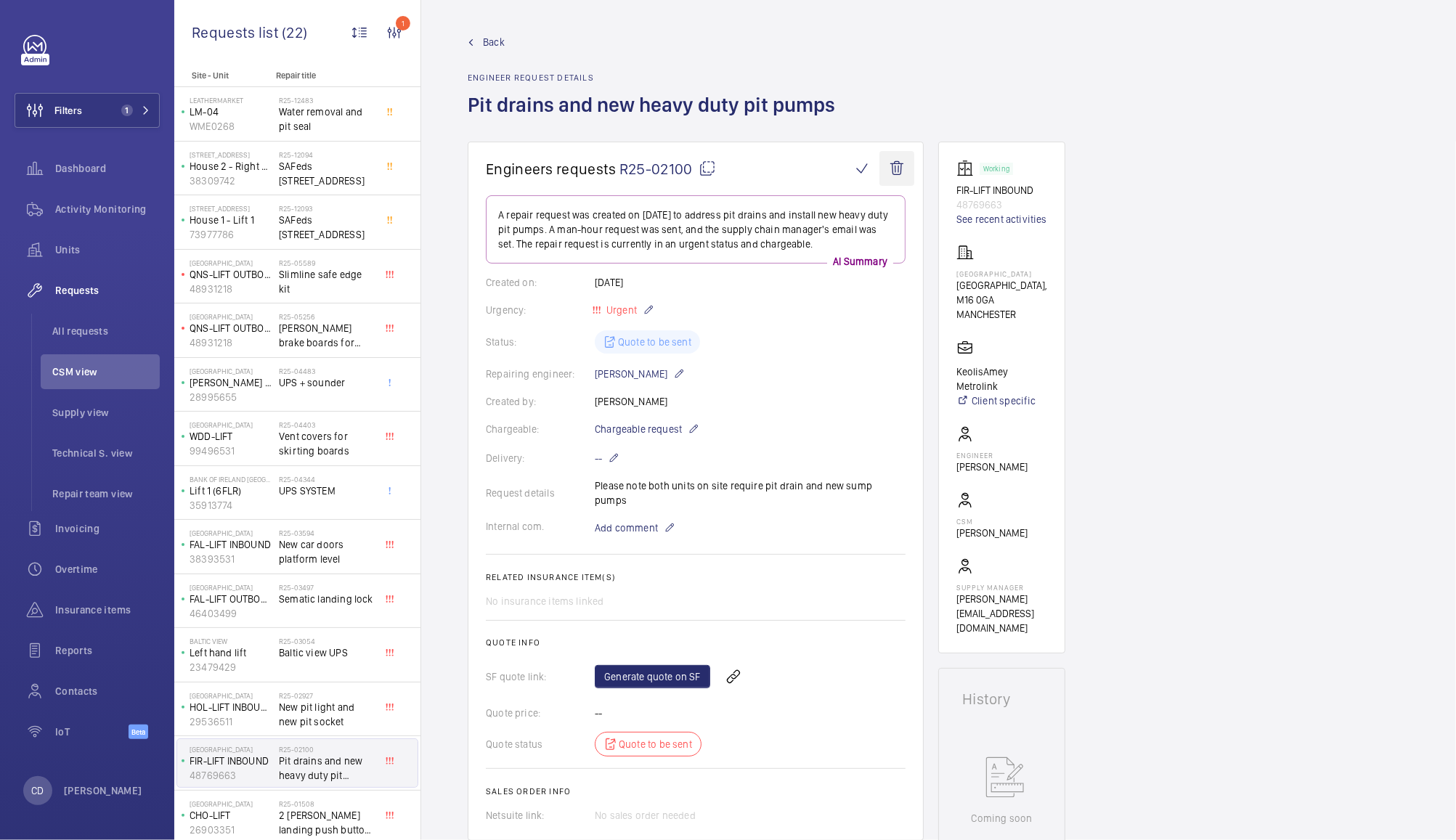
click at [898, 153] on wm-front-icon-button at bounding box center [897, 168] width 35 height 35
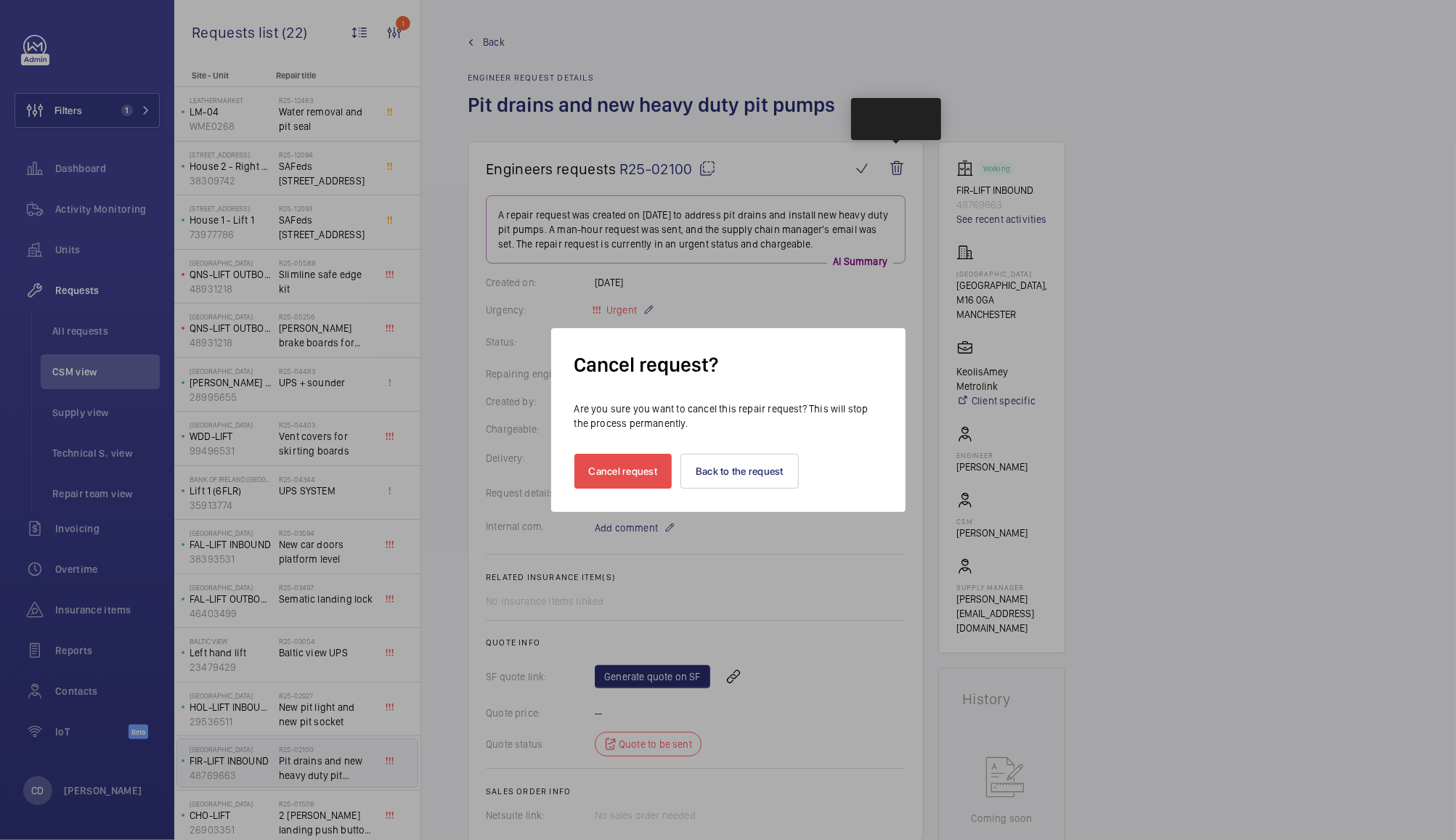
click at [621, 480] on button "Cancel request" at bounding box center [624, 471] width 98 height 35
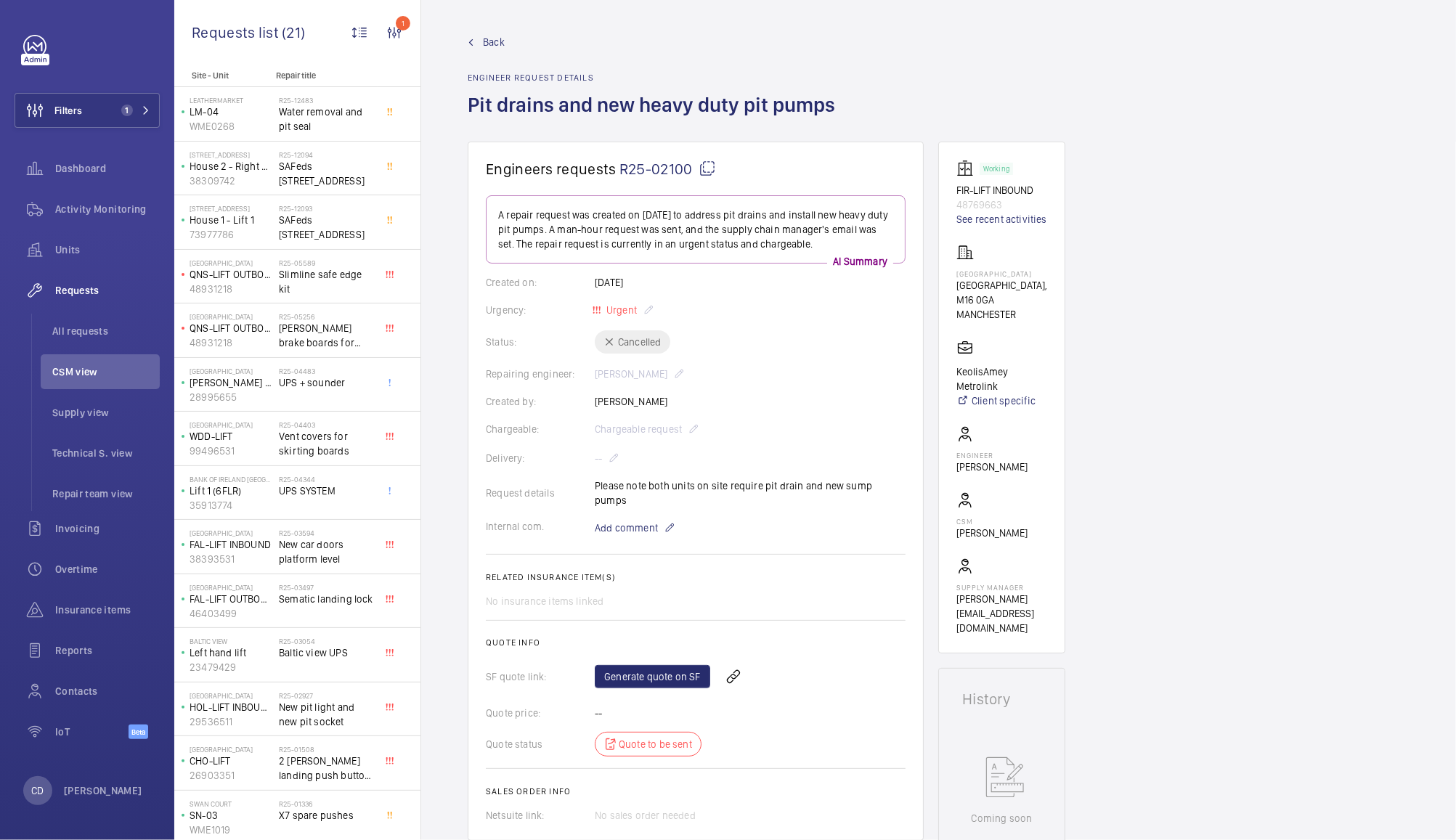
click at [68, 371] on span "CSM view" at bounding box center [106, 371] width 107 height 14
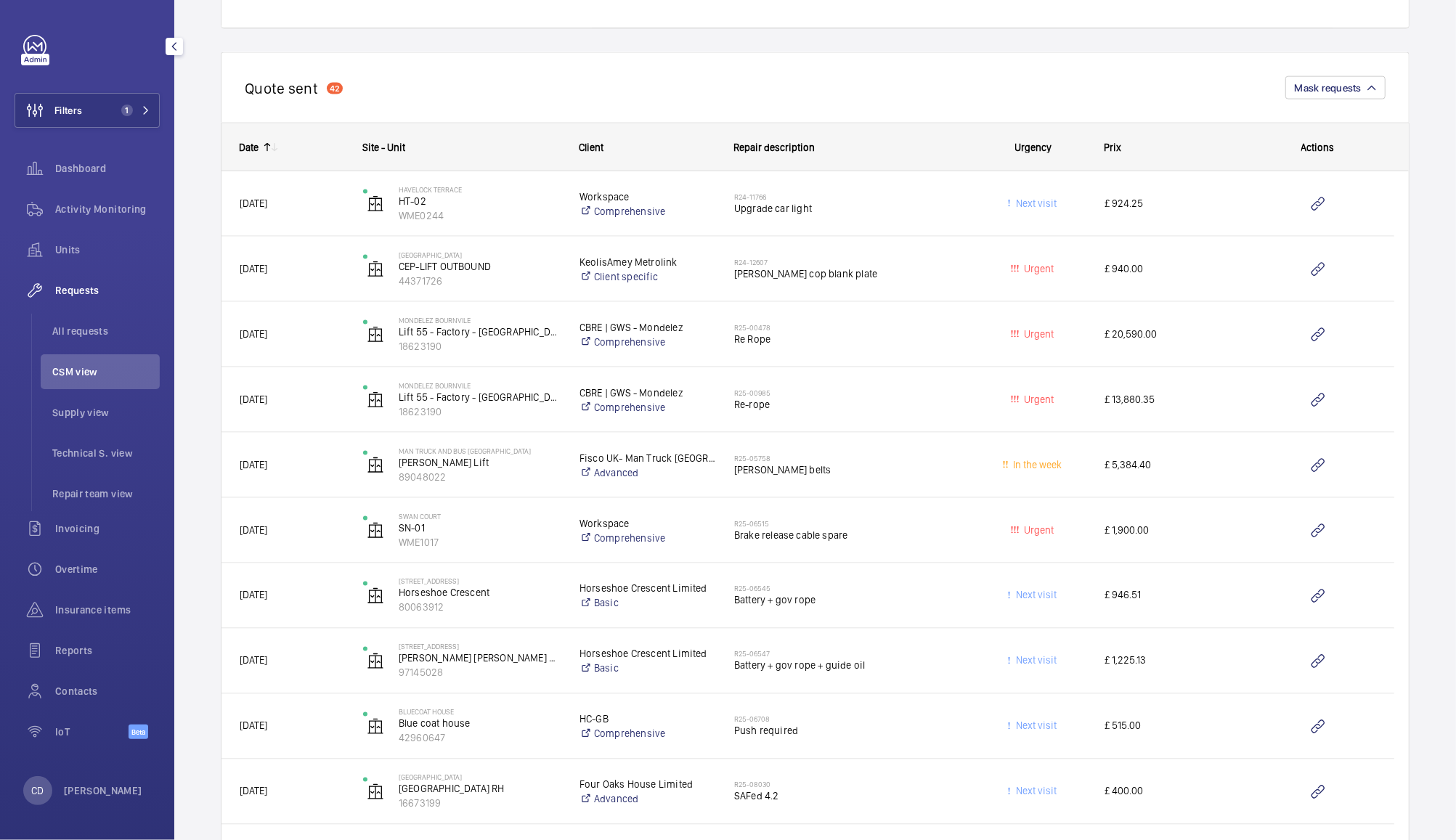
scroll to position [1623, 0]
click at [266, 144] on mat-icon at bounding box center [267, 150] width 12 height 12
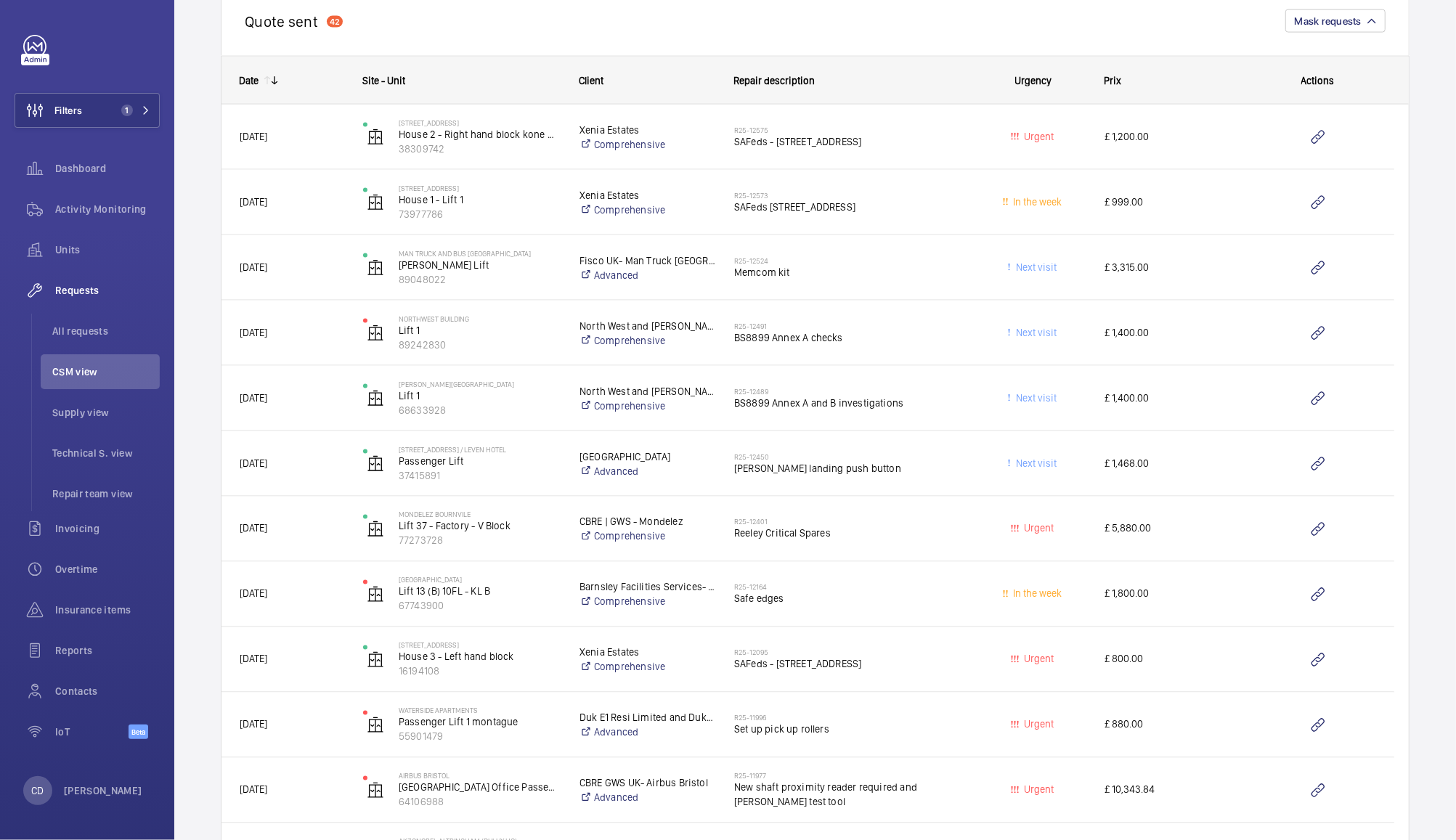
scroll to position [1680, 0]
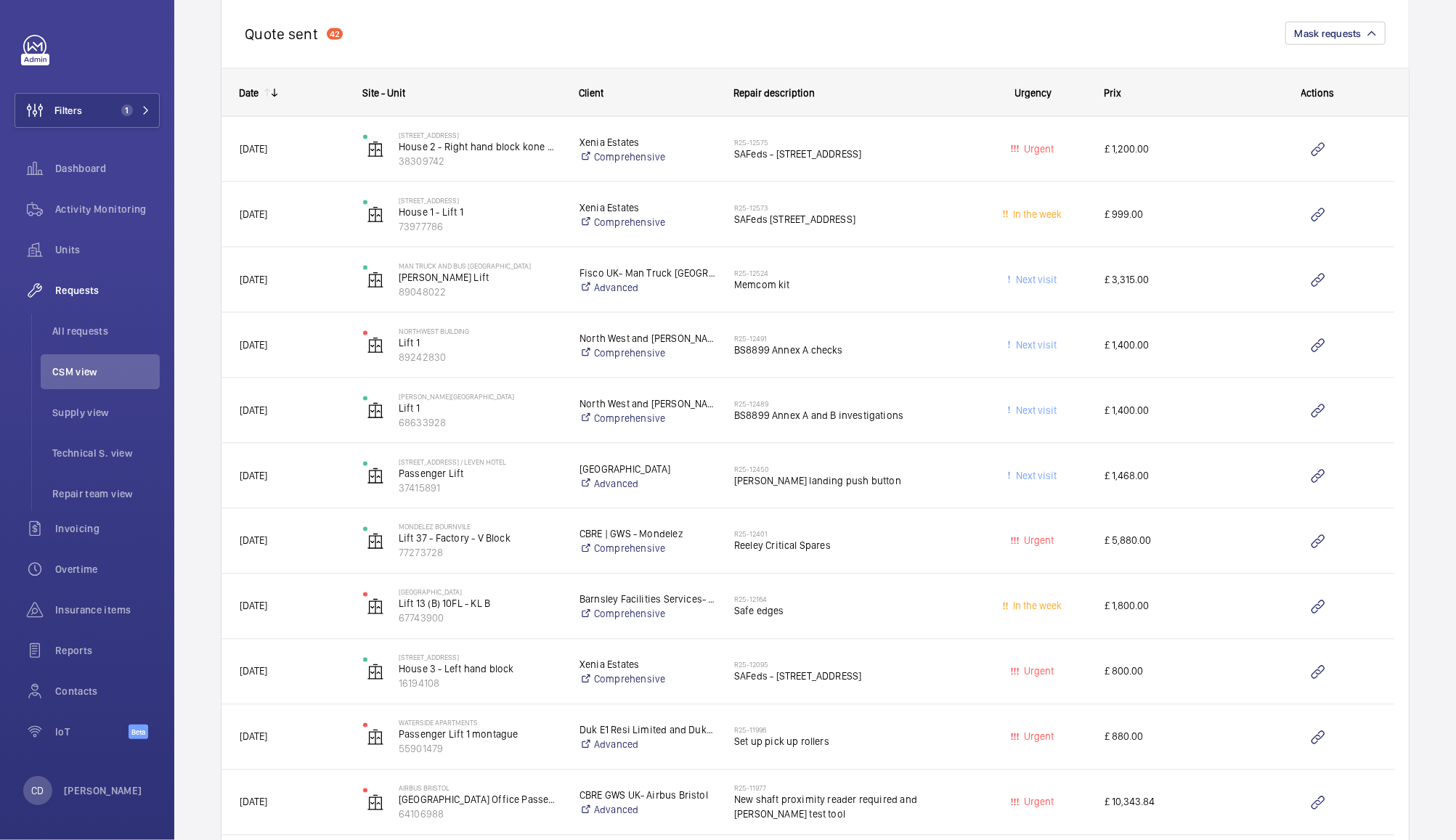
click at [1193, 151] on span "£ 1,200.00" at bounding box center [1172, 149] width 136 height 17
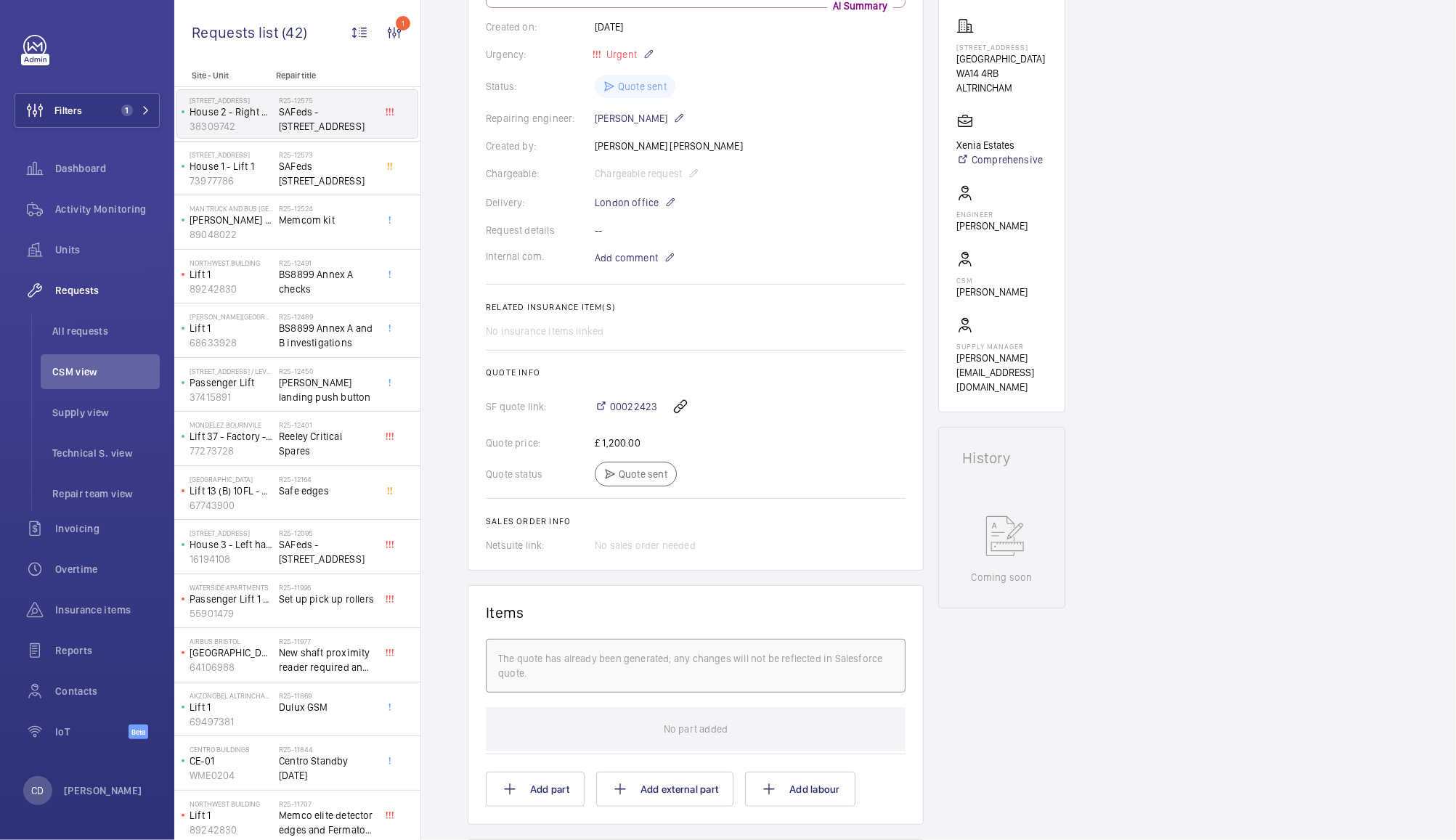
scroll to position [258, 0]
click at [632, 411] on span "00022423" at bounding box center [633, 404] width 47 height 14
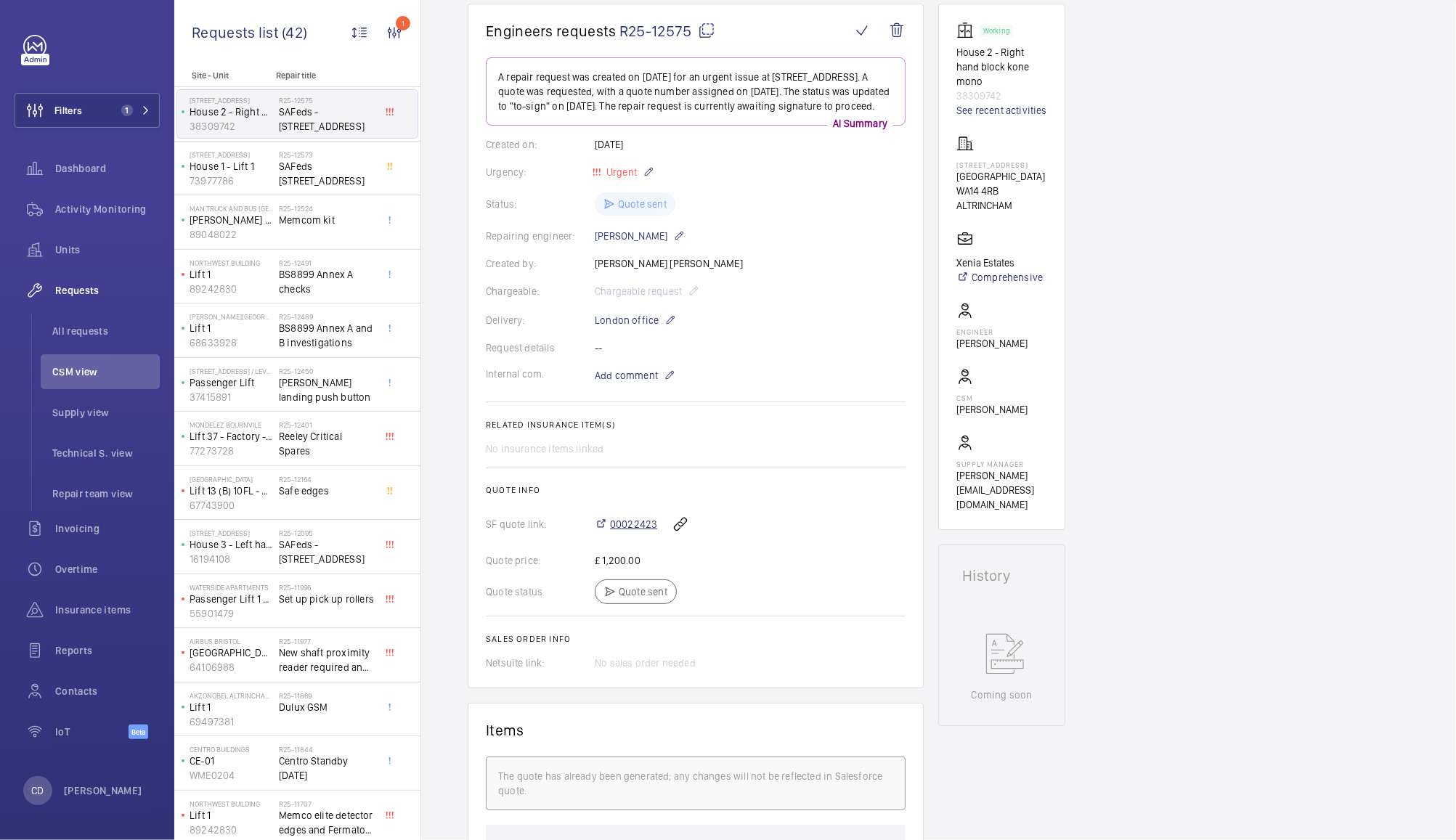
scroll to position [0, 0]
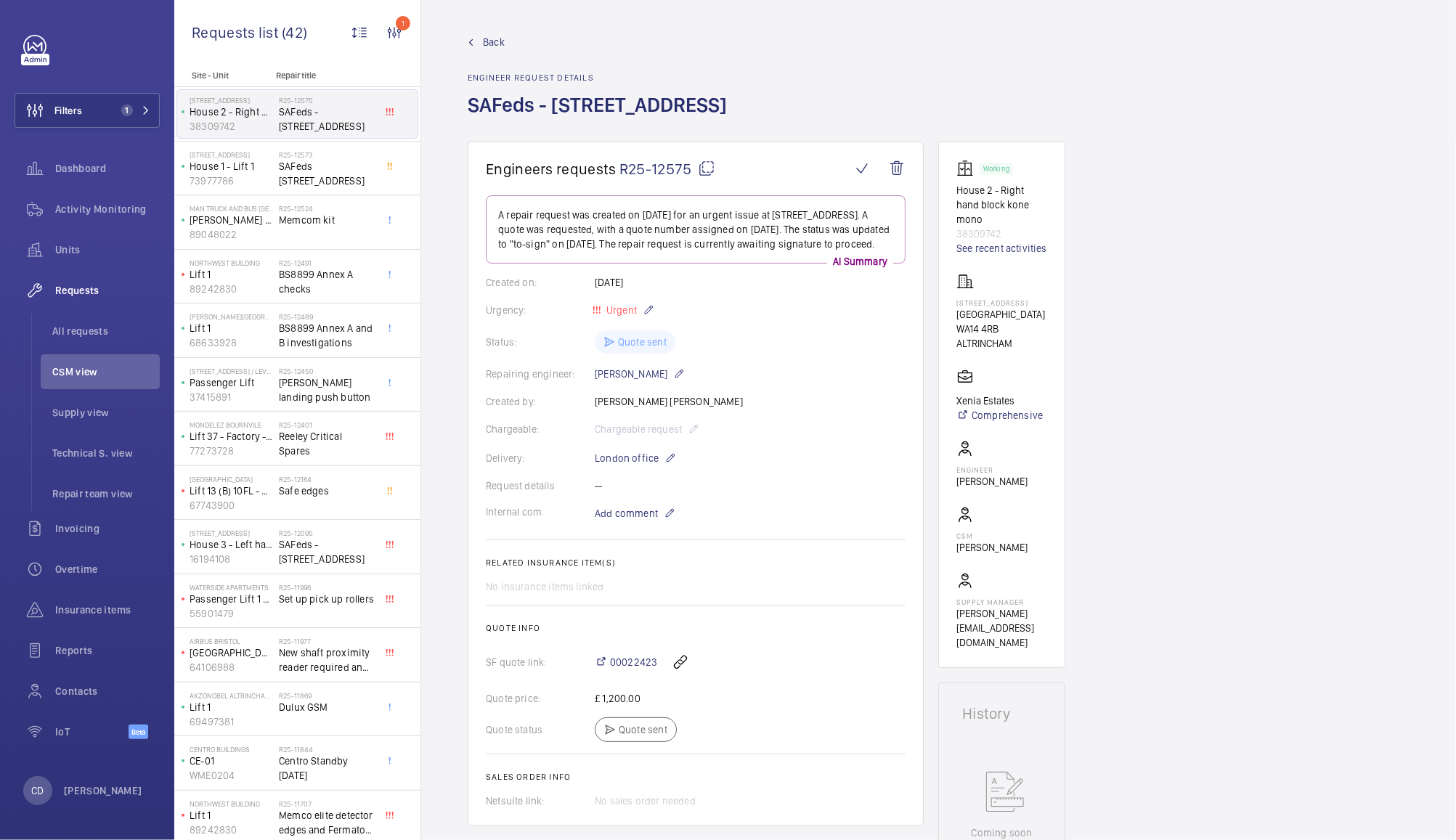
click at [82, 375] on span "CSM view" at bounding box center [106, 371] width 107 height 14
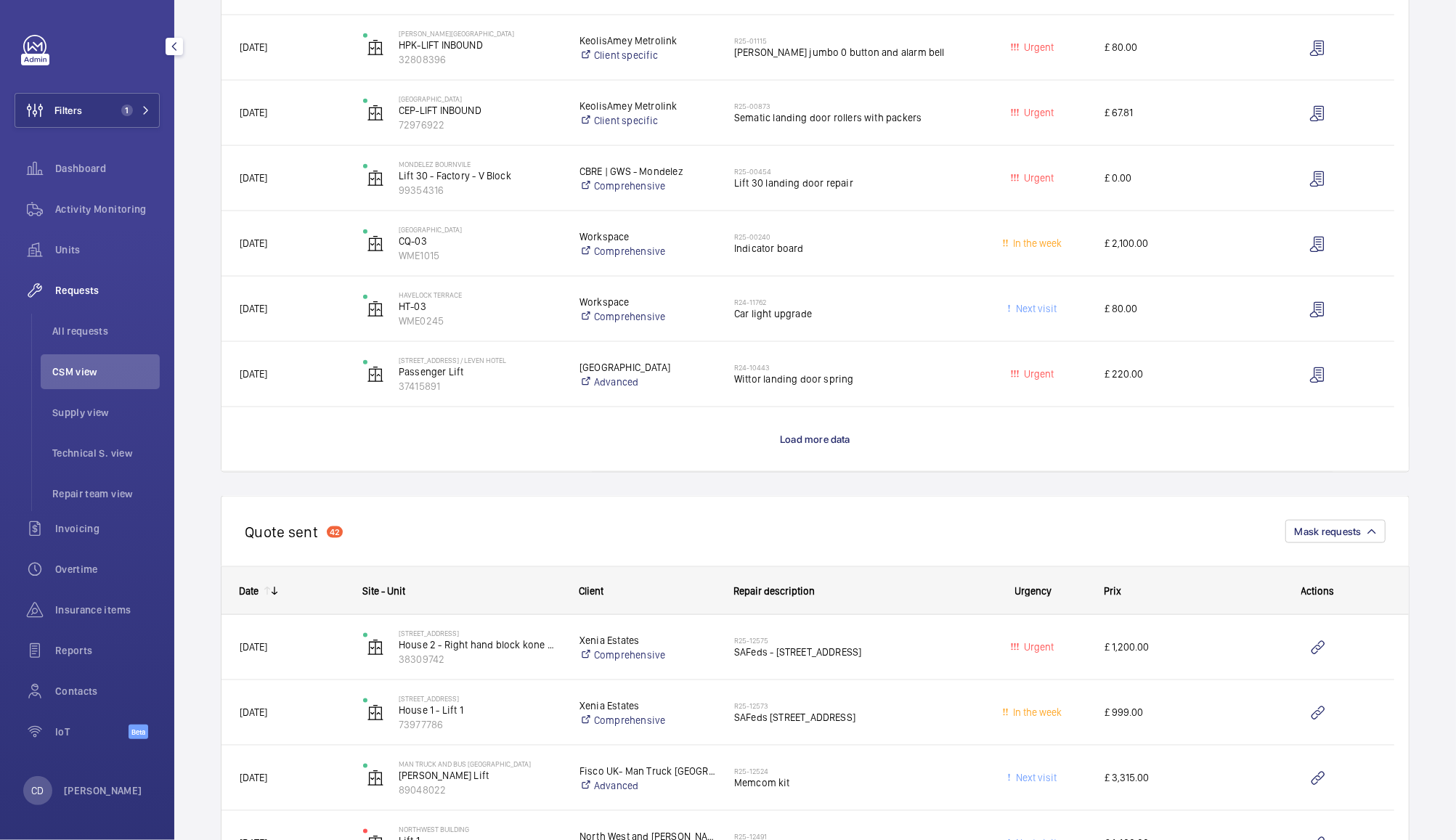
scroll to position [1183, 0]
click at [930, 715] on span "SAFeds 32 Woodfield Road" at bounding box center [849, 715] width 228 height 14
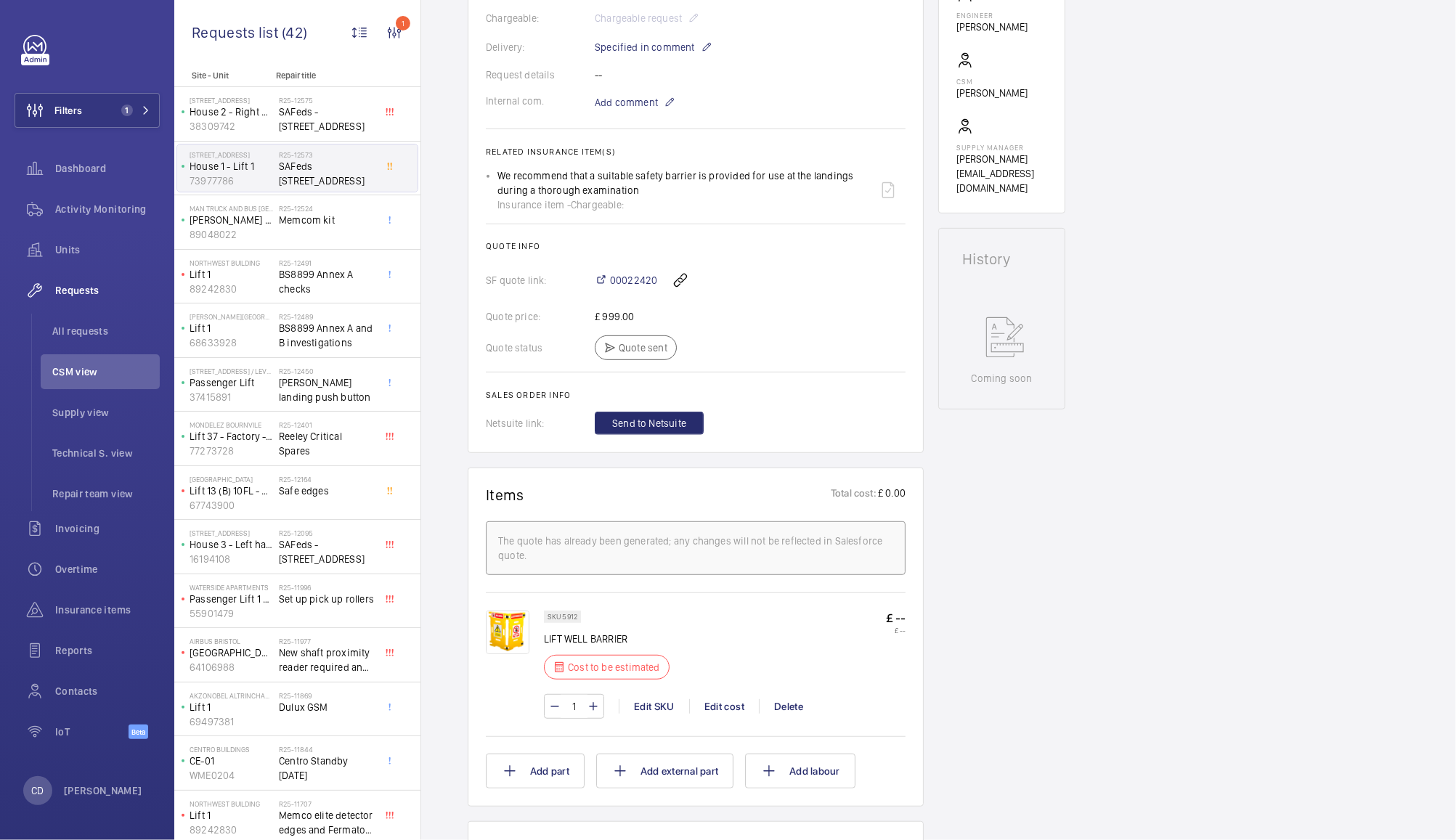
scroll to position [423, 0]
click at [627, 287] on span "00022420" at bounding box center [633, 281] width 47 height 14
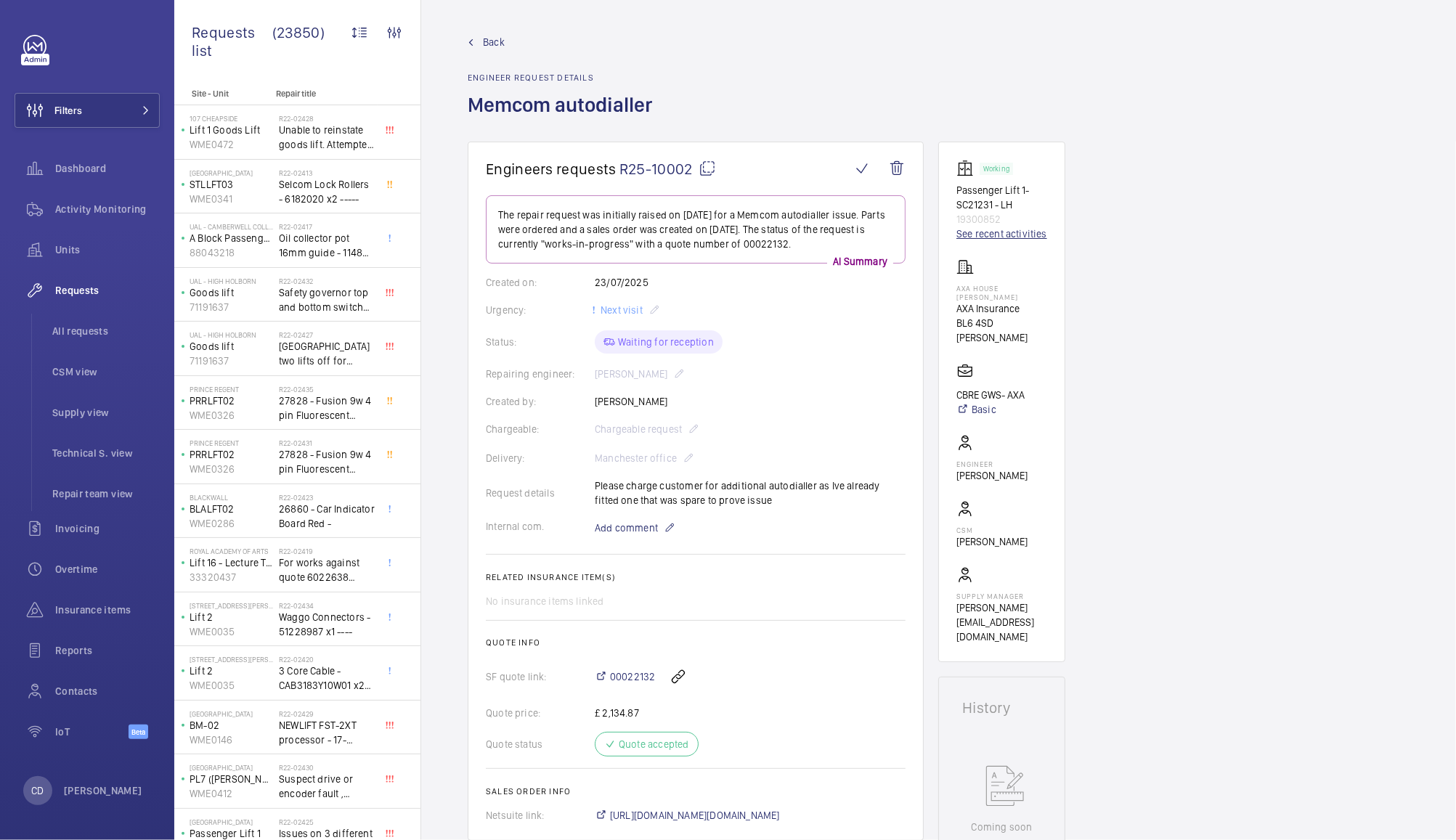
click at [1005, 236] on link "See recent activities" at bounding box center [1001, 233] width 91 height 14
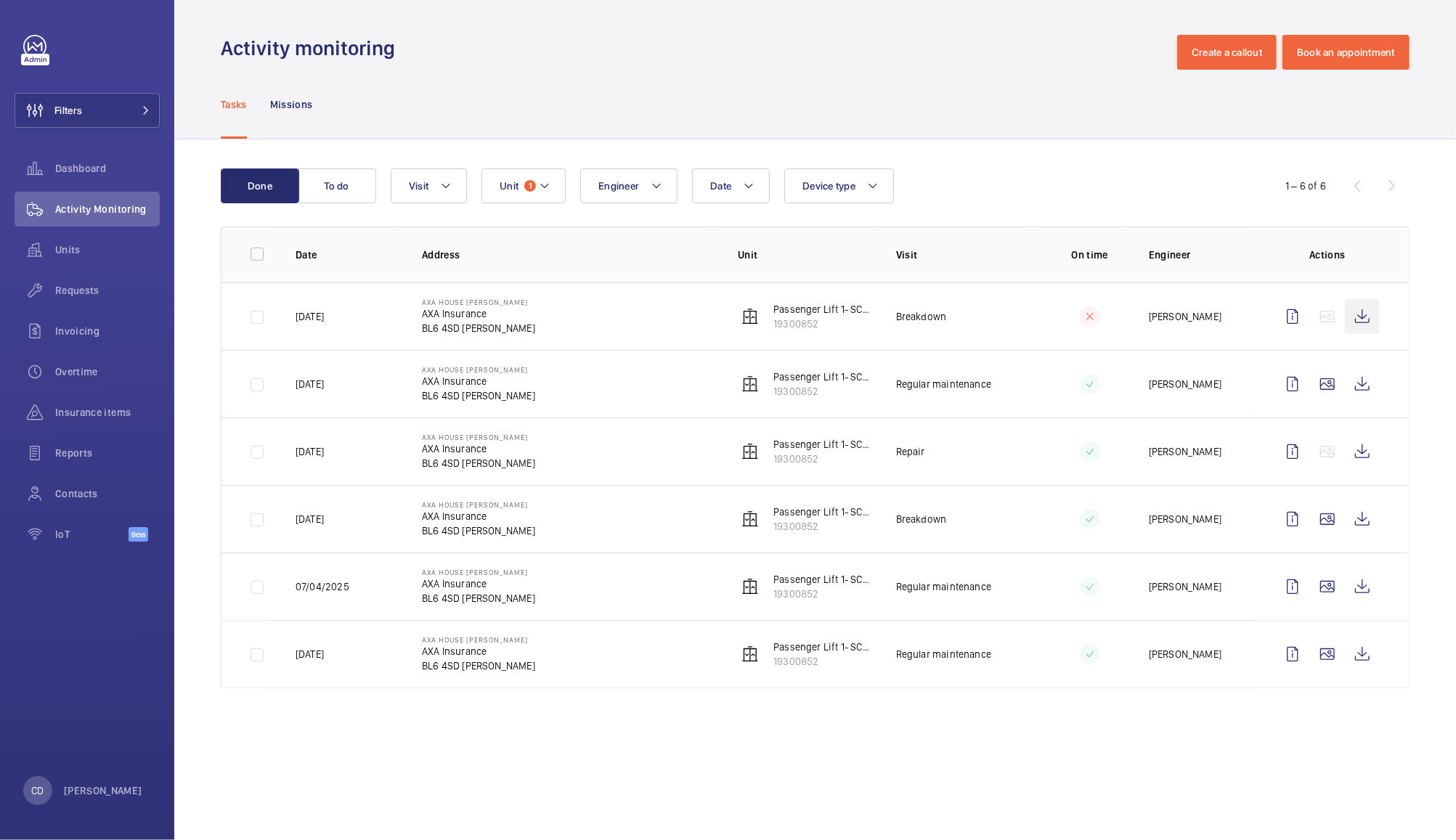
click at [1365, 322] on wm-front-icon-button at bounding box center [1363, 316] width 35 height 35
click at [1363, 384] on wm-front-icon-button at bounding box center [1363, 384] width 35 height 35
